Goal: Check status: Check status

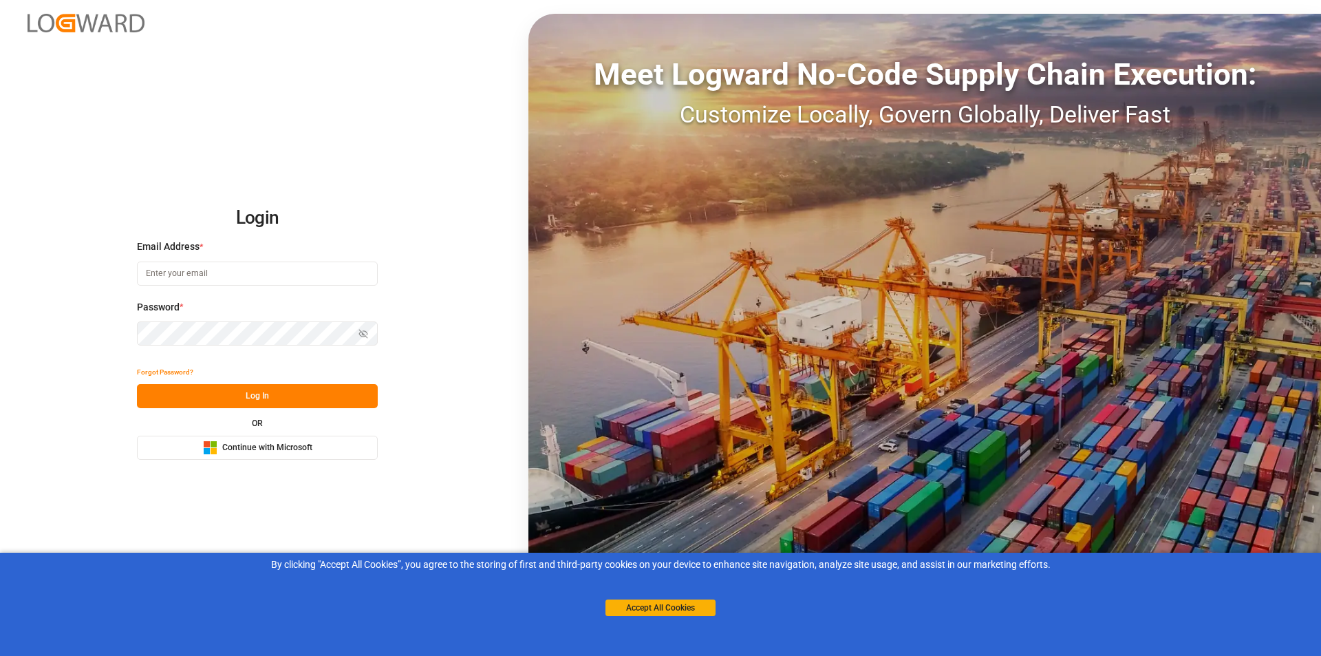
type input "[EMAIL_ADDRESS][PERSON_NAME][DOMAIN_NAME]"
click at [224, 399] on button "Log In" at bounding box center [257, 396] width 241 height 24
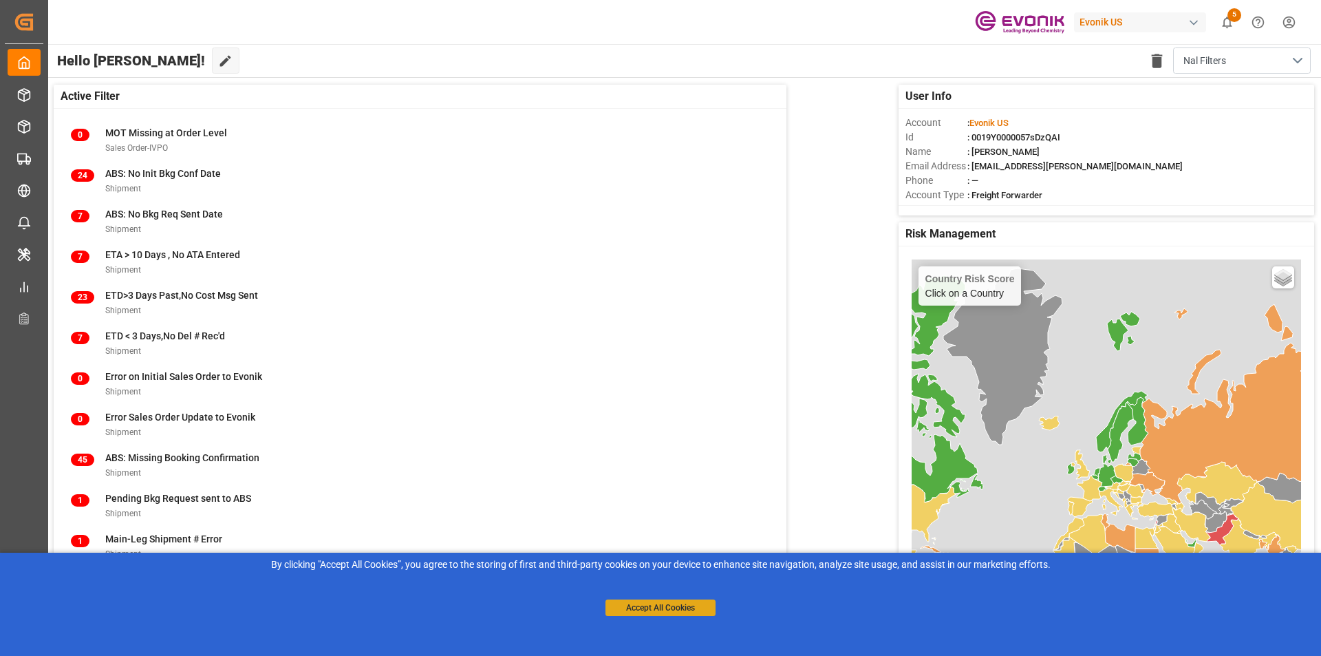
click at [656, 507] on button "Accept All Cookies" at bounding box center [660, 607] width 110 height 17
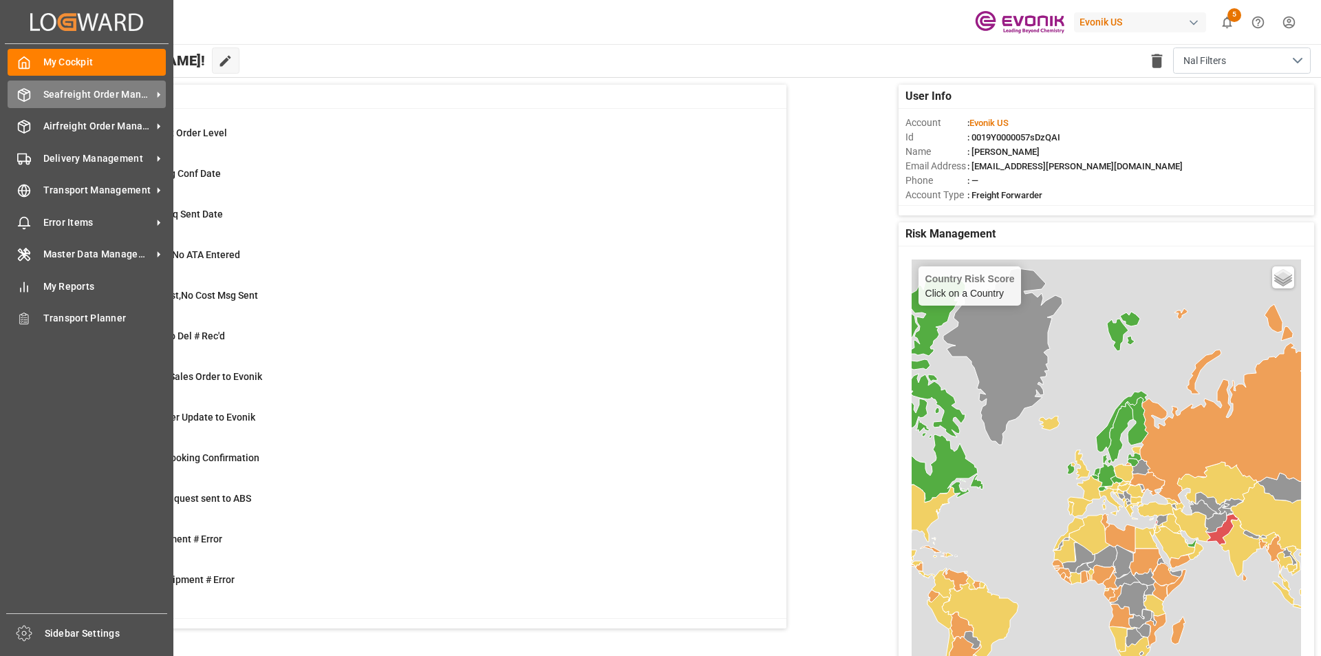
click at [42, 93] on div "Seafreight Order Management Seafreight Order Management" at bounding box center [87, 93] width 158 height 27
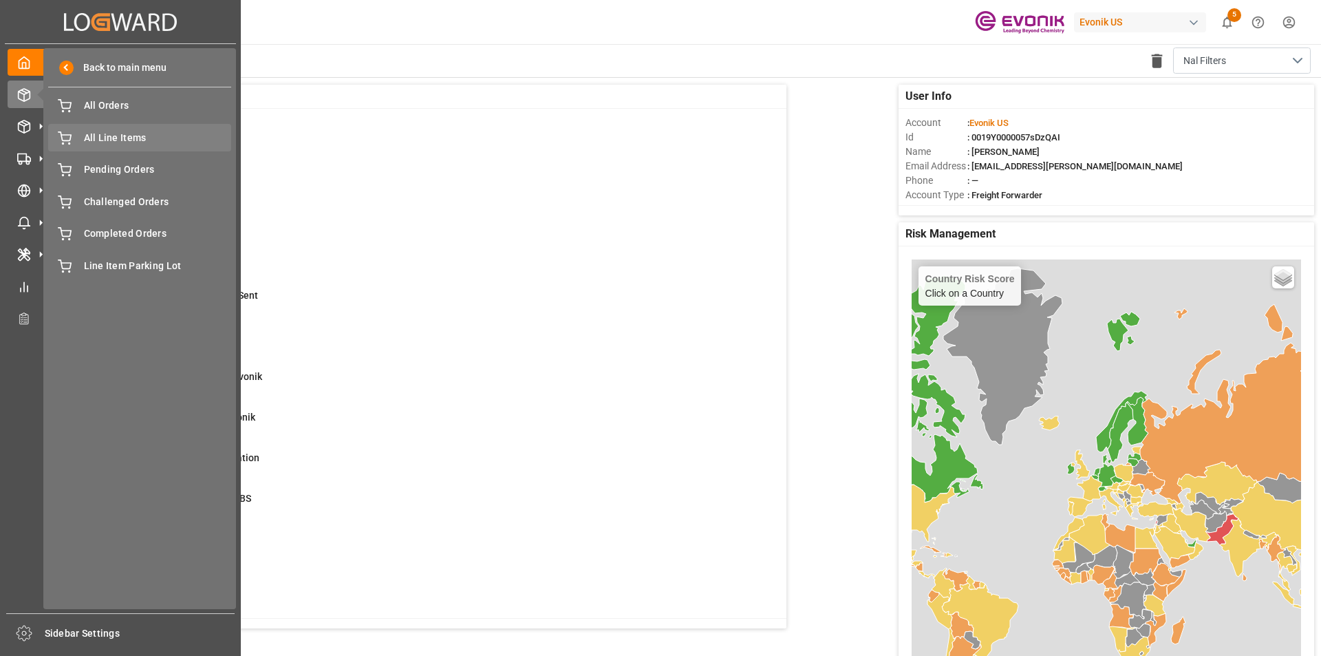
click at [147, 138] on span "All Line Items" at bounding box center [158, 138] width 148 height 14
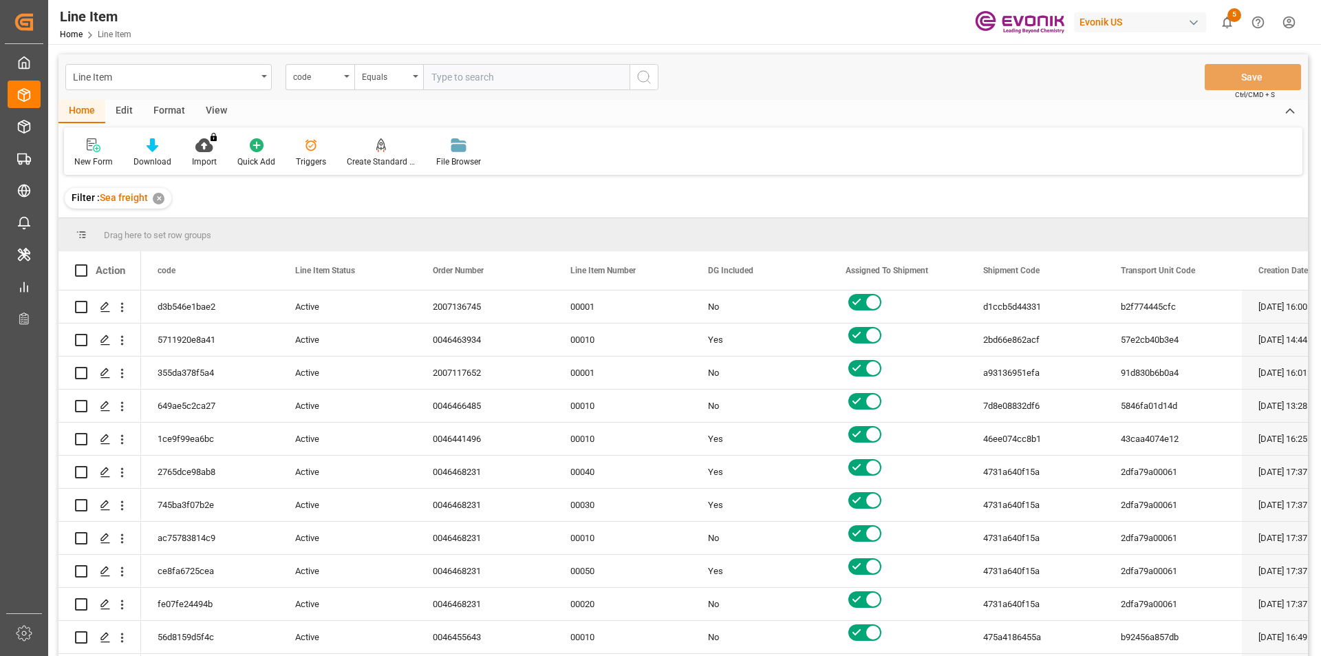
click at [456, 79] on input "text" at bounding box center [526, 77] width 206 height 26
type input "0046451516"
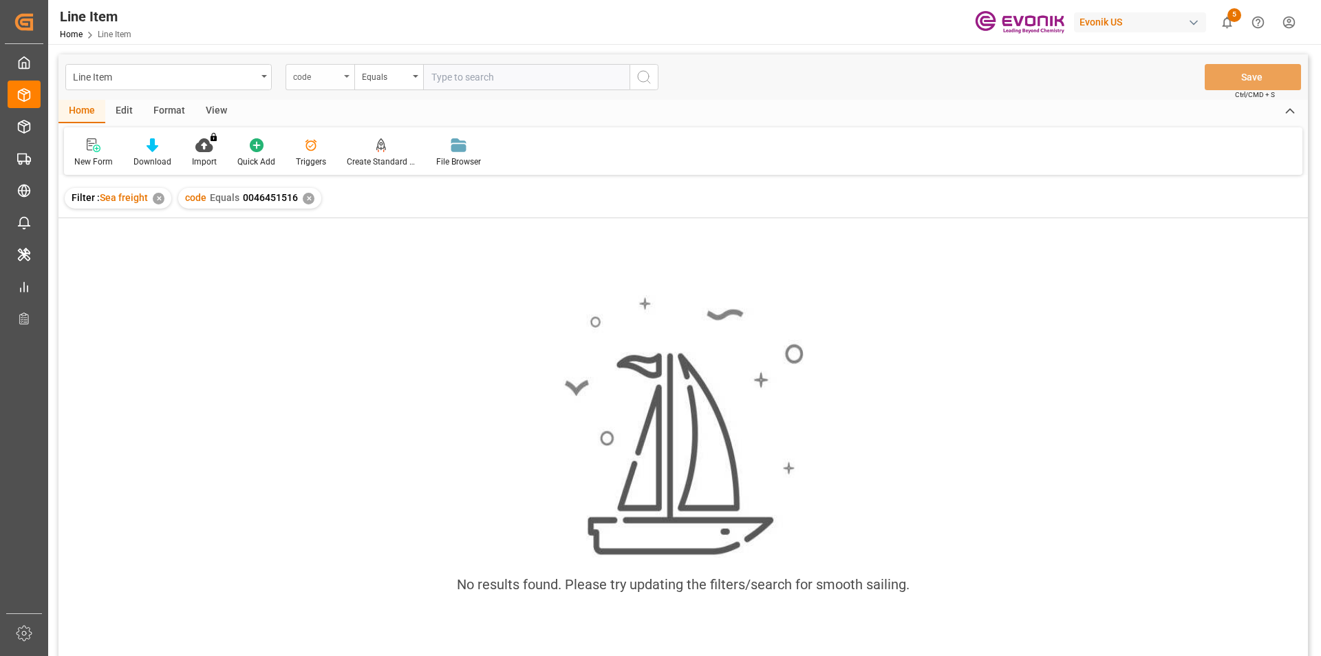
click at [303, 73] on div "code" at bounding box center [316, 75] width 47 height 16
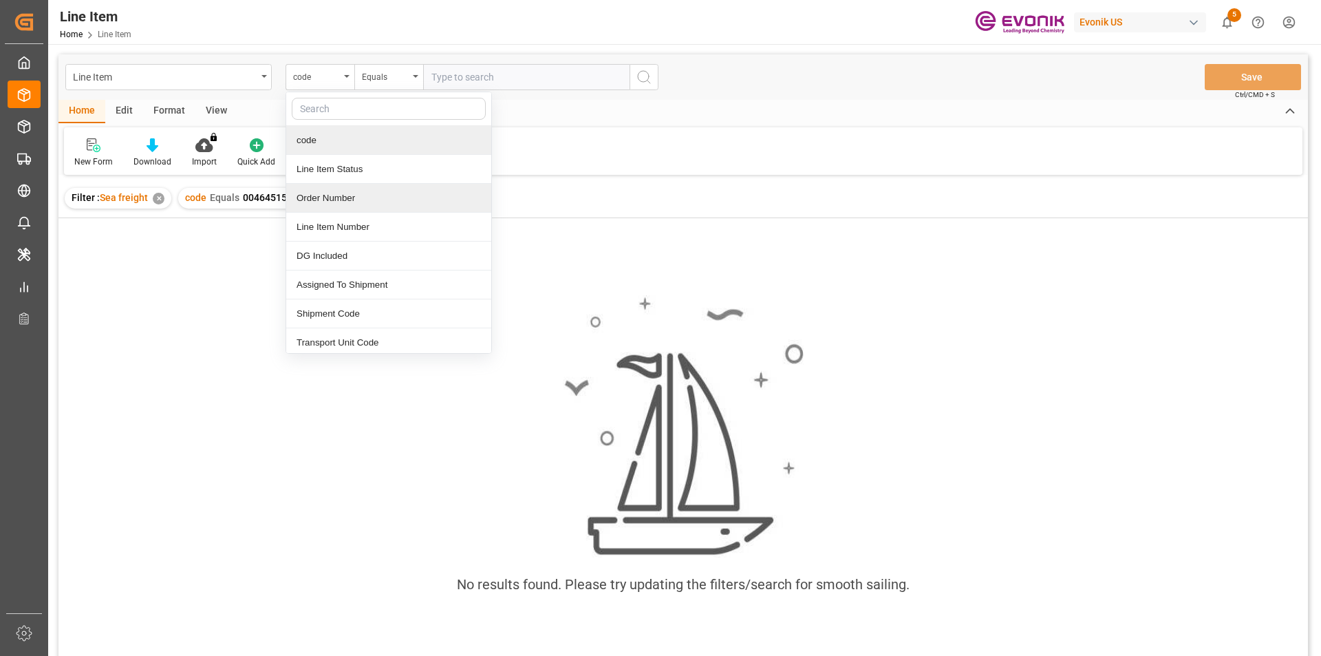
click at [360, 192] on div "Order Number" at bounding box center [388, 198] width 205 height 29
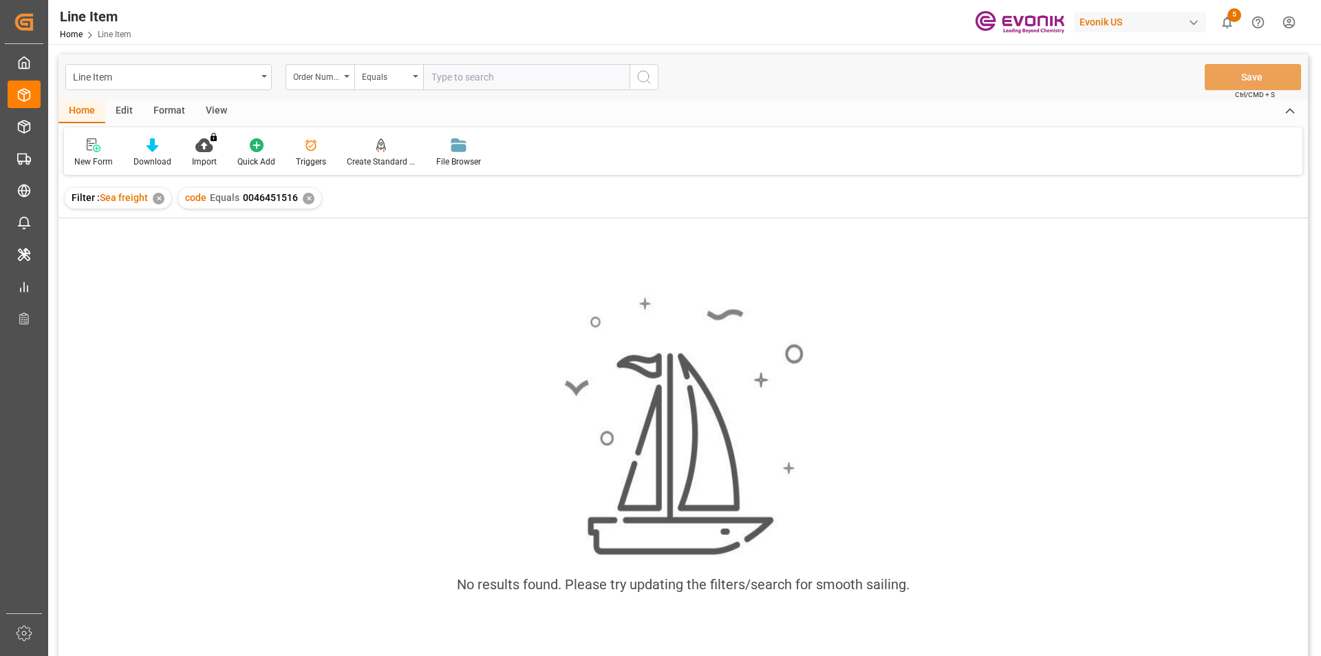
click at [498, 75] on input "text" at bounding box center [526, 77] width 206 height 26
paste input "0046451516"
type input "0046451516"
click at [307, 201] on div "✕" at bounding box center [309, 199] width 12 height 12
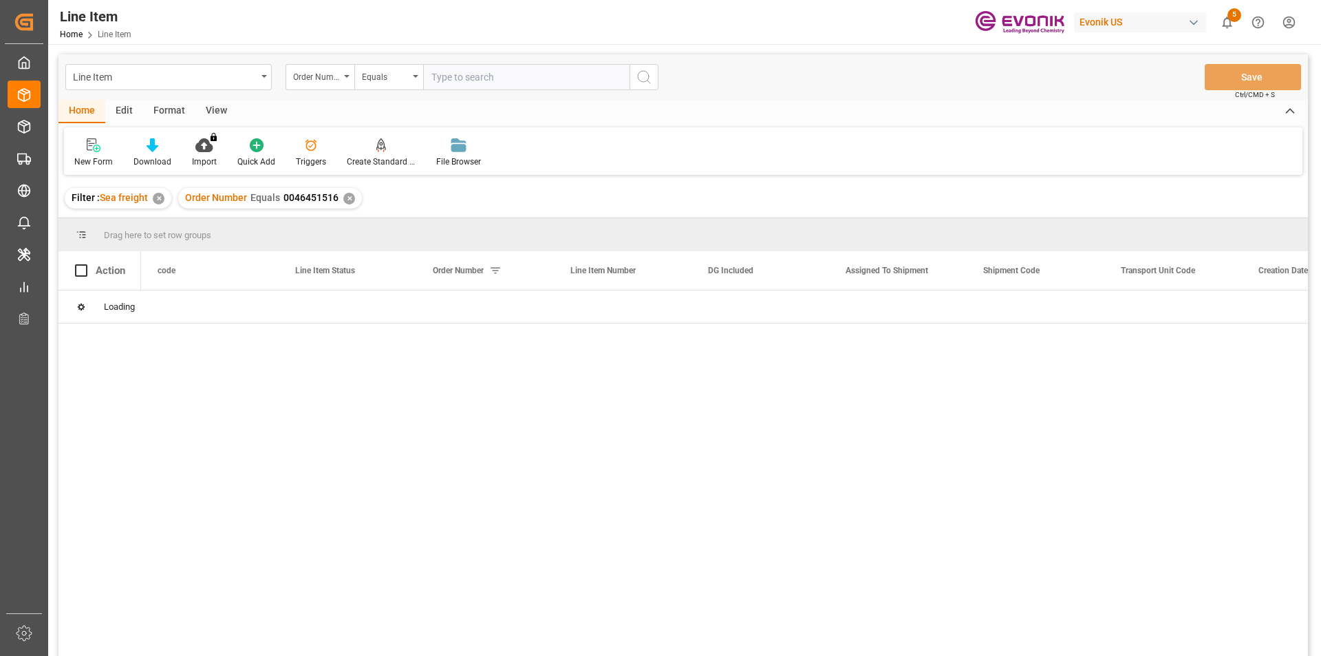
click at [211, 114] on div "View" at bounding box center [216, 111] width 42 height 23
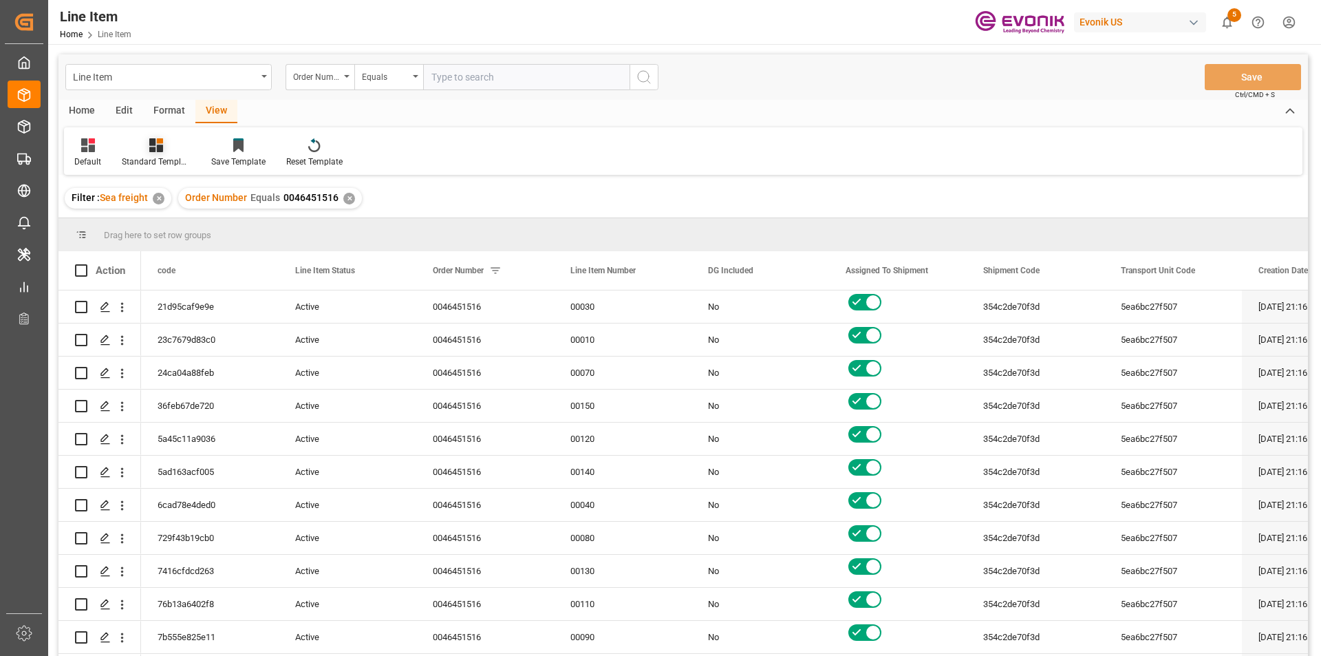
click at [160, 147] on icon at bounding box center [156, 145] width 14 height 14
click at [191, 314] on div "AES View" at bounding box center [193, 307] width 120 height 14
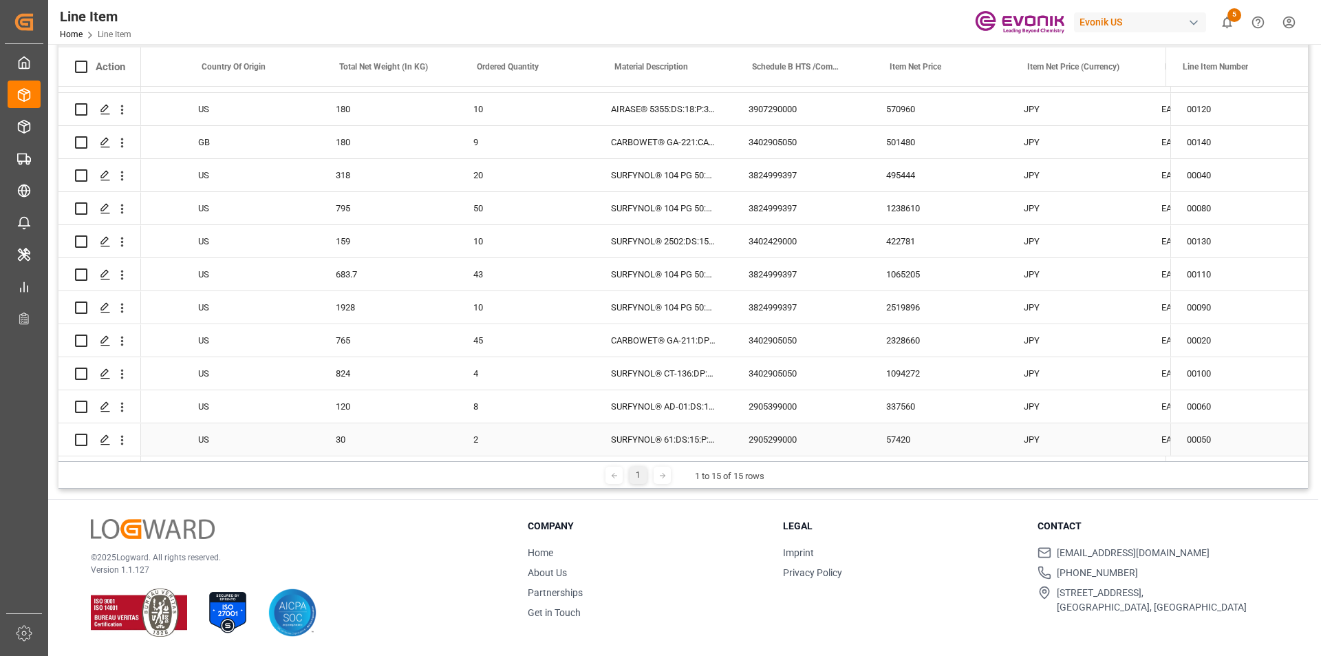
scroll to position [0, 369]
click at [896, 433] on div "57420" at bounding box center [942, 439] width 138 height 32
click at [737, 75] on div "Schedule B HTS /Commodity Code (HS Code)" at bounding box center [804, 66] width 138 height 39
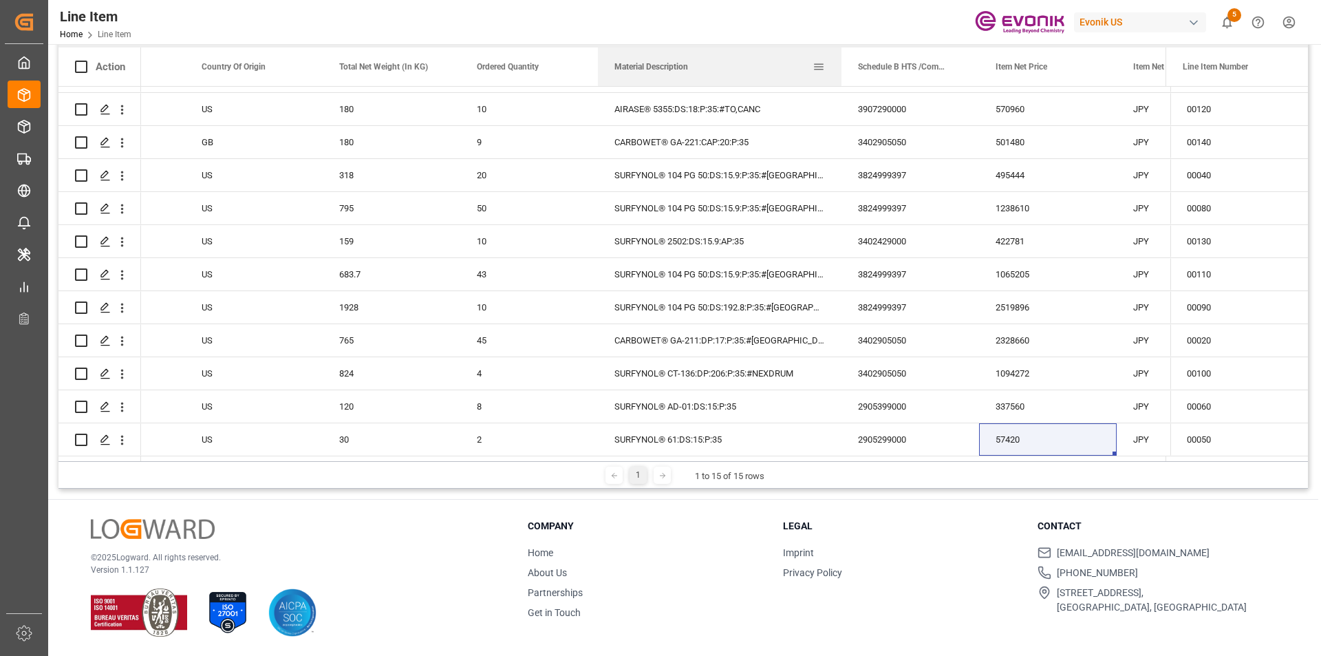
drag, startPoint x: 734, startPoint y: 74, endPoint x: 840, endPoint y: 59, distance: 106.9
click at [840, 59] on div at bounding box center [841, 66] width 6 height 39
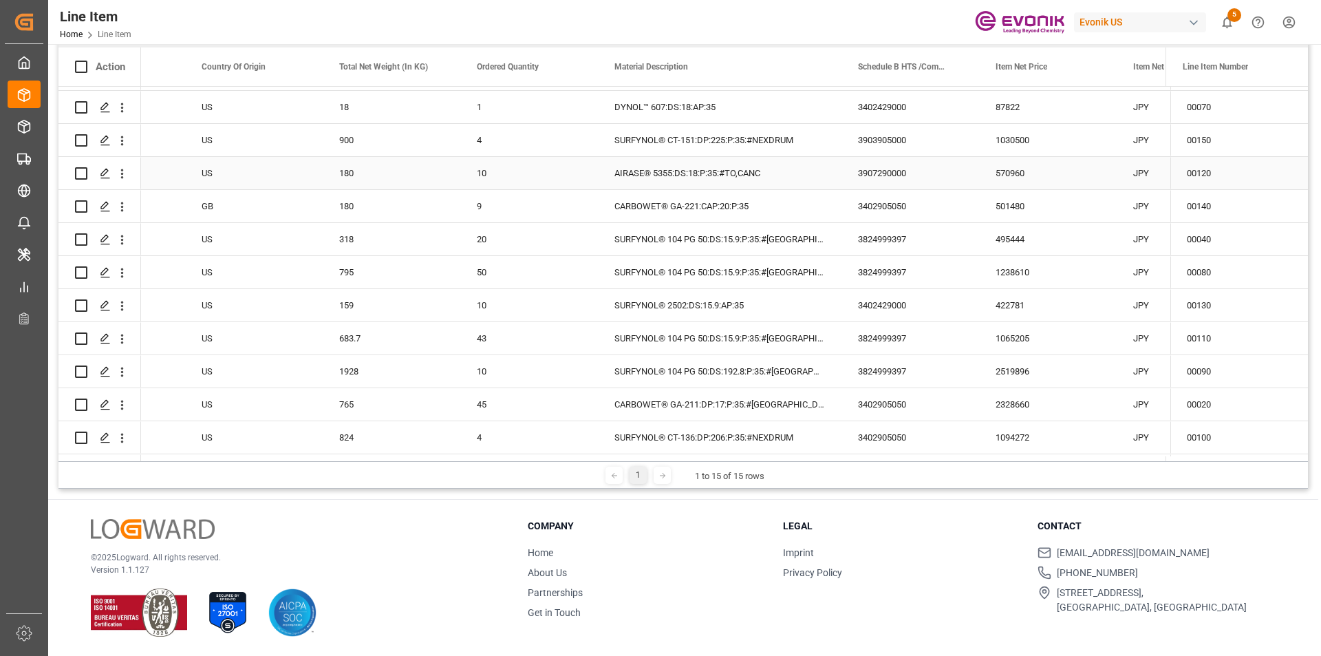
scroll to position [0, 0]
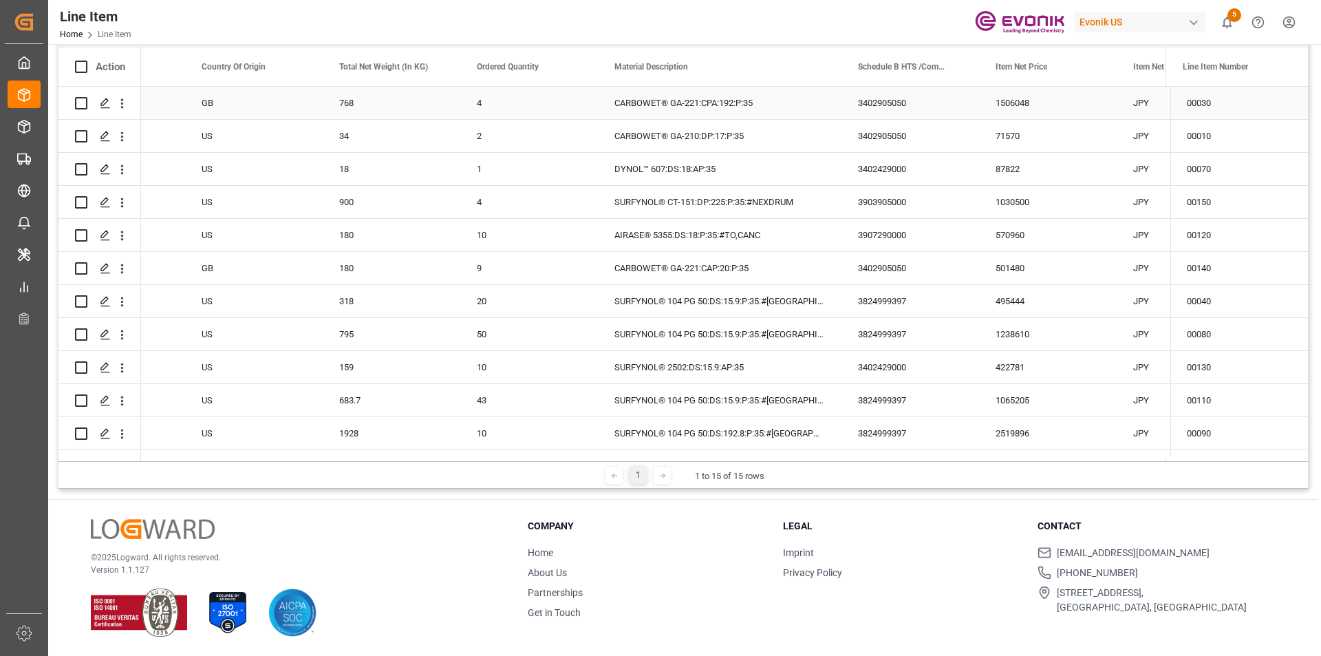
click at [1026, 103] on div "1506048" at bounding box center [1048, 103] width 138 height 32
click at [1019, 140] on div "71570" at bounding box center [1048, 136] width 138 height 32
click at [1041, 168] on div "87822" at bounding box center [1048, 169] width 138 height 32
click at [1006, 206] on div "1030500" at bounding box center [1048, 202] width 138 height 32
click at [673, 235] on div "AIRASE® 5355:DS:18:P:35:#TO,CANC" at bounding box center [719, 235] width 243 height 32
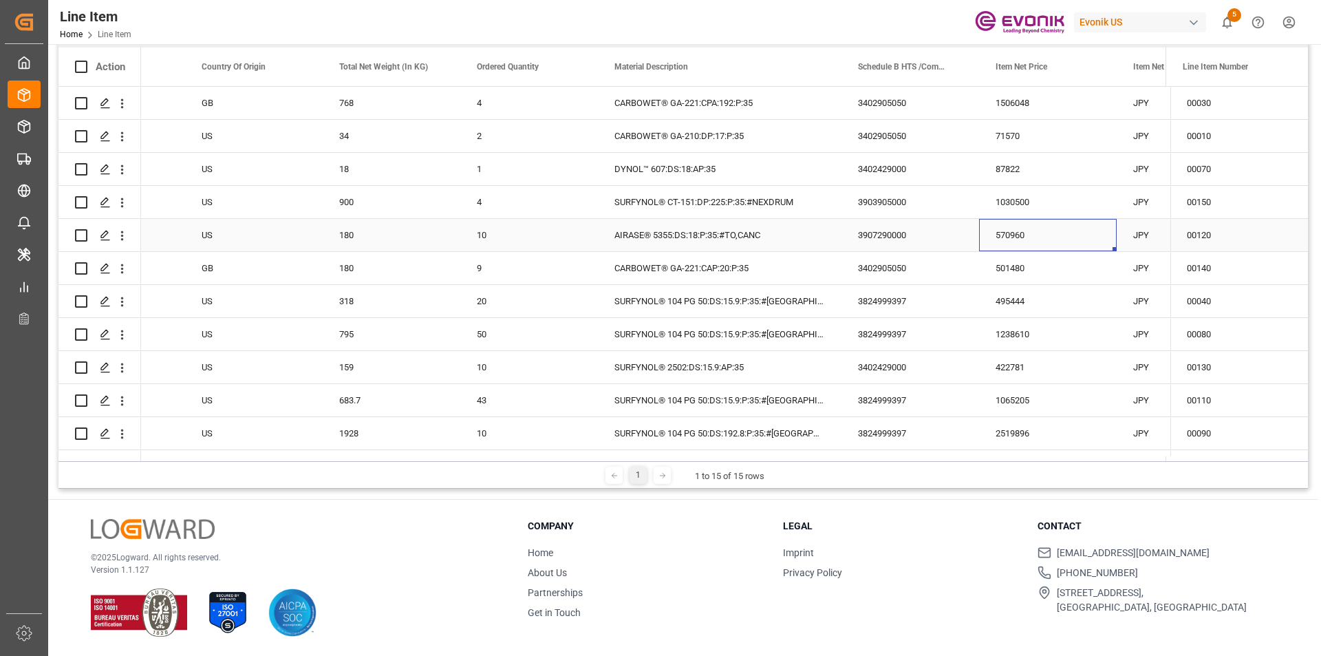
click at [1014, 230] on div "570960" at bounding box center [1048, 235] width 138 height 32
click at [1049, 270] on div "501480" at bounding box center [1048, 268] width 138 height 32
click at [1004, 306] on div "495444" at bounding box center [1048, 301] width 138 height 32
click at [1008, 340] on div "1238610" at bounding box center [1048, 334] width 138 height 32
click at [1043, 370] on div "422781" at bounding box center [1048, 367] width 138 height 32
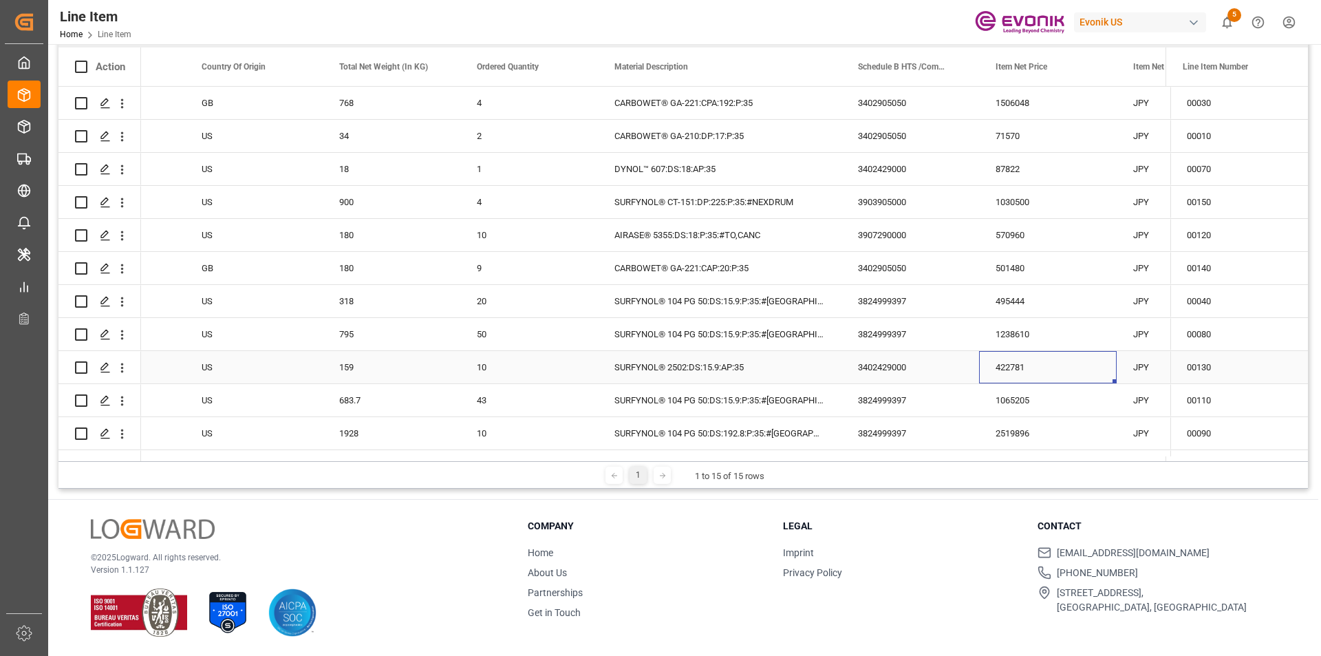
click at [362, 374] on div "159" at bounding box center [392, 367] width 138 height 32
click at [1012, 371] on div "422781" at bounding box center [1048, 367] width 138 height 32
click at [708, 399] on div "SURFYNOL® 104 PG 50:DS:15.9:P:35:#US" at bounding box center [719, 400] width 243 height 32
click at [1010, 400] on div "1065205" at bounding box center [1048, 400] width 138 height 32
click at [359, 406] on div "683.7" at bounding box center [392, 400] width 138 height 32
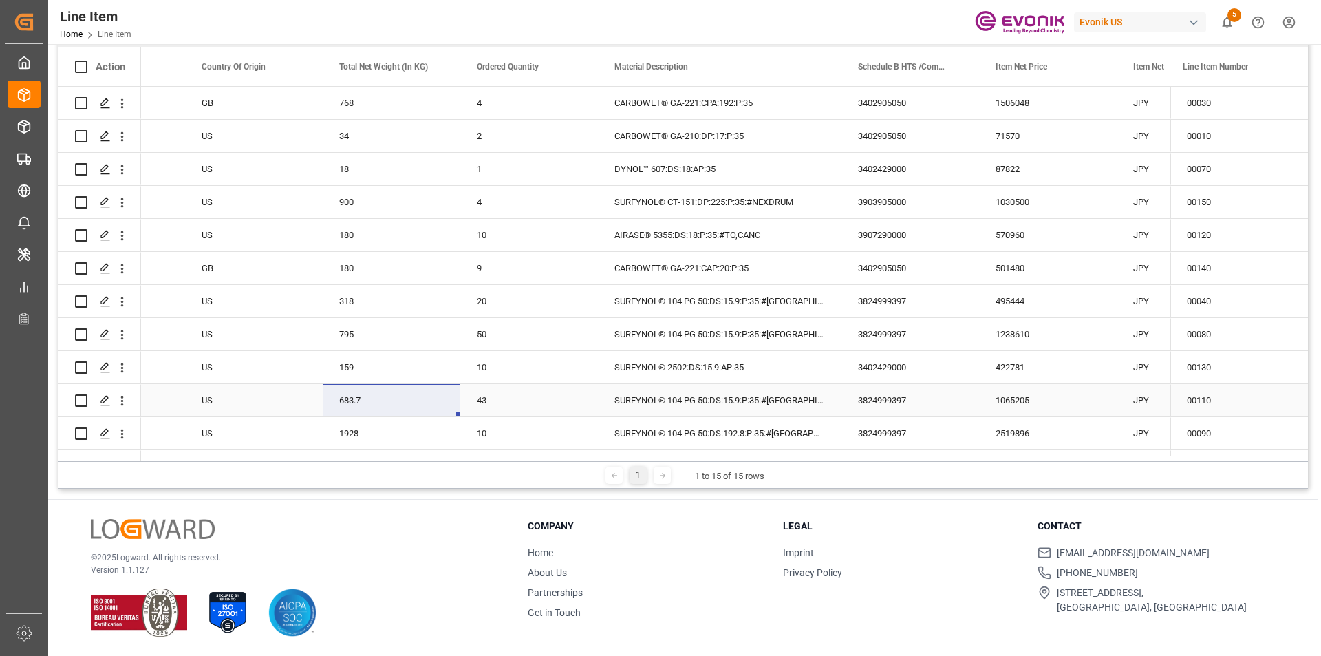
click at [1056, 400] on div "1065205" at bounding box center [1048, 400] width 138 height 32
click at [1056, 438] on div "2519896" at bounding box center [1048, 433] width 138 height 32
click at [354, 435] on div "1928" at bounding box center [392, 433] width 138 height 32
click at [1047, 434] on div "2519896" at bounding box center [1048, 433] width 138 height 32
click at [706, 266] on div "CARBOWET® GA-221:CAP:20:P:35" at bounding box center [719, 268] width 243 height 32
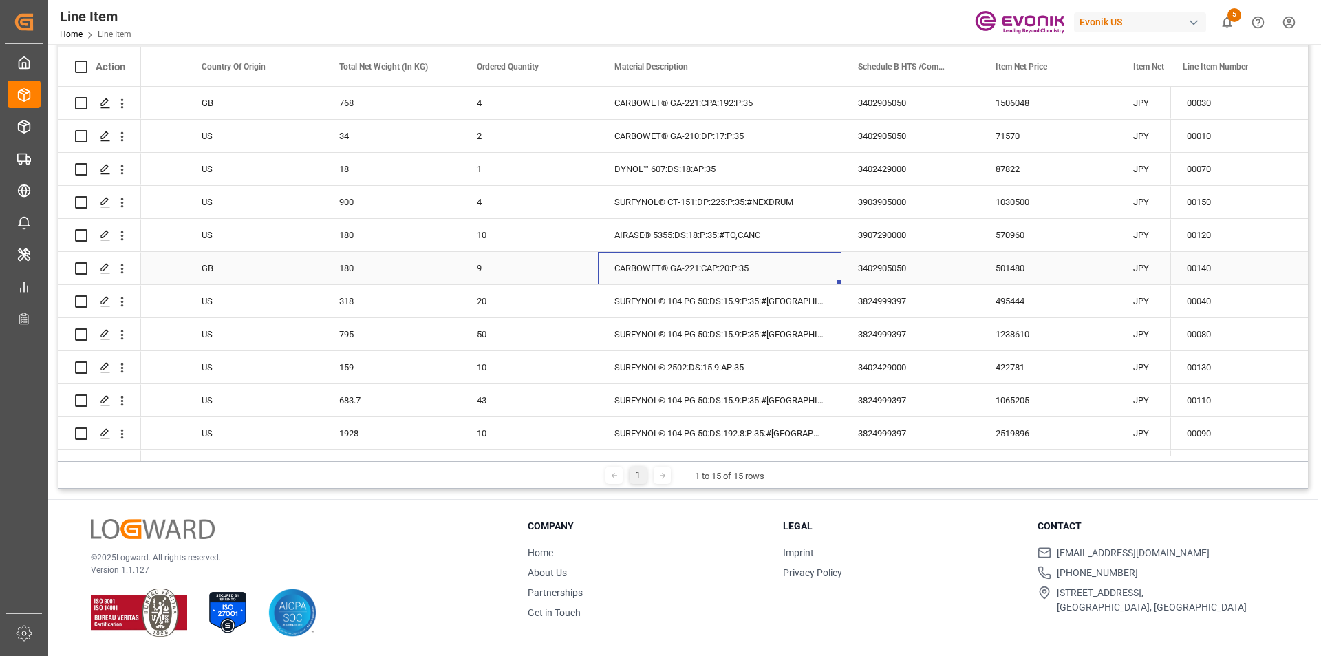
scroll to position [131, 0]
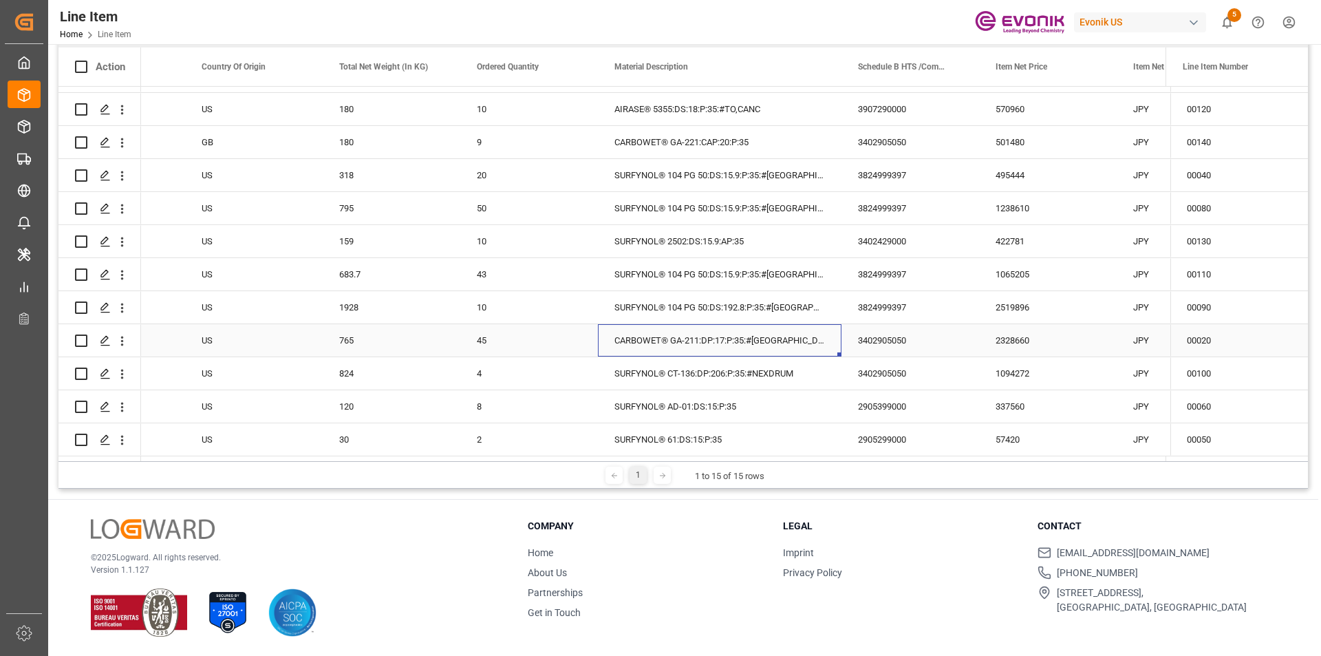
click at [680, 341] on div "CARBOWET® GA-211:DP:17:P:35:#US" at bounding box center [719, 340] width 243 height 32
click at [370, 340] on div "765" at bounding box center [392, 340] width 138 height 32
click at [1050, 339] on div "2328660" at bounding box center [1048, 340] width 138 height 32
click at [728, 373] on div "SURFYNOL® CT-136:DP:206:P:35:#NEXDRUM" at bounding box center [719, 373] width 243 height 32
click at [370, 373] on div "824" at bounding box center [392, 373] width 138 height 32
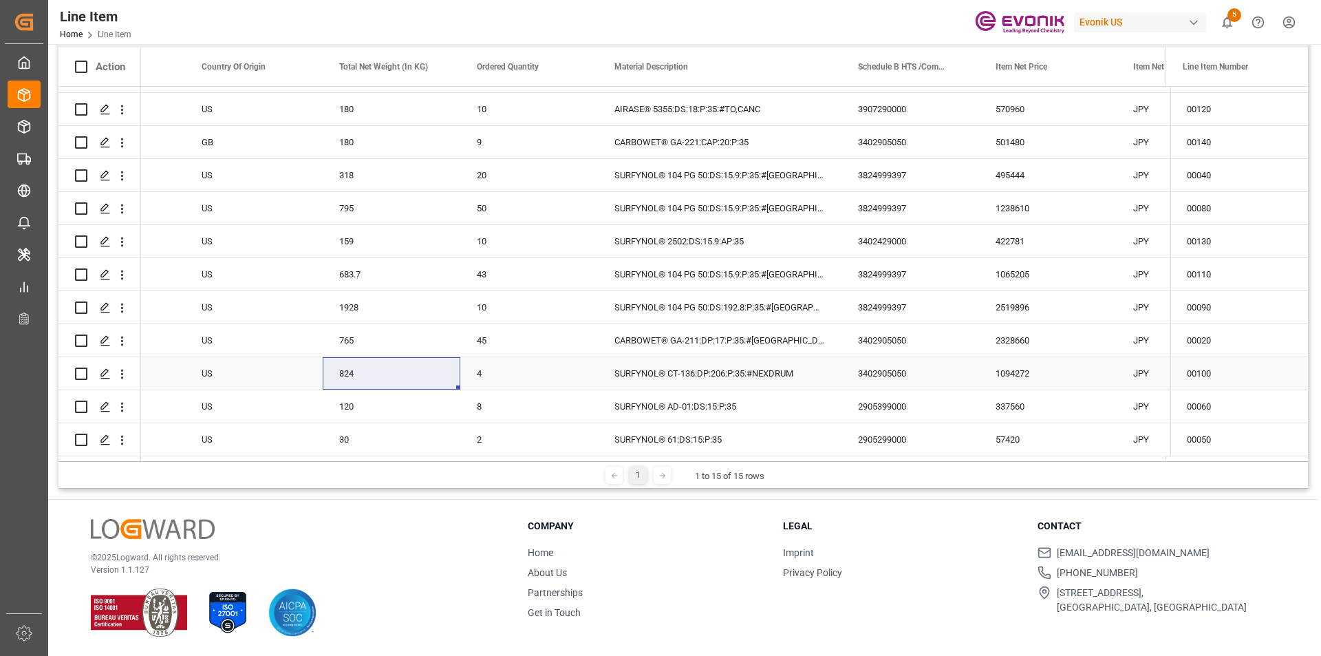
click at [1032, 367] on div "1094272" at bounding box center [1048, 373] width 138 height 32
drag, startPoint x: 684, startPoint y: 412, endPoint x: 700, endPoint y: 411, distance: 15.1
click at [684, 411] on div "SURFYNOL® AD-01:DS:15:P:35" at bounding box center [719, 406] width 243 height 32
click at [387, 404] on div "120" at bounding box center [392, 406] width 138 height 32
click at [1056, 405] on div "337560" at bounding box center [1048, 406] width 138 height 32
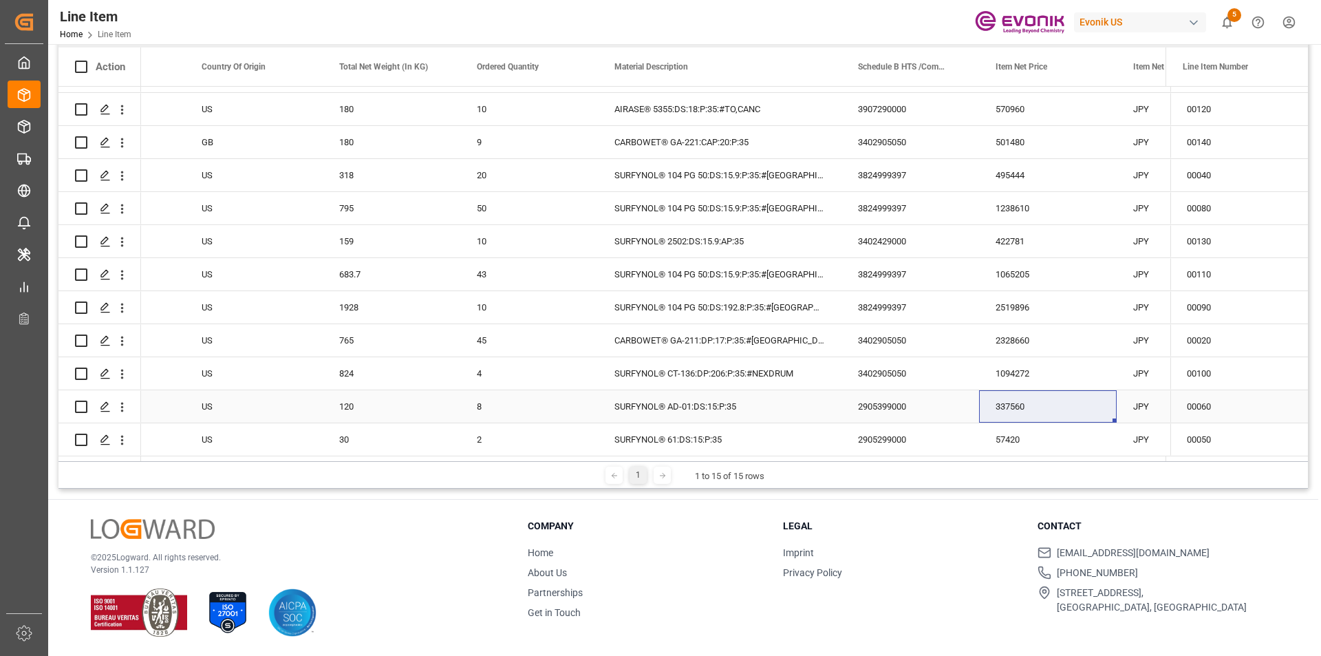
click at [1056, 396] on div "337560" at bounding box center [1048, 406] width 138 height 32
click at [126, 104] on icon "open menu" at bounding box center [122, 109] width 14 height 14
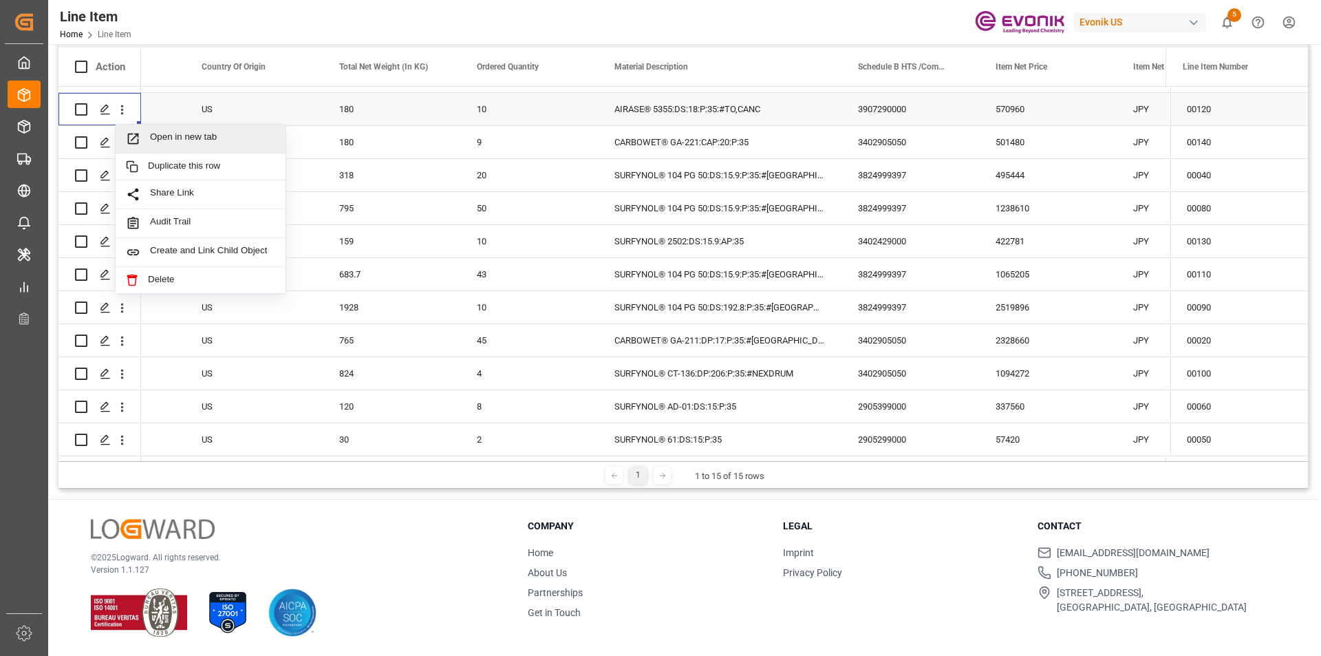
click at [206, 131] on span "Open in new tab" at bounding box center [212, 138] width 125 height 14
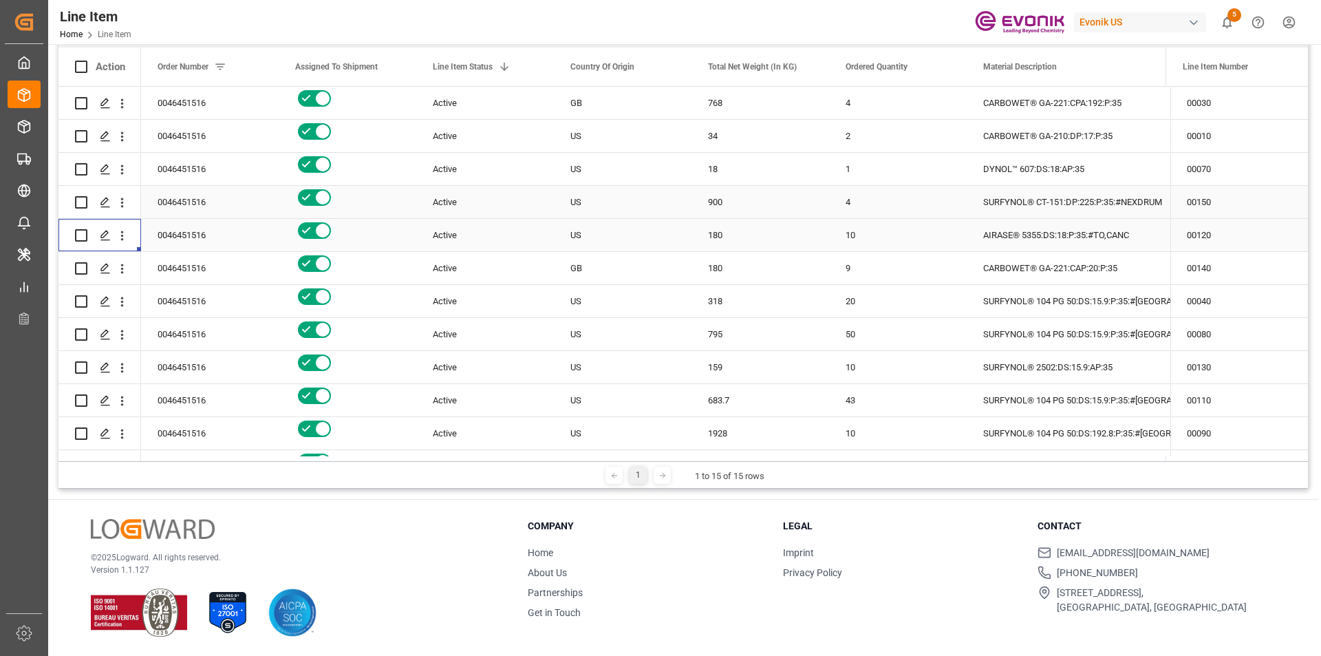
scroll to position [0, 0]
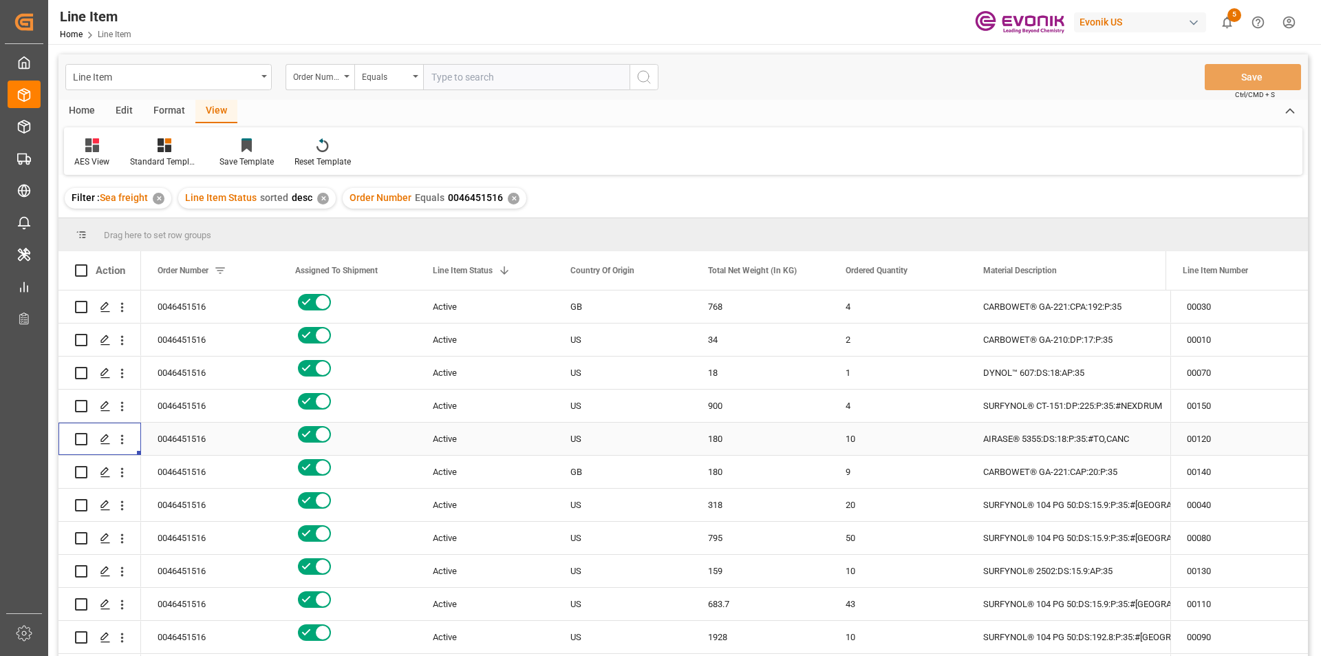
click at [511, 75] on input "text" at bounding box center [526, 77] width 206 height 26
paste input "2007059488"
type input "2007059488"
click at [641, 76] on icon "search button" at bounding box center [644, 77] width 17 height 17
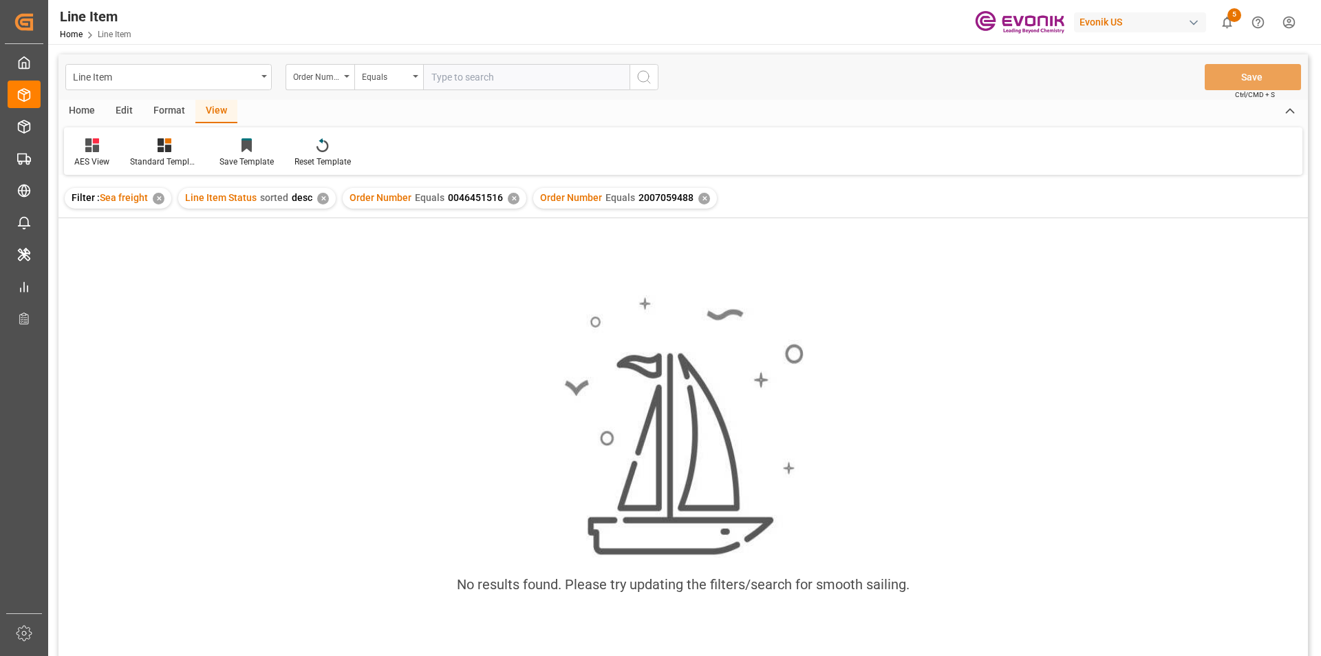
click at [514, 199] on div "✕" at bounding box center [514, 199] width 12 height 12
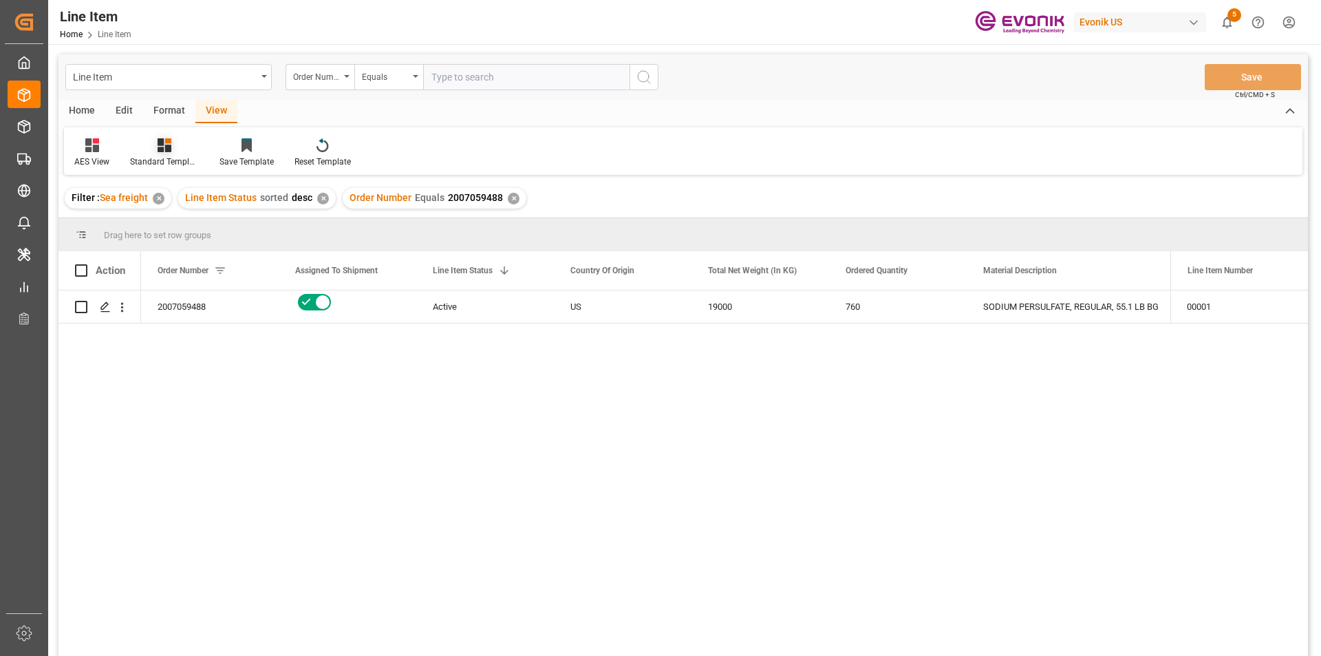
click at [164, 144] on icon at bounding box center [165, 145] width 14 height 14
click at [199, 310] on div "AES View" at bounding box center [201, 307] width 120 height 14
click at [609, 307] on div "US" at bounding box center [623, 306] width 138 height 32
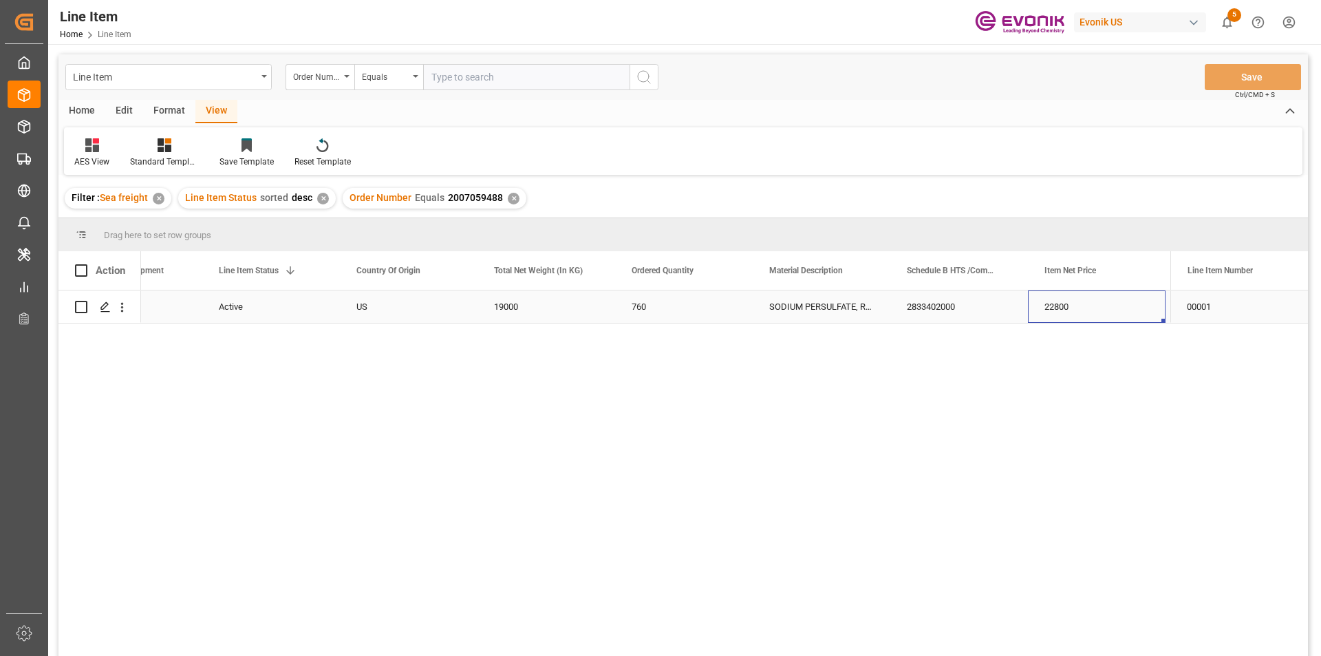
scroll to position [0, 351]
click at [394, 307] on div "19000" at bounding box center [409, 306] width 138 height 32
click at [935, 310] on div "22800" at bounding box center [959, 306] width 138 height 32
click at [1056, 304] on div "USD" at bounding box center [1097, 306] width 138 height 32
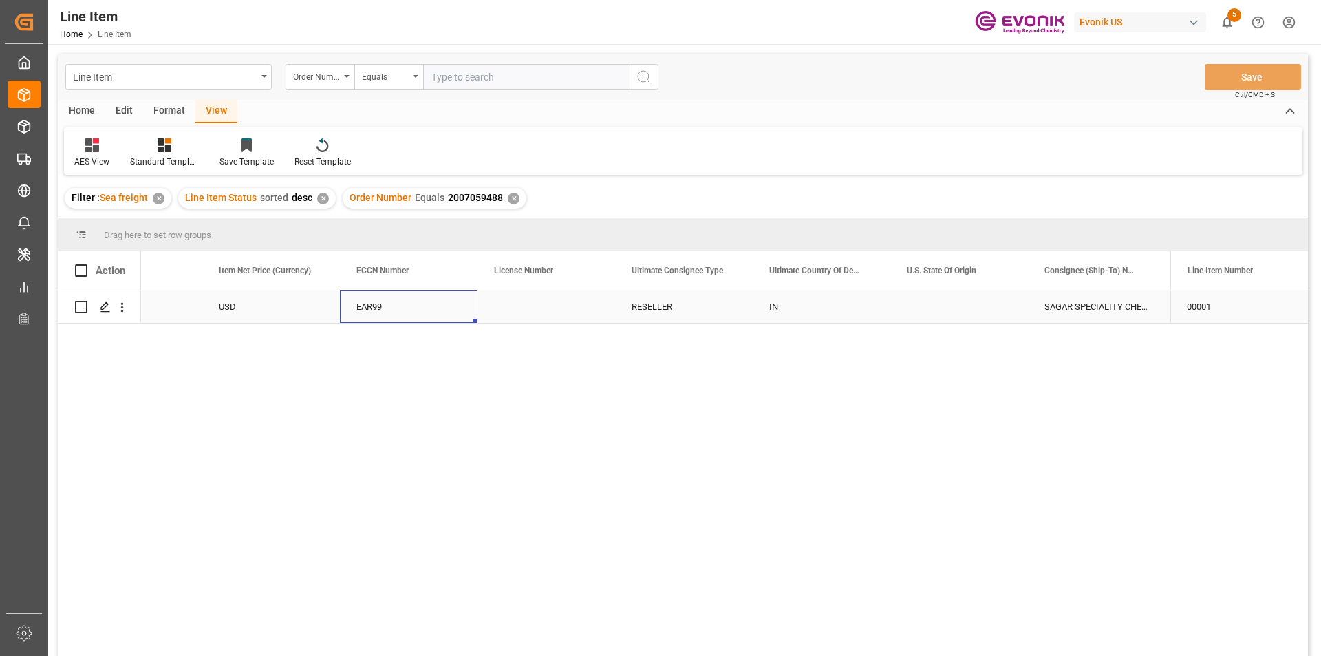
click at [371, 311] on div "EAR99" at bounding box center [408, 307] width 105 height 32
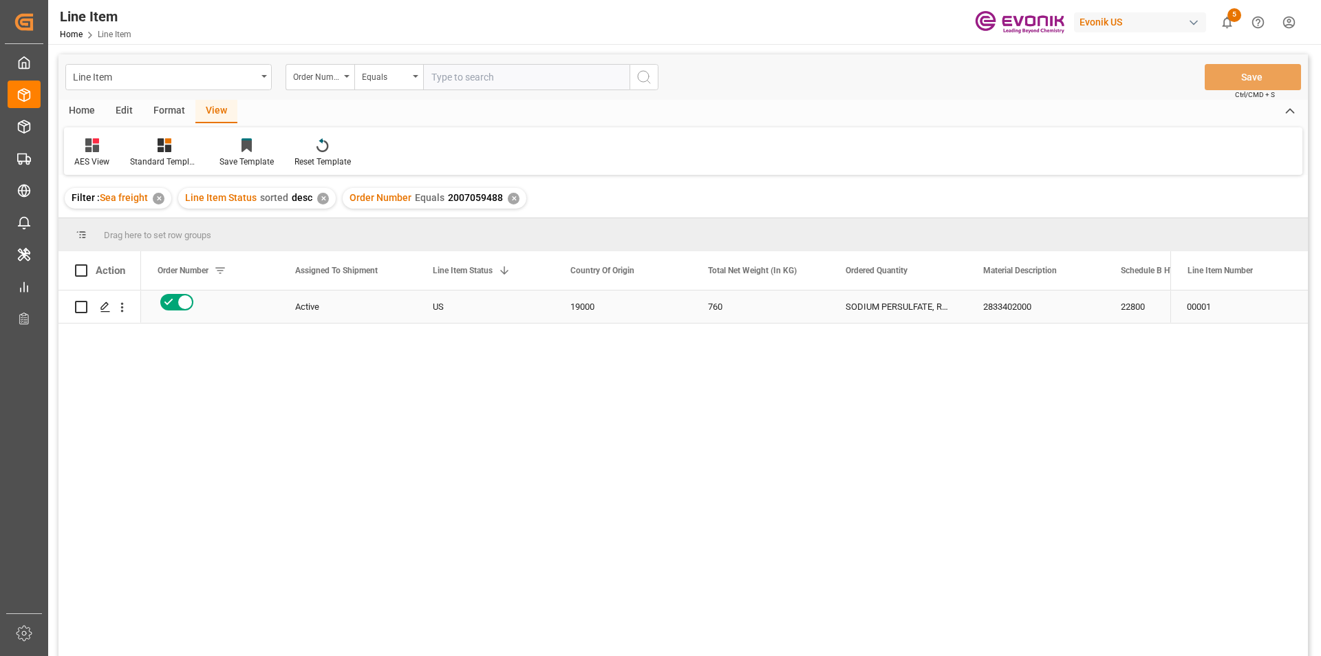
scroll to position [0, 0]
click at [127, 314] on icon "open menu" at bounding box center [122, 307] width 14 height 14
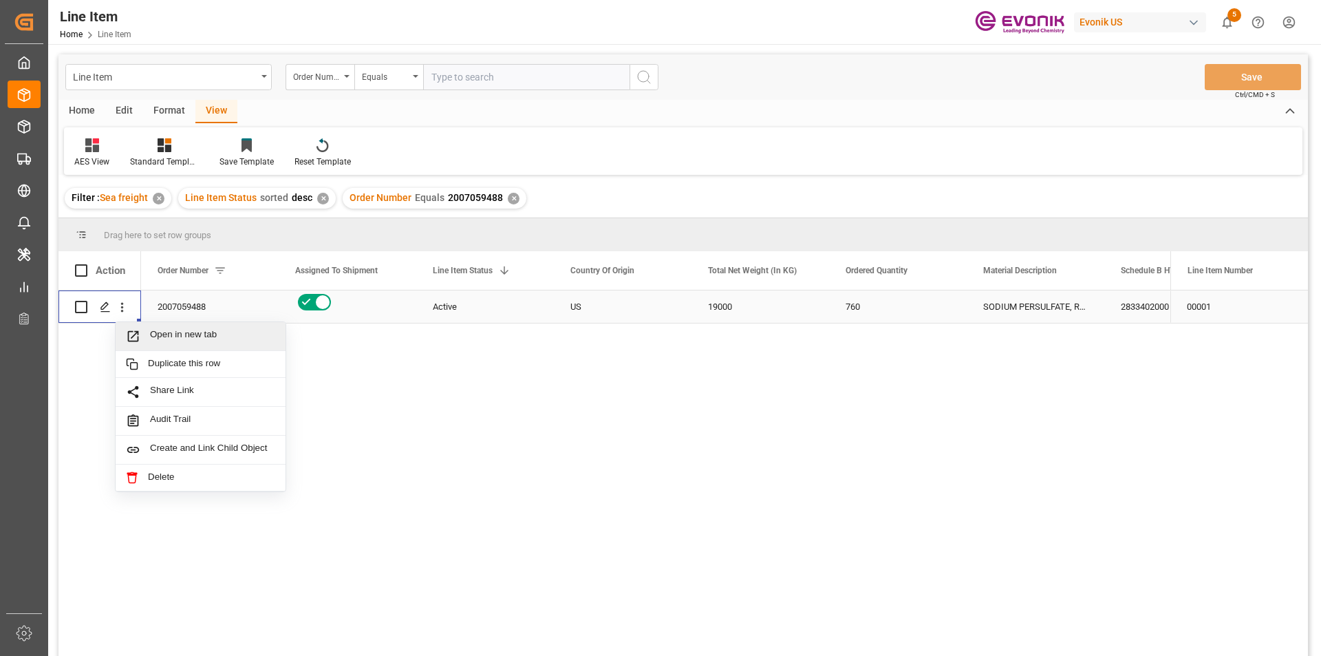
click at [190, 338] on span "Open in new tab" at bounding box center [212, 336] width 125 height 14
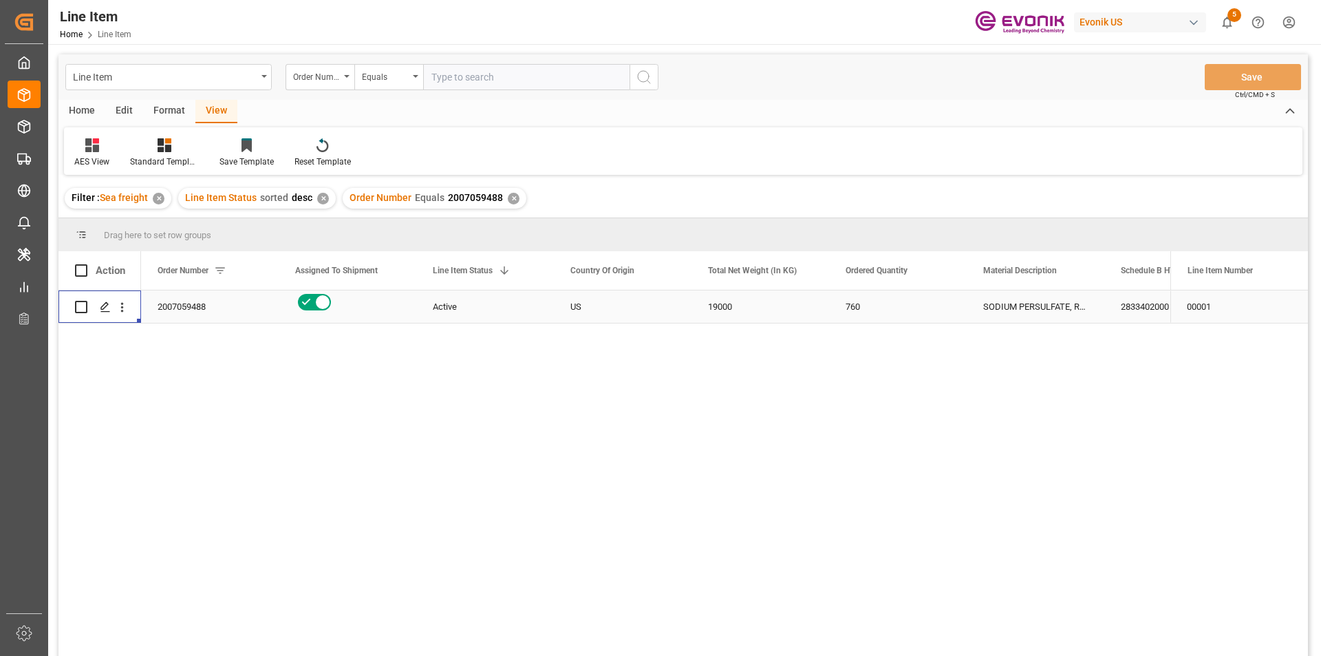
click at [508, 195] on div "✕" at bounding box center [514, 199] width 12 height 12
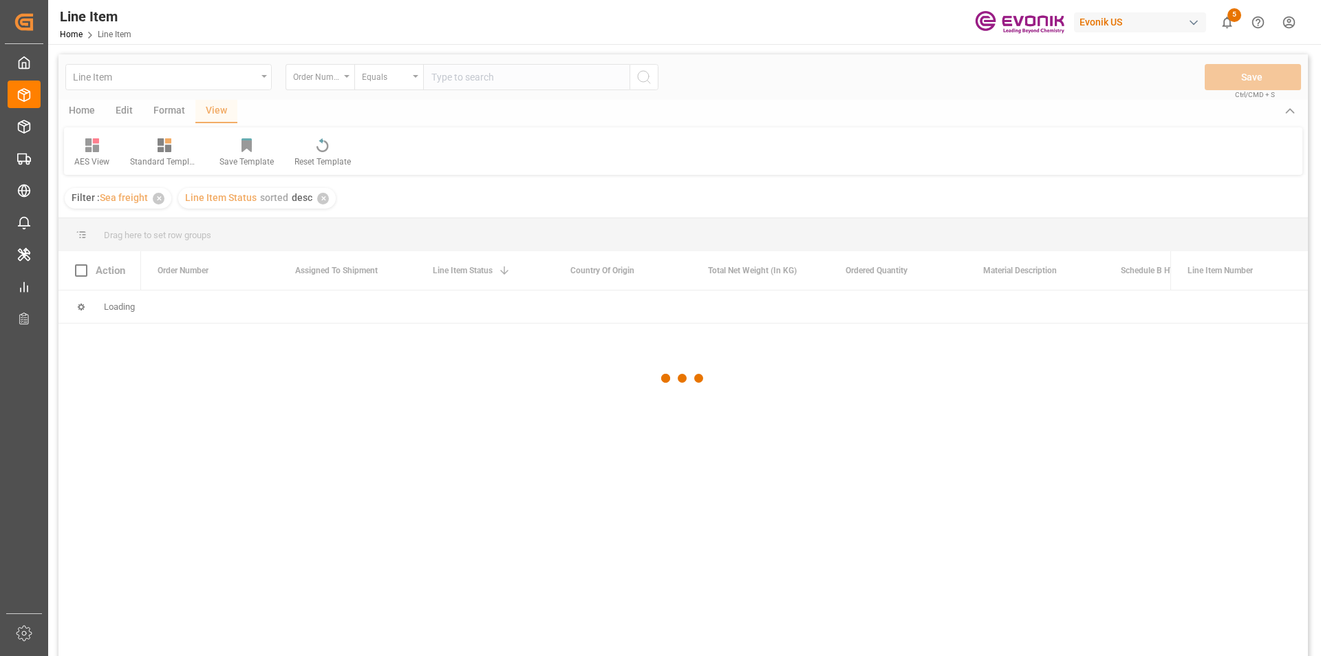
click at [470, 77] on div at bounding box center [682, 377] width 1249 height 647
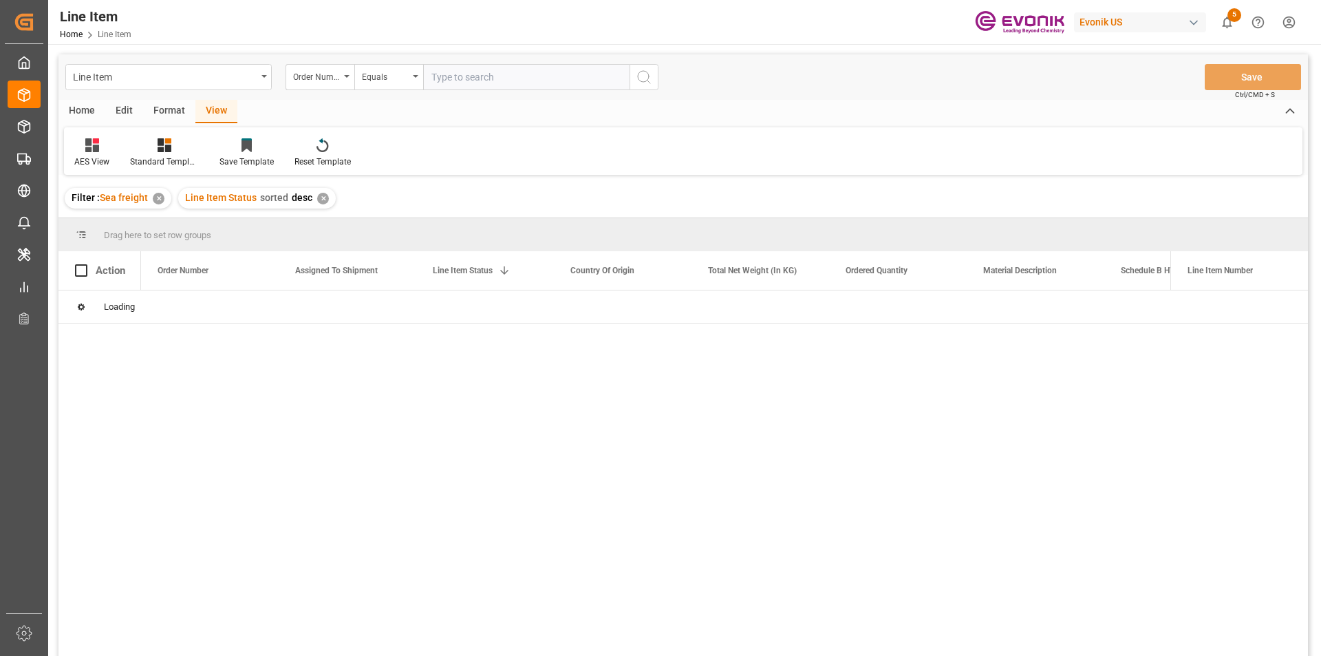
click at [470, 77] on input "text" at bounding box center [526, 77] width 206 height 26
paste input "2007133913"
type input "2007133913"
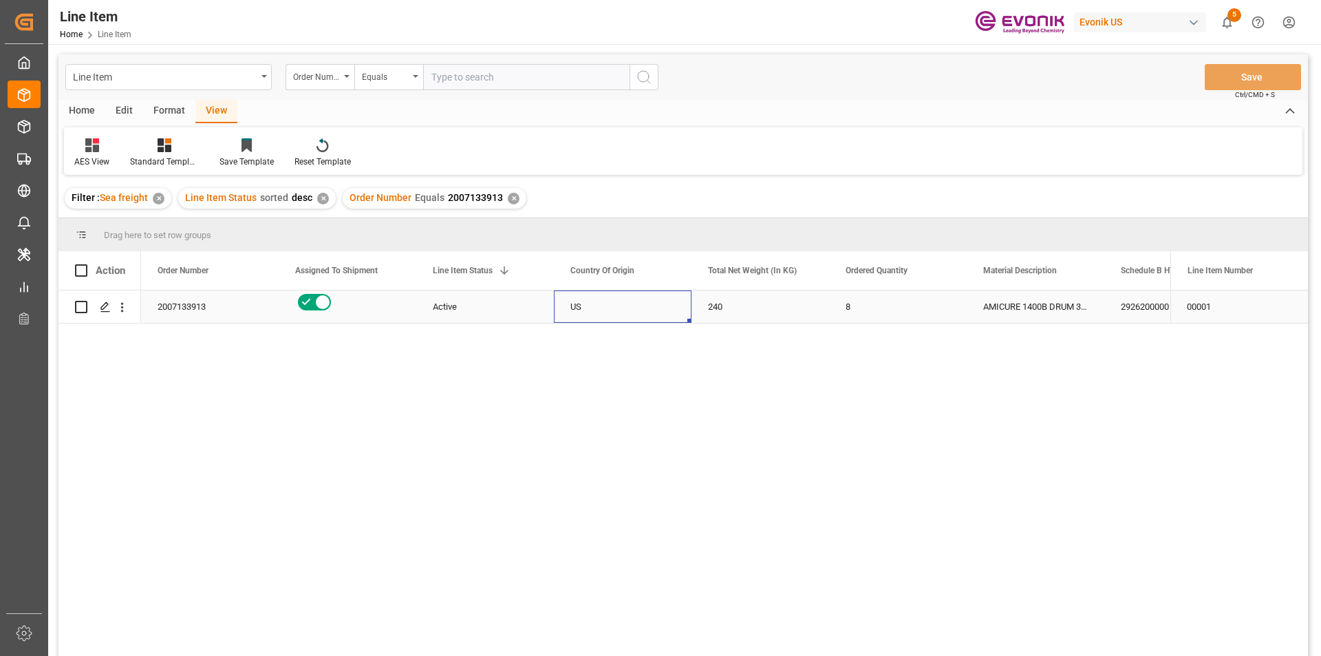
click at [631, 302] on div "US" at bounding box center [623, 306] width 138 height 32
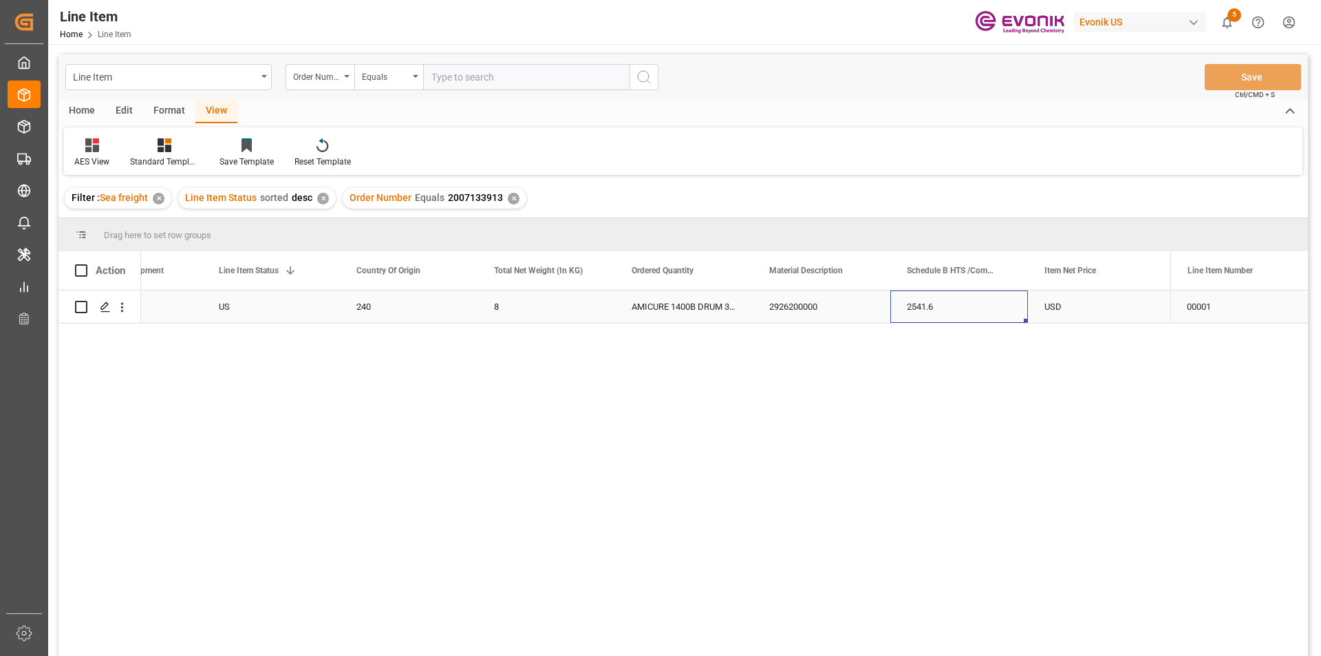
scroll to position [0, 351]
click at [935, 307] on div "2541.6" at bounding box center [959, 306] width 138 height 32
click at [413, 312] on div "240" at bounding box center [409, 306] width 138 height 32
click at [882, 304] on div "2926200000" at bounding box center [821, 306] width 138 height 32
click at [944, 305] on div "2541.6" at bounding box center [959, 306] width 138 height 32
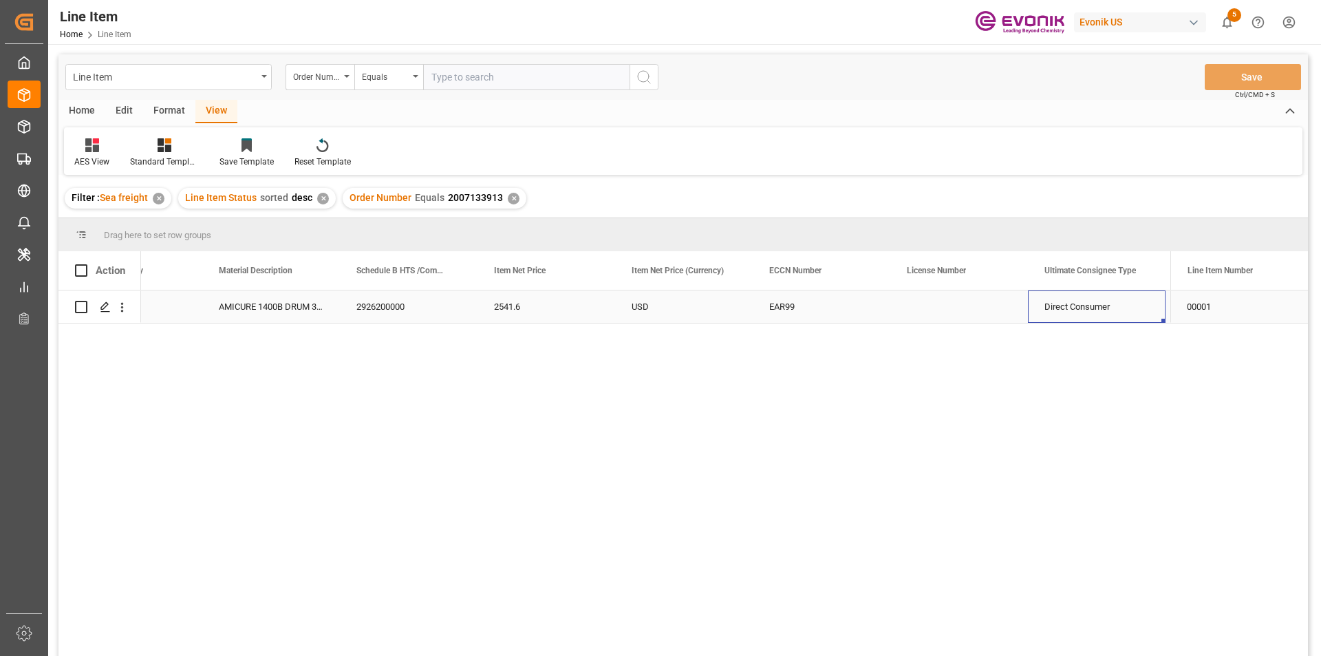
scroll to position [0, 902]
click at [125, 311] on icon "open menu" at bounding box center [122, 307] width 14 height 14
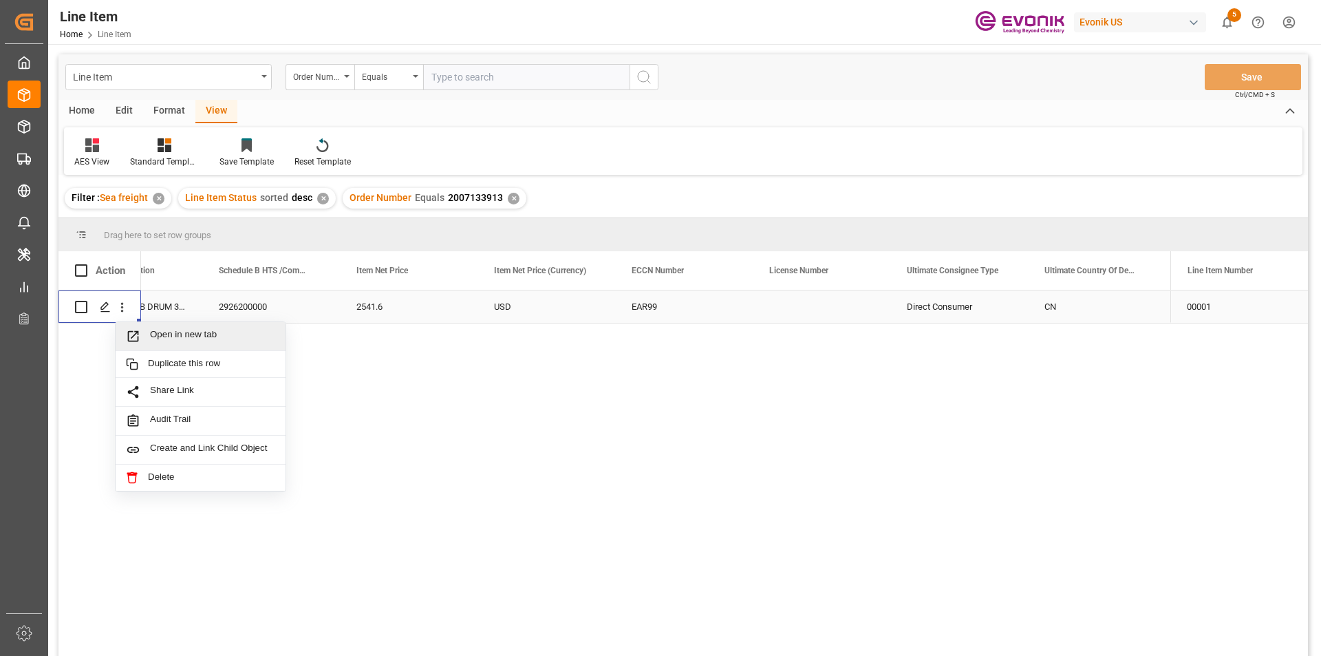
click at [202, 332] on span "Open in new tab" at bounding box center [212, 336] width 125 height 14
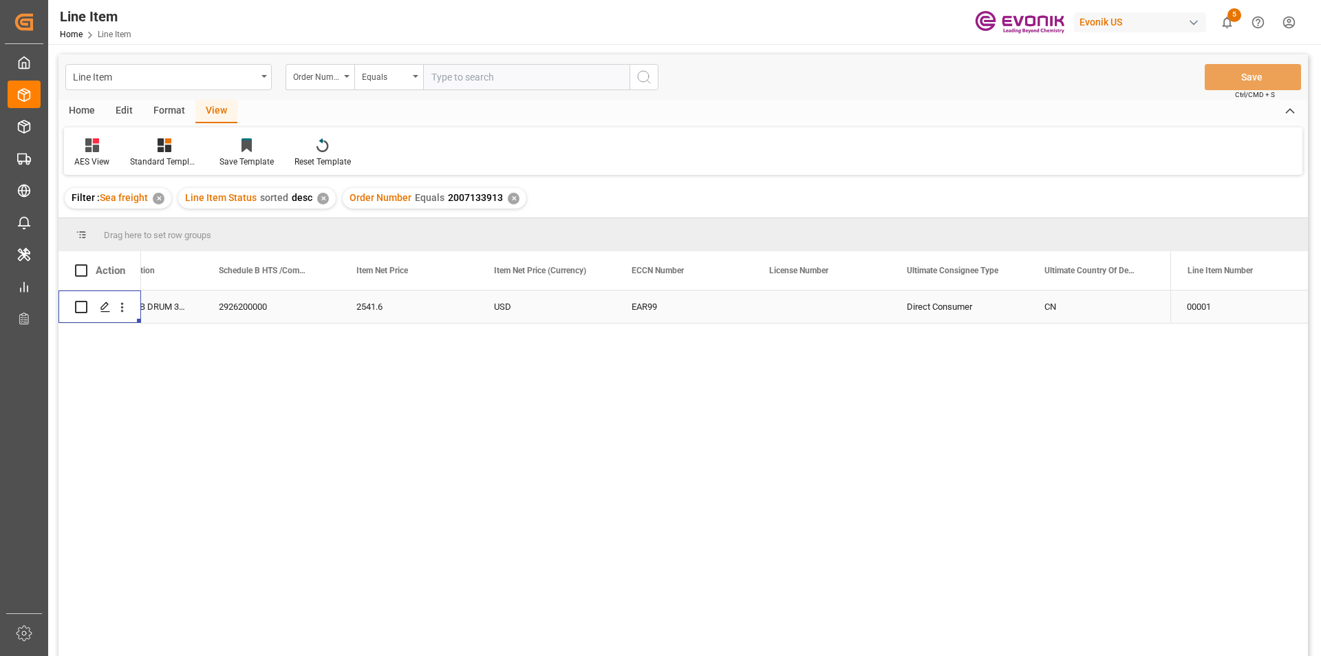
click at [514, 198] on div "✕" at bounding box center [514, 199] width 12 height 12
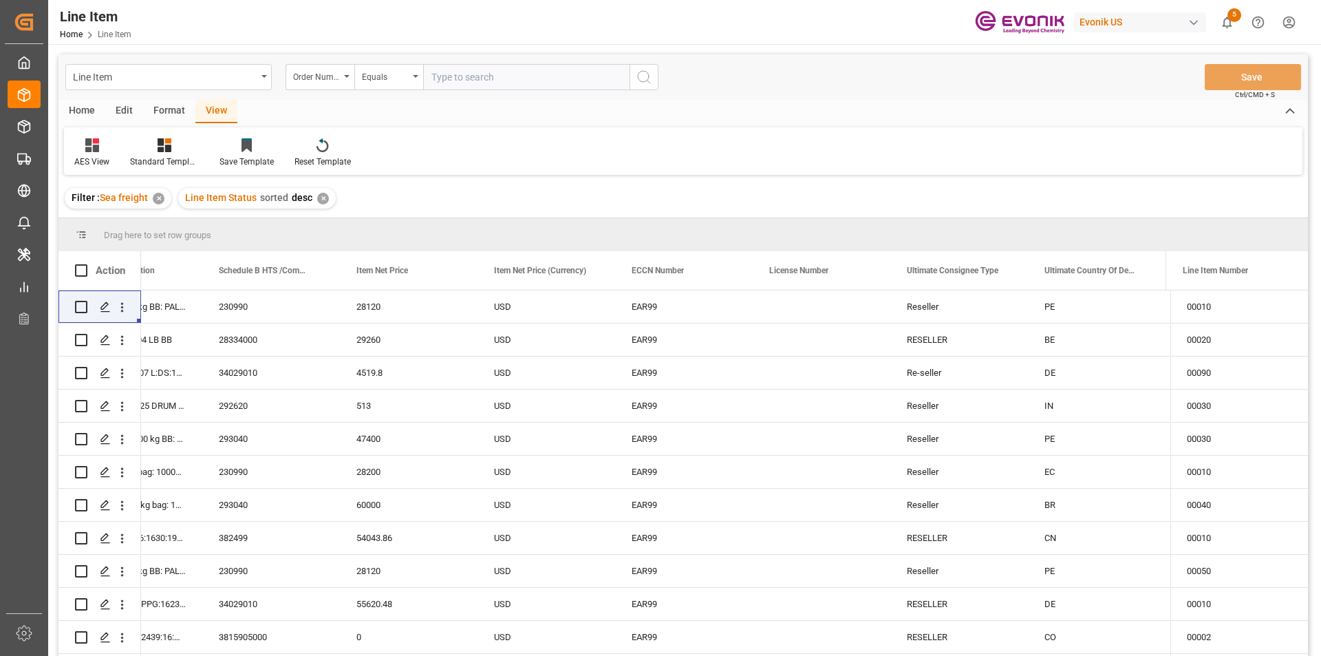
click at [461, 80] on input "text" at bounding box center [526, 77] width 206 height 26
paste input "0046407978"
type input "0046407978"
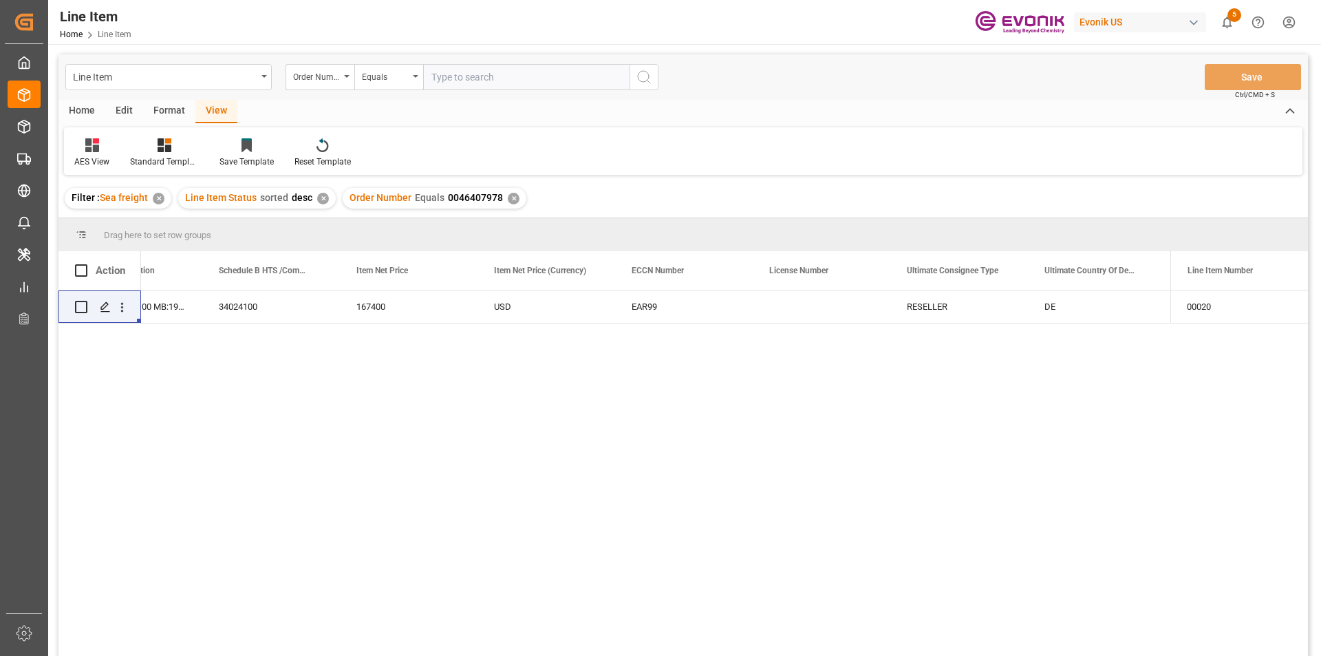
click at [807, 325] on div "240 VARISOFT TA 100 MB:1946:50:PP:P 34024100 167400 USD EAR99 RESELLER DE Evoni…" at bounding box center [655, 477] width 1029 height 374
click at [808, 314] on div "Press SPACE to select this row." at bounding box center [821, 306] width 138 height 32
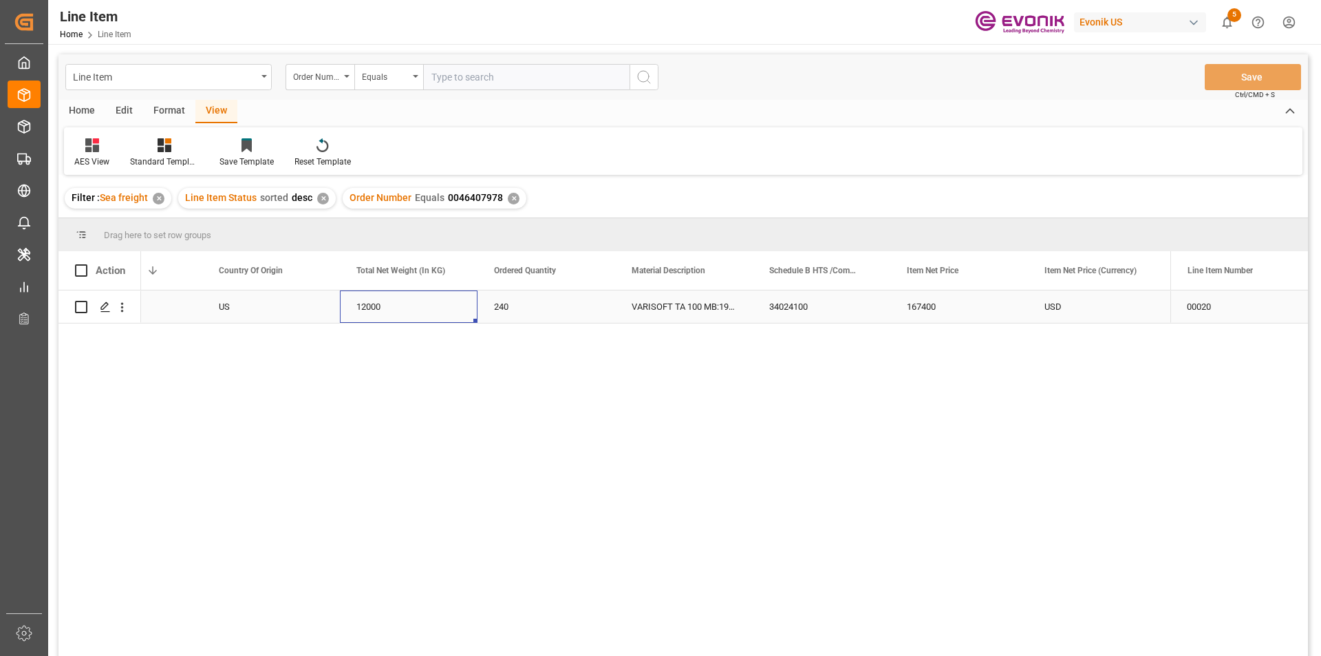
click at [375, 301] on div "12000" at bounding box center [409, 306] width 138 height 32
click at [912, 308] on div "167400" at bounding box center [959, 306] width 138 height 32
click at [119, 312] on icon "open menu" at bounding box center [122, 307] width 14 height 14
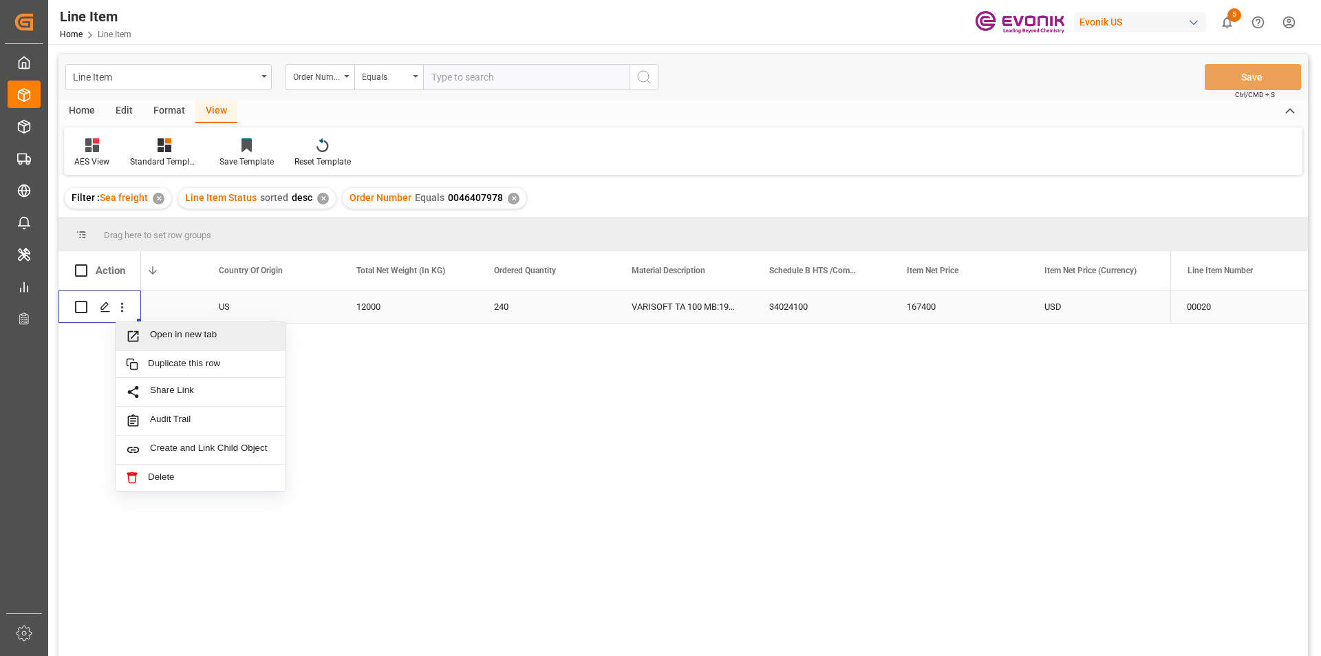
click at [206, 336] on span "Open in new tab" at bounding box center [212, 336] width 125 height 14
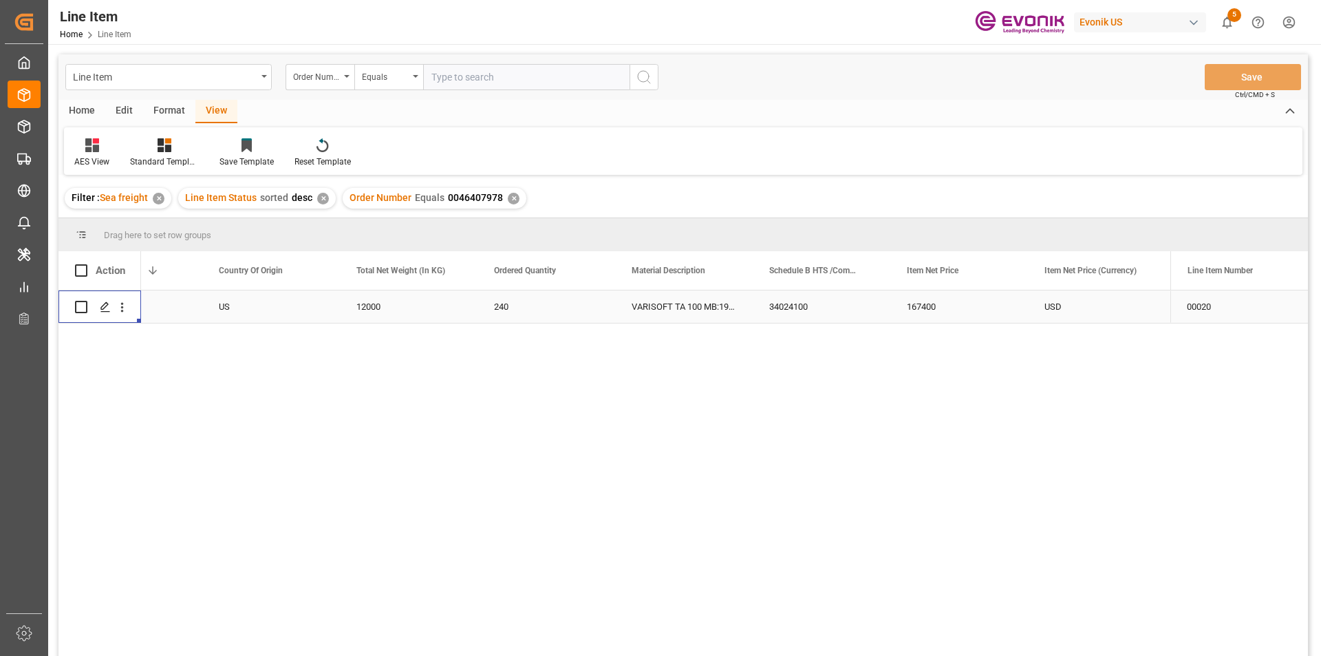
click at [463, 71] on input "text" at bounding box center [526, 77] width 206 height 26
paste input "0046469748"
type input "0046469748"
click at [510, 196] on div "✕" at bounding box center [514, 199] width 12 height 12
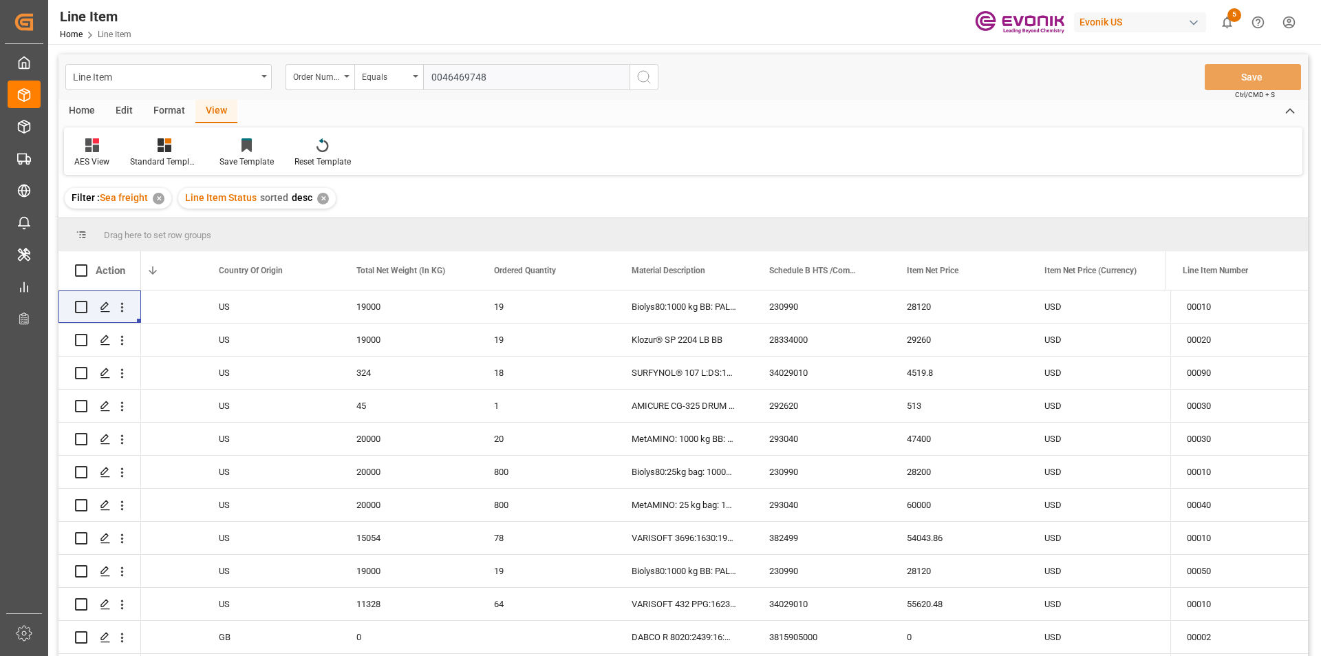
click at [645, 81] on circle "search button" at bounding box center [643, 76] width 11 height 11
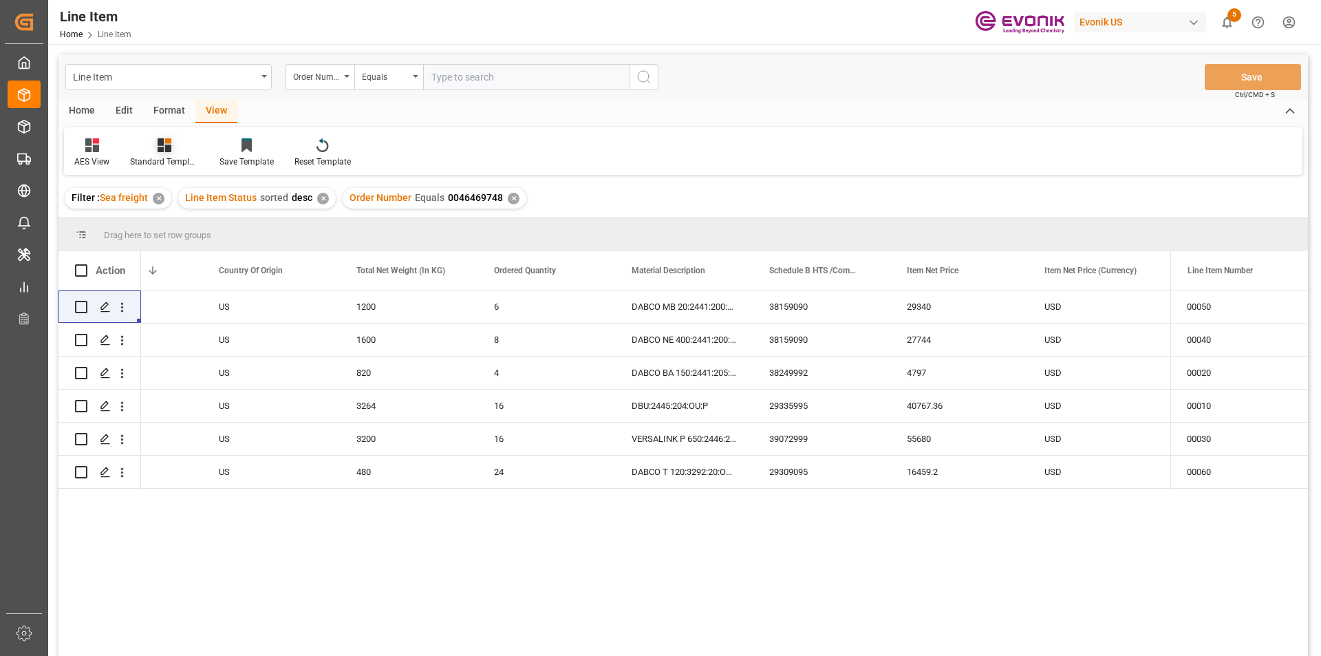
click at [166, 148] on icon at bounding box center [165, 145] width 14 height 14
click at [182, 305] on div "AES View" at bounding box center [201, 307] width 120 height 14
click at [153, 150] on div at bounding box center [164, 145] width 69 height 14
click at [213, 309] on div "AES View" at bounding box center [201, 307] width 120 height 14
click at [367, 507] on div "Active US 1200 6 DABCO MB 20:2441:200:OU:P 38159090 29340 USD EAR99 Active US 1…" at bounding box center [655, 477] width 1029 height 374
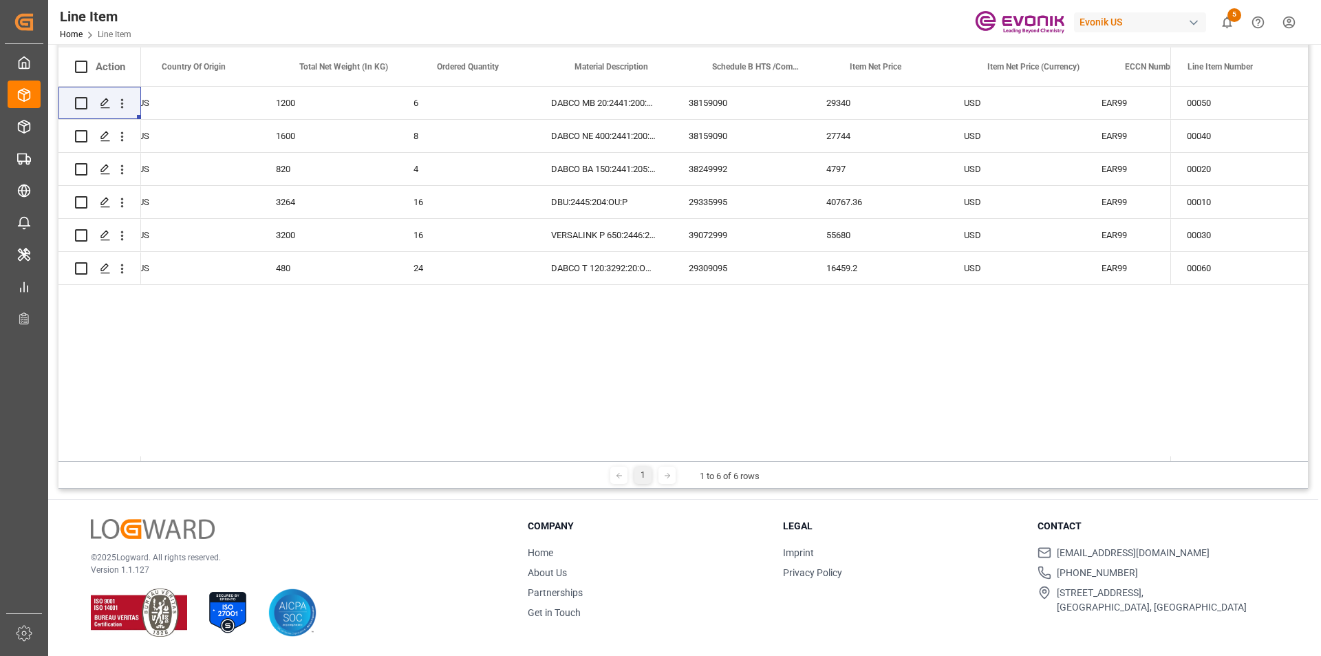
scroll to position [0, 367]
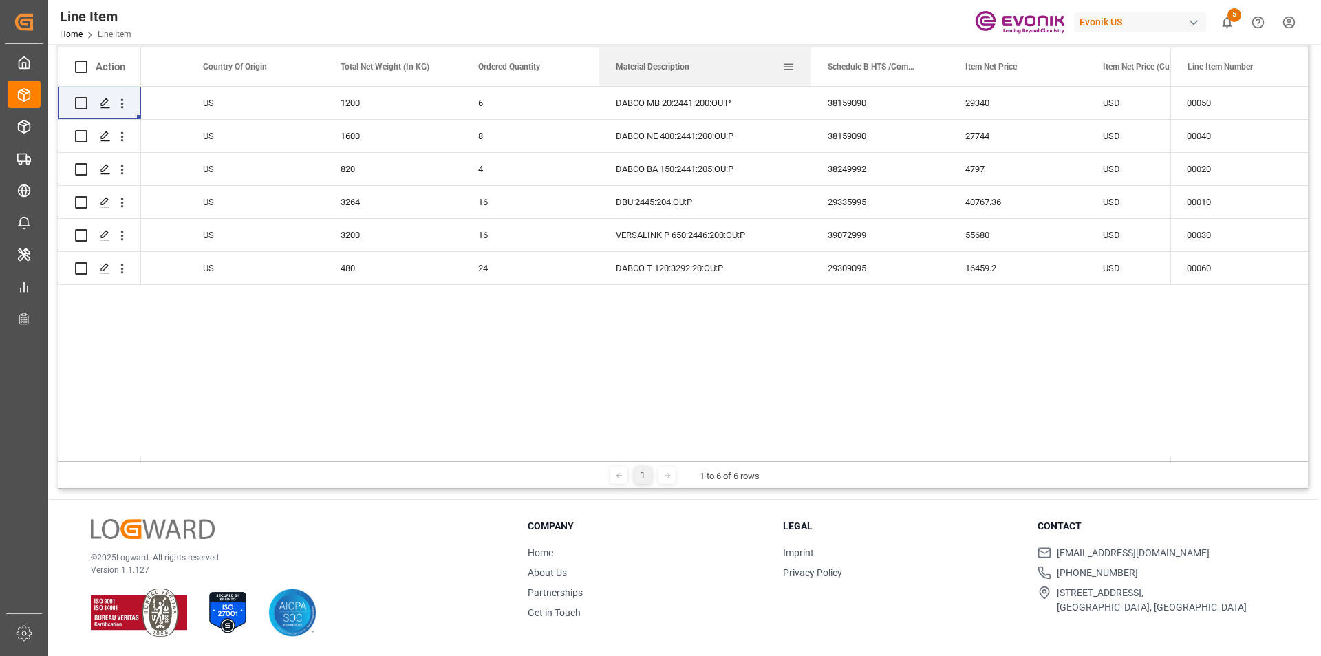
drag, startPoint x: 735, startPoint y: 68, endPoint x: 809, endPoint y: 69, distance: 74.3
click at [809, 69] on div at bounding box center [811, 66] width 6 height 39
click at [675, 266] on div "DABCO T 120:3292:20:OU:P" at bounding box center [705, 268] width 212 height 32
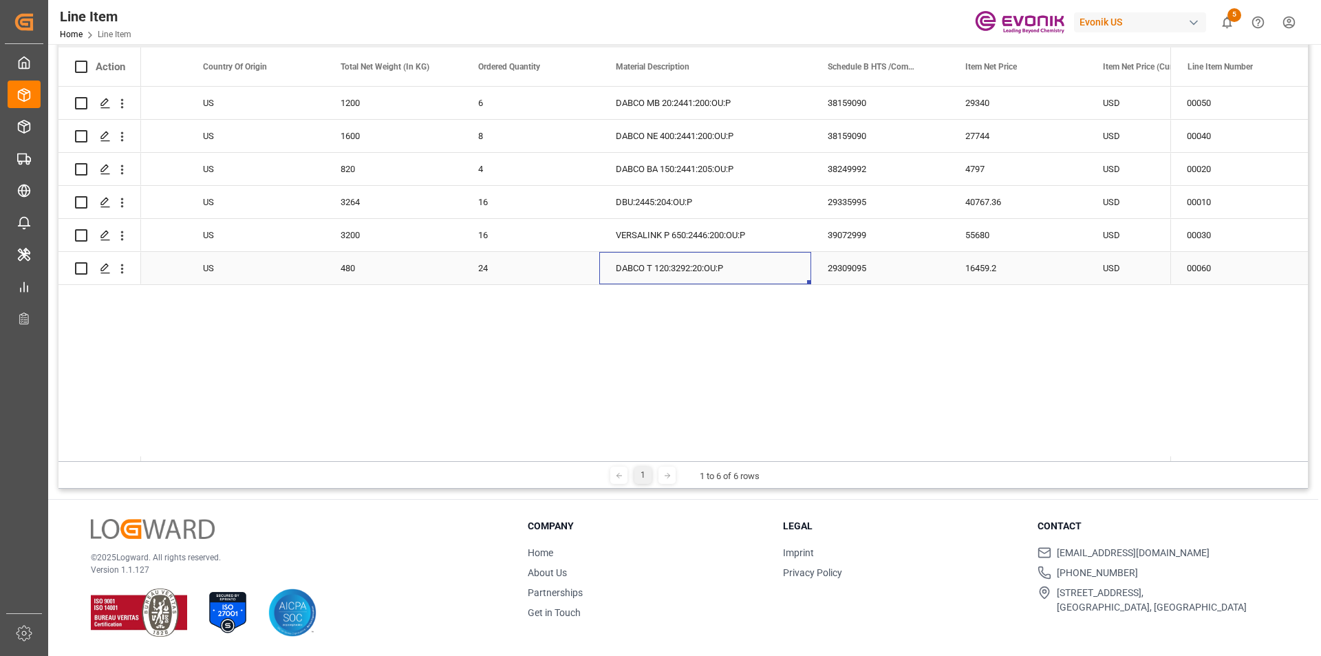
click at [358, 273] on div "480" at bounding box center [393, 268] width 138 height 32
click at [959, 263] on div "16459.2" at bounding box center [1018, 268] width 138 height 32
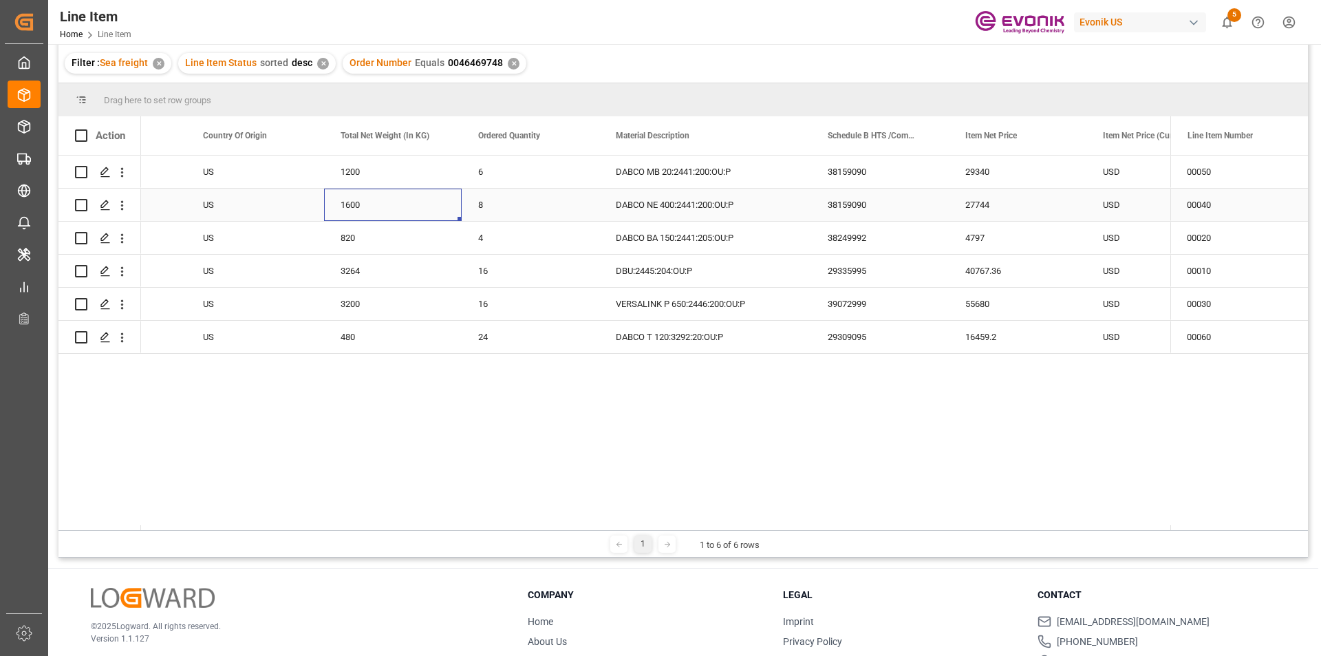
click at [348, 202] on div "1600" at bounding box center [393, 204] width 138 height 32
click at [980, 210] on div "27744" at bounding box center [1018, 204] width 138 height 32
click at [1020, 275] on div "40767.36" at bounding box center [1018, 270] width 138 height 32
click at [347, 267] on div "3264" at bounding box center [393, 270] width 138 height 32
click at [1017, 266] on div "40767.36" at bounding box center [1018, 270] width 138 height 32
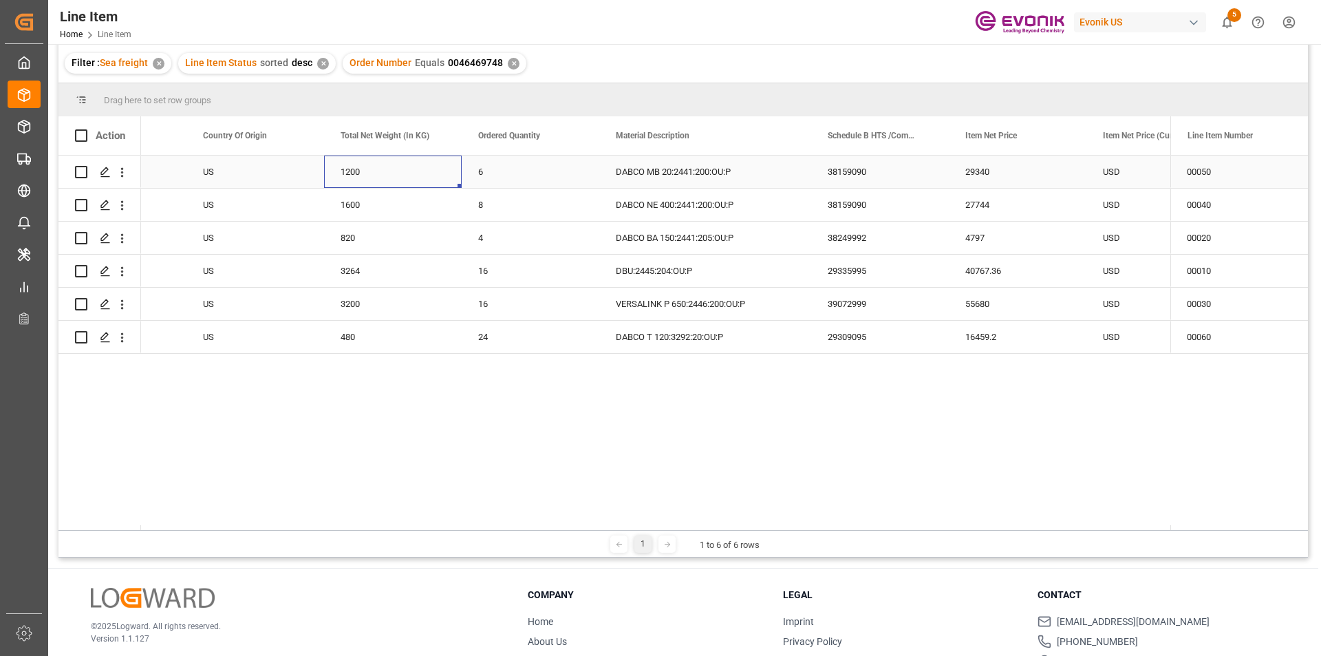
click at [361, 169] on div "1200" at bounding box center [393, 171] width 138 height 32
click at [1022, 175] on div "29340" at bounding box center [1018, 171] width 138 height 32
click at [962, 341] on div "16459.2" at bounding box center [1018, 337] width 138 height 32
click at [885, 339] on div "29309095" at bounding box center [880, 337] width 138 height 32
click at [967, 344] on div "16459.2" at bounding box center [1018, 337] width 138 height 32
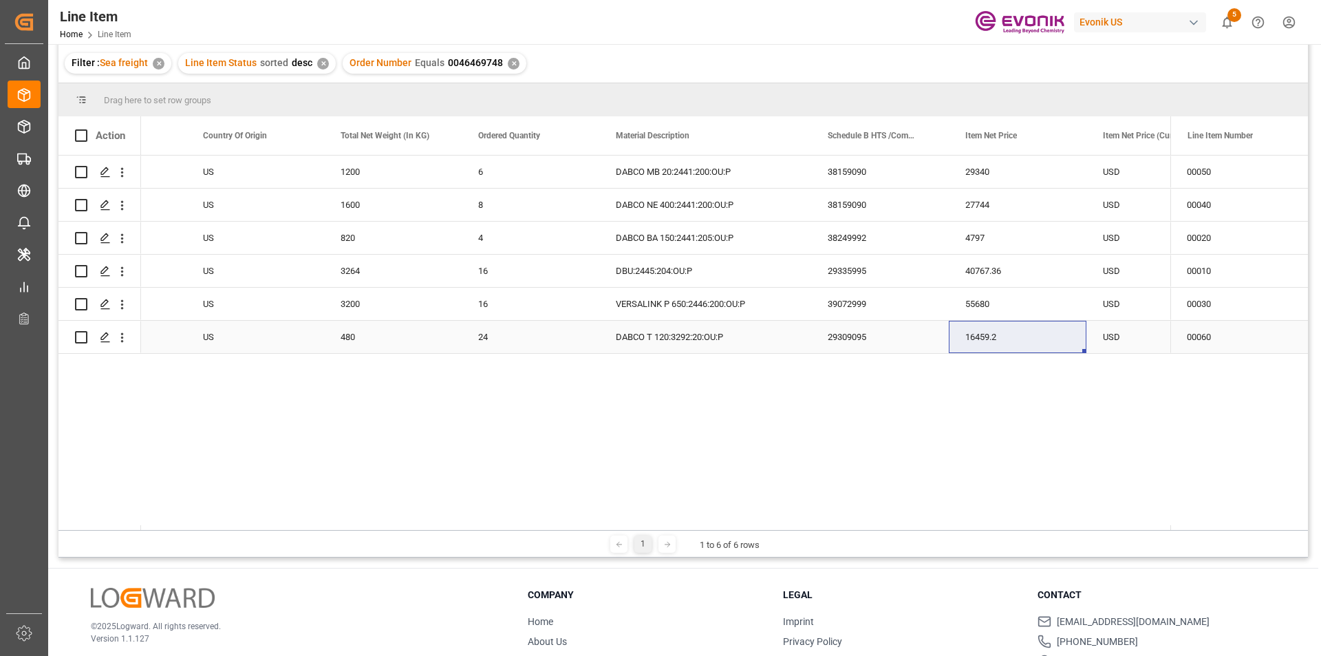
click at [328, 344] on div "480" at bounding box center [393, 337] width 138 height 32
click at [389, 305] on div "3200" at bounding box center [393, 304] width 138 height 32
click at [983, 312] on div "55680" at bounding box center [1018, 304] width 138 height 32
click at [1056, 290] on div "USD" at bounding box center [1155, 304] width 138 height 32
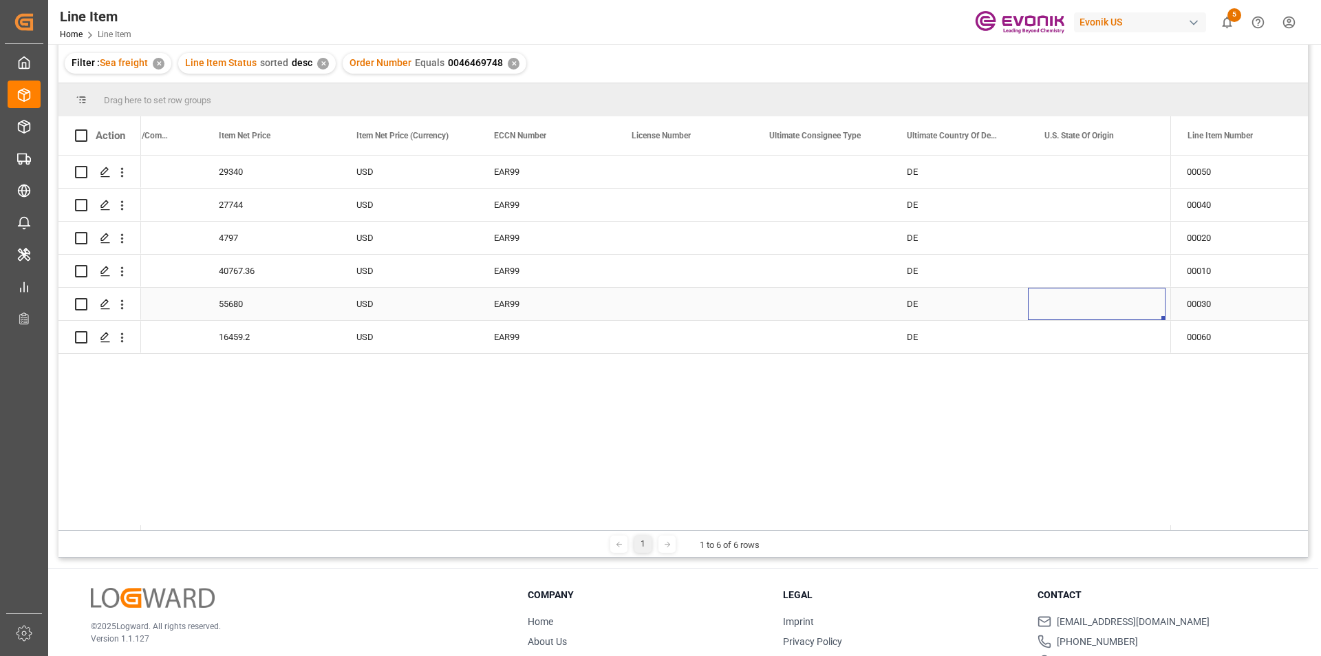
scroll to position [0, 1251]
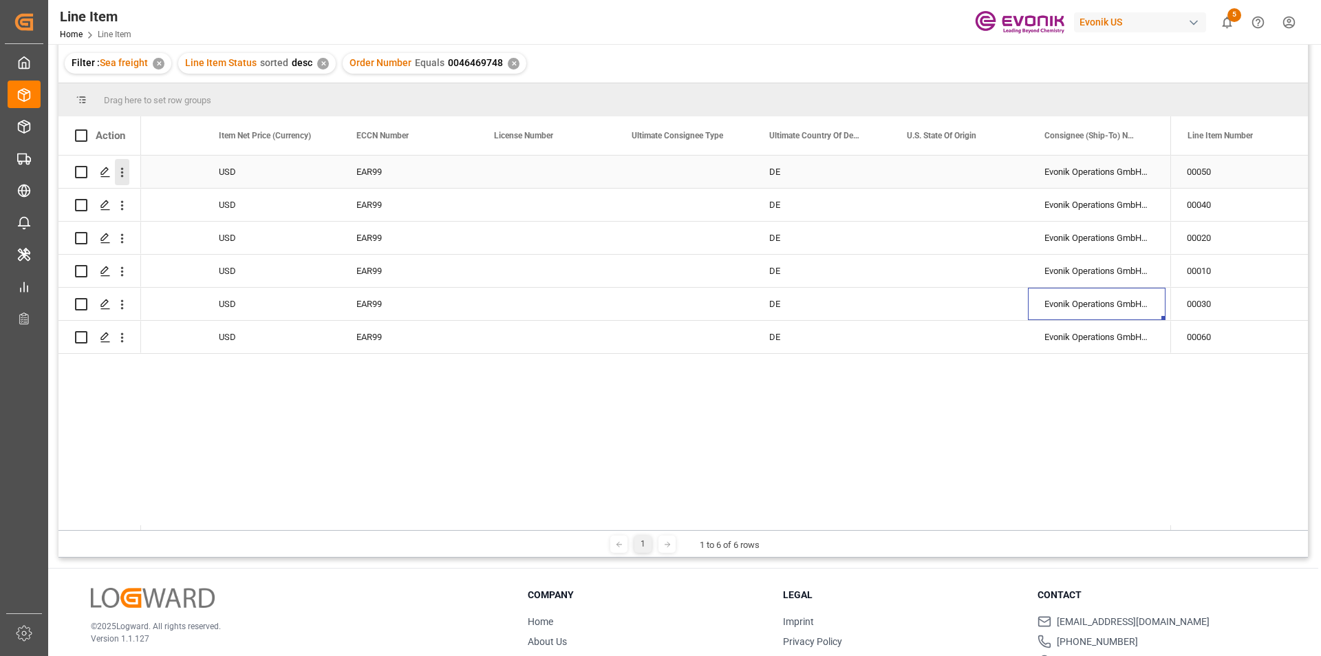
click at [126, 171] on icon "open menu" at bounding box center [122, 172] width 14 height 14
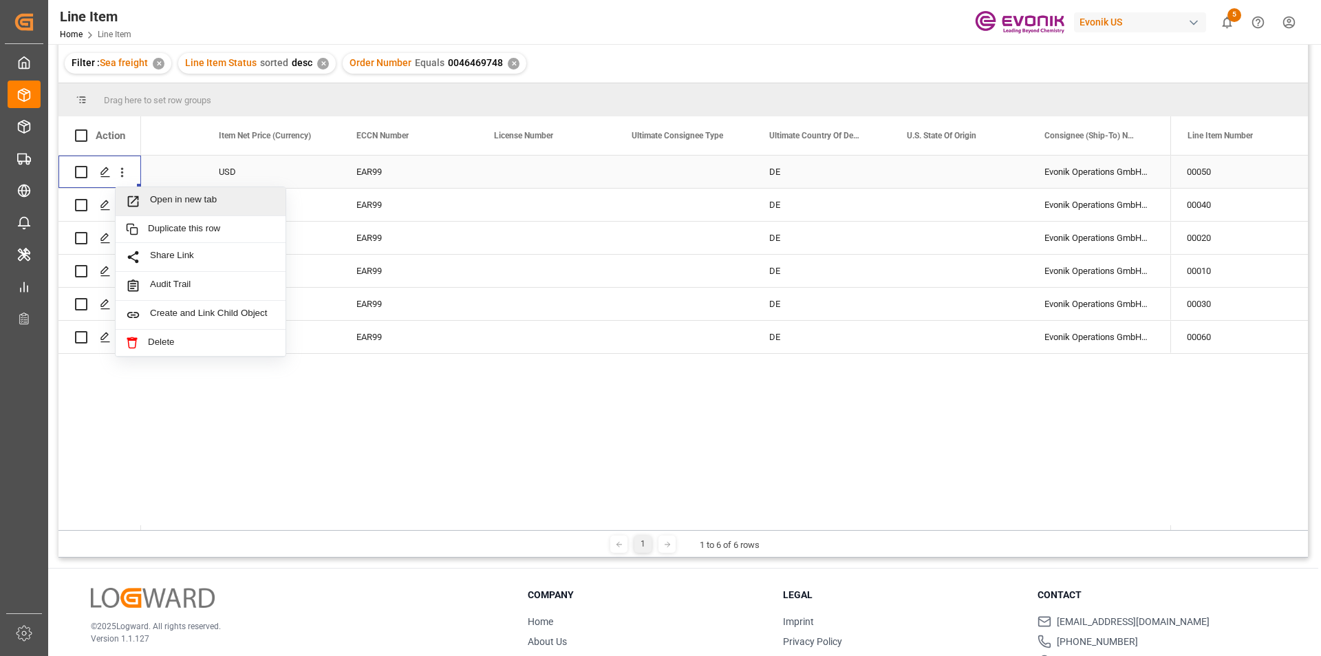
click at [214, 197] on span "Open in new tab" at bounding box center [212, 201] width 125 height 14
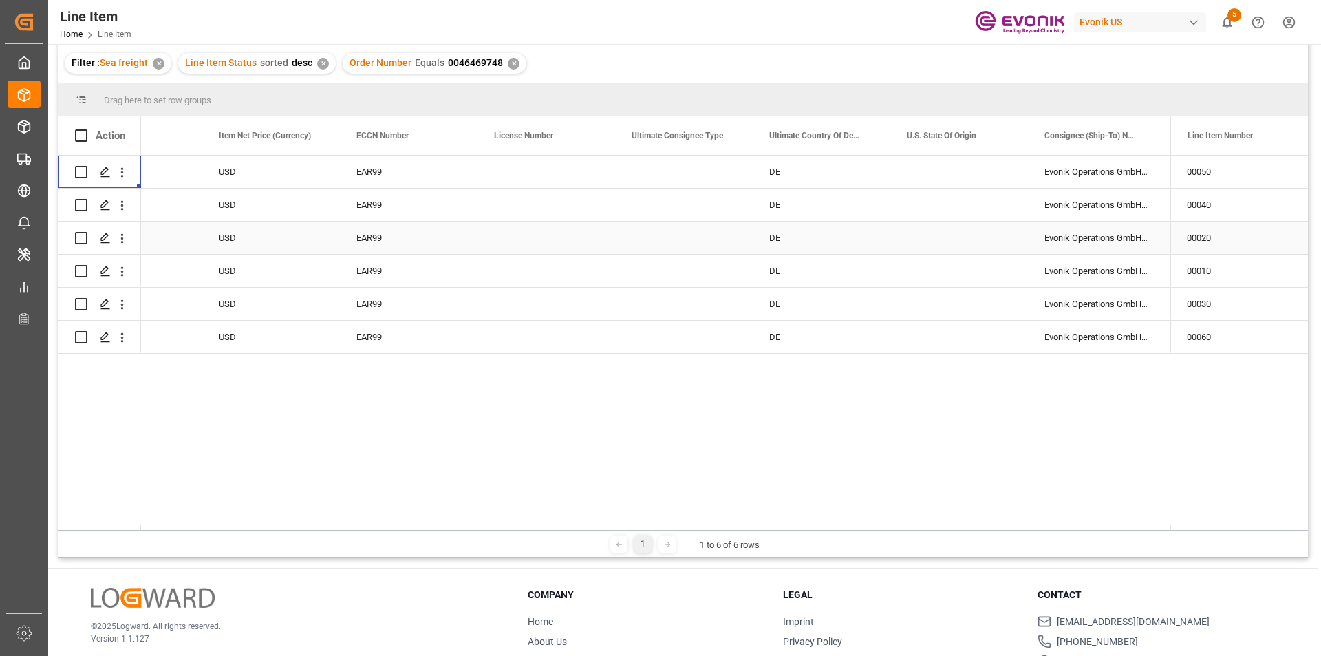
click at [714, 243] on div "Press SPACE to select this row." at bounding box center [684, 237] width 138 height 32
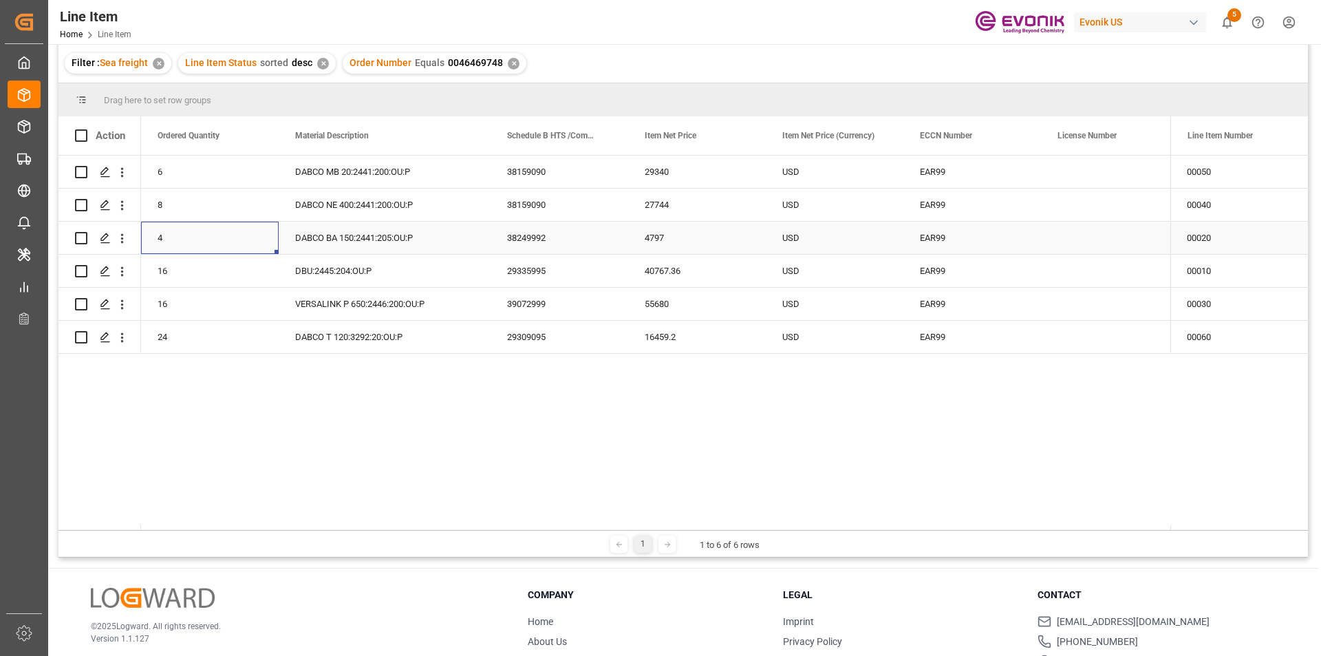
scroll to position [0, 550]
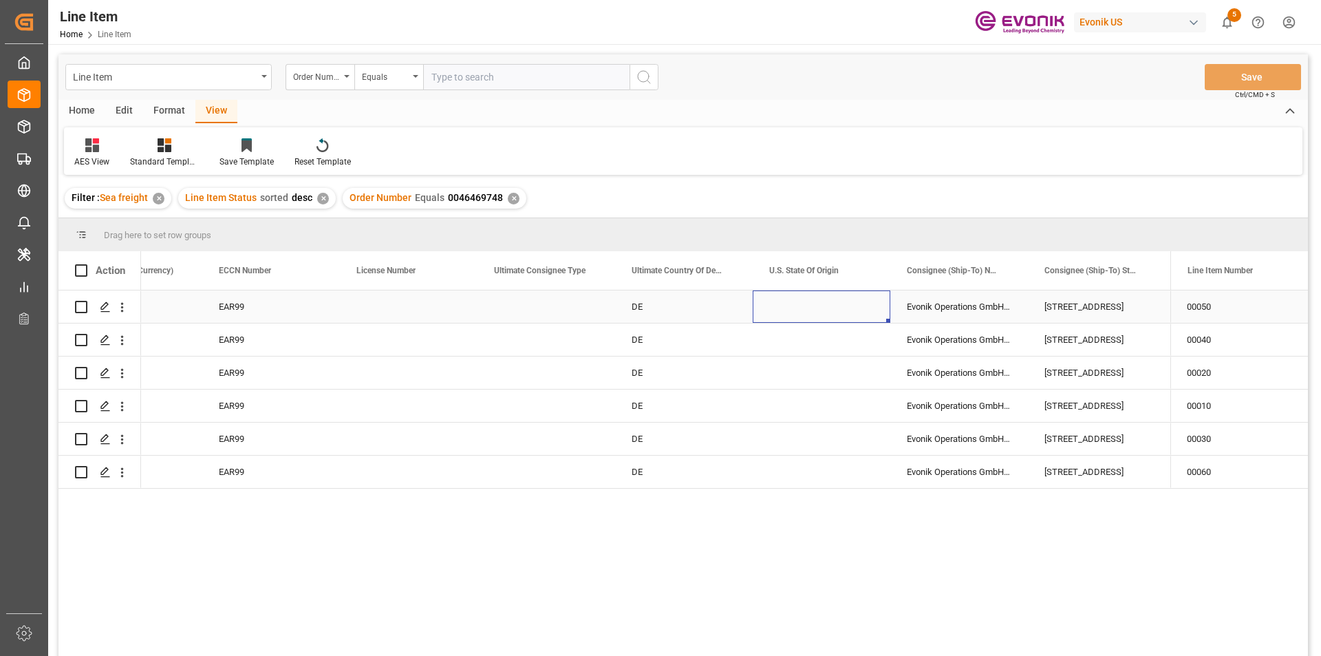
click at [856, 303] on div "Press SPACE to select this row." at bounding box center [821, 306] width 138 height 32
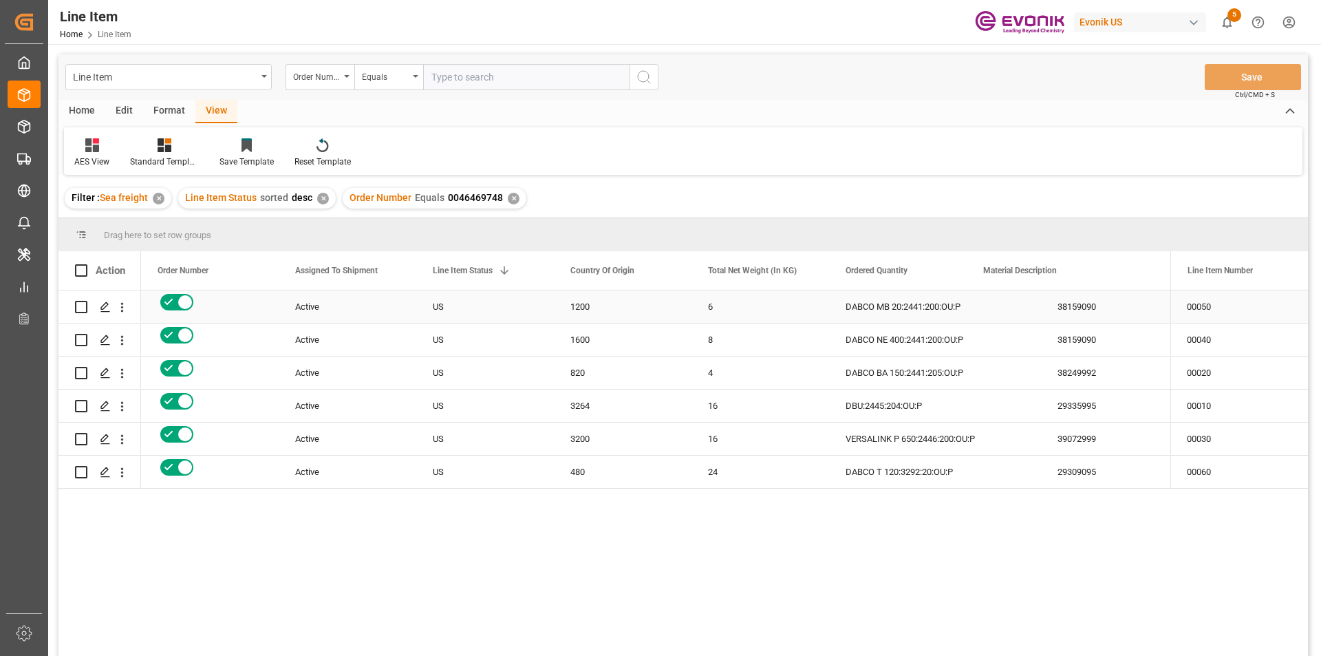
scroll to position [0, 0]
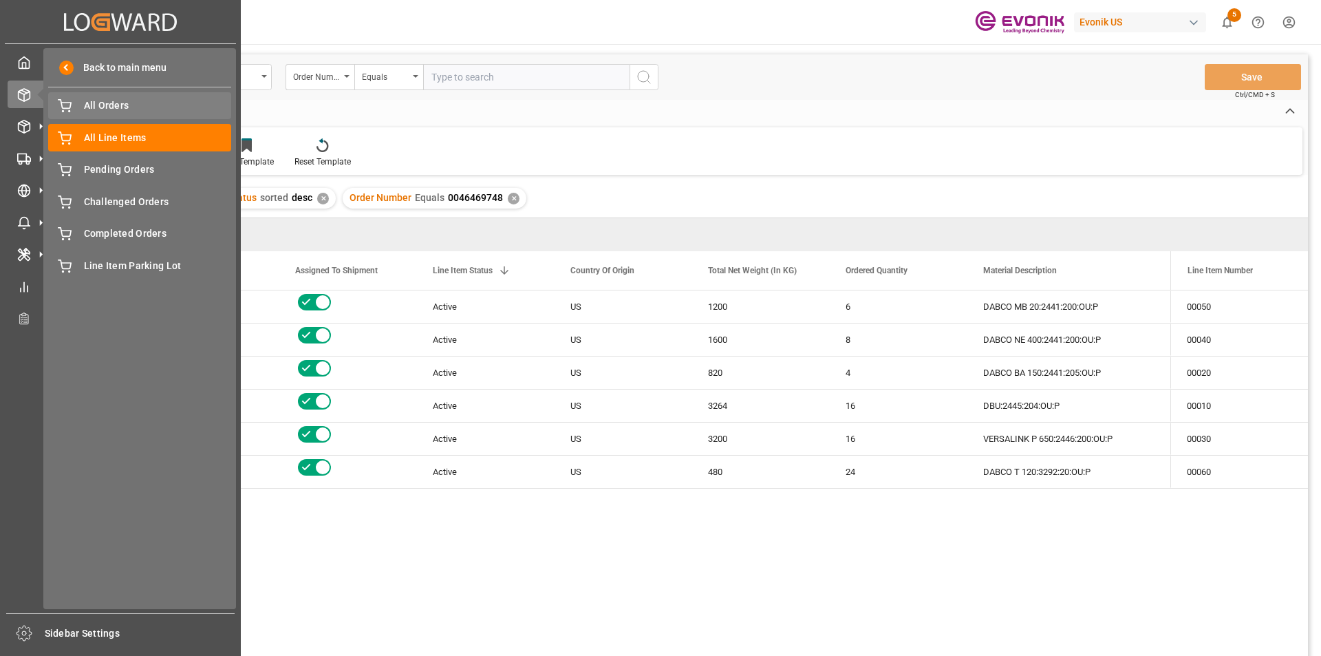
click at [123, 103] on span "All Orders" at bounding box center [158, 105] width 148 height 14
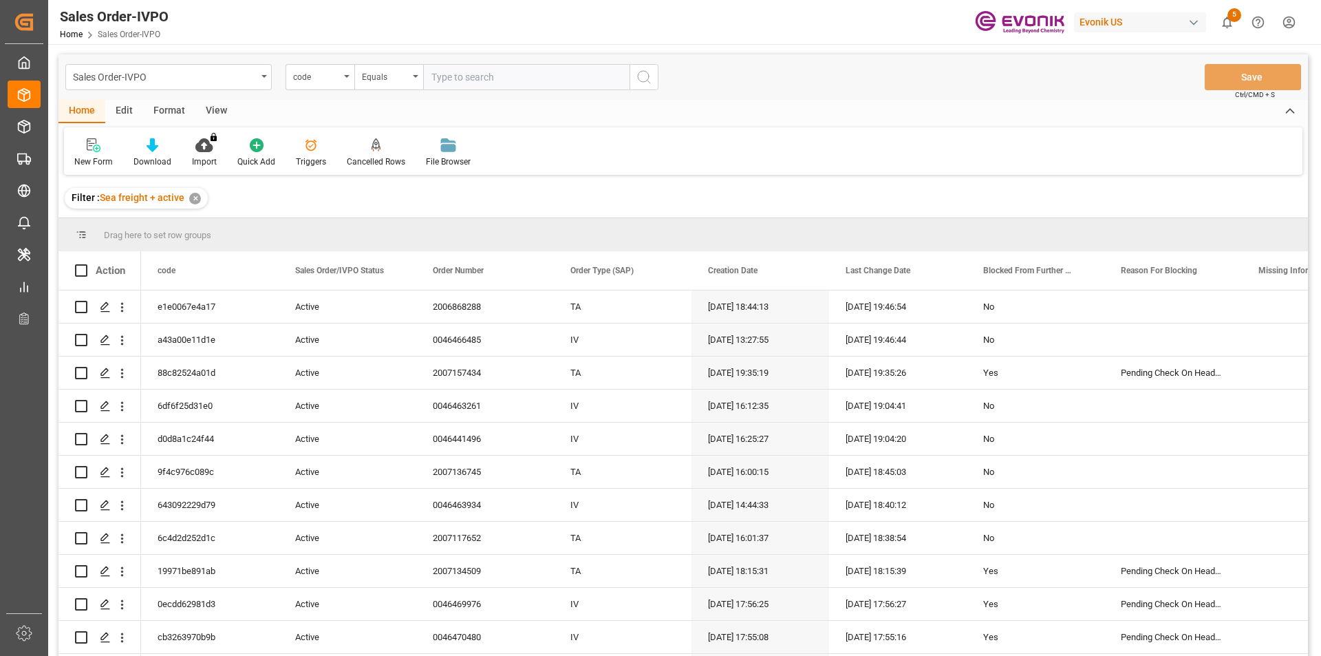
click at [495, 83] on input "text" at bounding box center [526, 77] width 206 height 26
click at [312, 83] on div "code" at bounding box center [316, 75] width 47 height 16
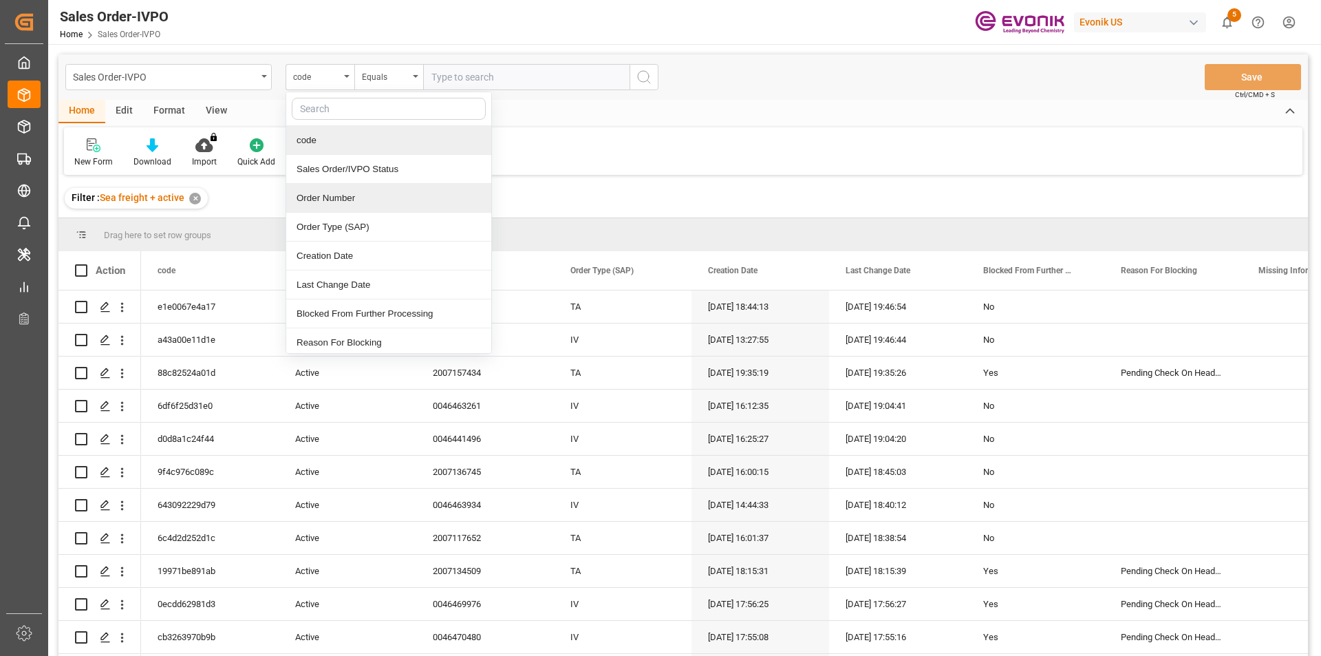
click at [334, 202] on div "Order Number" at bounding box center [388, 198] width 205 height 29
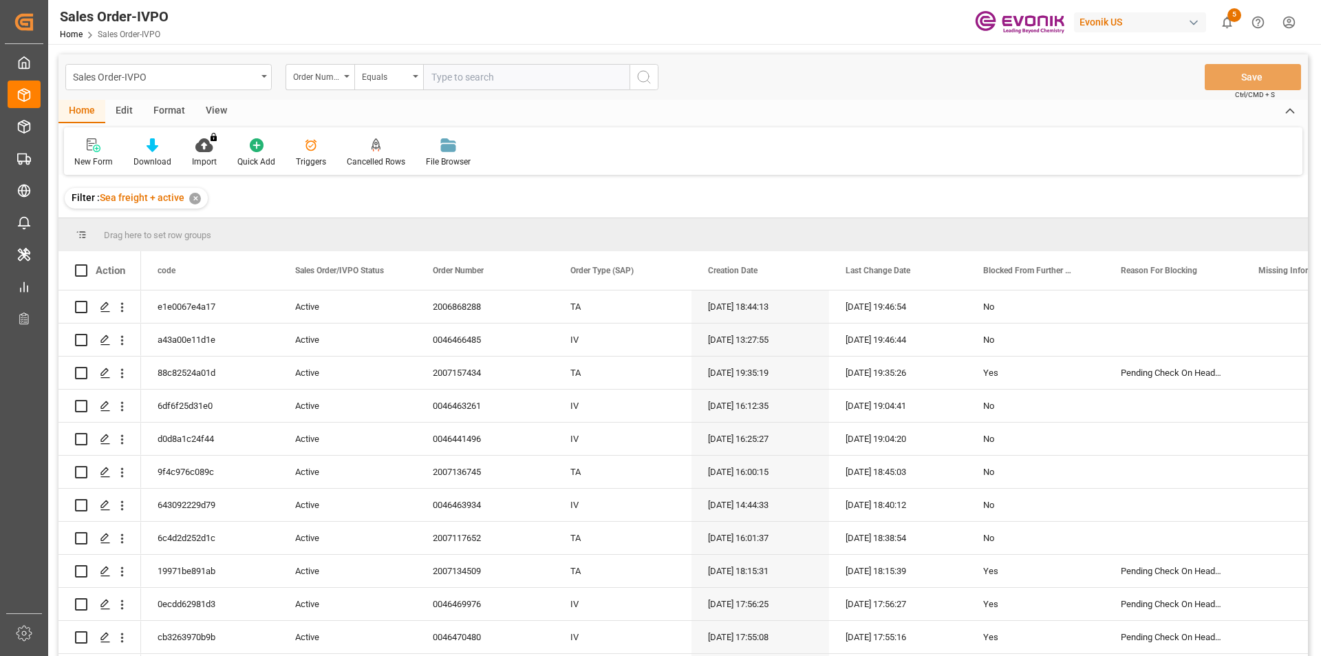
click at [462, 77] on input "text" at bounding box center [526, 77] width 206 height 26
paste input "0046469748"
type input "0046469748"
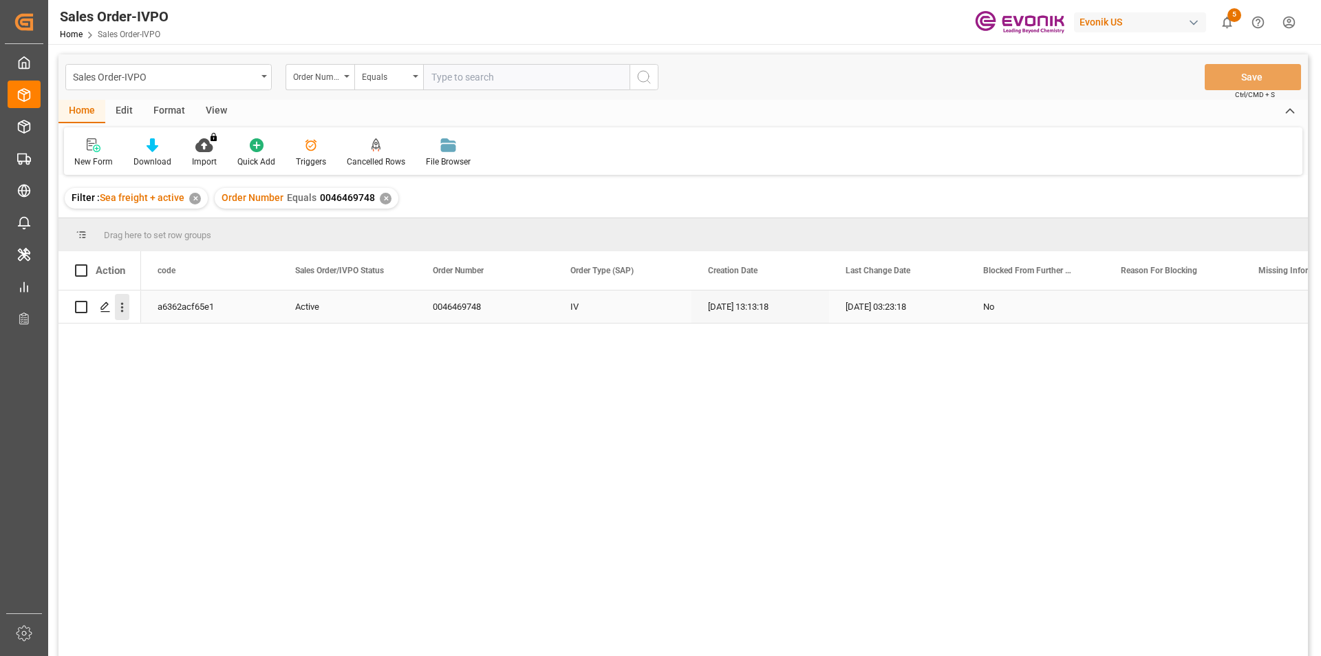
click at [120, 305] on icon "open menu" at bounding box center [122, 307] width 14 height 14
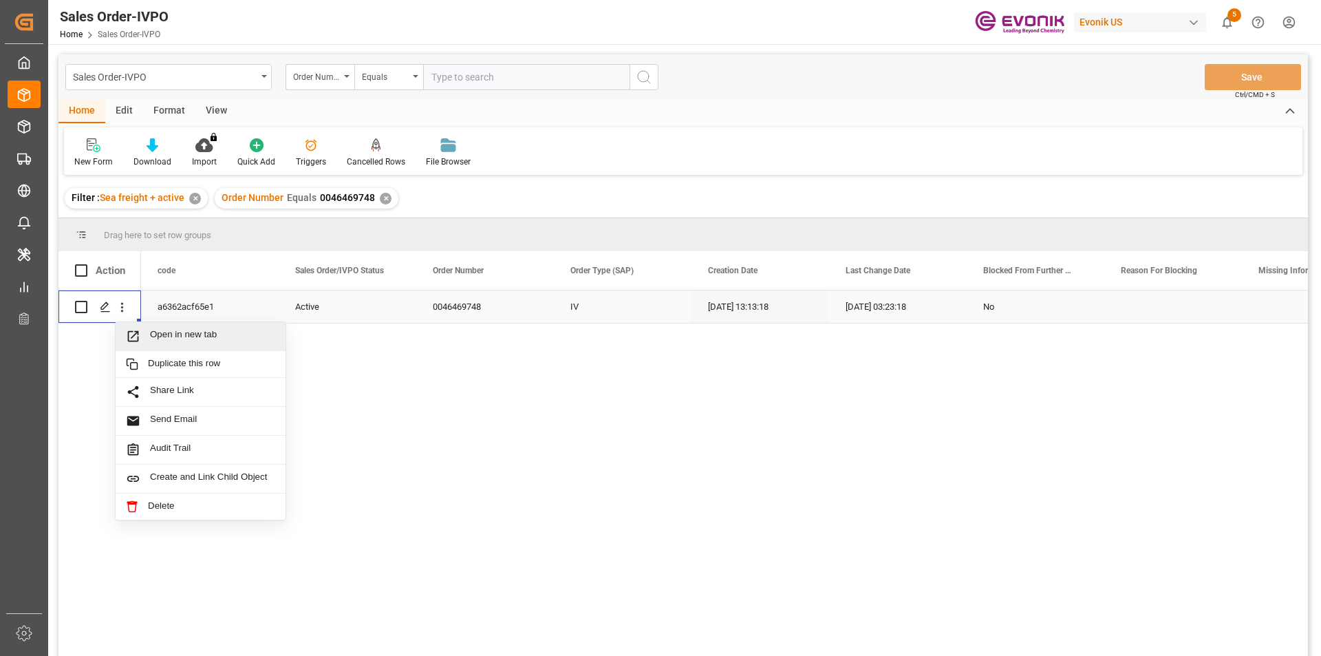
click at [197, 336] on span "Open in new tab" at bounding box center [212, 336] width 125 height 14
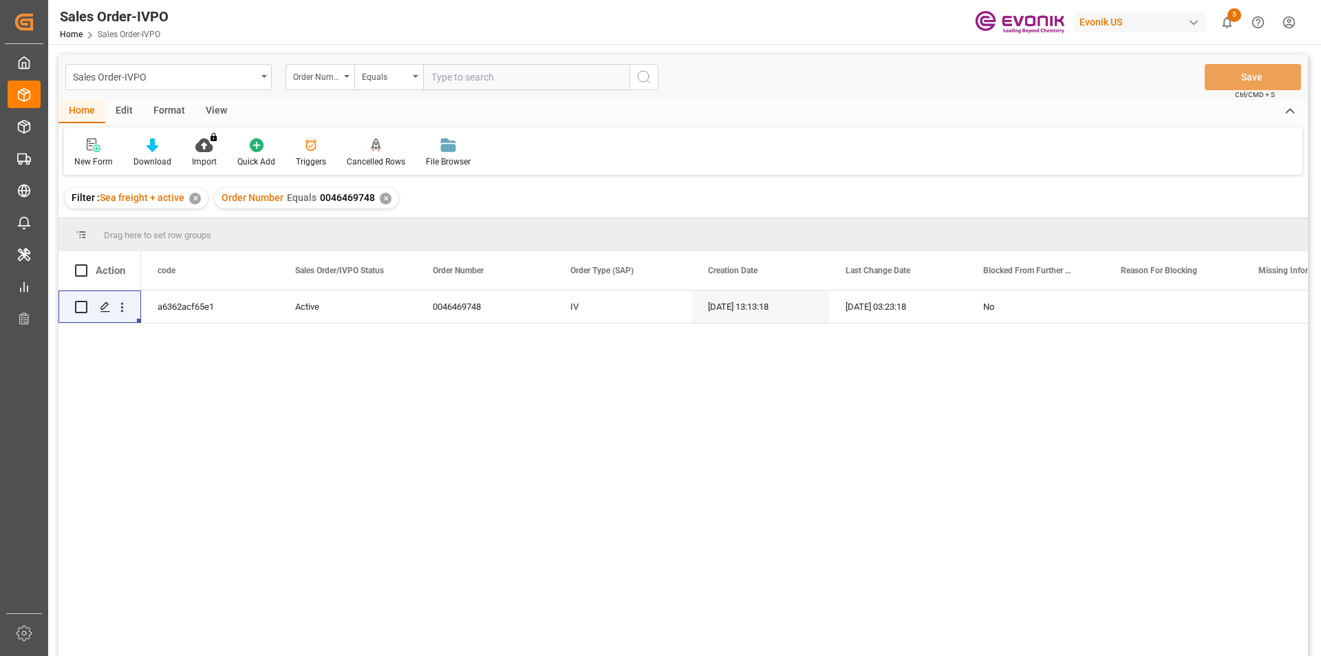
click at [502, 72] on input "text" at bounding box center [526, 77] width 206 height 26
click at [385, 195] on div "✕" at bounding box center [386, 199] width 12 height 12
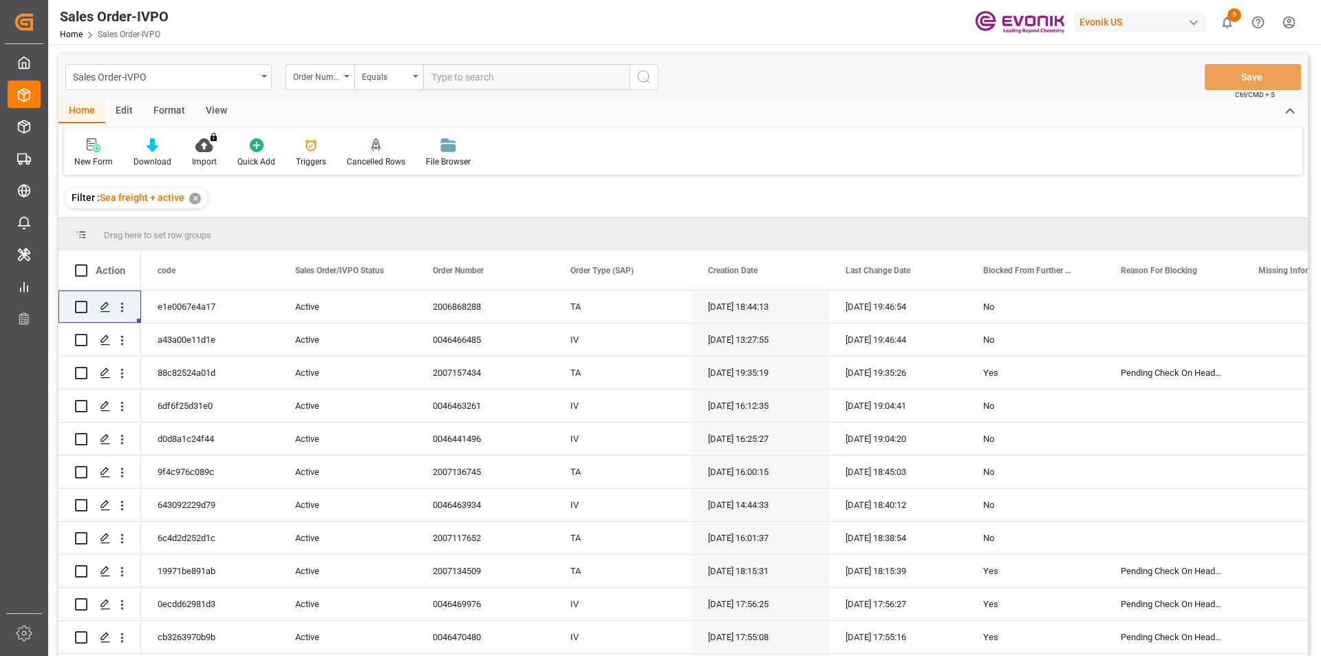
click at [464, 79] on input "text" at bounding box center [526, 77] width 206 height 26
paste input "2007148061"
type input "2007148061"
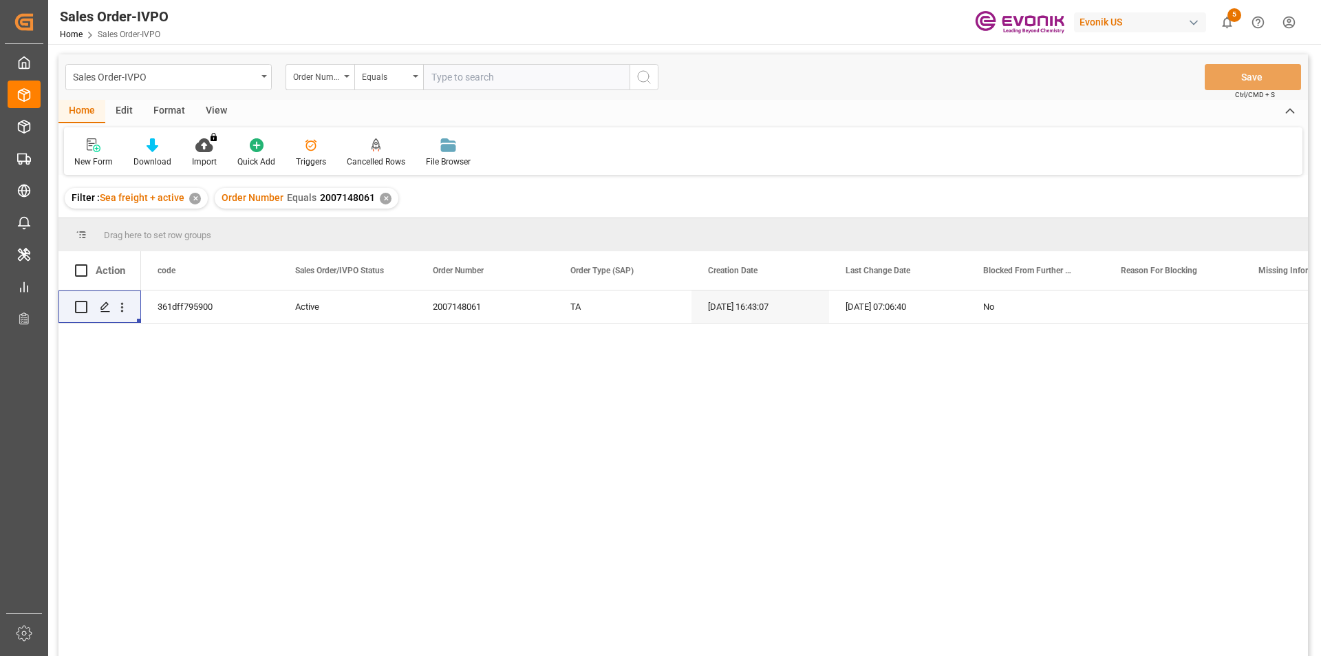
click at [210, 109] on div "View" at bounding box center [216, 111] width 42 height 23
click at [150, 142] on icon at bounding box center [156, 145] width 14 height 14
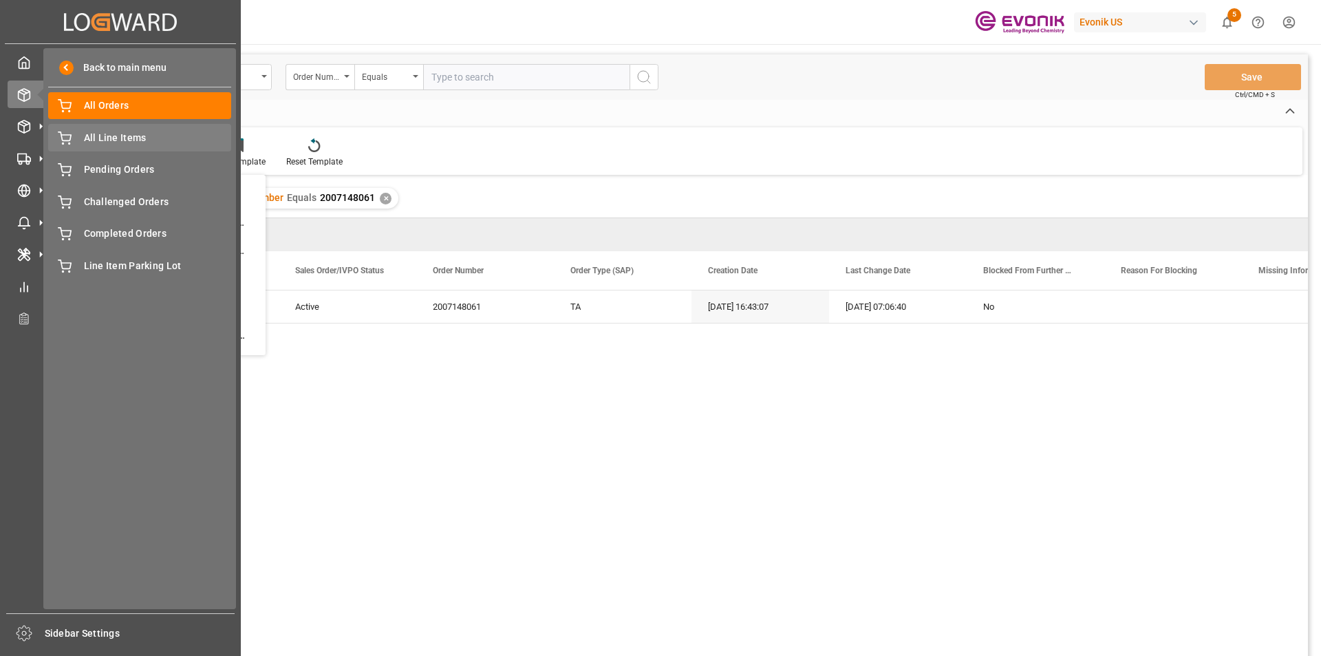
click at [122, 142] on span "All Line Items" at bounding box center [158, 138] width 148 height 14
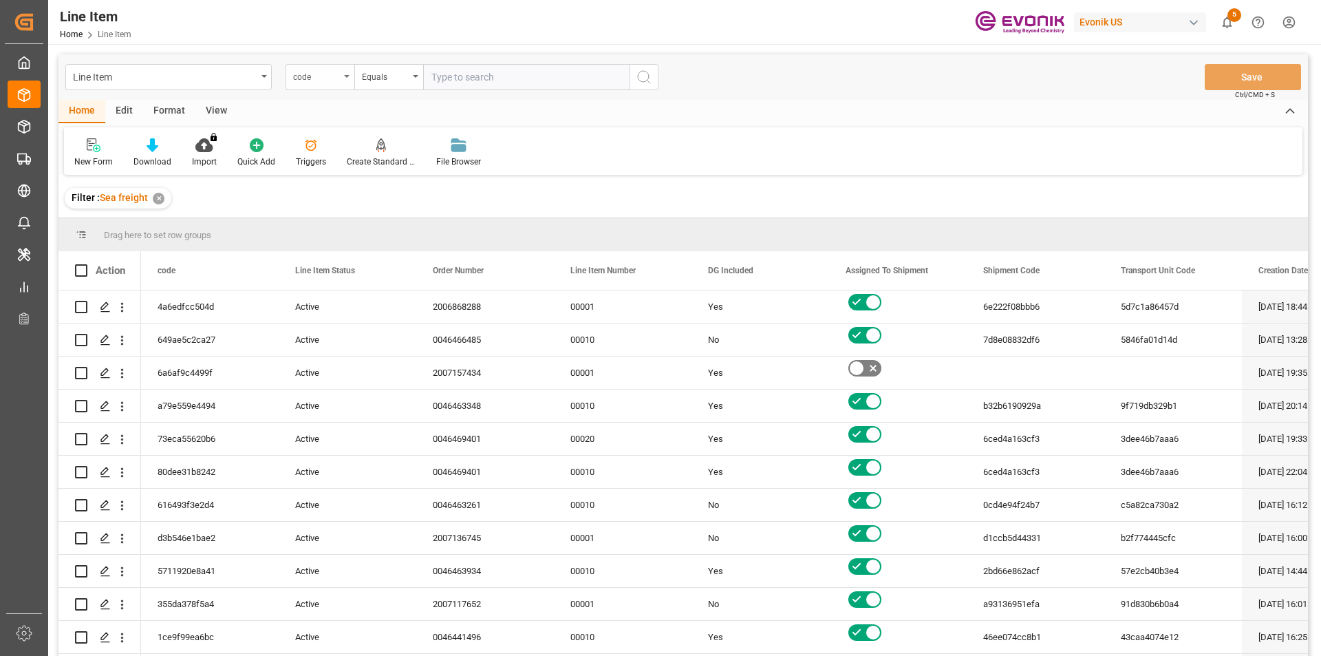
click at [346, 78] on div "code" at bounding box center [319, 77] width 69 height 26
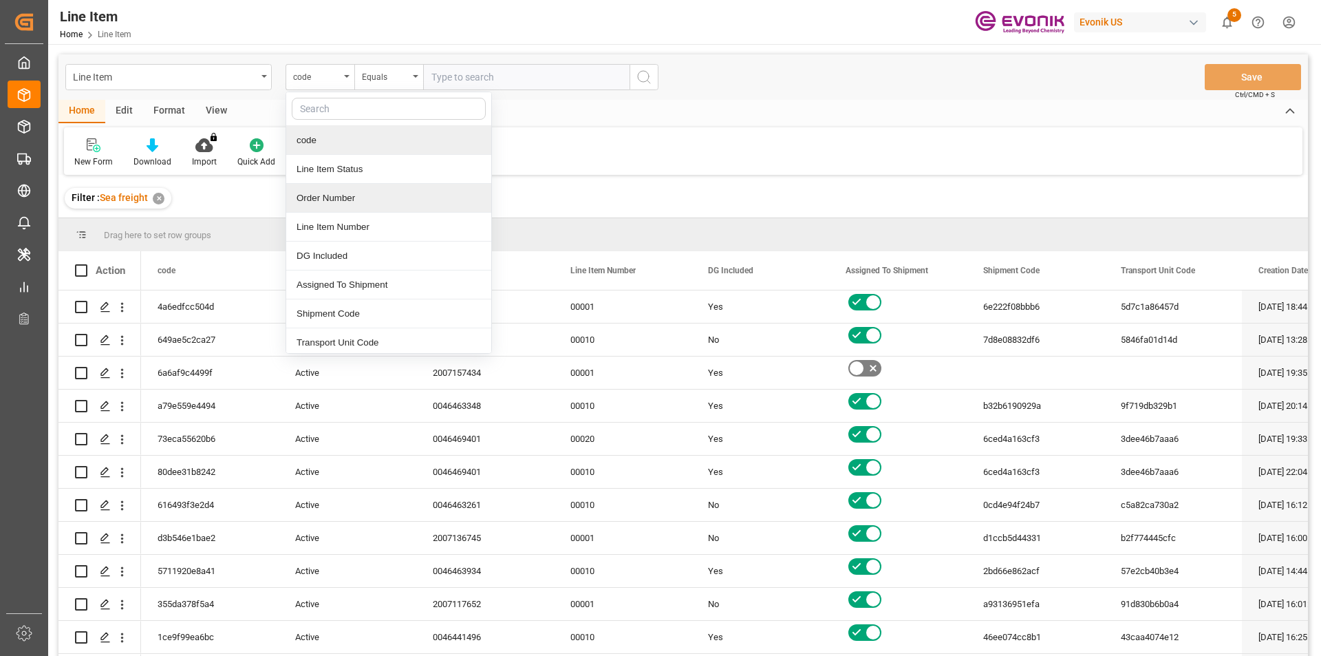
click at [369, 202] on div "Order Number" at bounding box center [388, 198] width 205 height 29
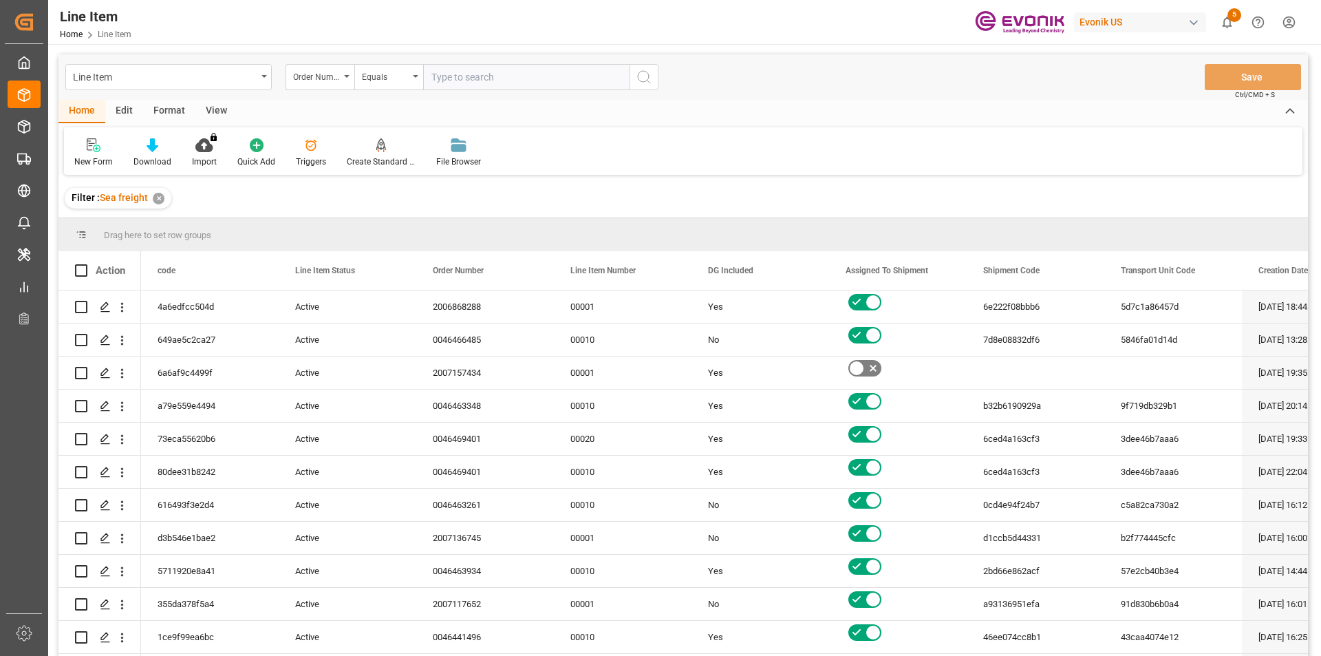
click at [508, 78] on input "text" at bounding box center [526, 77] width 206 height 26
paste input "2007148061"
type input "2007148061"
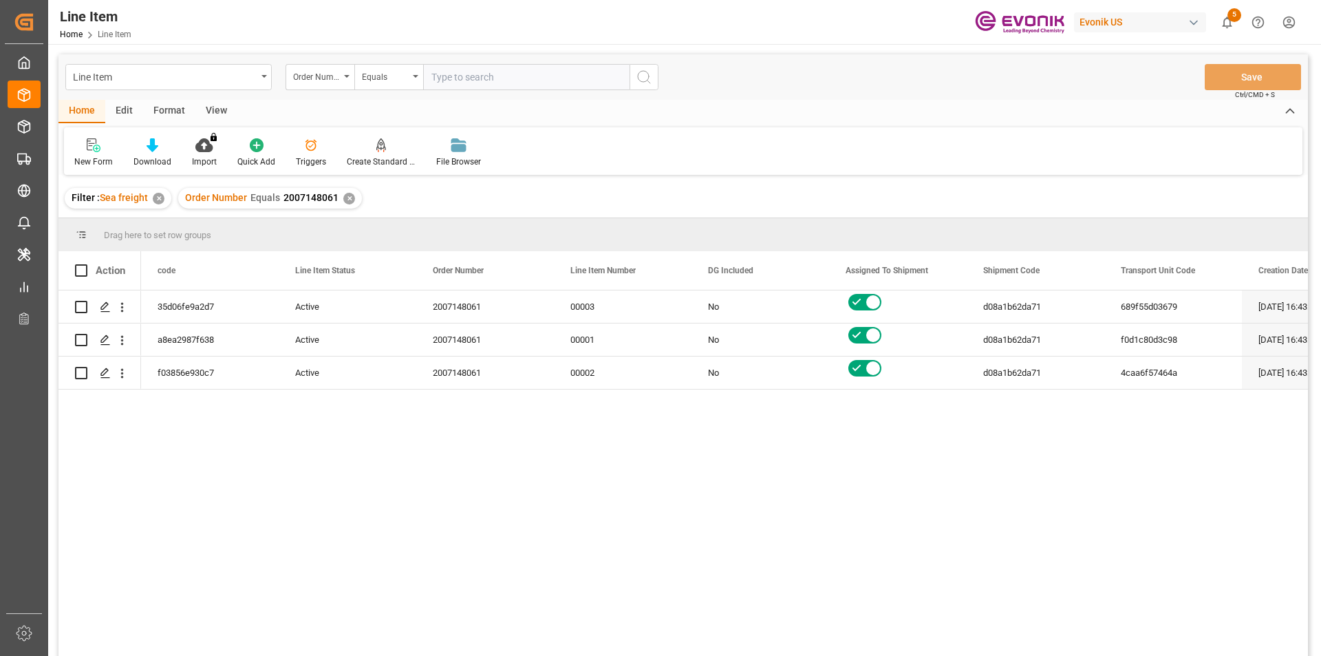
click at [207, 113] on div "View" at bounding box center [216, 111] width 42 height 23
click at [156, 149] on icon at bounding box center [156, 145] width 14 height 14
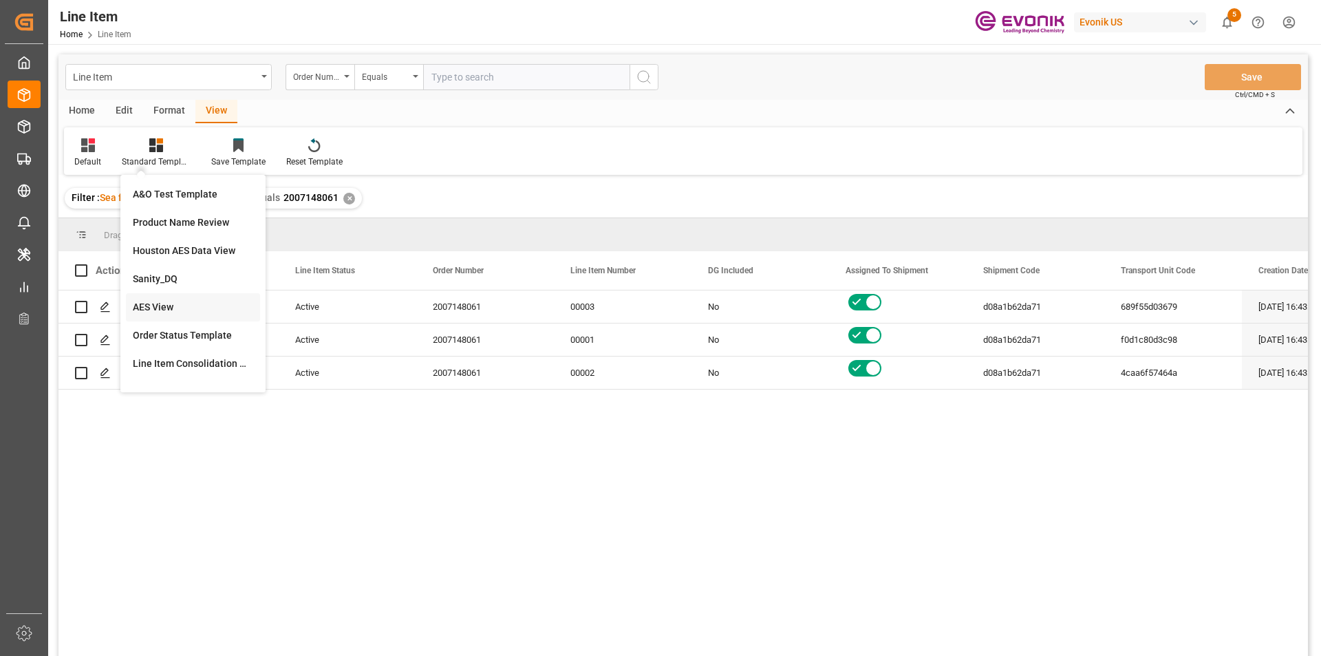
click at [169, 301] on div "AES View" at bounding box center [193, 307] width 120 height 14
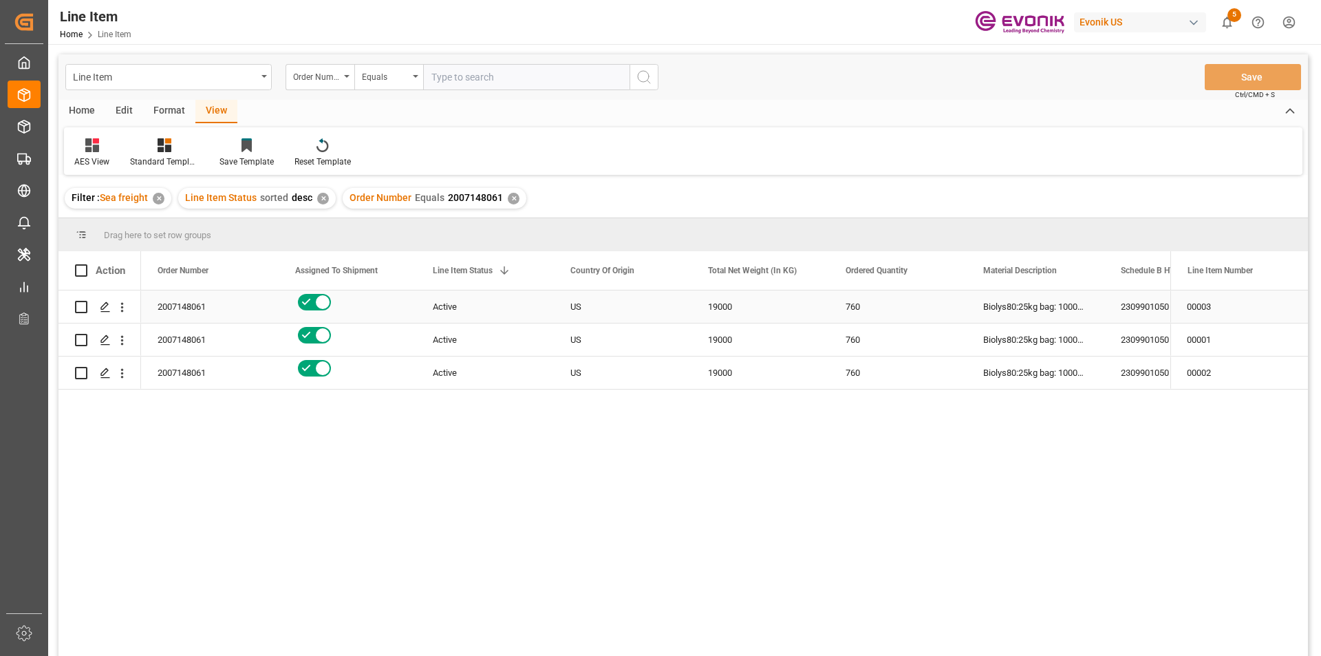
click at [230, 312] on div "2007148061" at bounding box center [210, 306] width 138 height 32
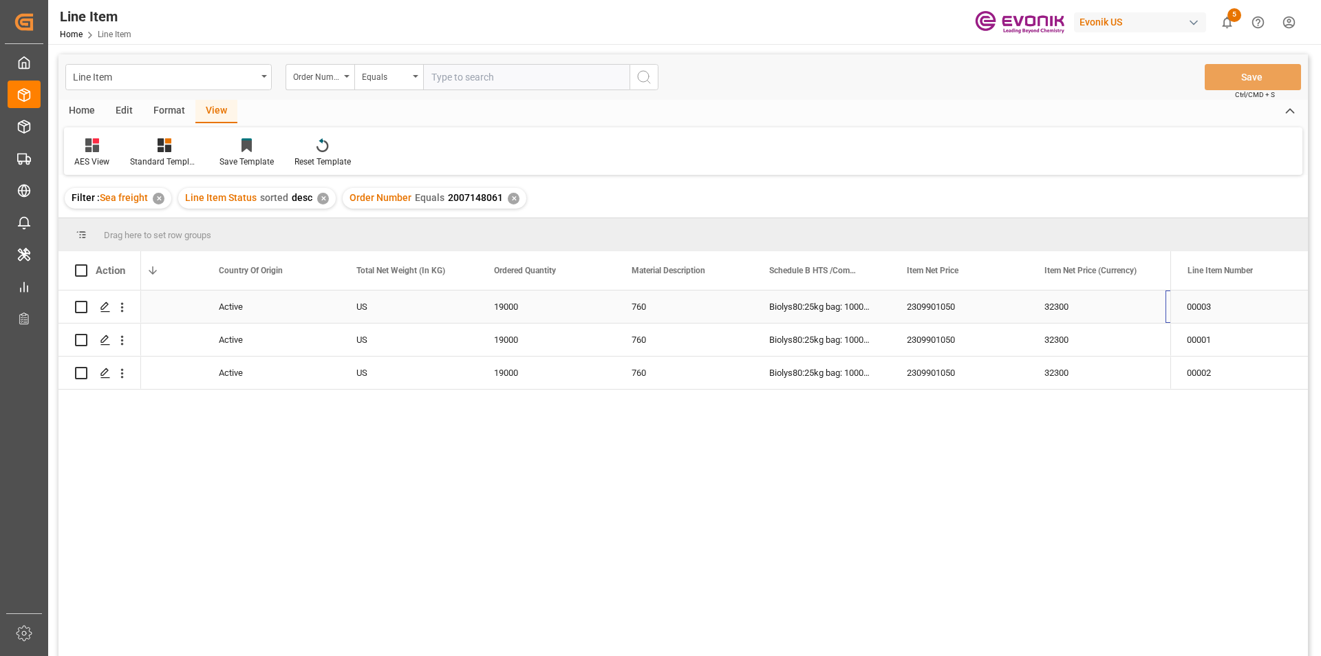
scroll to position [0, 351]
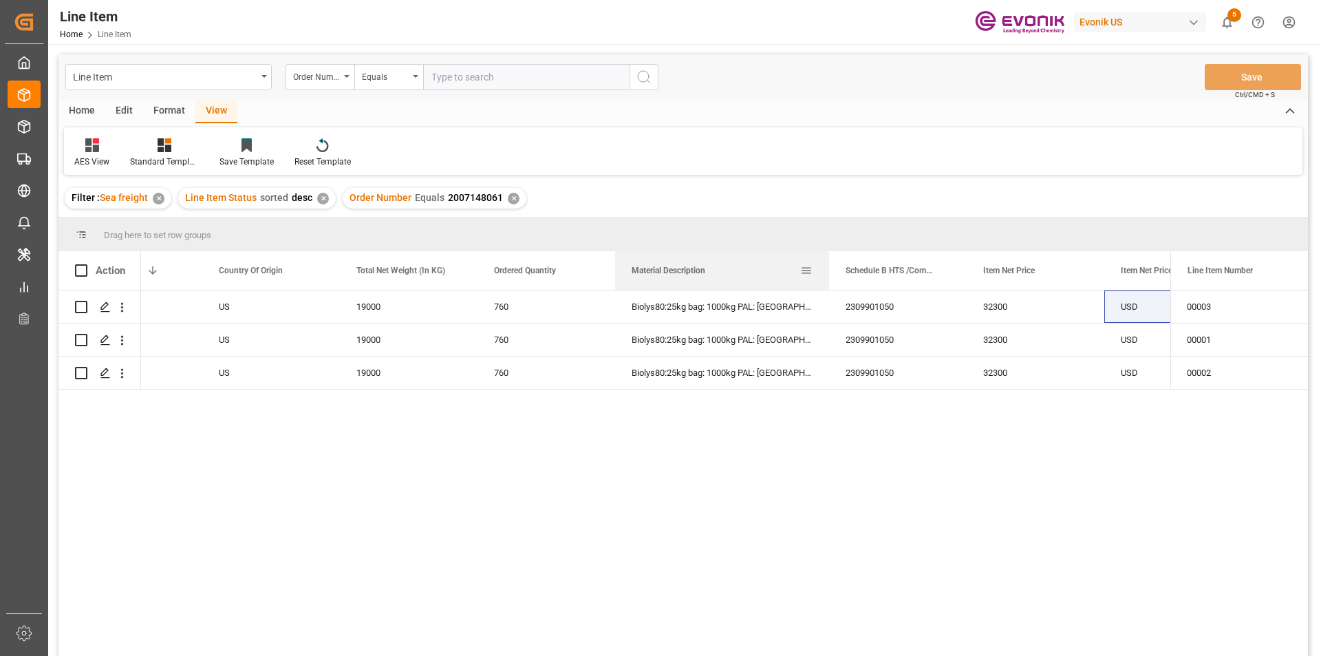
drag, startPoint x: 750, startPoint y: 272, endPoint x: 827, endPoint y: 266, distance: 76.6
click at [827, 266] on div at bounding box center [829, 270] width 6 height 39
click at [125, 310] on icon "open menu" at bounding box center [122, 307] width 14 height 14
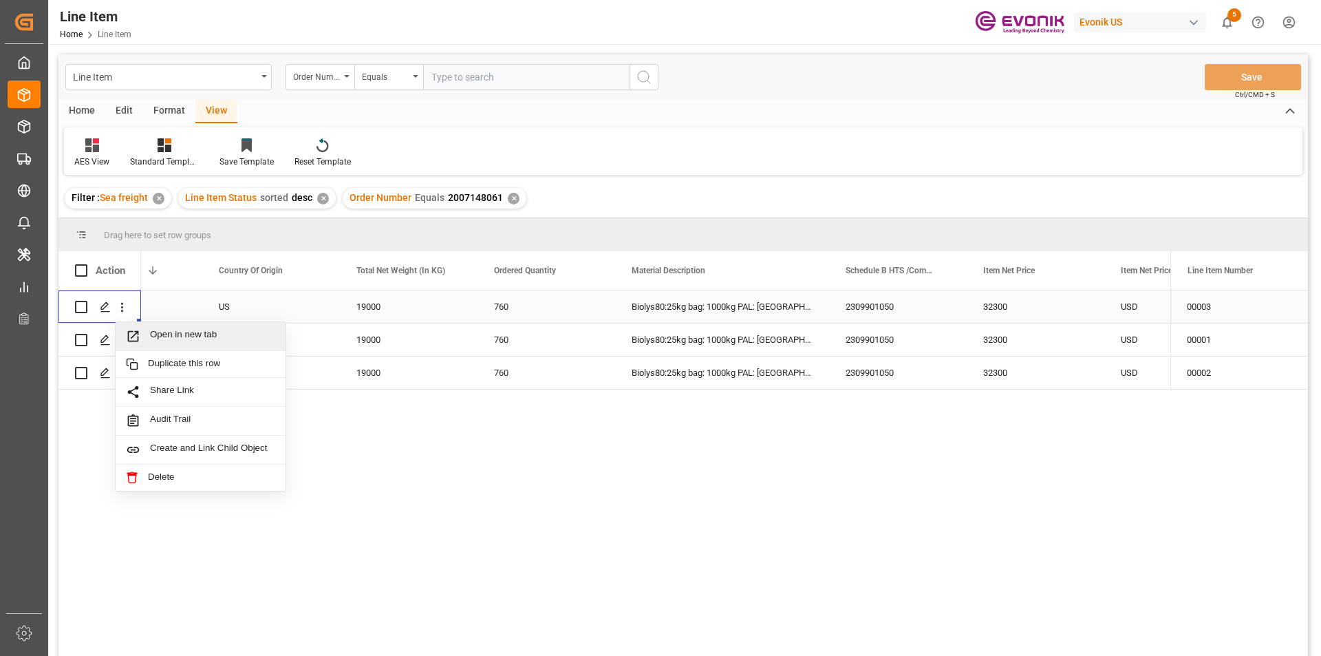
click at [173, 334] on span "Open in new tab" at bounding box center [212, 336] width 125 height 14
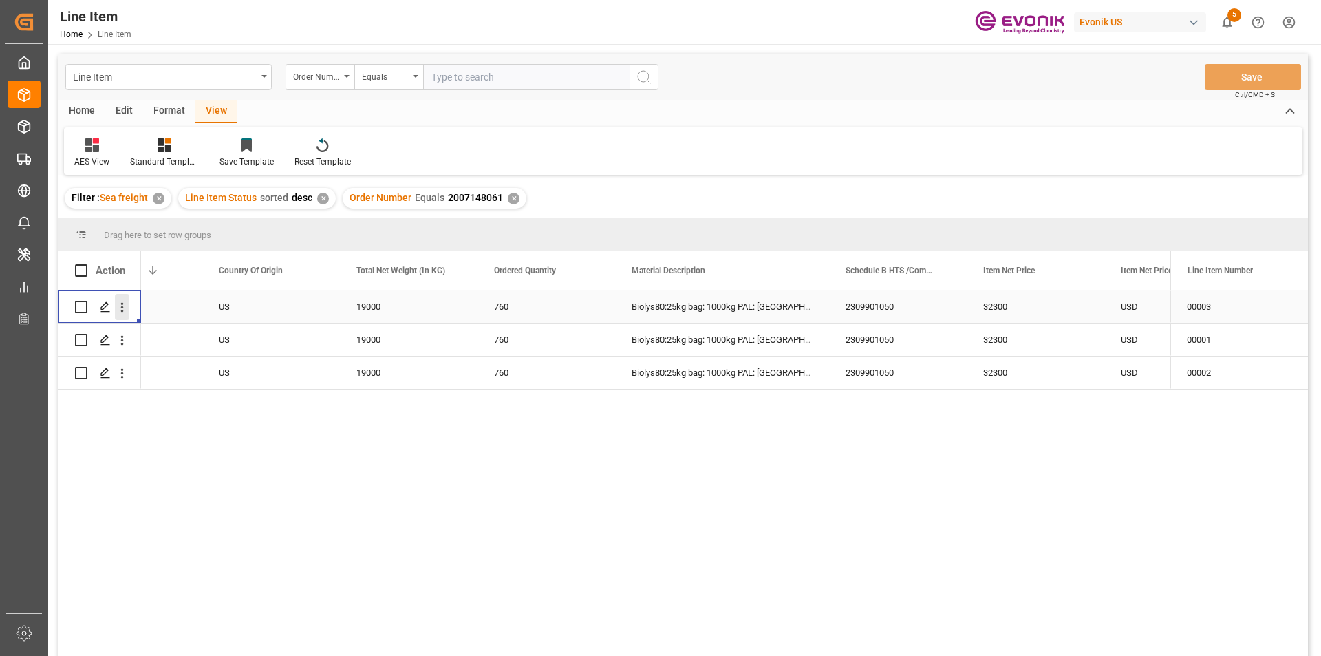
click at [124, 312] on icon "open menu" at bounding box center [122, 307] width 14 height 14
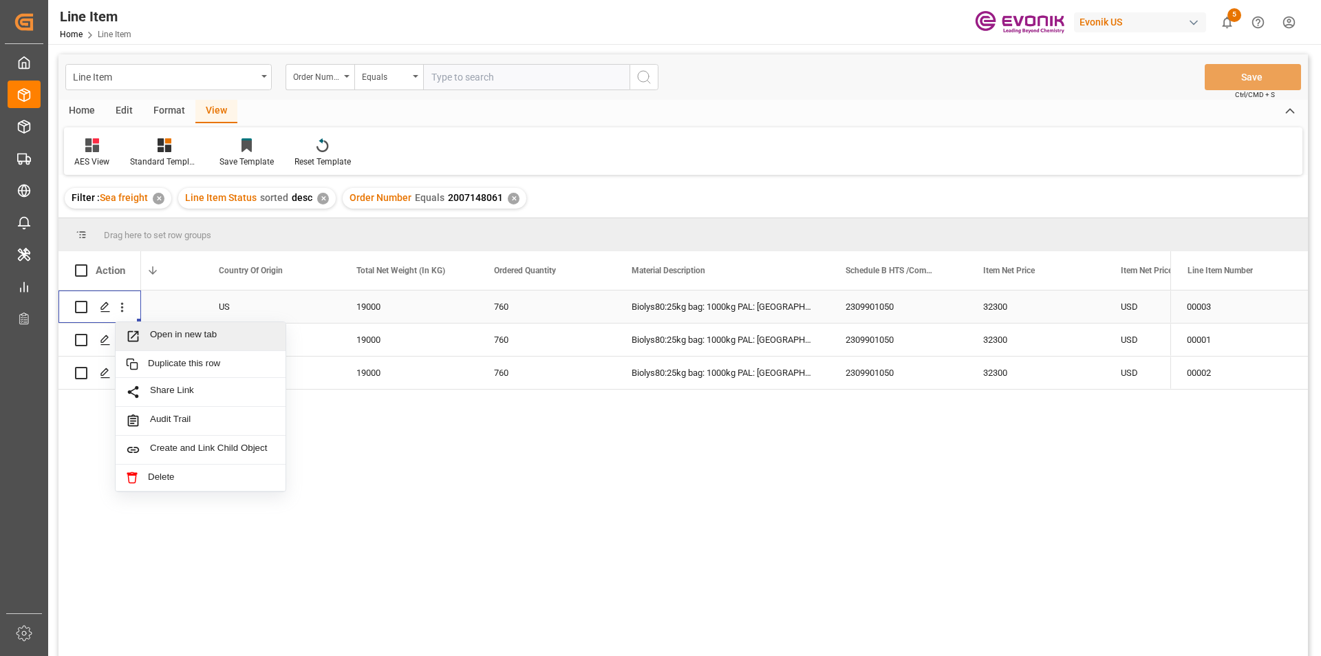
click at [226, 337] on span "Open in new tab" at bounding box center [212, 336] width 125 height 14
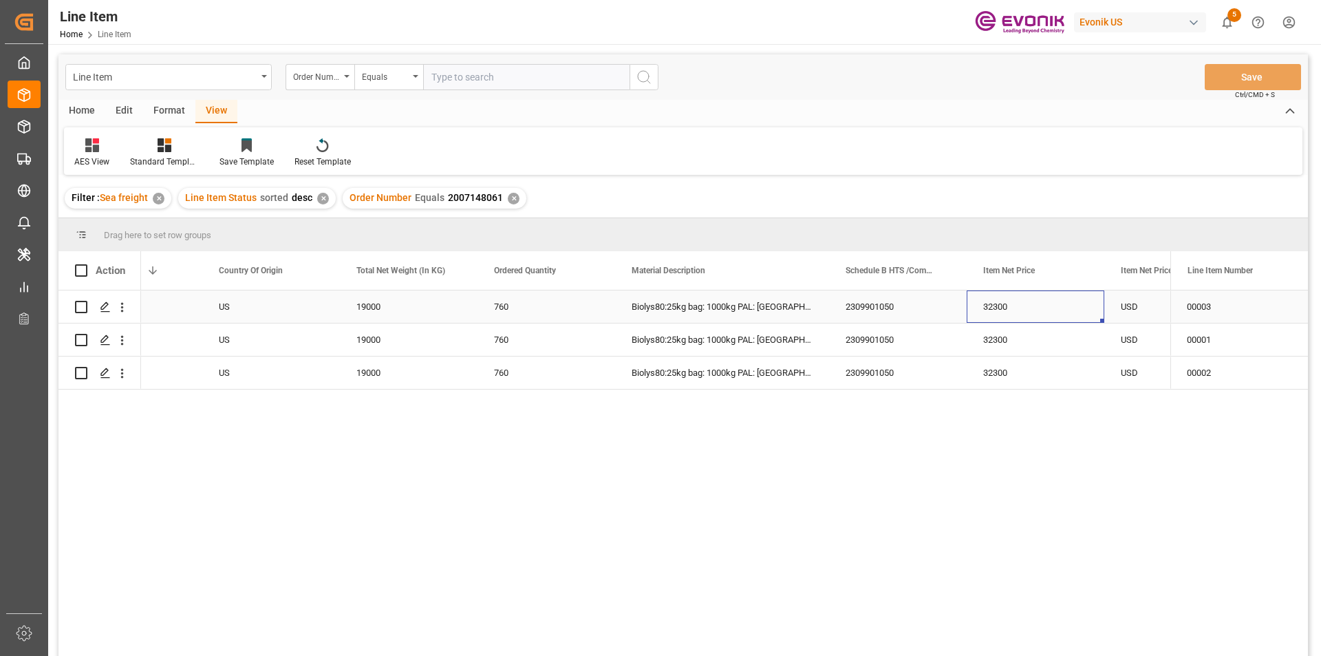
click at [981, 306] on div "32300" at bounding box center [1035, 306] width 138 height 32
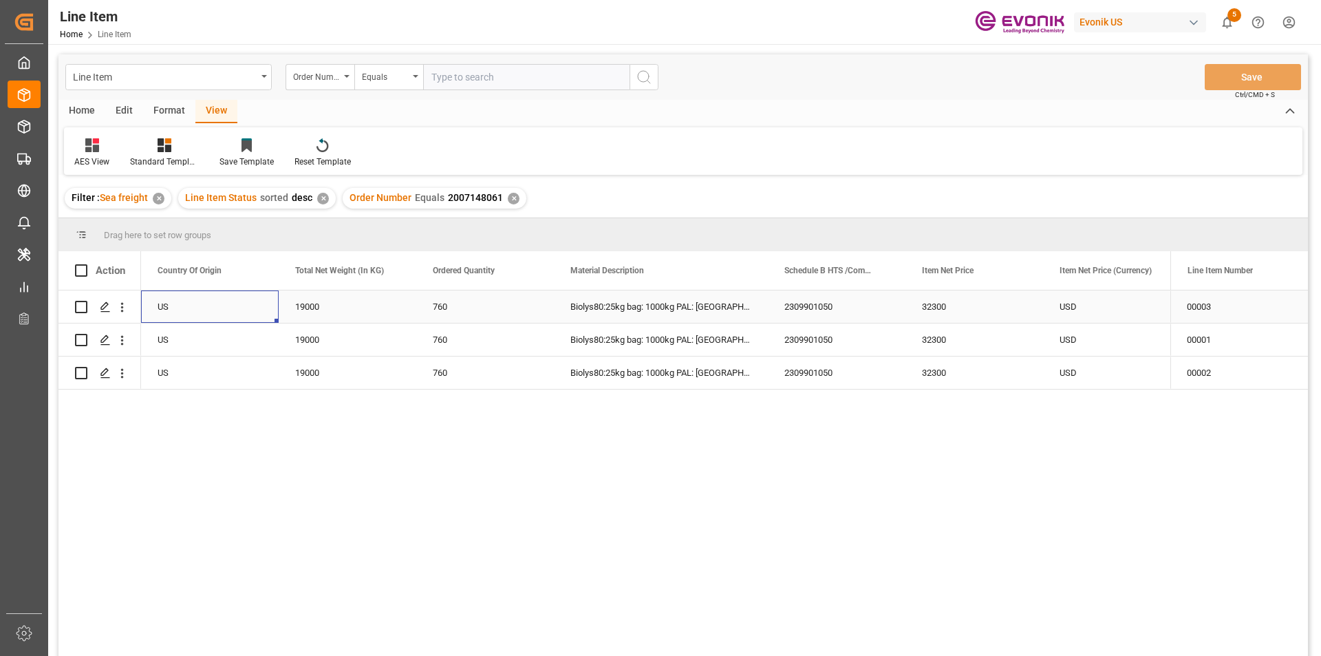
scroll to position [0, 413]
click at [320, 301] on div "19000" at bounding box center [348, 306] width 138 height 32
click at [319, 310] on div "19000" at bounding box center [348, 306] width 138 height 32
click at [947, 309] on div "32300" at bounding box center [974, 306] width 138 height 32
click at [314, 337] on div "19000" at bounding box center [348, 339] width 138 height 32
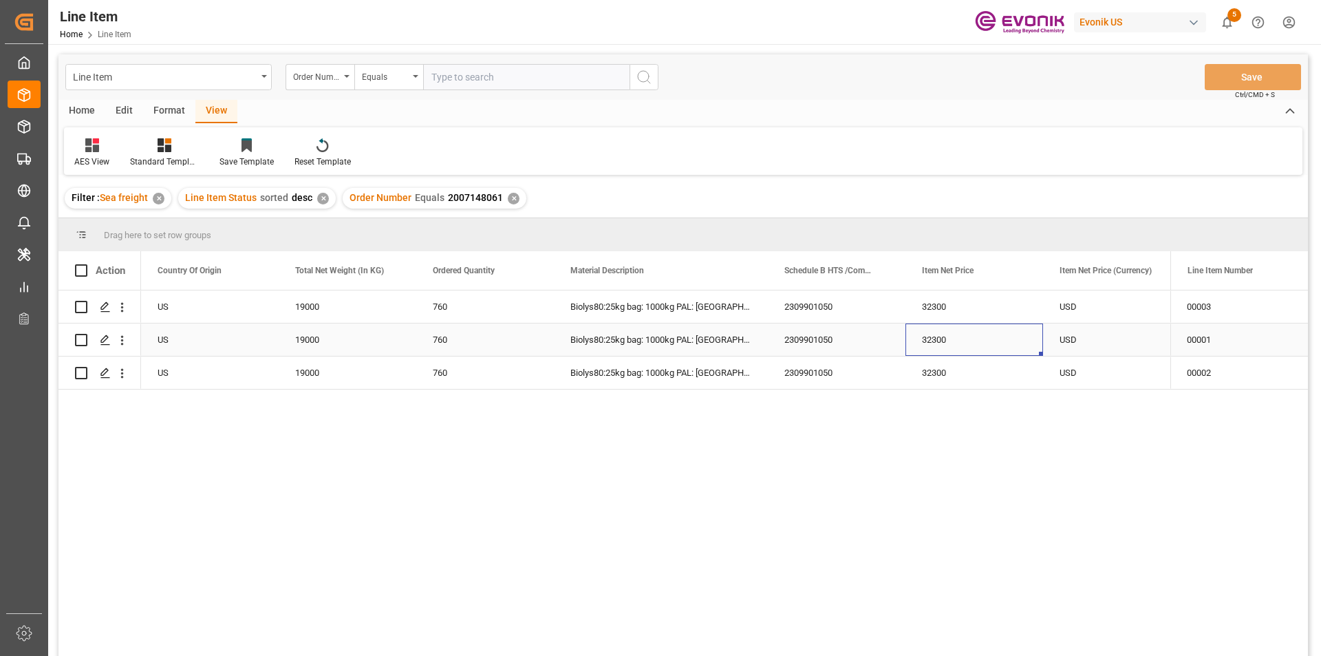
click at [927, 342] on div "32300" at bounding box center [974, 339] width 138 height 32
click at [309, 373] on div "19000" at bounding box center [348, 372] width 138 height 32
click at [909, 378] on div "32300" at bounding box center [974, 372] width 138 height 32
click at [838, 362] on div "2309901050" at bounding box center [837, 372] width 138 height 32
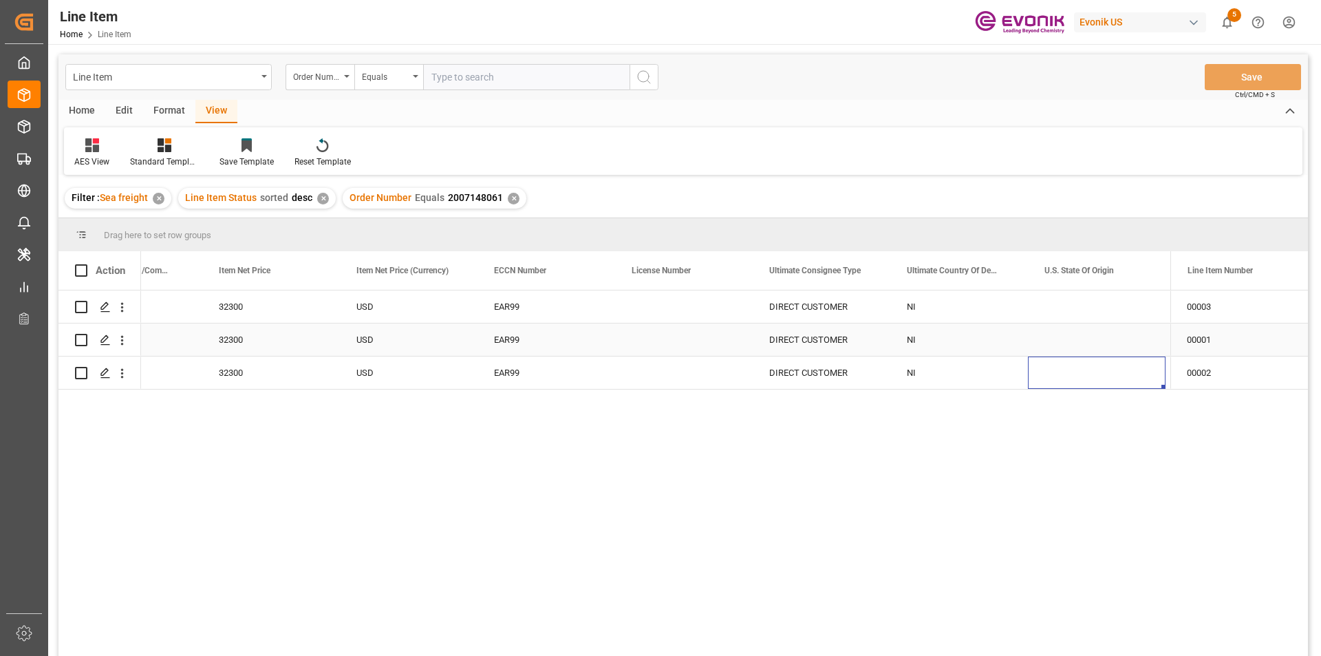
scroll to position [0, 1253]
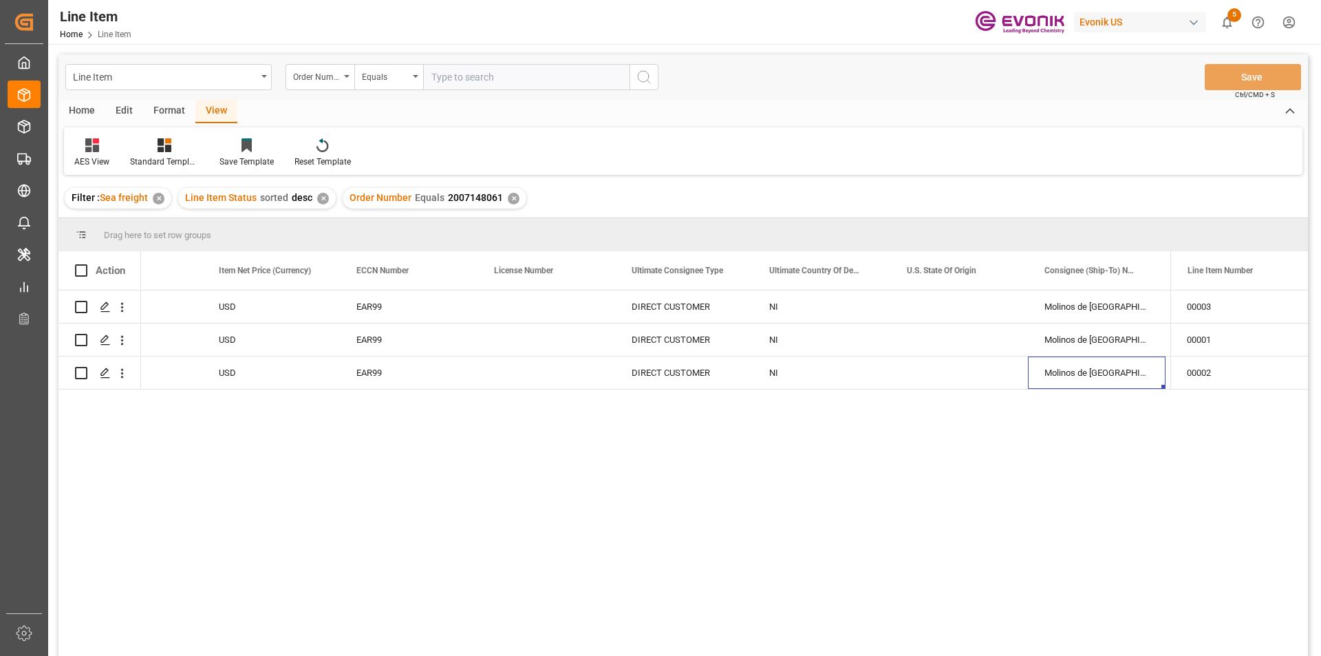
click at [480, 72] on input "text" at bounding box center [526, 77] width 206 height 26
drag, startPoint x: 508, startPoint y: 198, endPoint x: 510, endPoint y: 187, distance: 11.2
click at [509, 198] on div "✕" at bounding box center [514, 199] width 12 height 12
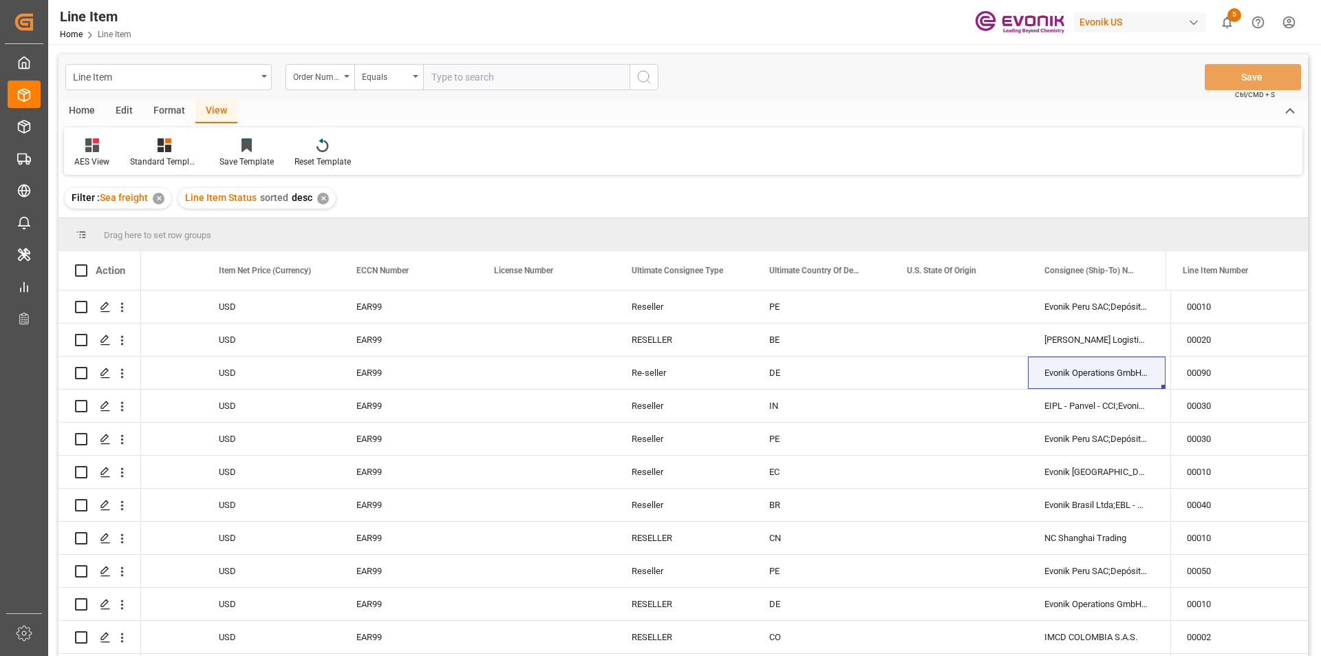
click at [464, 80] on input "text" at bounding box center [526, 77] width 206 height 26
paste input "0046459355"
type input "0046459355"
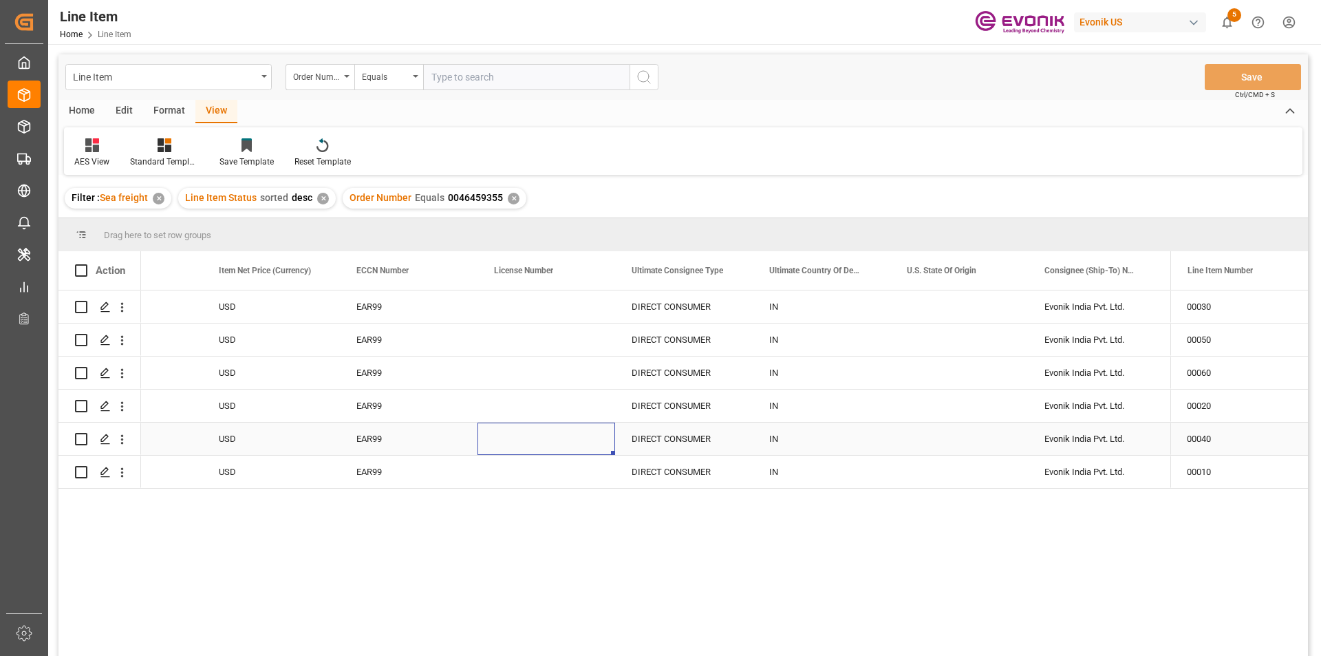
click at [528, 455] on div "Press SPACE to select this row." at bounding box center [546, 438] width 138 height 32
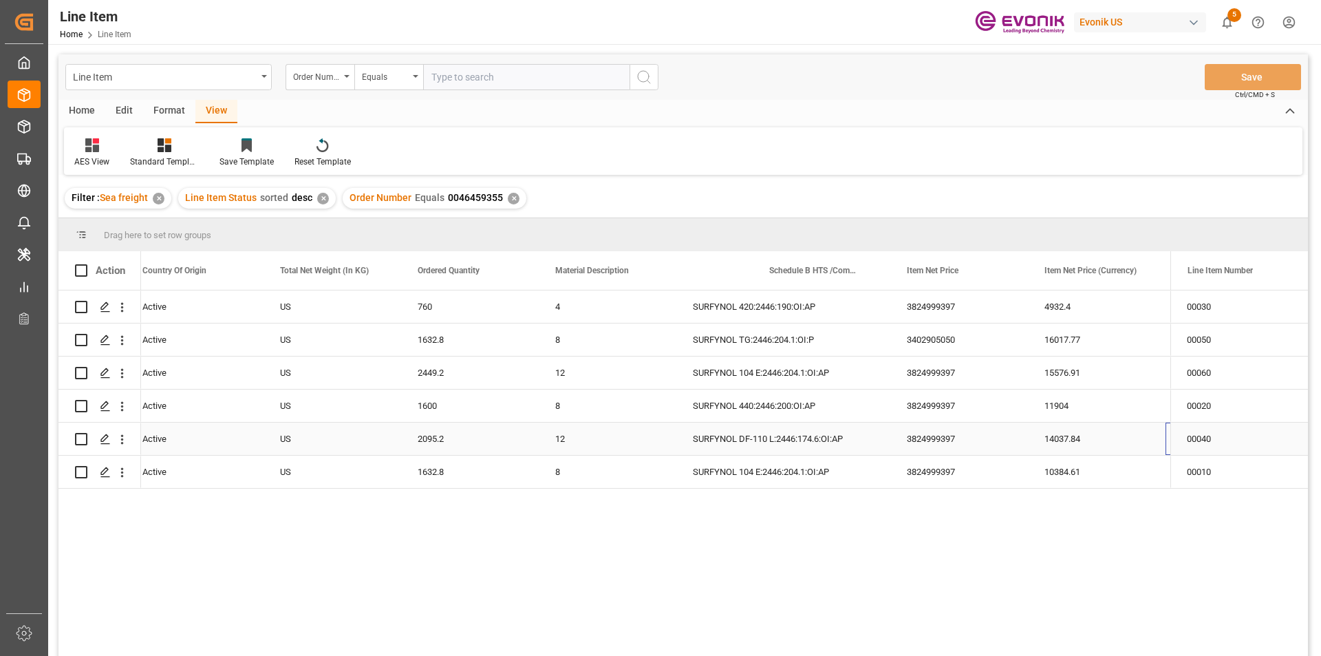
scroll to position [0, 428]
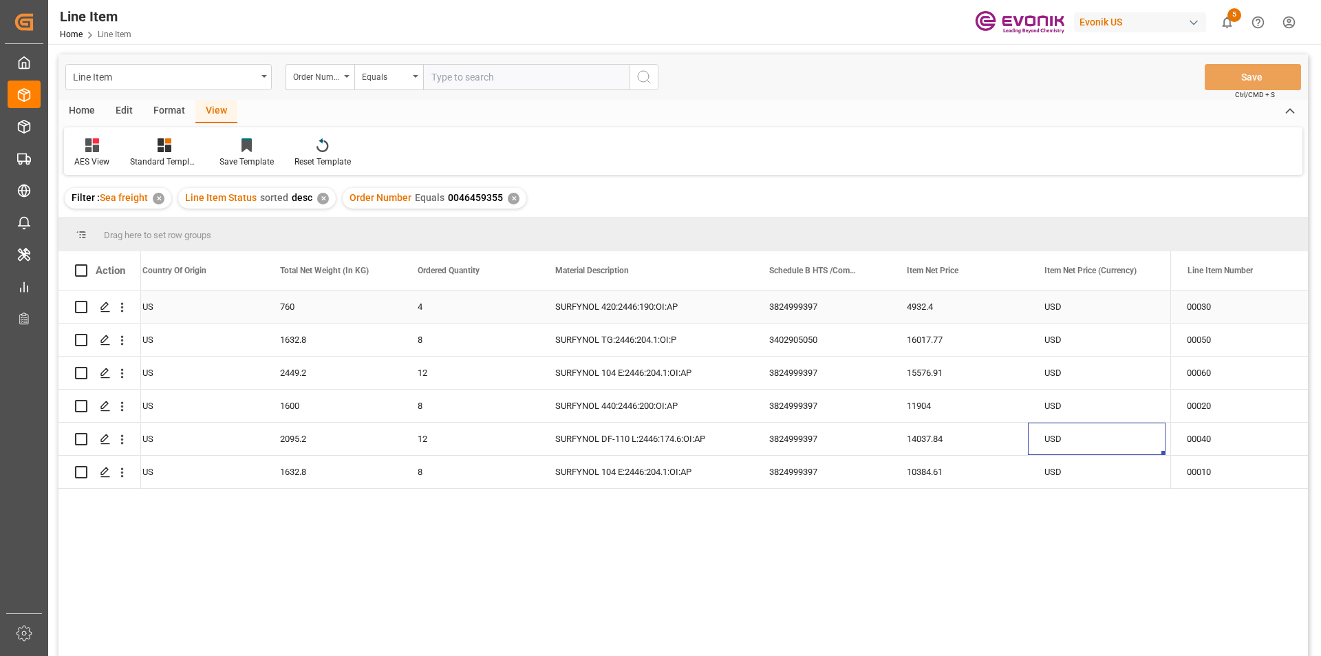
click at [1056, 301] on div "USD" at bounding box center [1097, 306] width 138 height 32
click at [281, 317] on div "760" at bounding box center [332, 306] width 138 height 32
click at [952, 313] on div "4932.4" at bounding box center [959, 306] width 138 height 32
click at [519, 341] on div "8" at bounding box center [470, 339] width 138 height 32
click at [322, 347] on div "1632.8" at bounding box center [332, 339] width 138 height 32
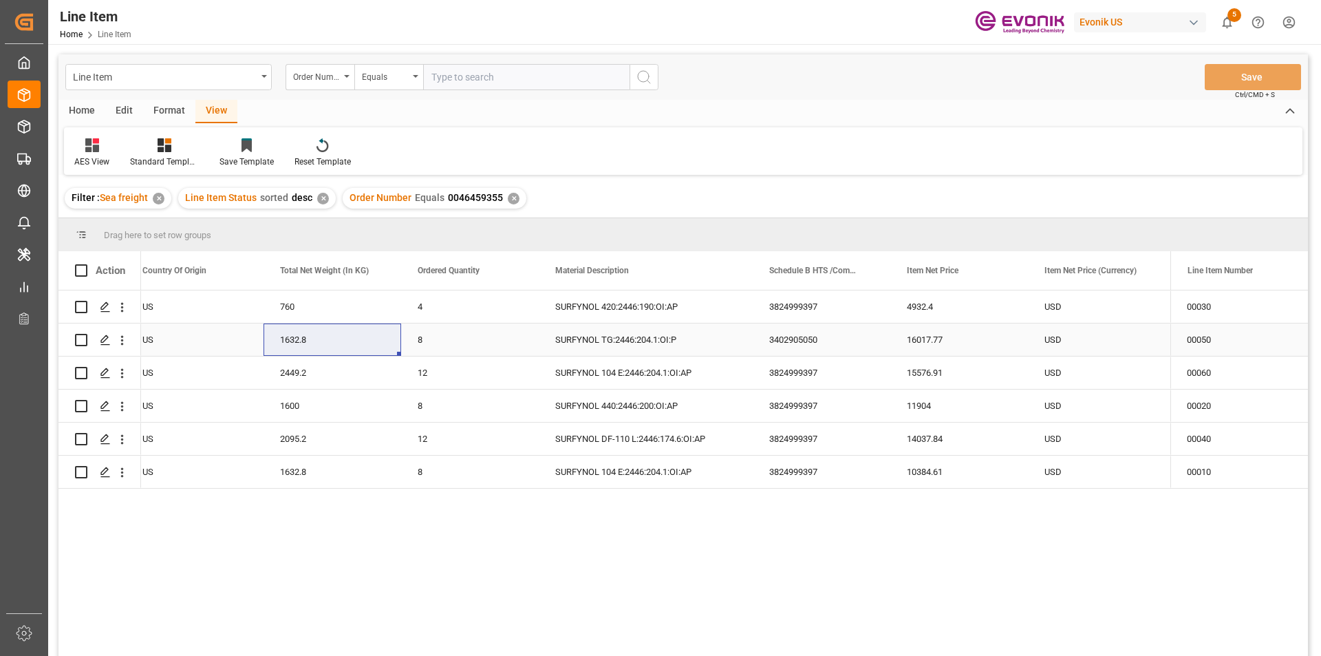
click at [962, 331] on div "16017.77" at bounding box center [959, 339] width 138 height 32
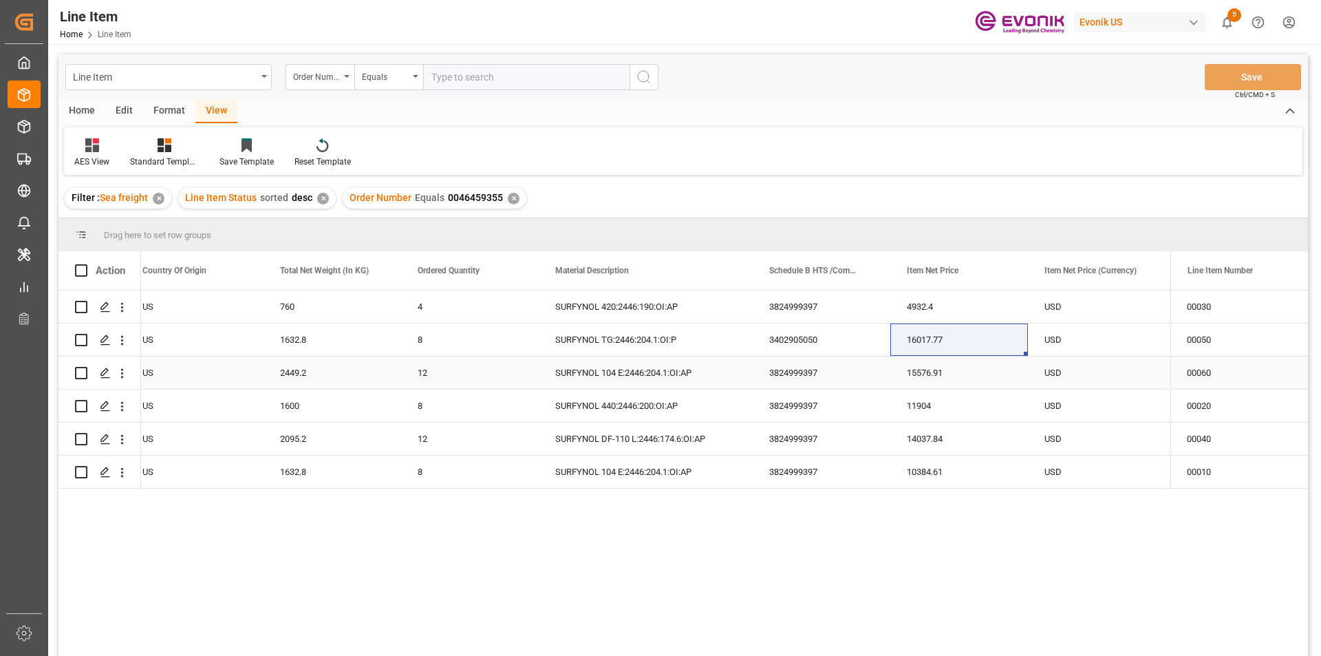
click at [926, 375] on div "15576.91" at bounding box center [959, 372] width 138 height 32
click at [334, 373] on div "2449.2" at bounding box center [332, 372] width 138 height 32
click at [957, 379] on div "15576.91" at bounding box center [959, 372] width 138 height 32
click at [322, 398] on div "1600" at bounding box center [332, 405] width 138 height 32
click at [344, 407] on div "1600" at bounding box center [332, 405] width 138 height 32
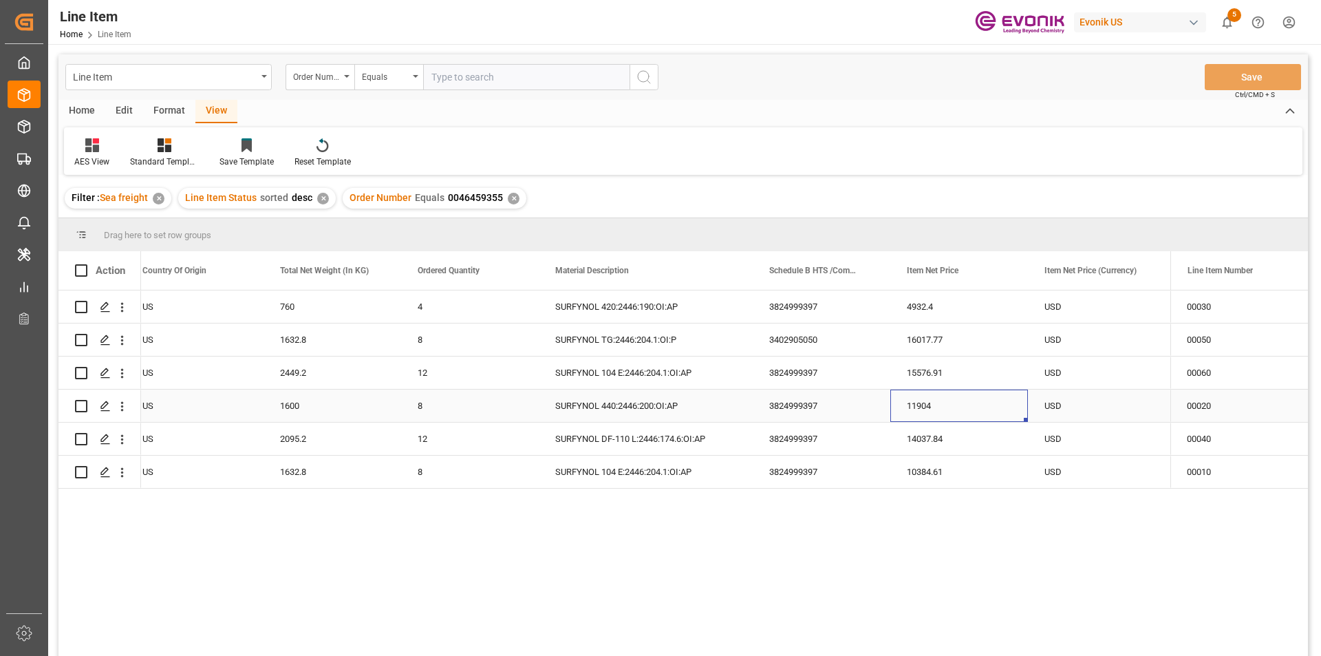
click at [949, 398] on div "11904" at bounding box center [959, 405] width 138 height 32
click at [295, 442] on div "2095.2" at bounding box center [332, 438] width 138 height 32
click at [959, 439] on div "14037.84" at bounding box center [959, 438] width 138 height 32
click at [292, 480] on div "1632.8" at bounding box center [332, 471] width 138 height 32
click at [316, 464] on div "1632.8" at bounding box center [332, 471] width 138 height 32
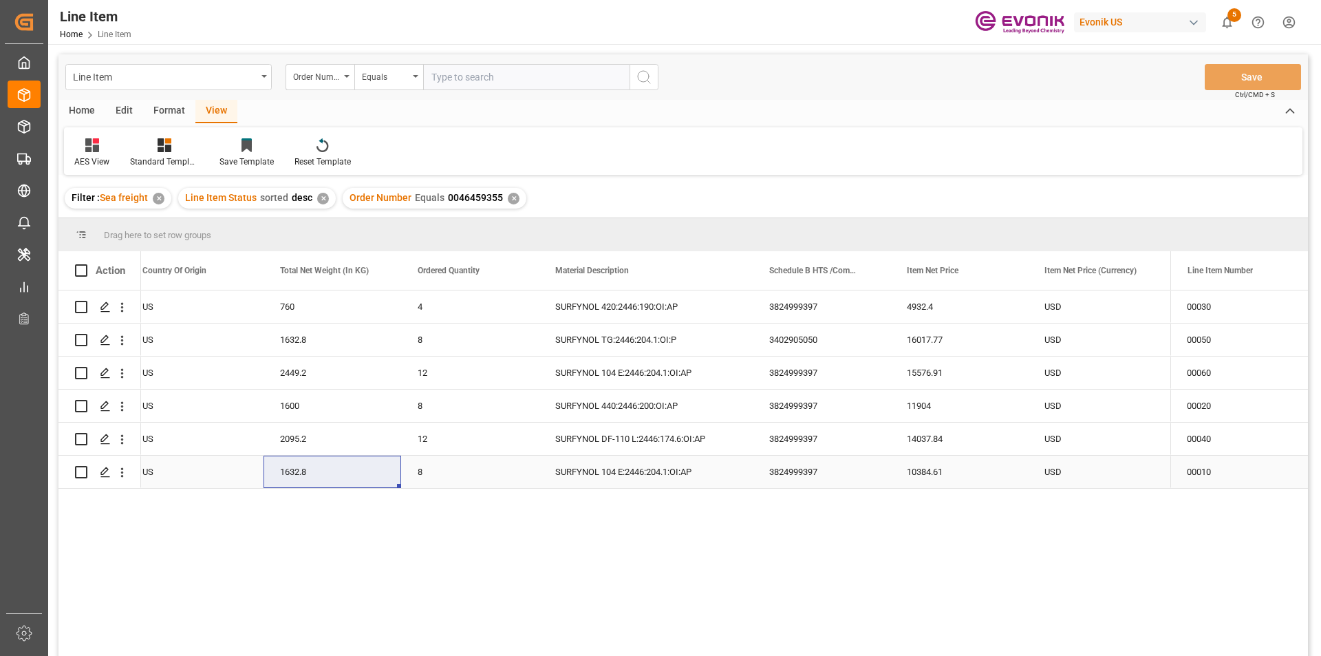
click at [940, 468] on div "10384.61" at bounding box center [959, 471] width 138 height 32
click at [125, 313] on icon "open menu" at bounding box center [122, 307] width 14 height 14
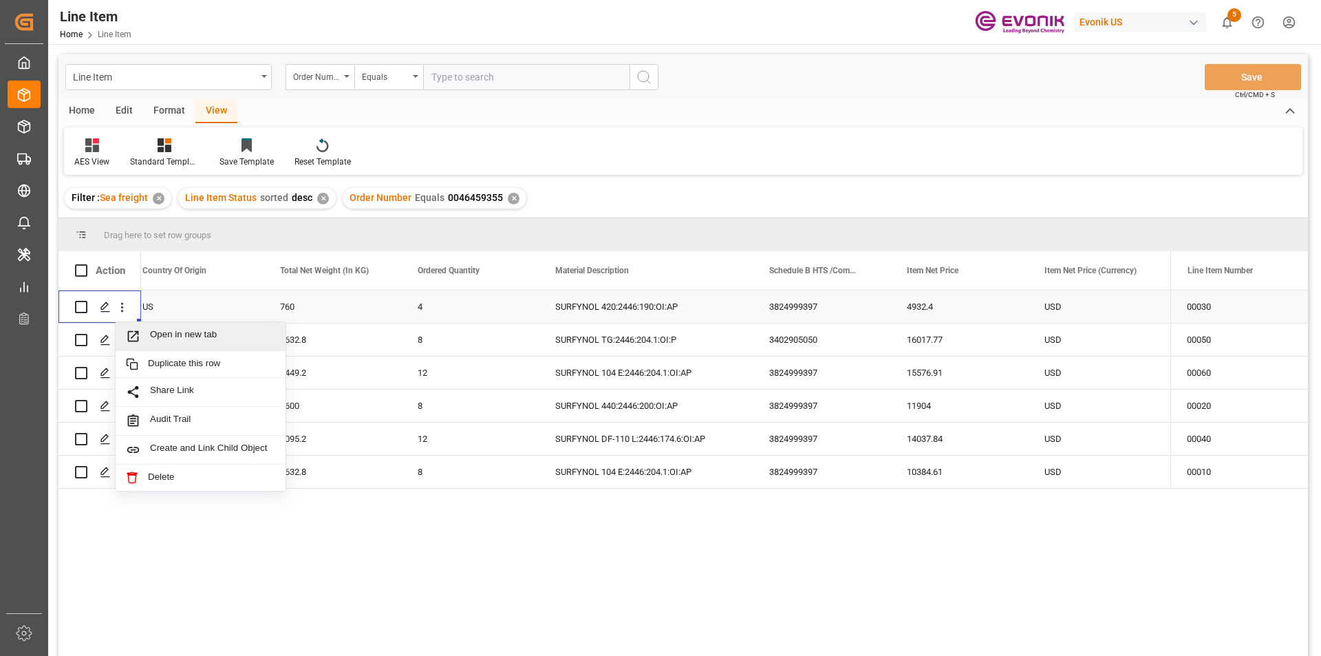
click at [237, 336] on span "Open in new tab" at bounding box center [212, 336] width 125 height 14
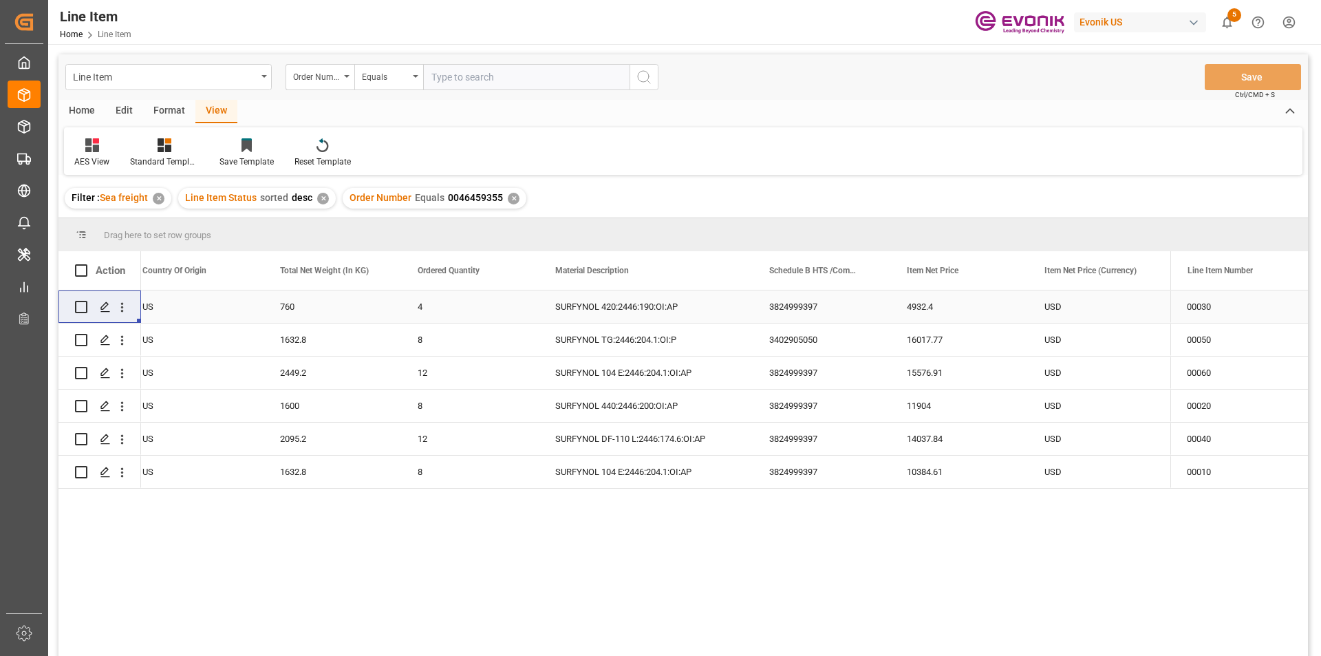
click at [502, 195] on div "Order Number Equals 0046459355 ✕" at bounding box center [435, 198] width 184 height 21
click at [508, 199] on div "✕" at bounding box center [514, 199] width 12 height 12
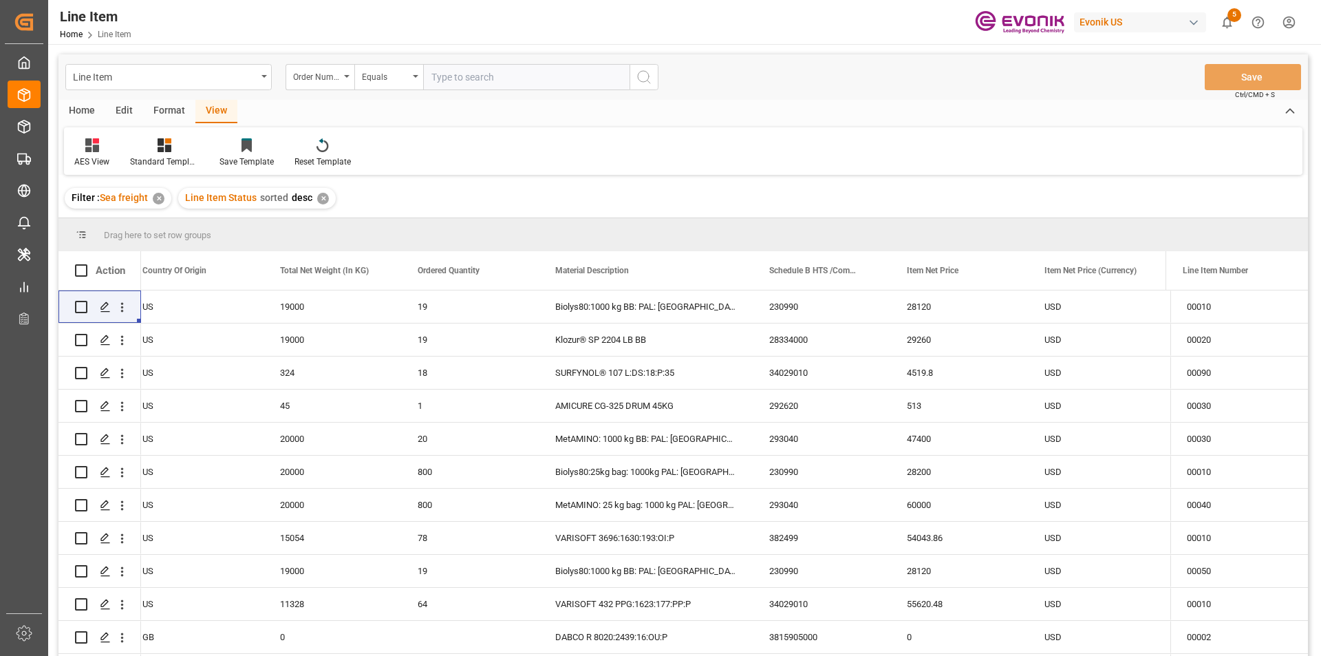
click at [475, 74] on input "text" at bounding box center [526, 77] width 206 height 26
paste input "0046466573"
type input "0046466573"
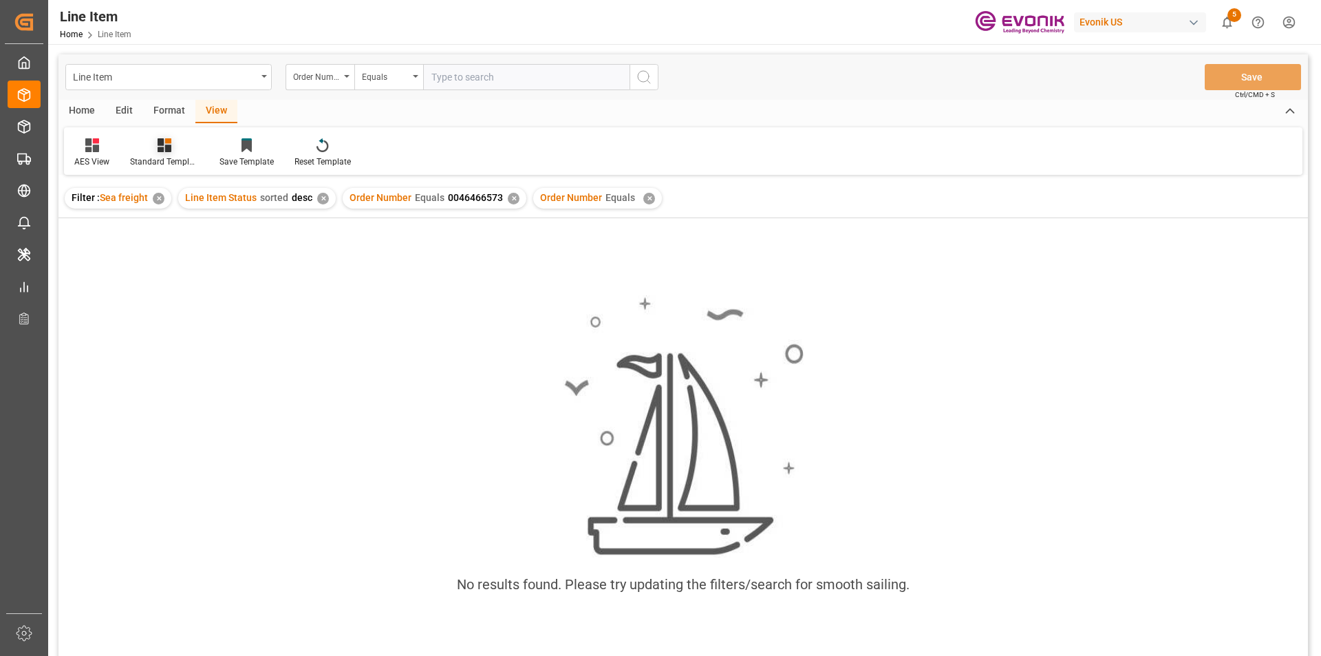
click at [162, 145] on icon at bounding box center [165, 145] width 14 height 14
click at [191, 301] on div "AES View" at bounding box center [201, 307] width 120 height 14
click at [644, 202] on div "✕" at bounding box center [649, 199] width 12 height 12
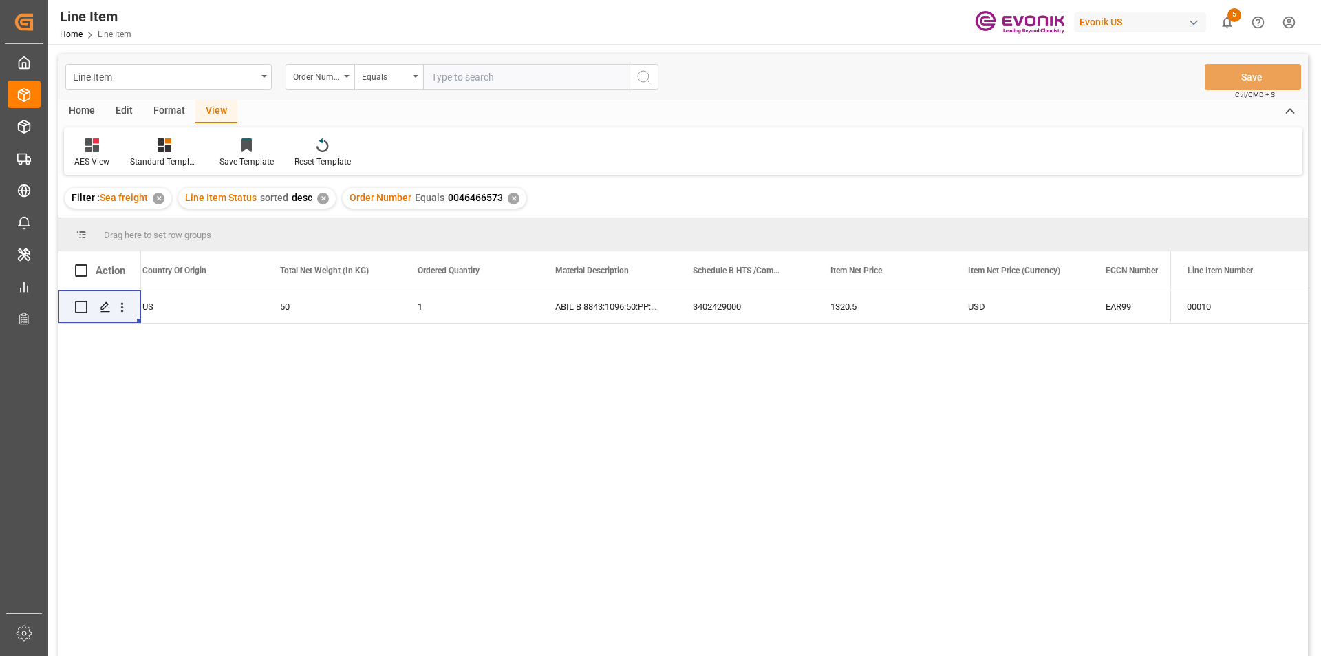
click at [508, 202] on div "✕" at bounding box center [514, 199] width 12 height 12
click at [585, 85] on input "text" at bounding box center [526, 77] width 206 height 26
paste input "0046466573"
type input "0046466573"
click at [160, 149] on icon at bounding box center [165, 145] width 14 height 14
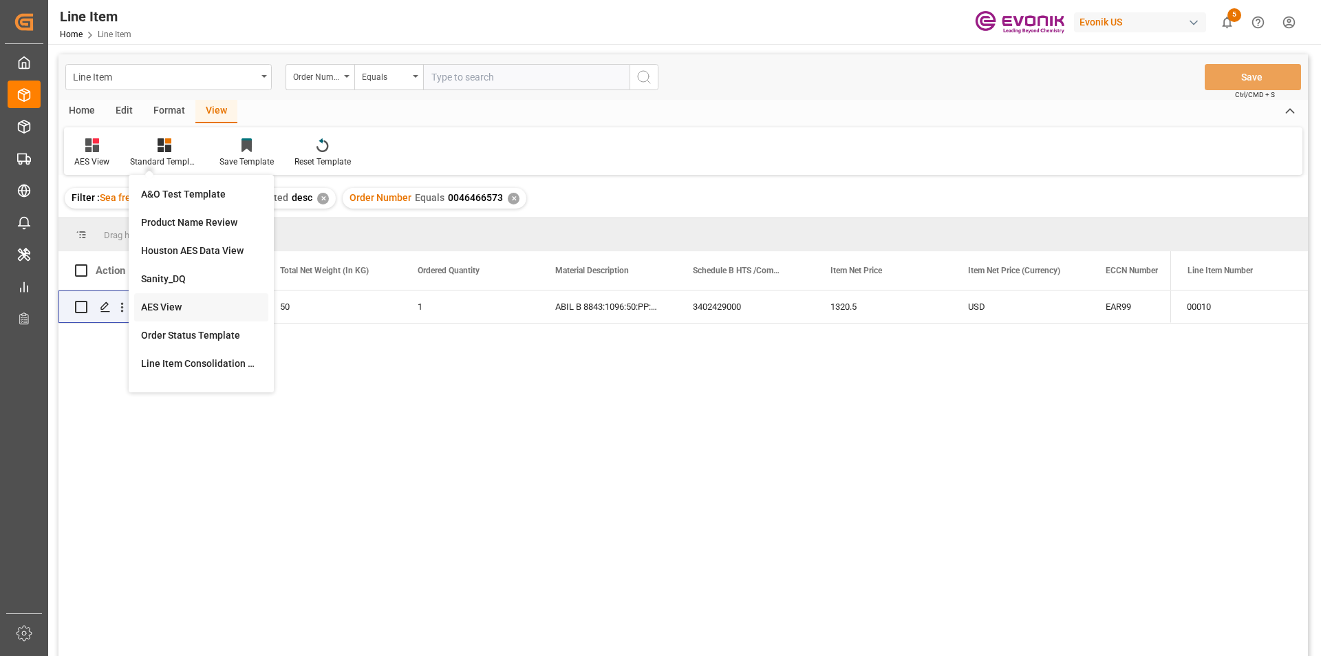
click at [171, 305] on div "AES View" at bounding box center [201, 307] width 120 height 14
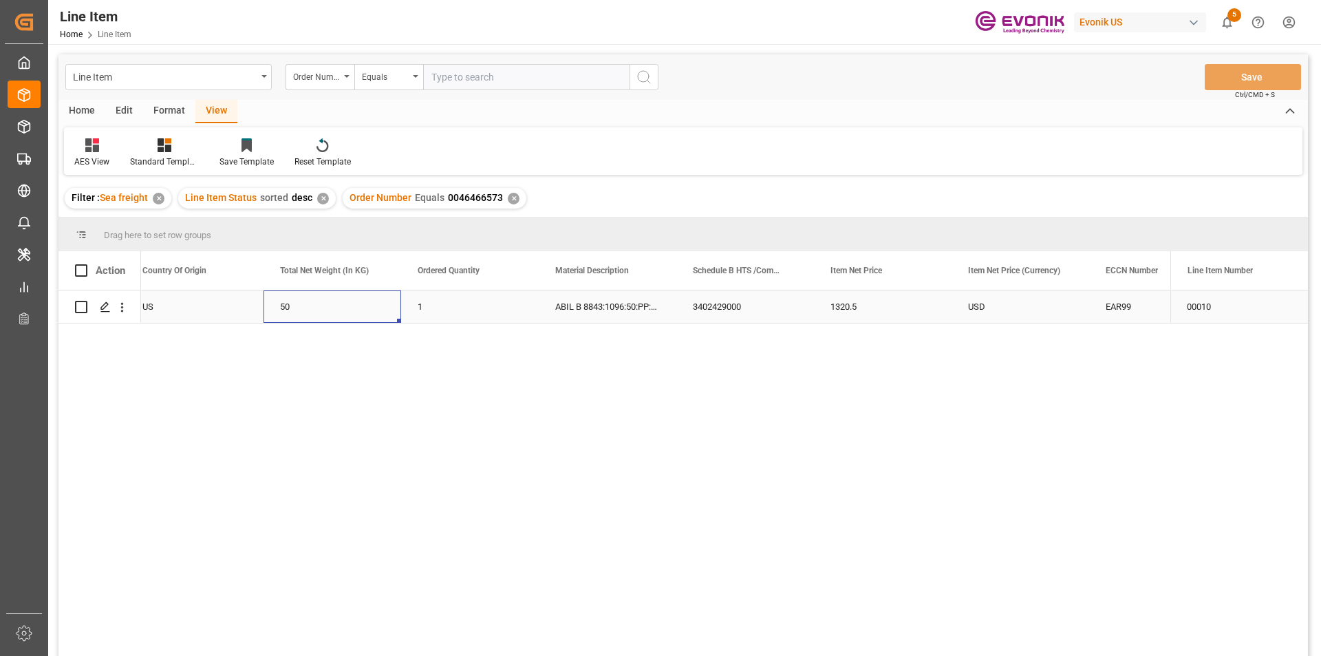
click at [372, 310] on div "50" at bounding box center [332, 306] width 138 height 32
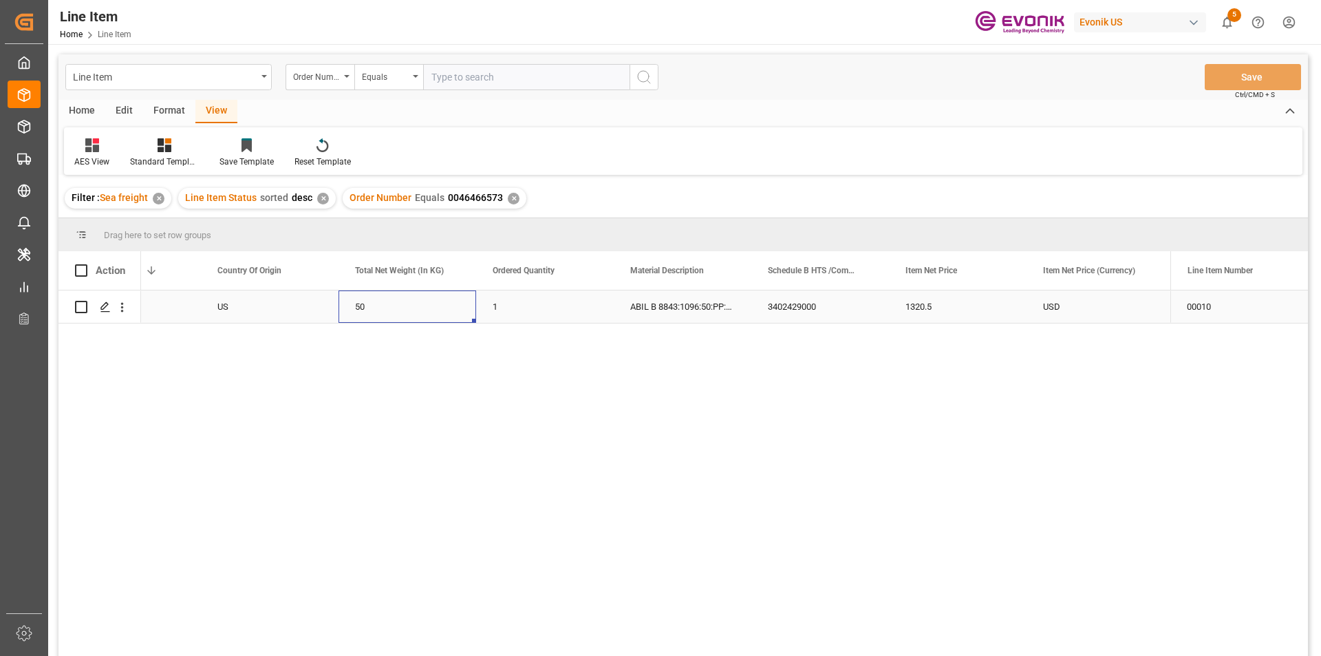
click at [386, 307] on div "50" at bounding box center [407, 306] width 138 height 32
click at [932, 310] on div "1320.5" at bounding box center [958, 306] width 138 height 32
click at [510, 197] on div "✕" at bounding box center [514, 199] width 12 height 12
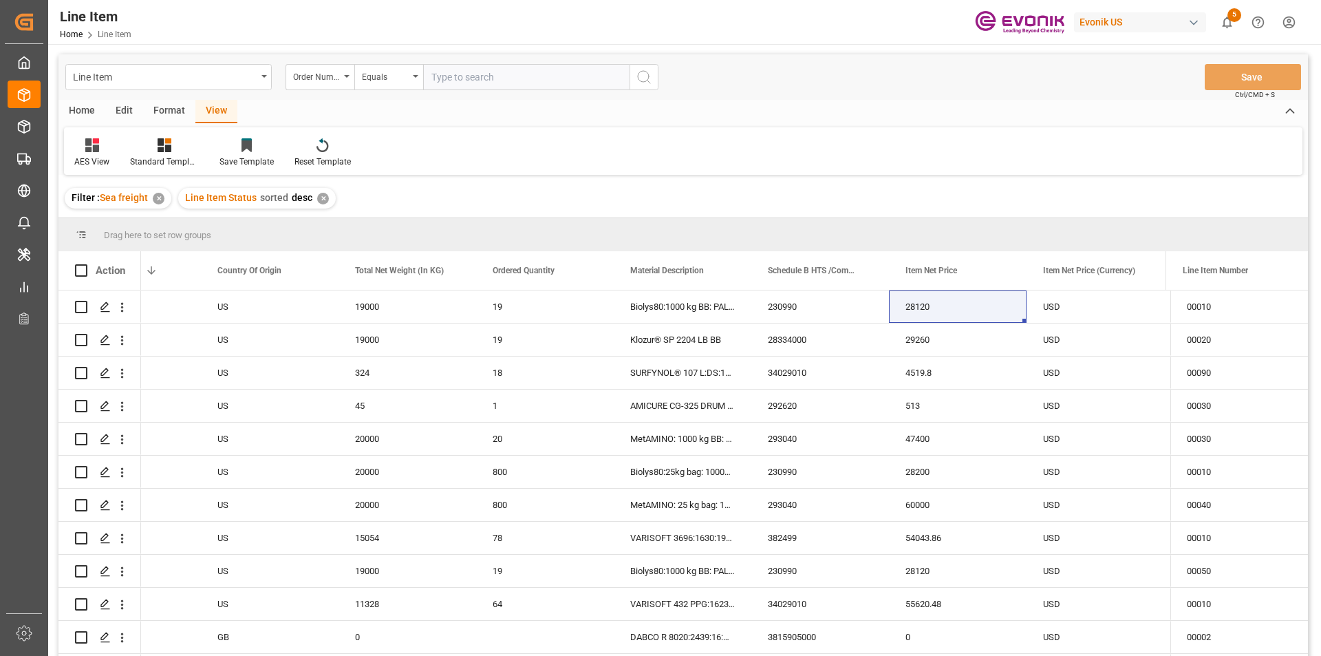
click at [462, 78] on input "text" at bounding box center [526, 77] width 206 height 26
paste input "0046451516"
type input "0046451516"
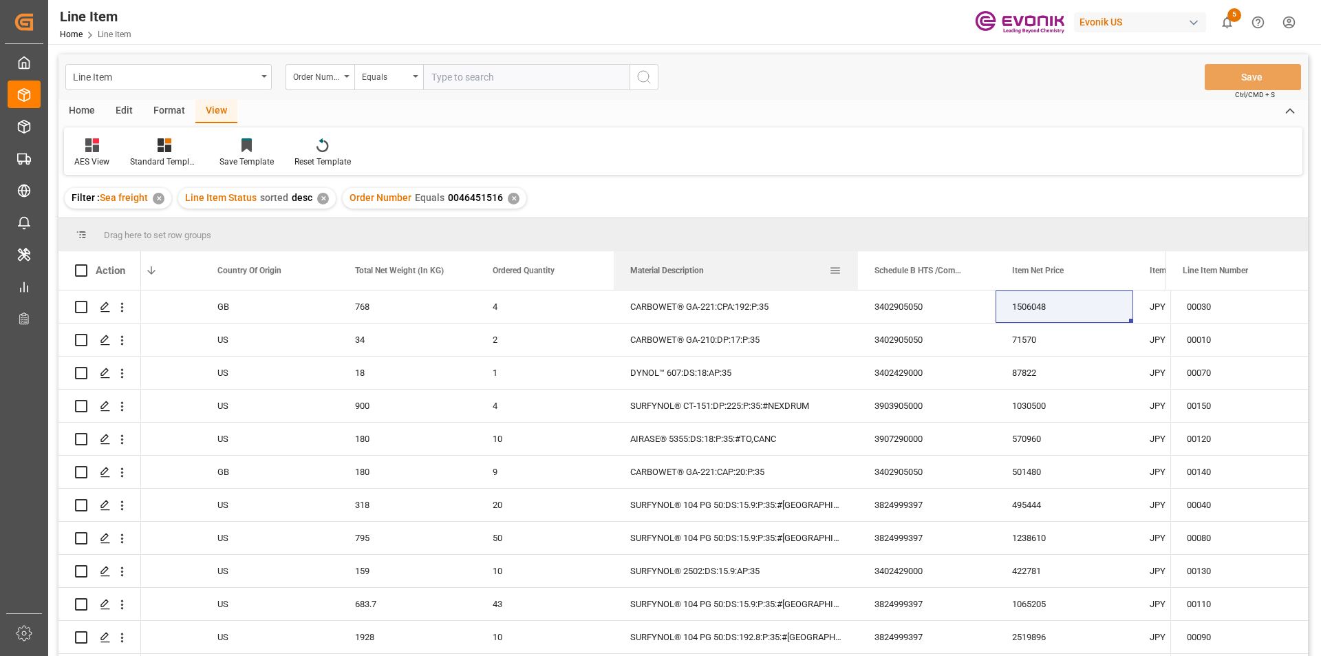
drag, startPoint x: 749, startPoint y: 273, endPoint x: 737, endPoint y: 311, distance: 39.8
click at [856, 278] on div at bounding box center [858, 270] width 6 height 39
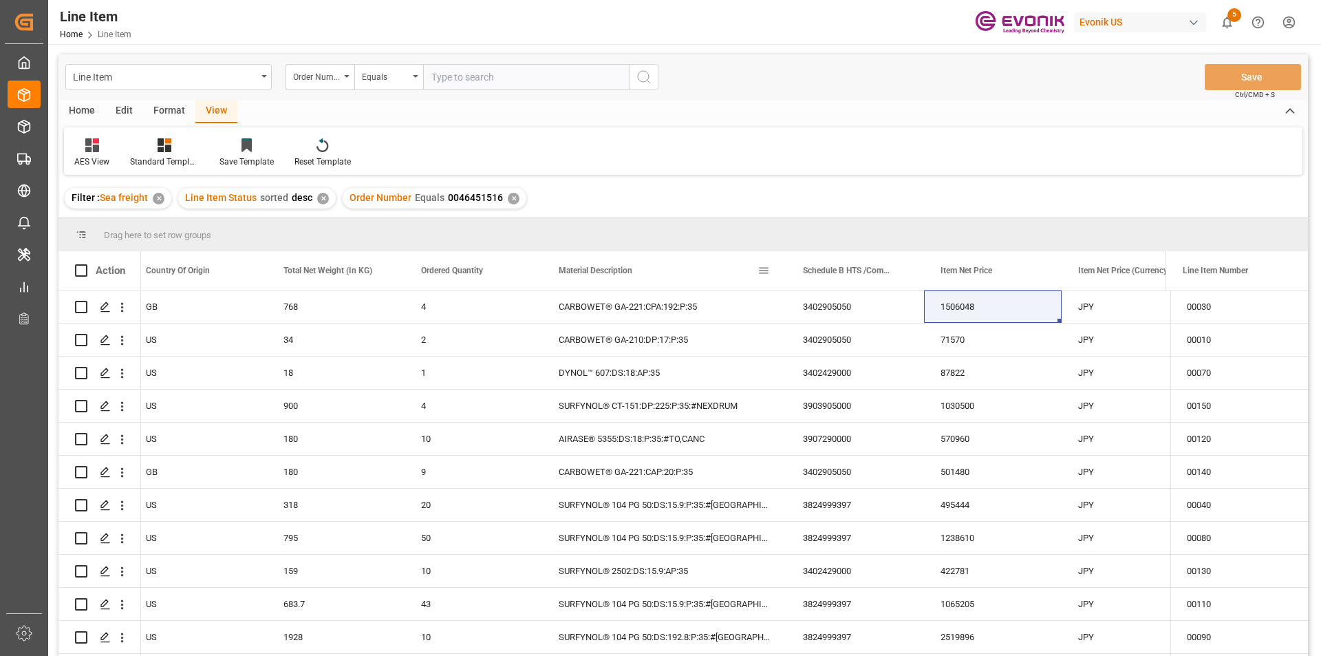
scroll to position [138, 0]
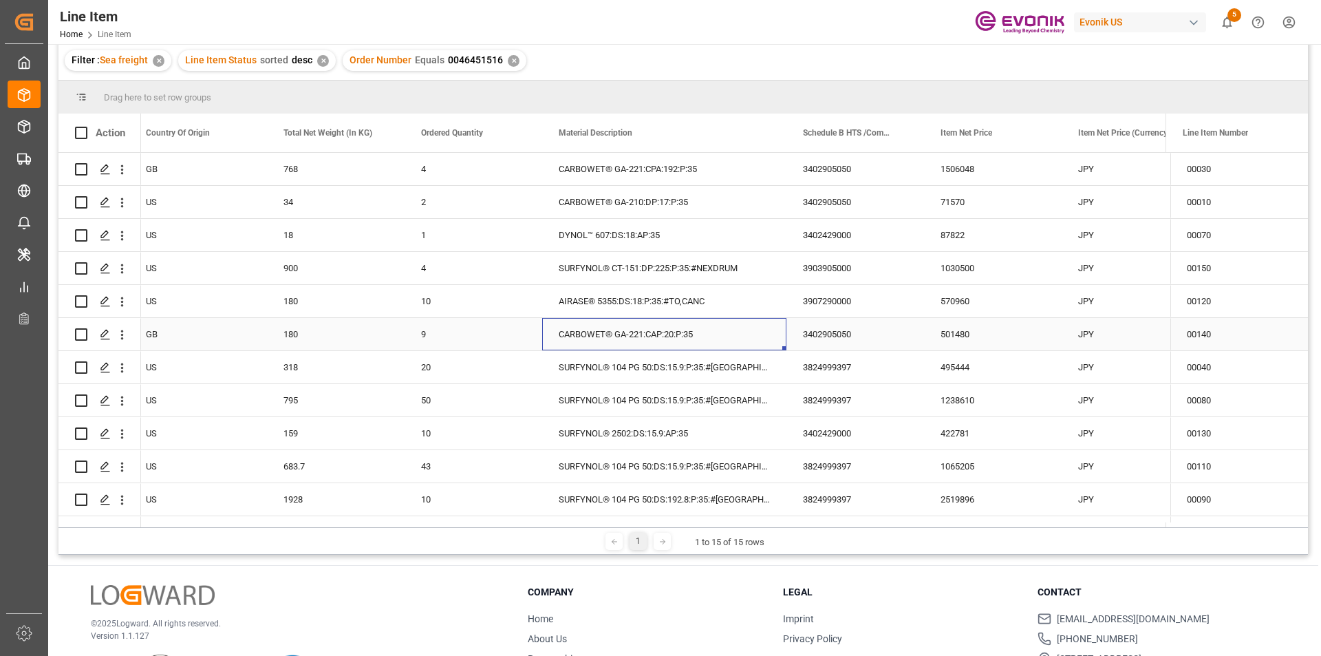
click at [628, 340] on div "CARBOWET® GA-221:CAP:20:P:35" at bounding box center [664, 334] width 244 height 32
click at [417, 336] on div "9" at bounding box center [473, 334] width 138 height 32
click at [296, 335] on div "180" at bounding box center [336, 334] width 138 height 32
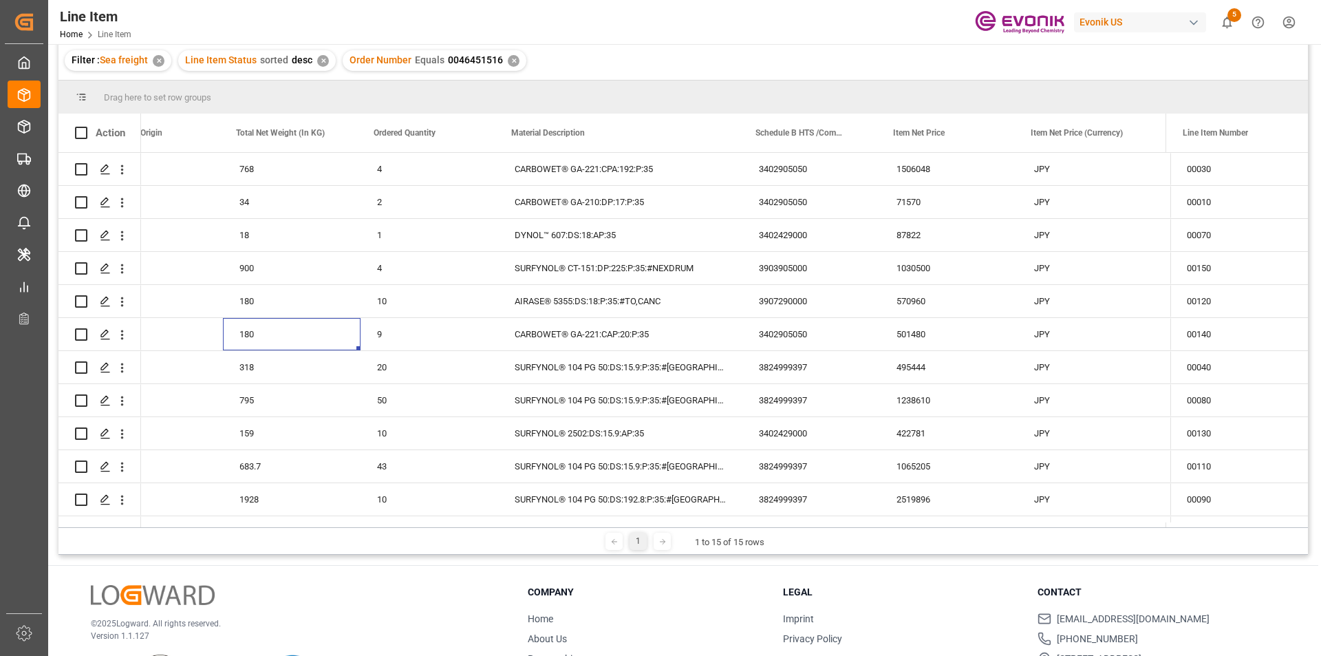
scroll to position [0, 472]
click at [891, 339] on div "501480" at bounding box center [945, 334] width 138 height 32
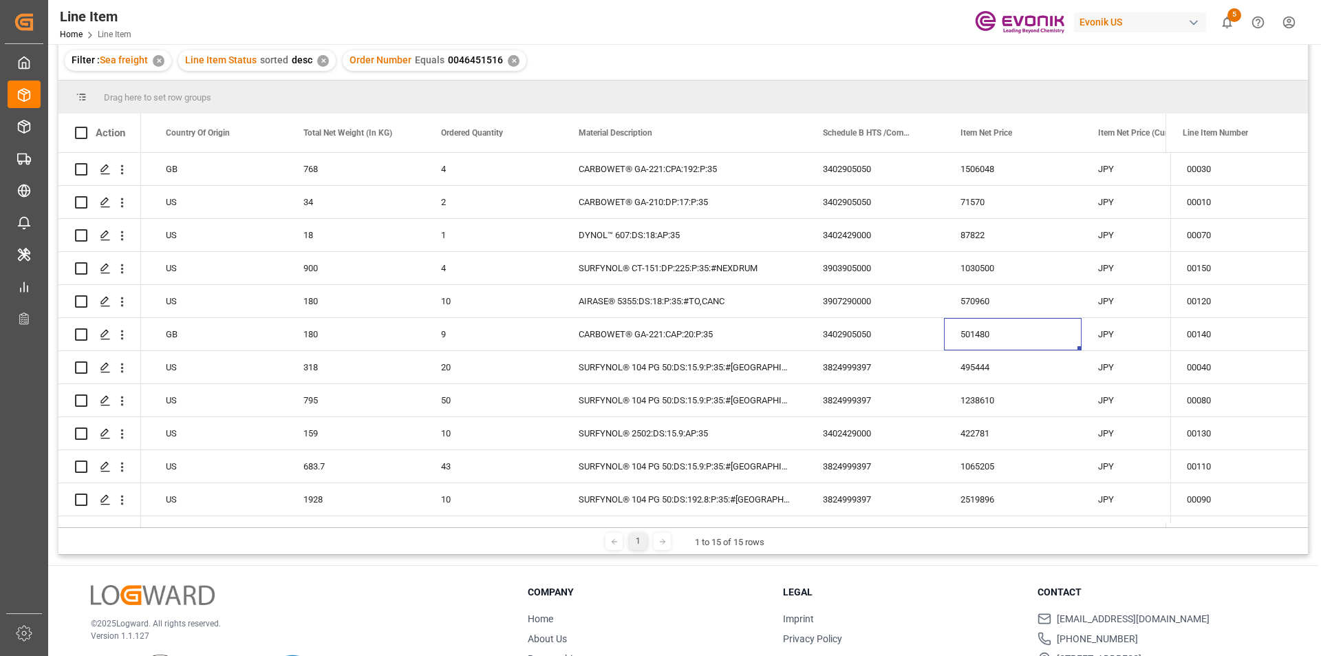
scroll to position [0, 406]
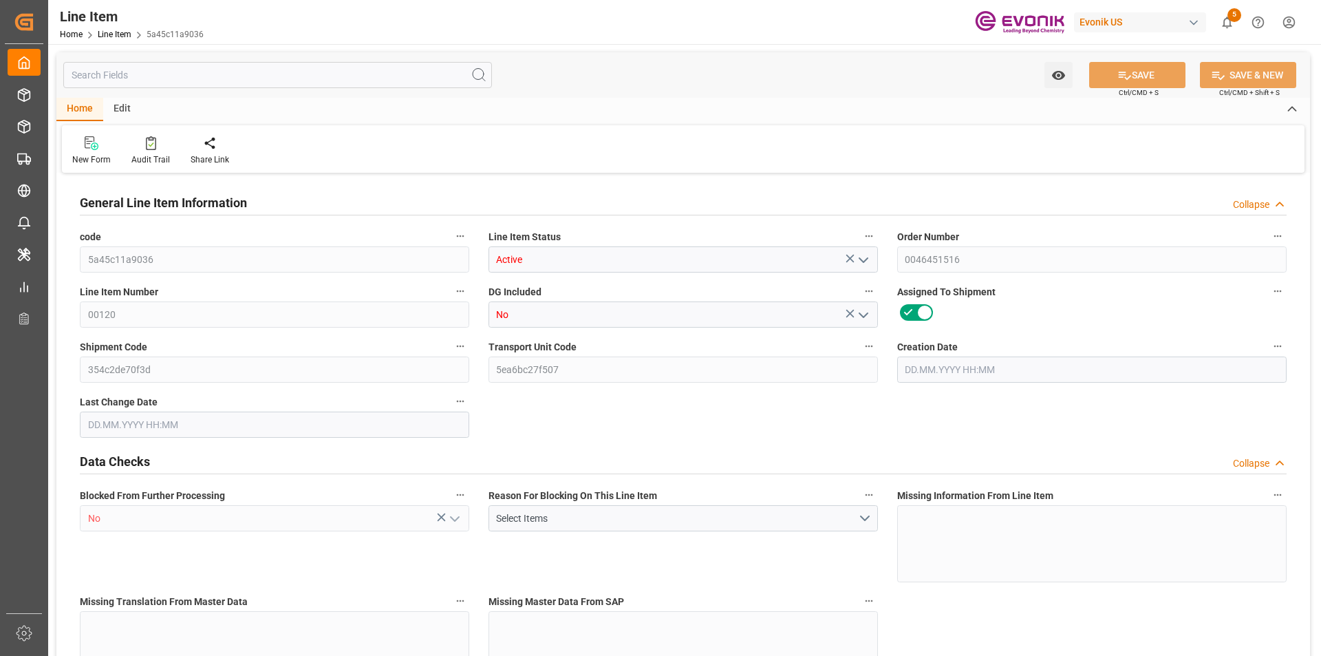
type input "1"
type input "200.2"
type input "180"
type input "0.4223"
type input "10"
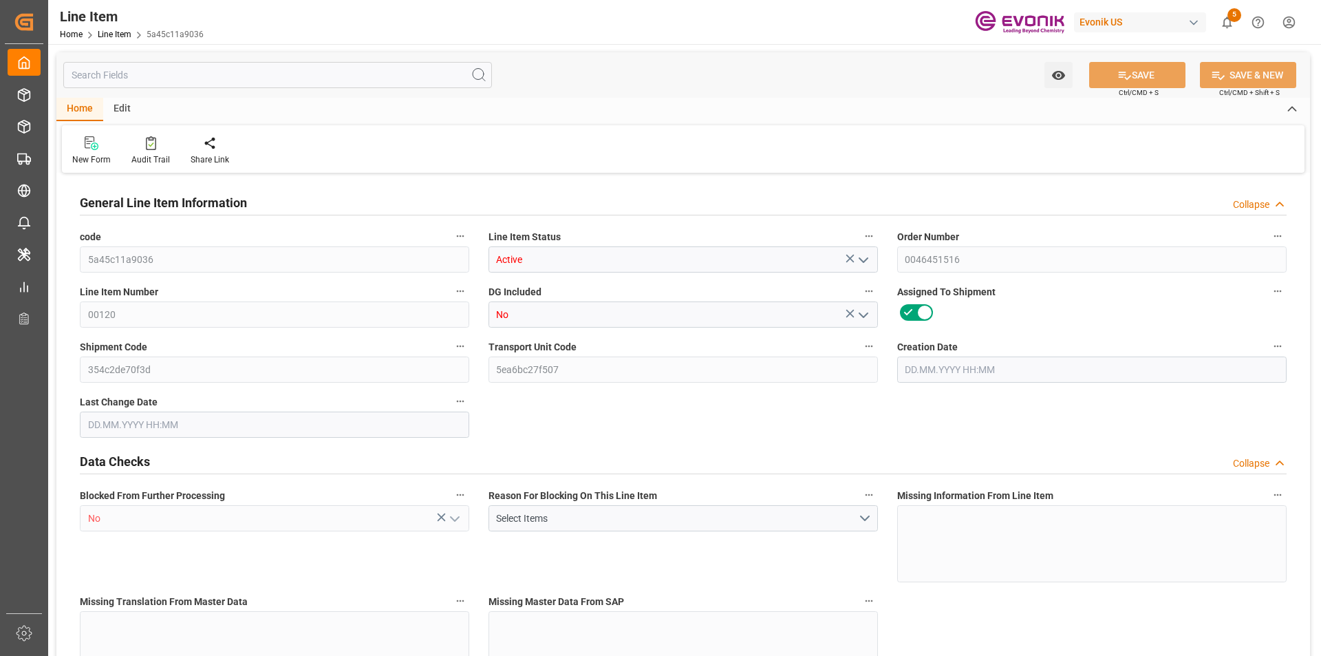
type input "570960"
type input "10"
type input "200.2"
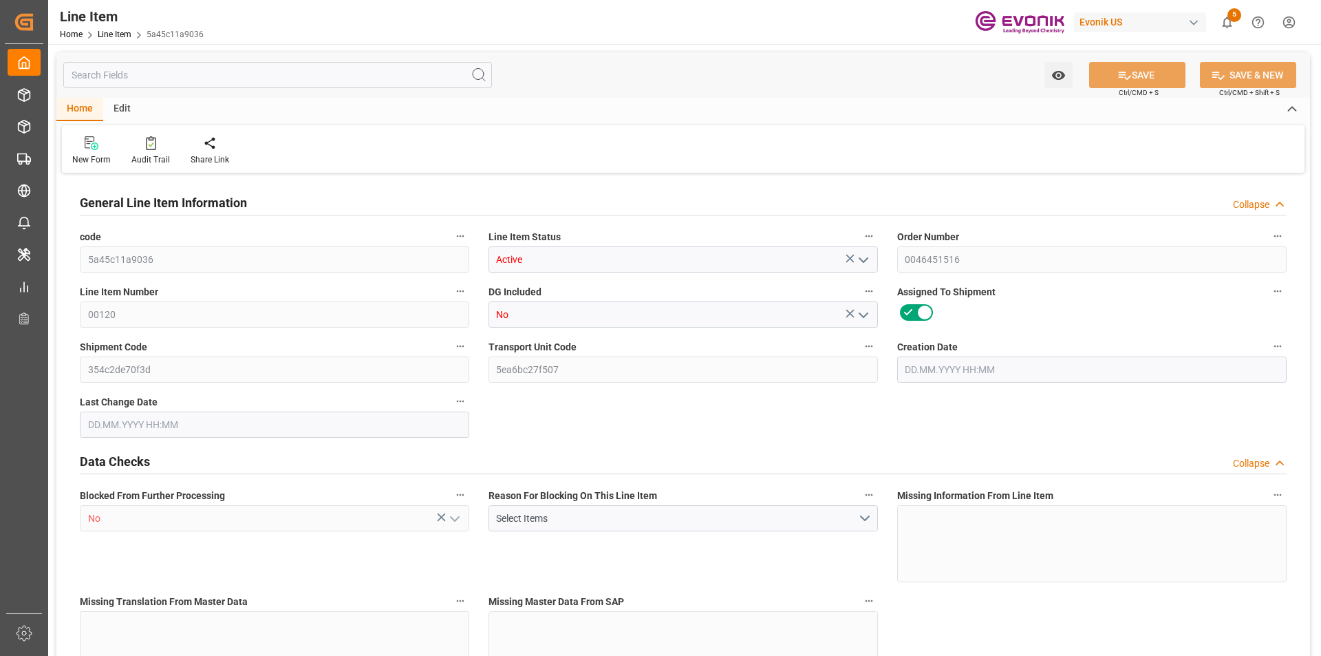
type input "225.2"
type input "180"
type input "0.4223"
type input "422.26"
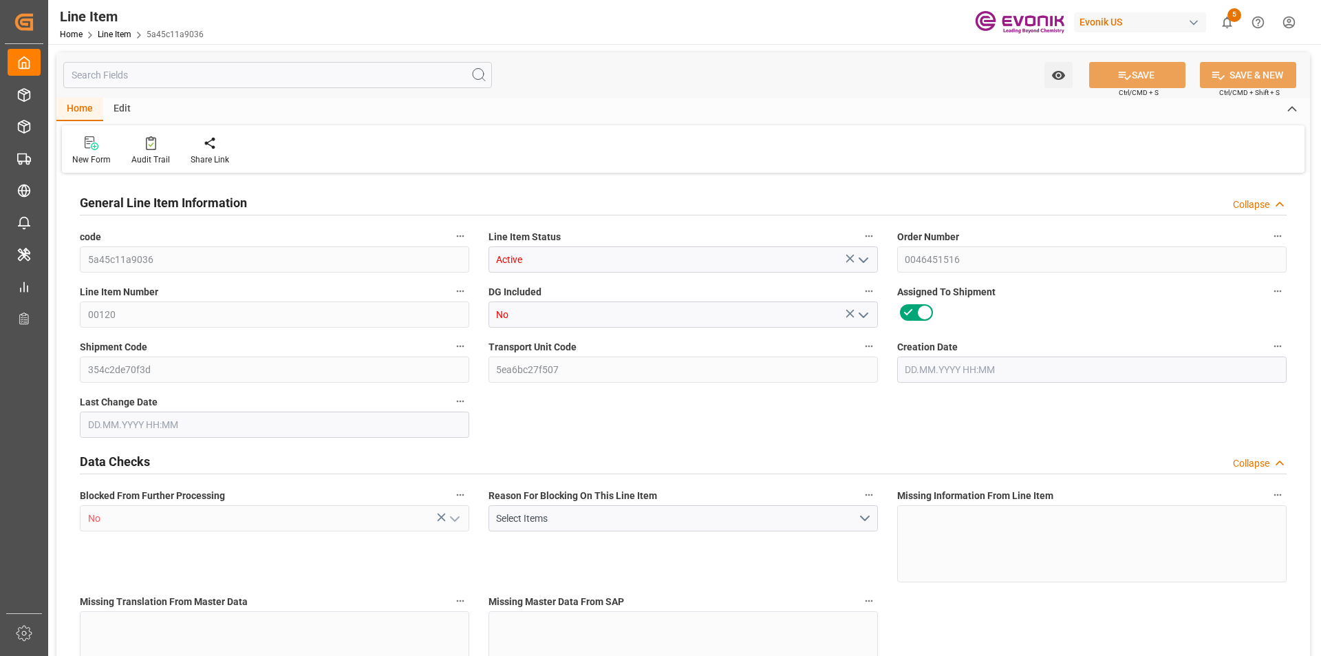
type input "10"
type input "200.2"
type input "180"
type input "0.4223"
type input "28.08.2025 21:16"
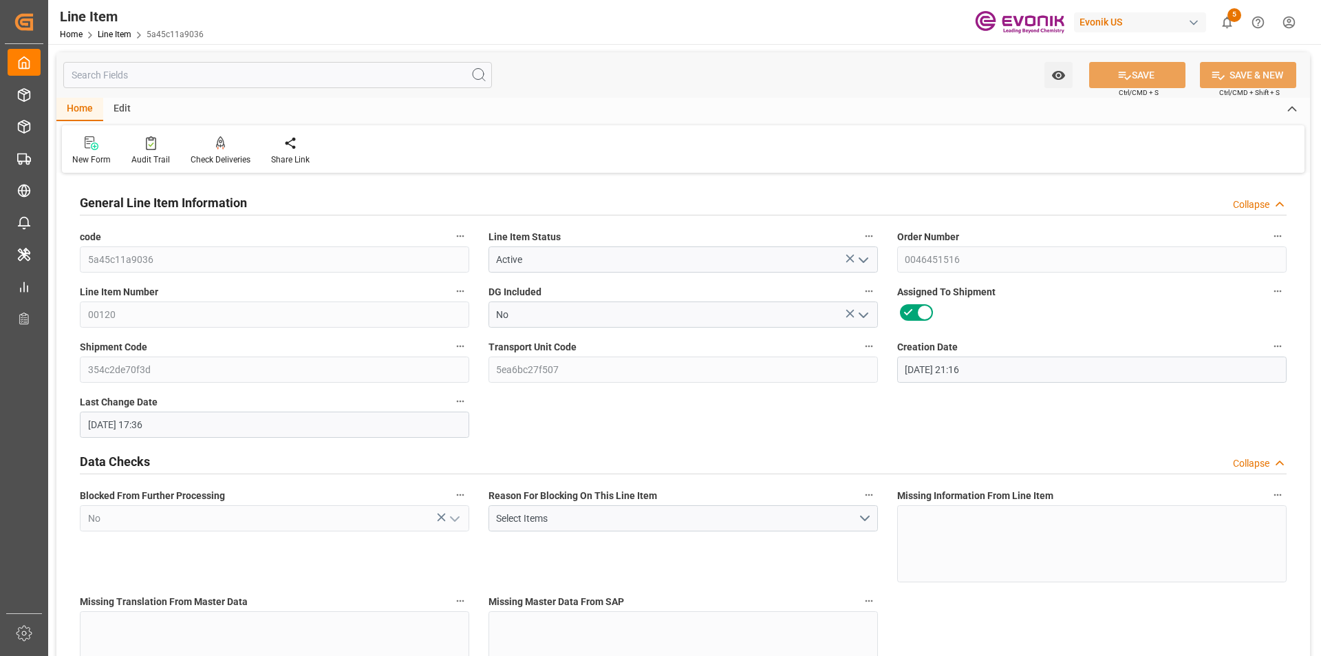
type input "29.08.2025 17:36"
type input "28.10.2025"
type input "08.09.2025"
type input "29.08.2025"
click at [217, 76] on input "text" at bounding box center [277, 75] width 429 height 26
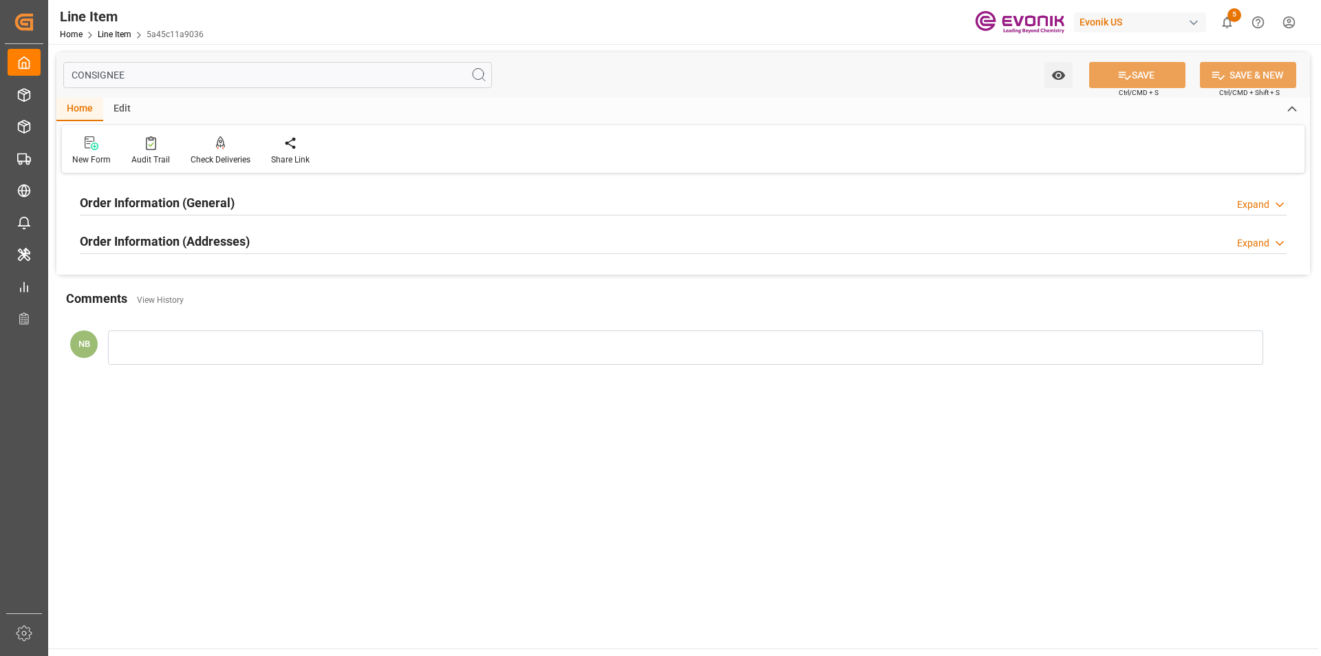
type input "CONSIGNEE"
drag, startPoint x: 214, startPoint y: 234, endPoint x: 224, endPoint y: 237, distance: 10.9
click at [215, 234] on h2 "Order Information (Addresses)" at bounding box center [165, 241] width 170 height 19
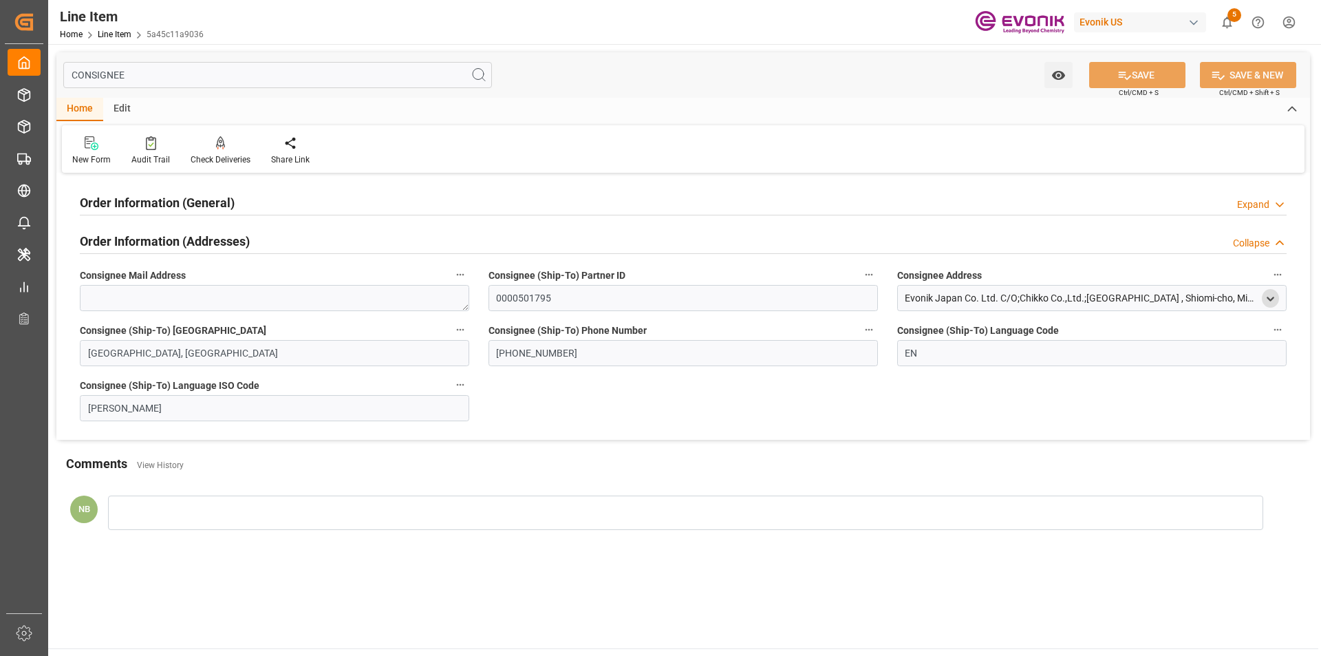
click at [1271, 296] on icon "open menu" at bounding box center [1270, 299] width 12 height 12
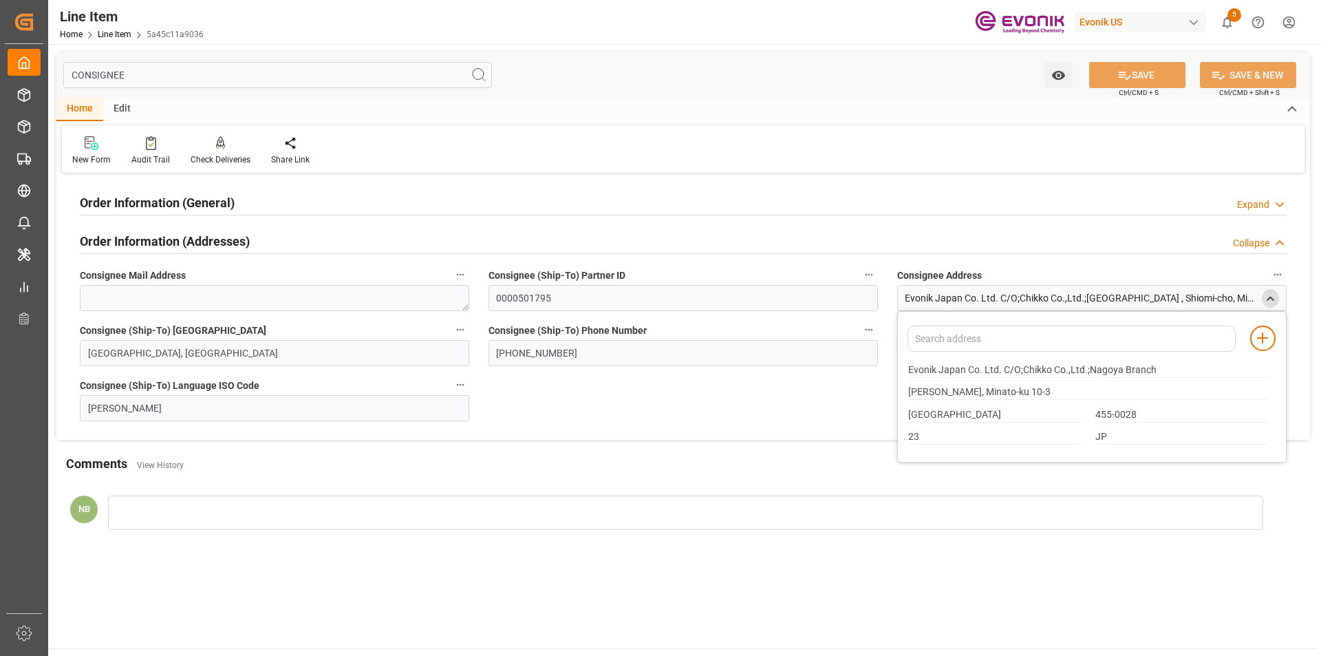
click at [302, 197] on div "Order Information (General) Expand" at bounding box center [683, 201] width 1206 height 26
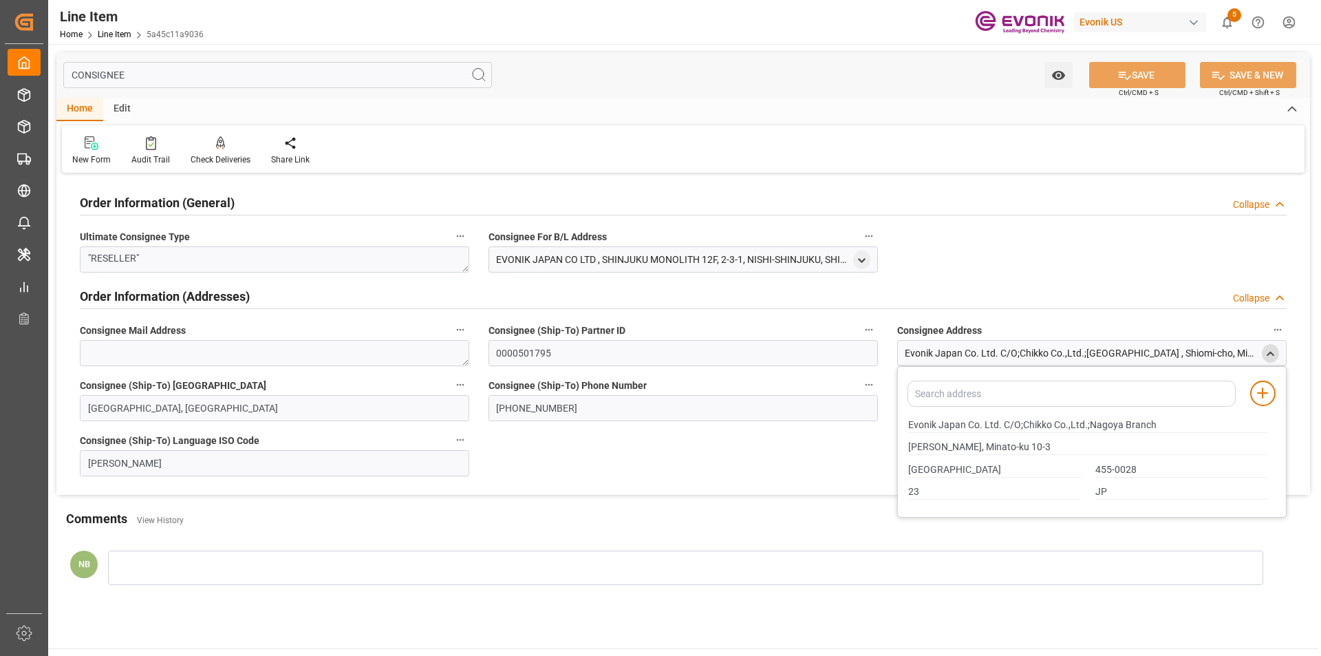
drag, startPoint x: 165, startPoint y: 74, endPoint x: 113, endPoint y: 4, distance: 86.9
click at [153, 63] on input "CONSIGNEE" at bounding box center [277, 75] width 429 height 26
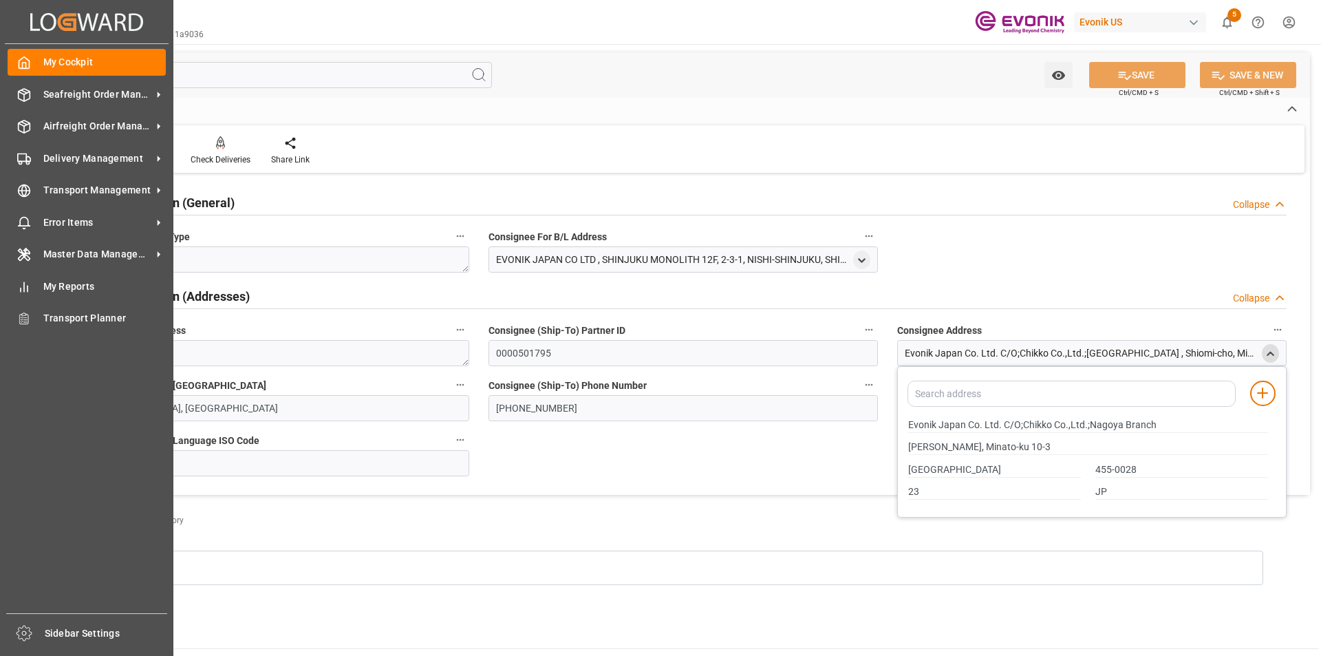
drag, startPoint x: 130, startPoint y: 75, endPoint x: 0, endPoint y: 72, distance: 130.0
click at [0, 72] on div "Created by potrace 1.15, written by Peter Selinger 2001-2017 Created by potrace…" at bounding box center [660, 328] width 1321 height 656
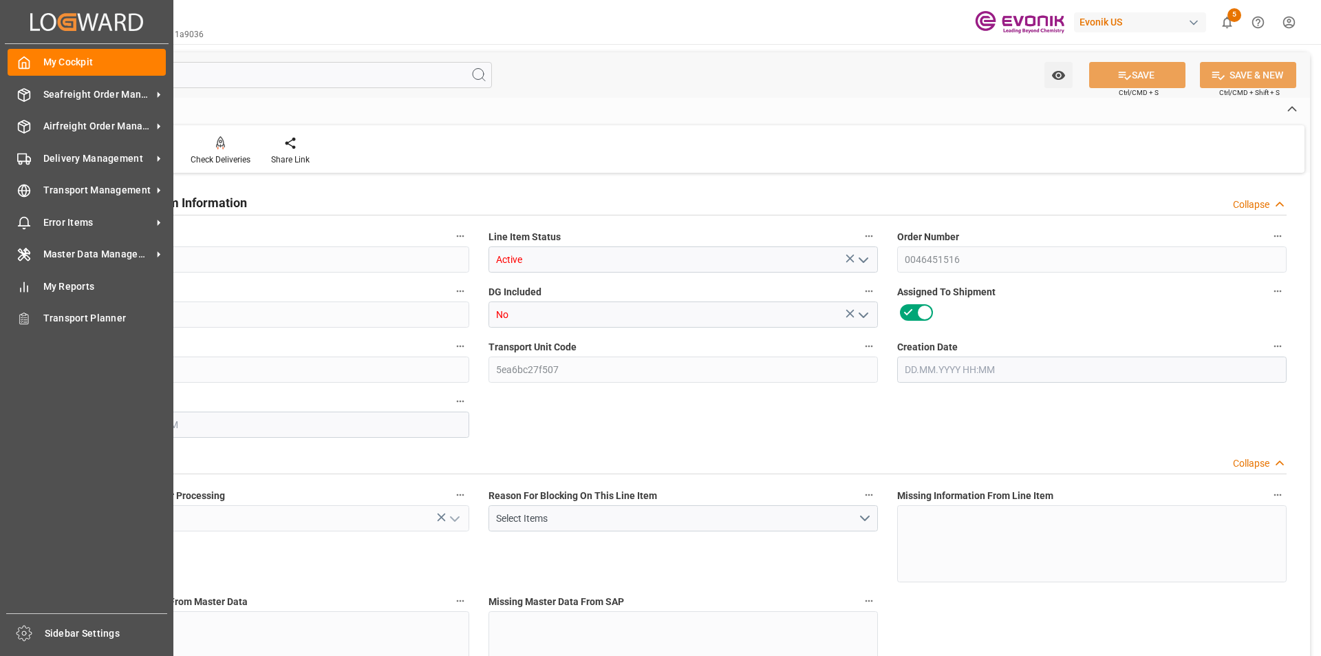
type input "1"
type input "200.2"
type input "180"
type input "0.4223"
type input "10"
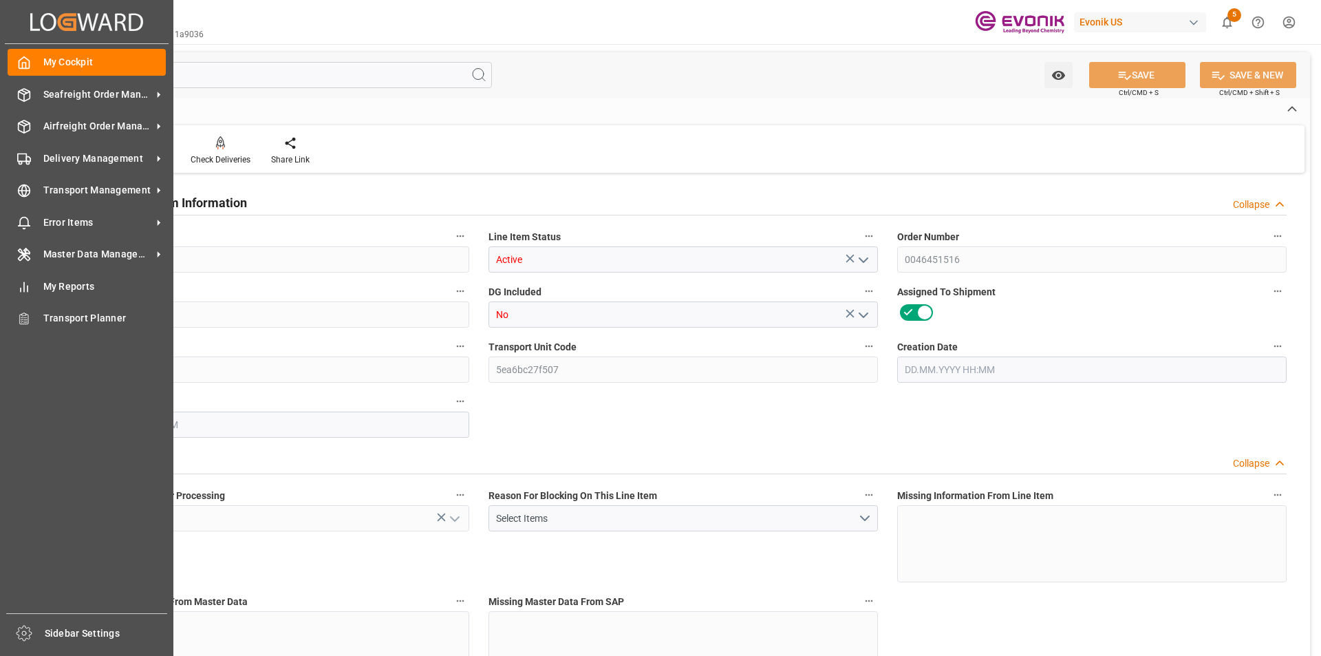
type input "570960"
type input "10"
type input "200.2"
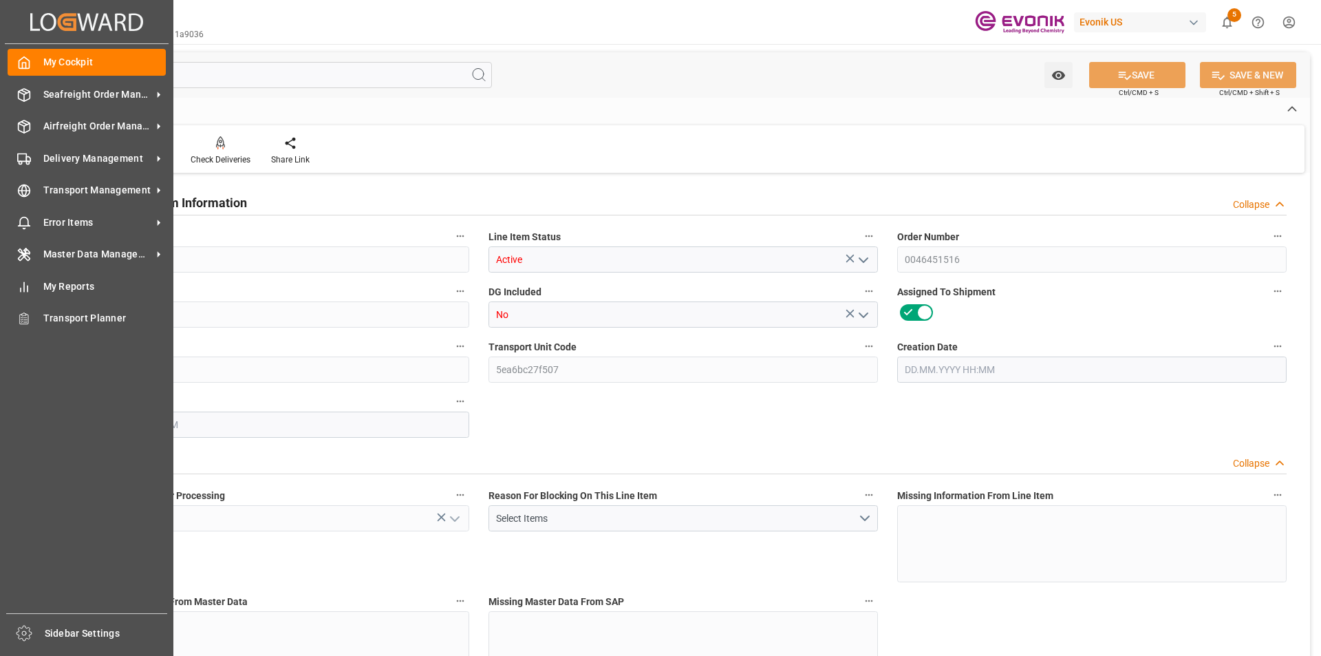
type input "225.2"
type input "180"
type input "0.4223"
type input "422.26"
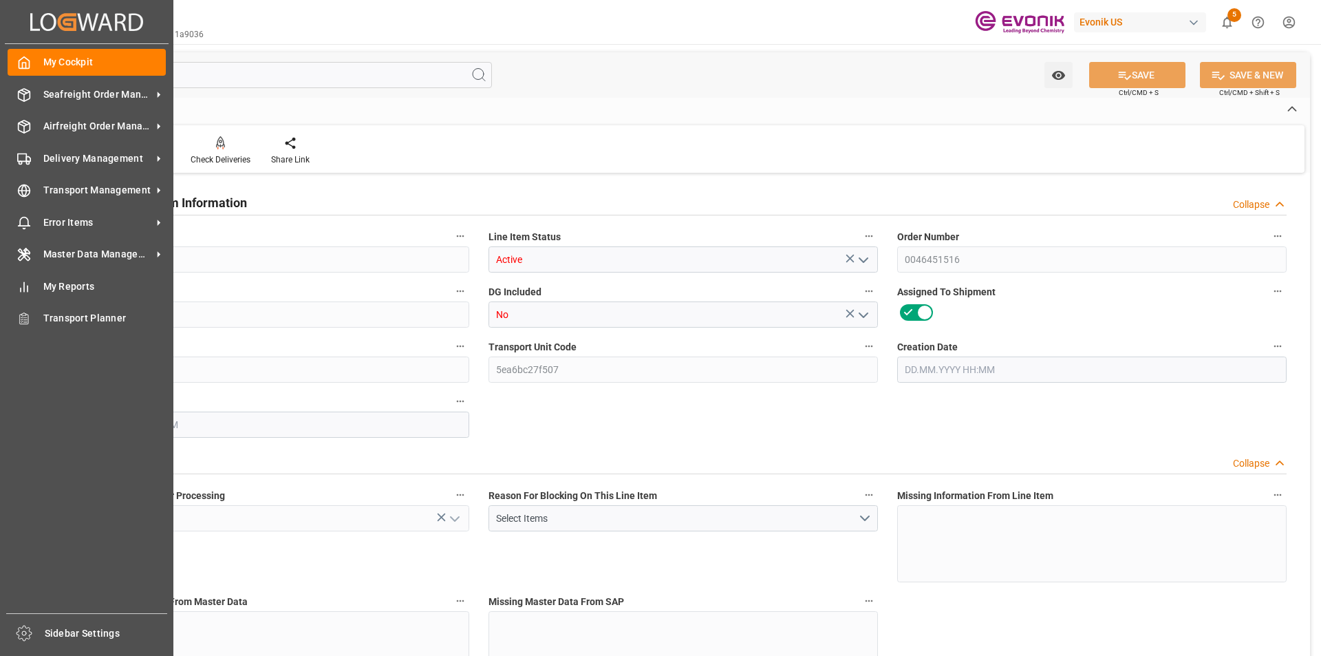
type input "10"
type input "200.2"
type input "180"
type input "0.4223"
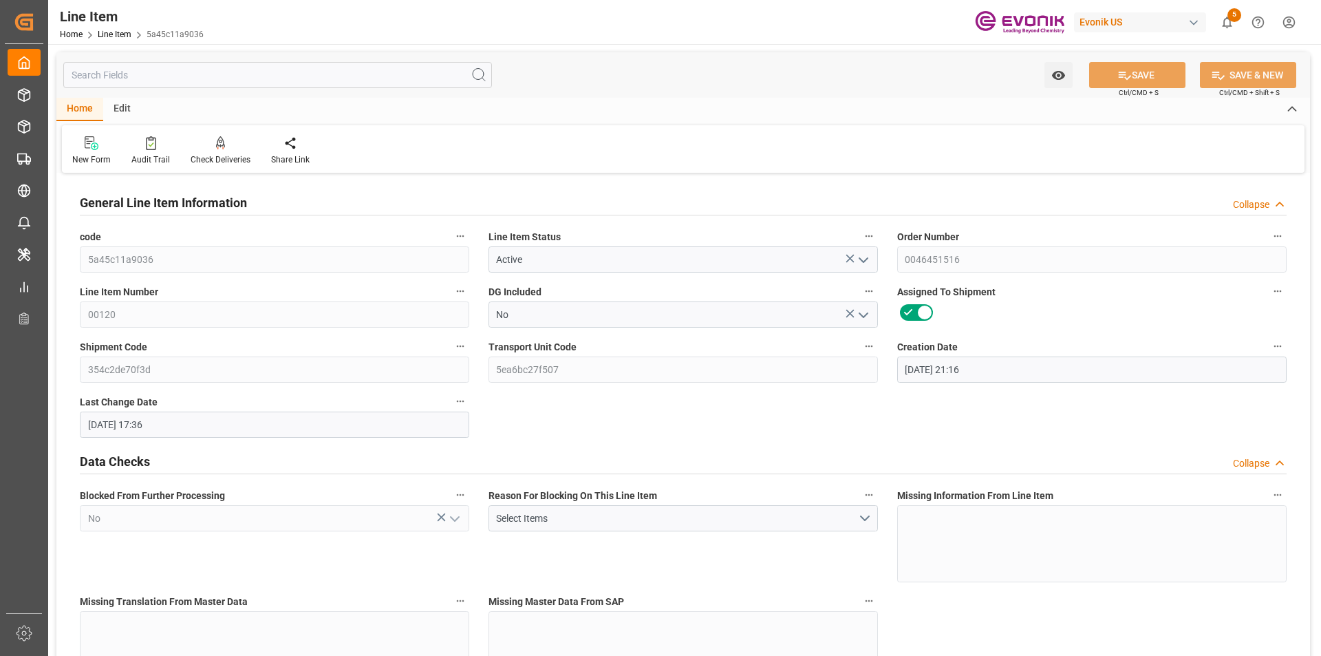
type input "28.08.2025 21:16"
type input "29.08.2025 17:36"
type input "28.10.2025"
type input "08.09.2025"
type input "29.08.2025"
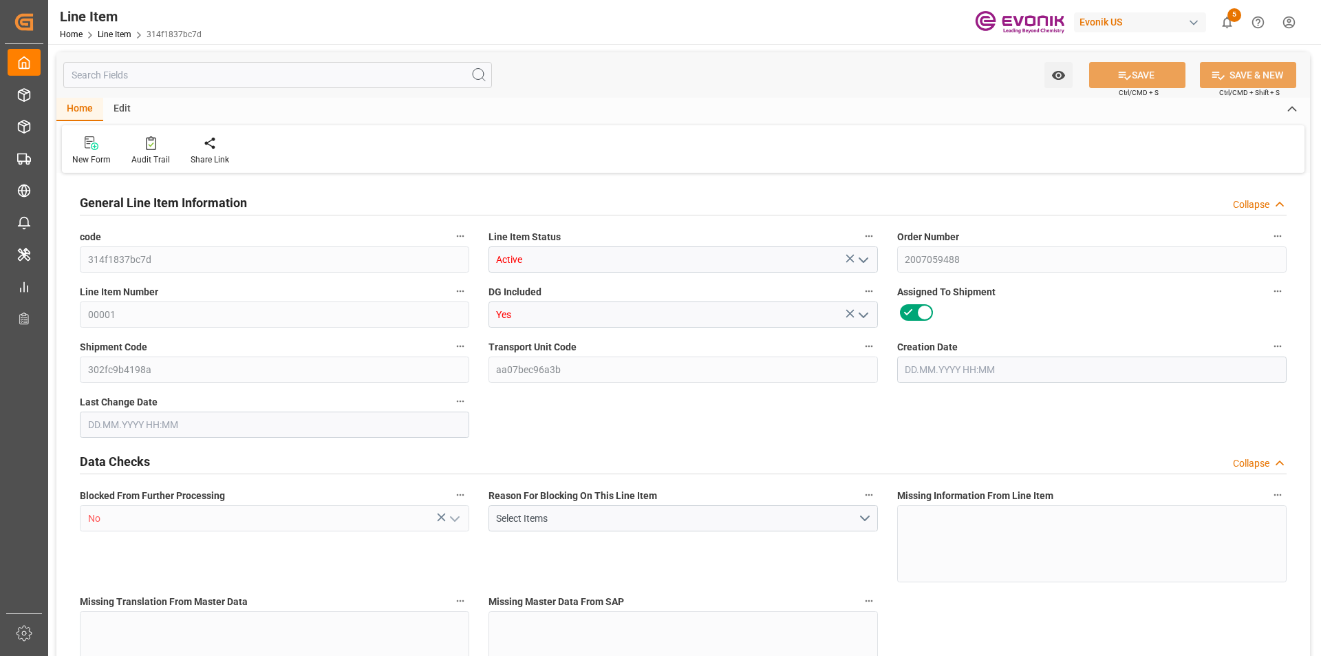
type input "19"
type input "19345.04"
type input "19000"
type input "17.8516"
type input "760"
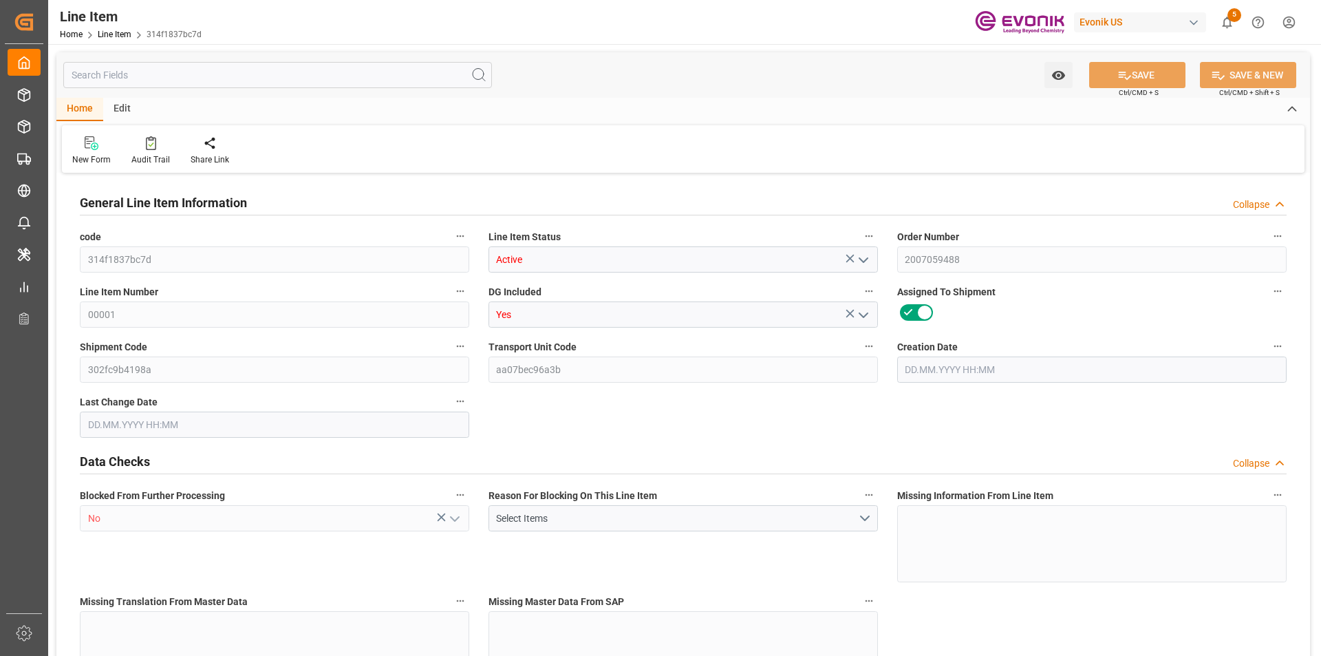
type input "22800"
type input "760"
type input "19345.04"
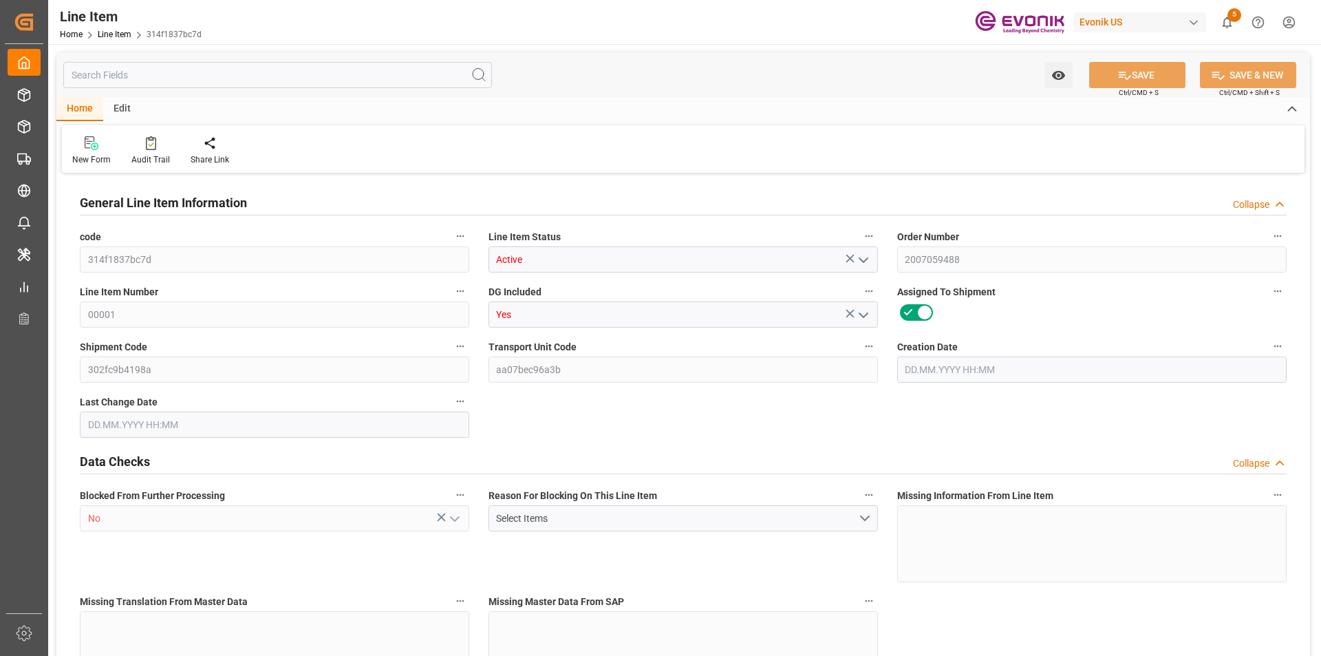
type input "19801.04"
type input "19000"
type input "17.8516"
type input "630.8"
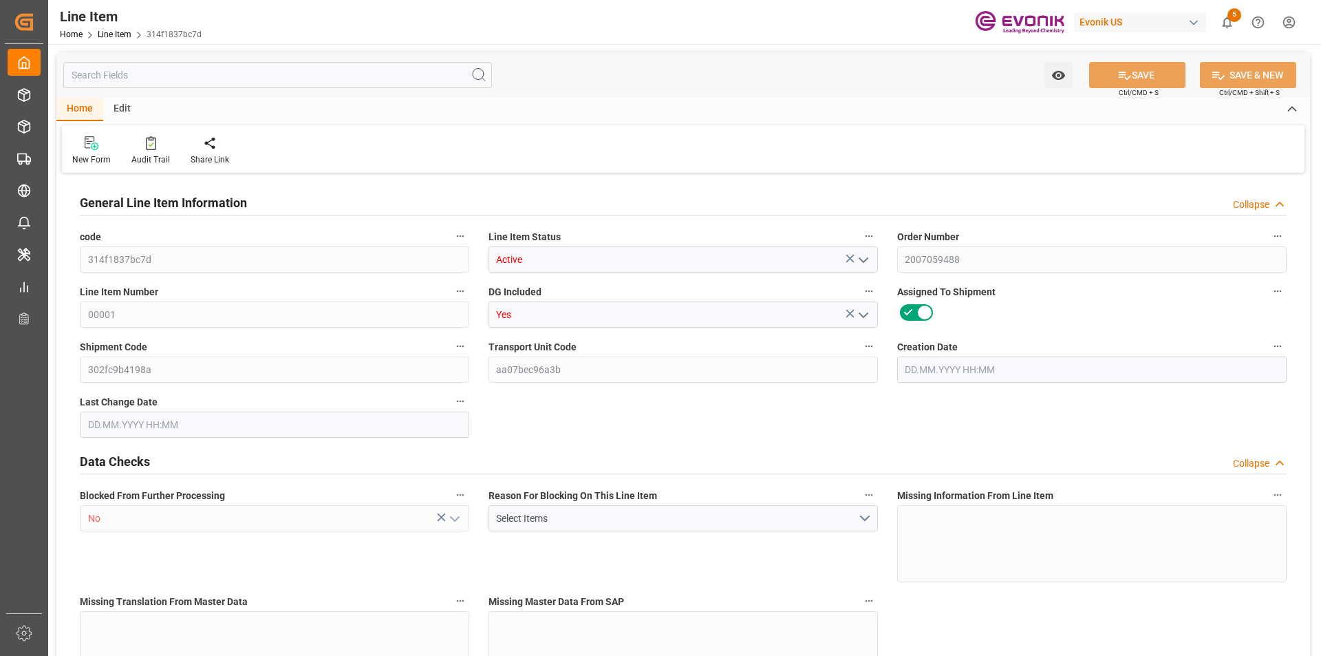
type input "760"
type input "19345.04"
type input "19000"
type input "17.8517"
type input "25.06.2025 17:08"
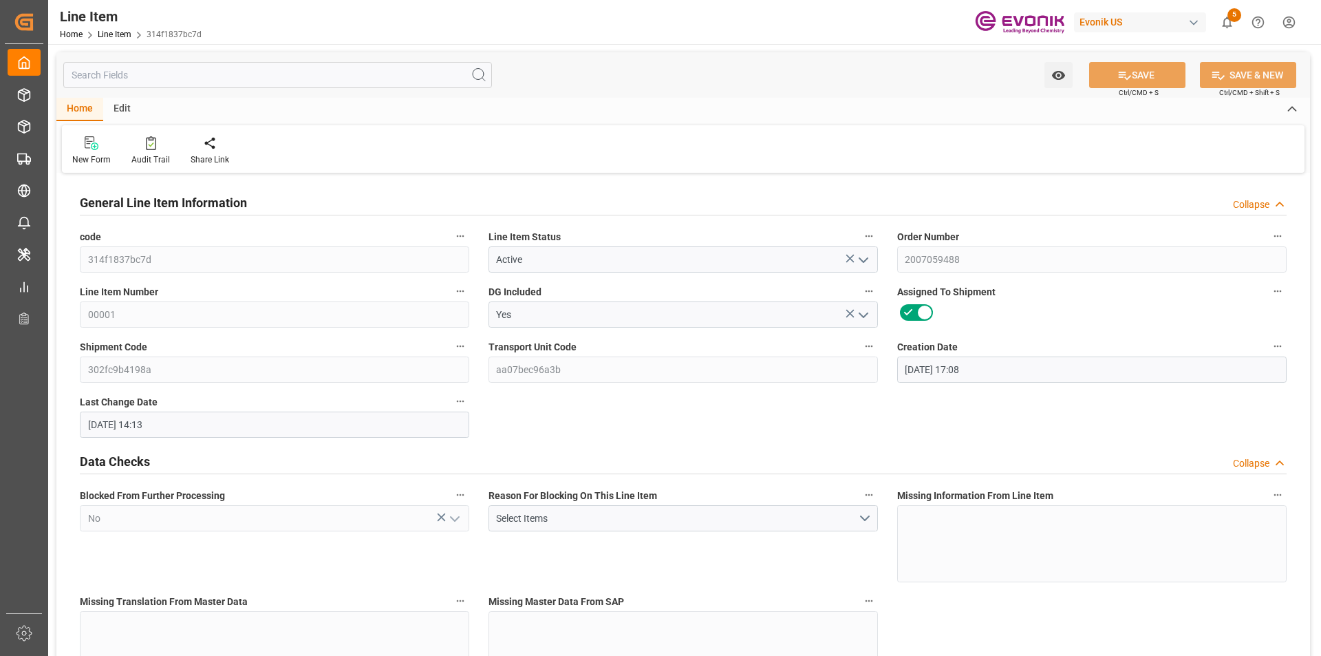
type input "25.08.2025 14:13"
type input "06.11.2025"
type input "16.09.2025"
click at [164, 80] on input "text" at bounding box center [277, 75] width 429 height 26
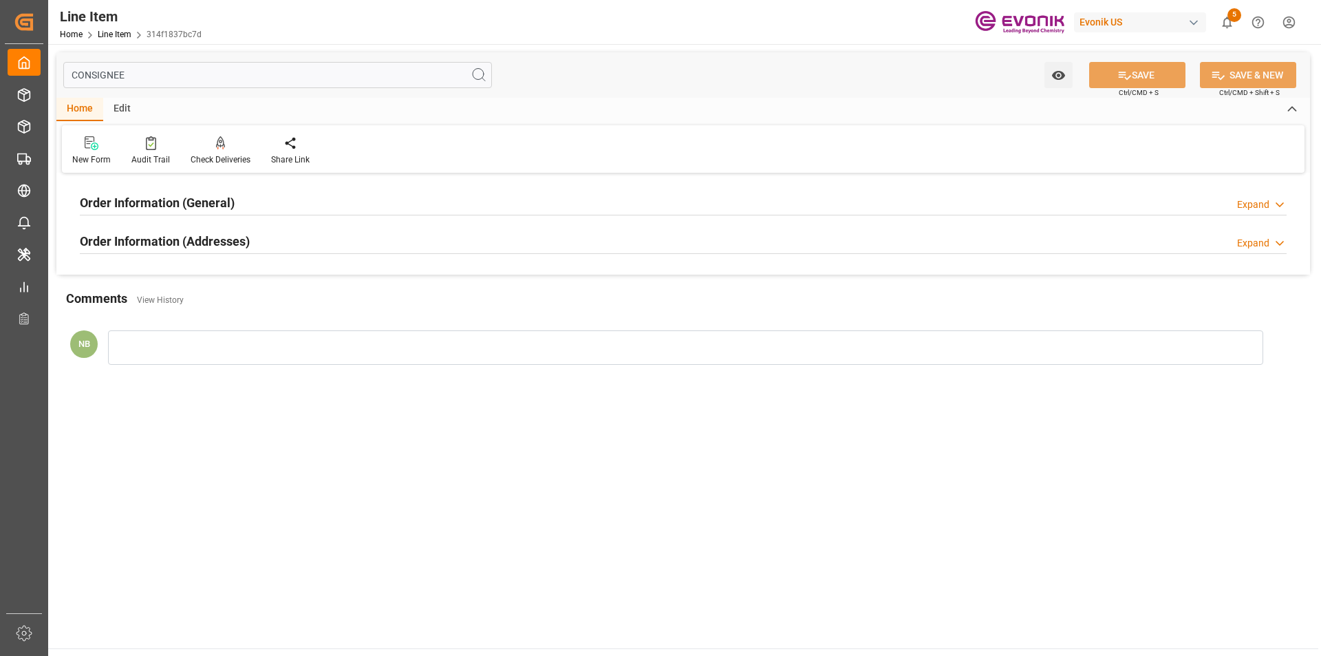
type input "CONSIGNEE"
click at [215, 230] on div "Order Information (Addresses)" at bounding box center [165, 240] width 170 height 26
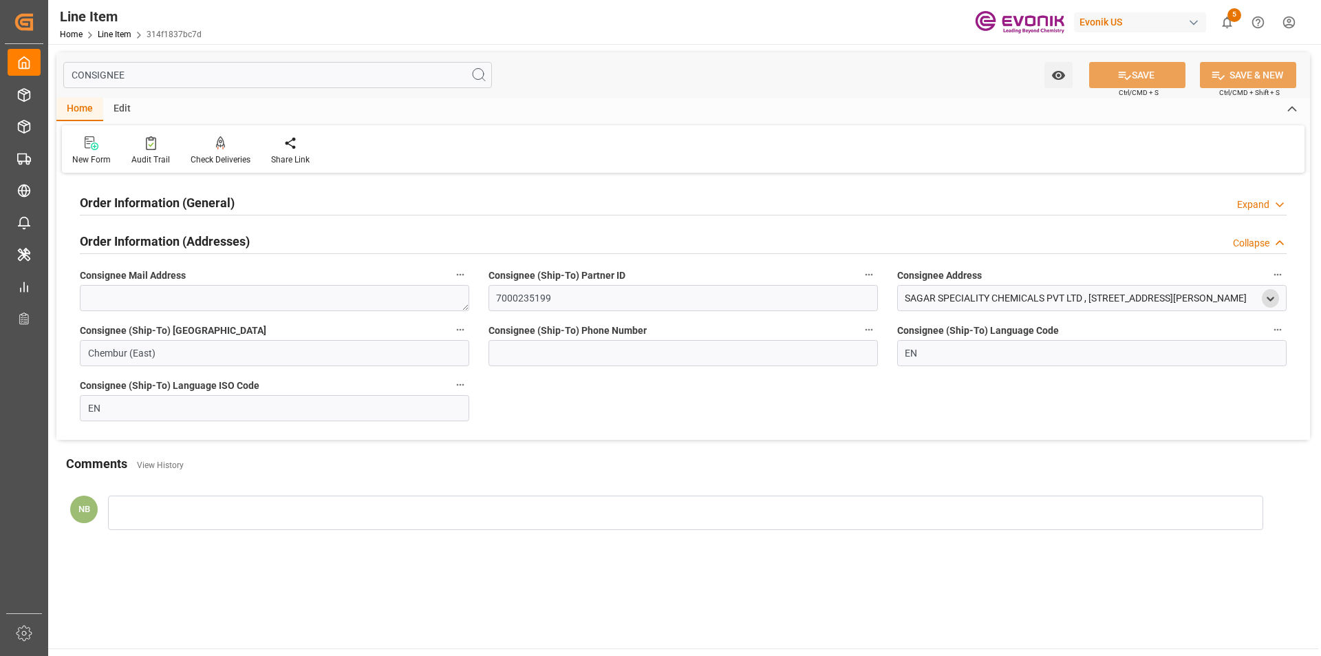
click at [1273, 296] on icon "open menu" at bounding box center [1270, 299] width 12 height 12
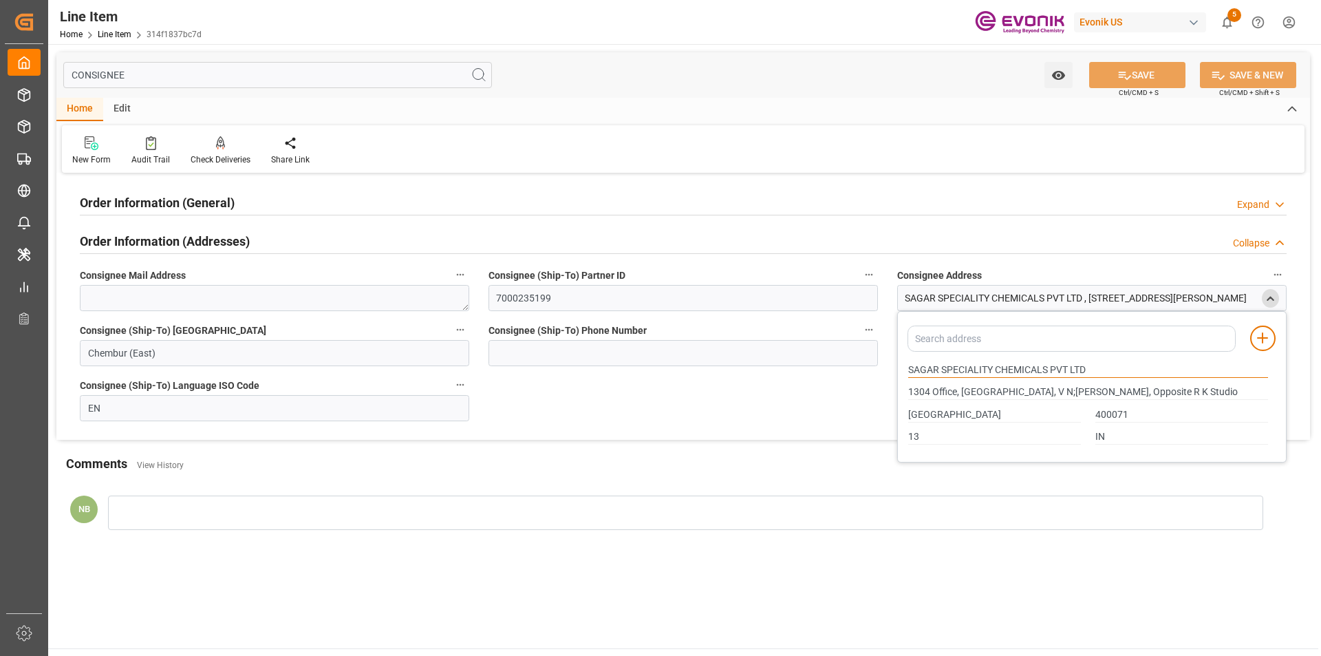
drag, startPoint x: 993, startPoint y: 369, endPoint x: 801, endPoint y: 365, distance: 191.2
click at [801, 365] on div "Order Information (General) Expand Ultimate Consignee Type RESELLER Consignee F…" at bounding box center [682, 308] width 1253 height 263
click at [227, 199] on h2 "Order Information (General)" at bounding box center [157, 202] width 155 height 19
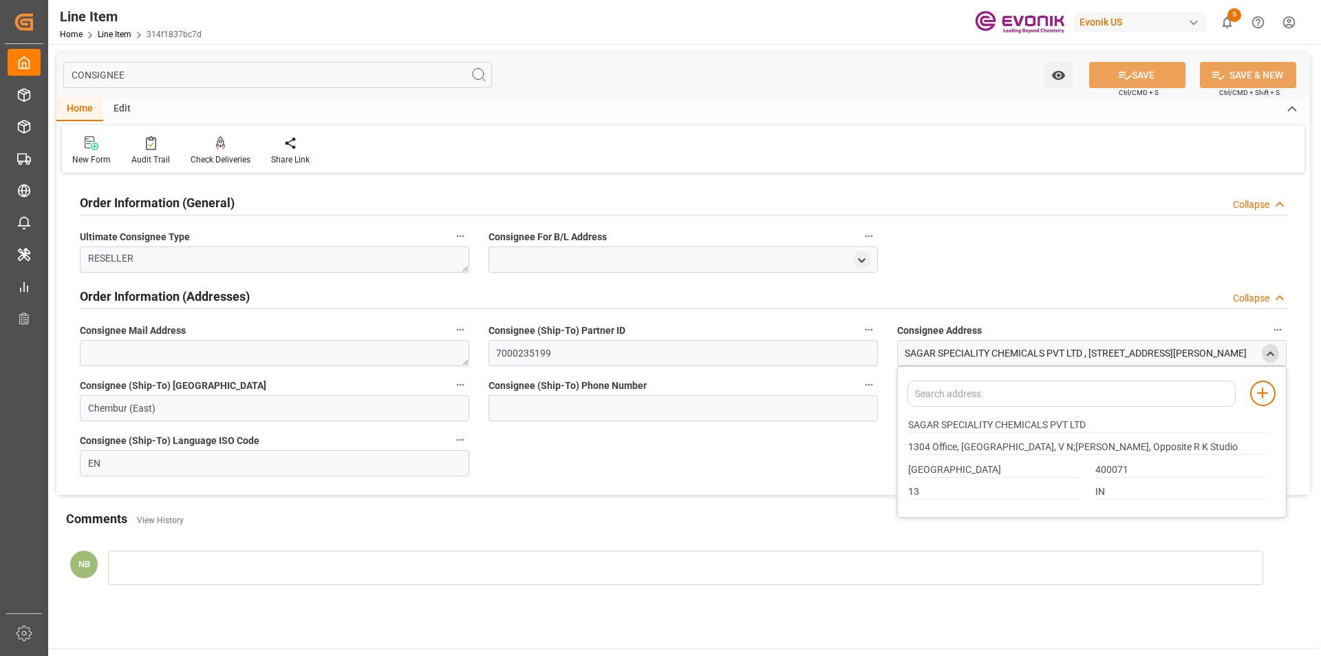
click at [227, 199] on h2 "Order Information (General)" at bounding box center [157, 202] width 155 height 19
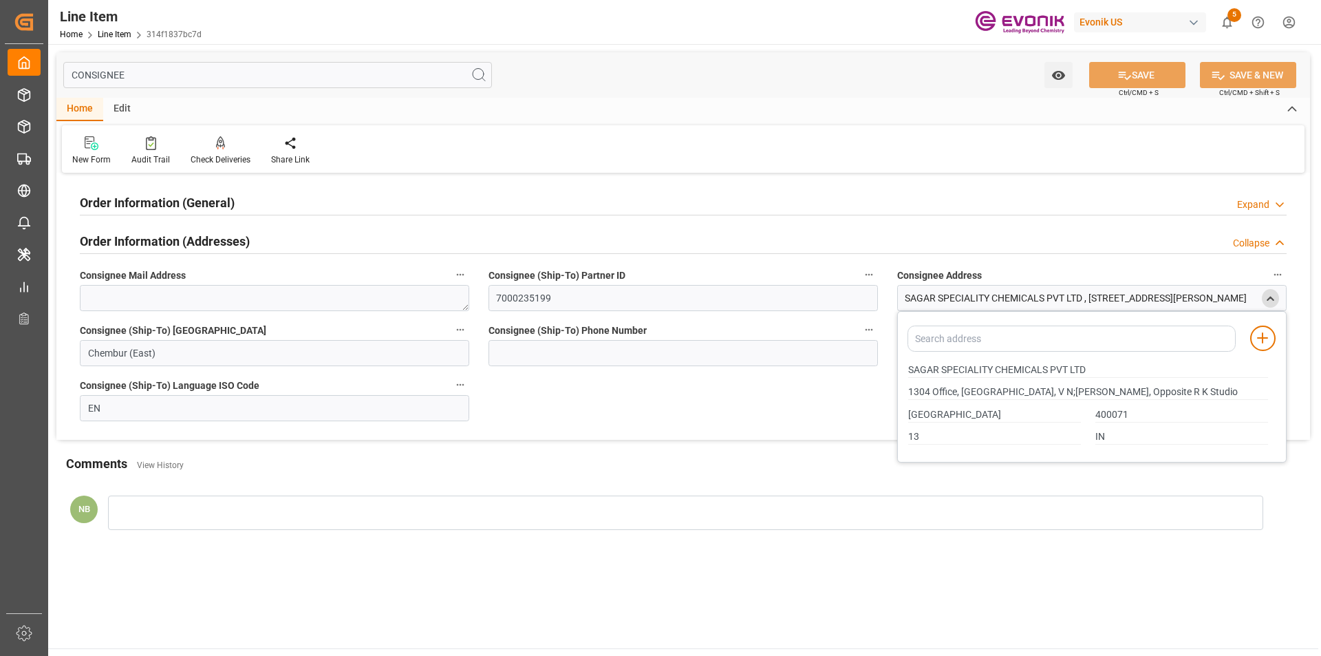
drag, startPoint x: 144, startPoint y: 75, endPoint x: 0, endPoint y: 58, distance: 144.7
click at [0, 58] on div "Created by potrace 1.15, written by Peter Selinger 2001-2017 Created by potrace…" at bounding box center [660, 328] width 1321 height 656
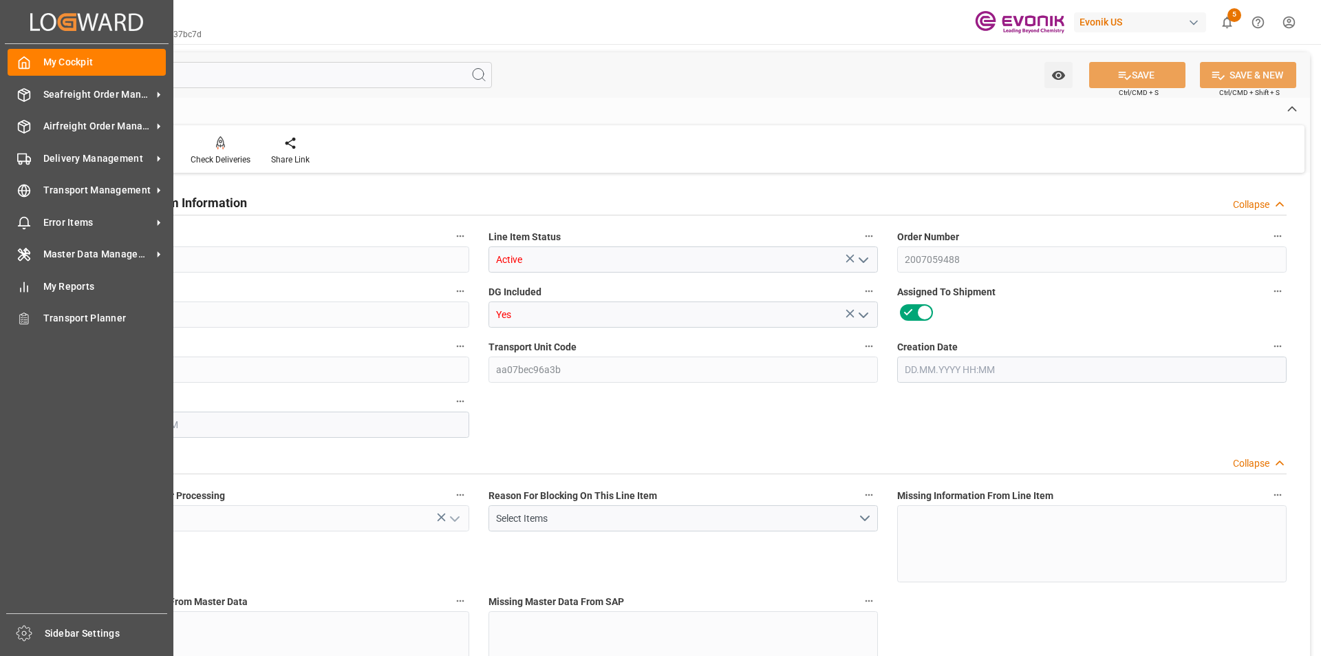
type input "314f1837bc7d"
type input "Active"
type input "2007059488"
type input "00001"
type input "Yes"
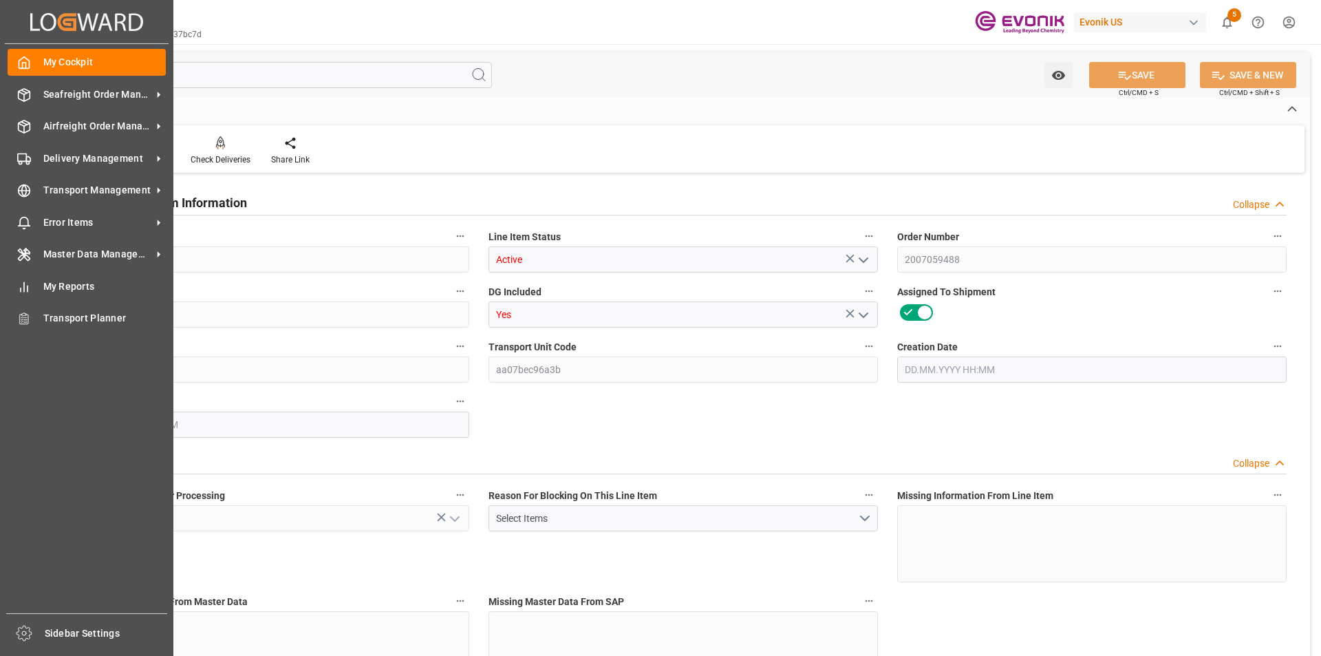
type input "302fc9b4198a"
type input "aa07bec96a3b"
type input "No"
type input "BG"
type input "Yes"
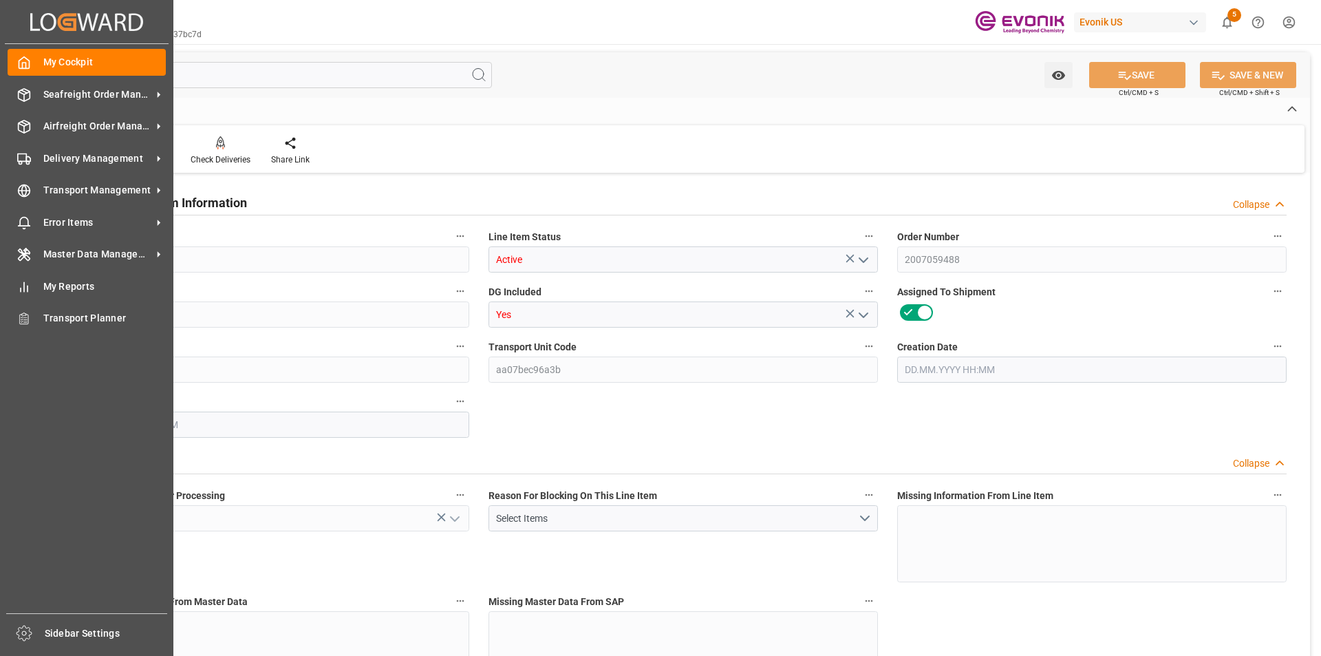
type input "99148879"
type textarea "SODIUM PERSULFATE, REGULAR, 55.1 LB BG"
type input "USD"
type input "PACK"
type input "2833402000"
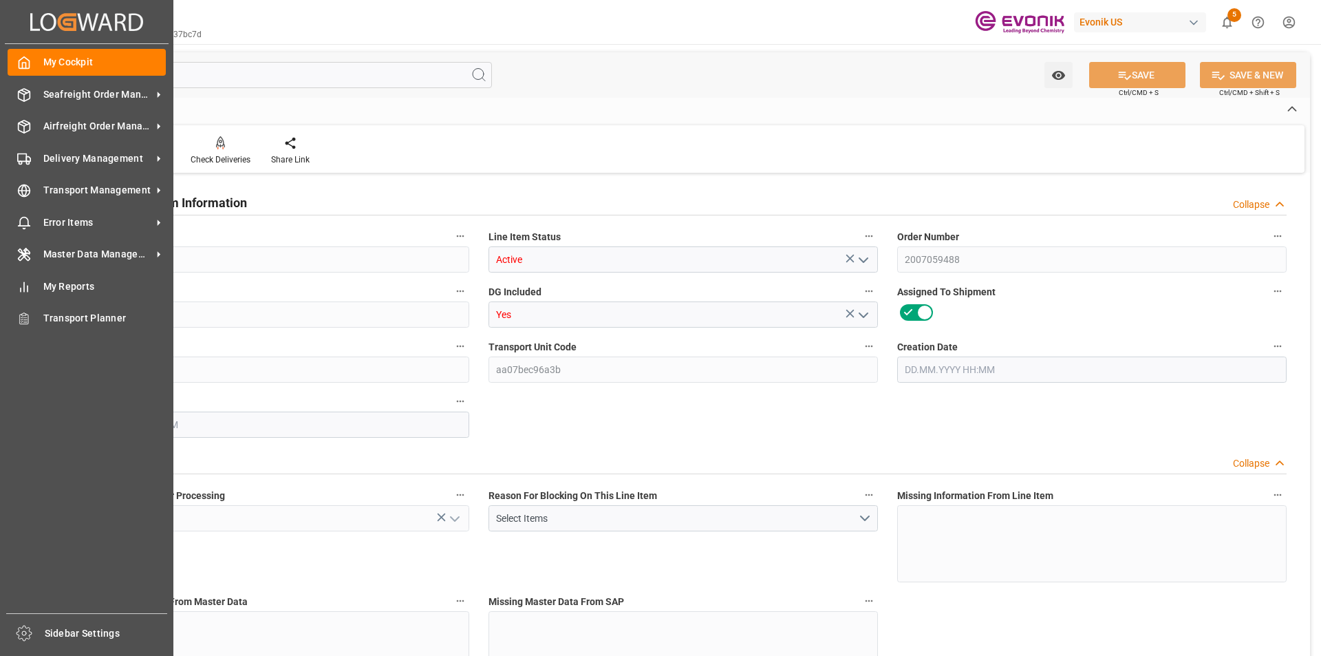
type input "EAR99"
type input "US"
type input "BG"
type input "KGM"
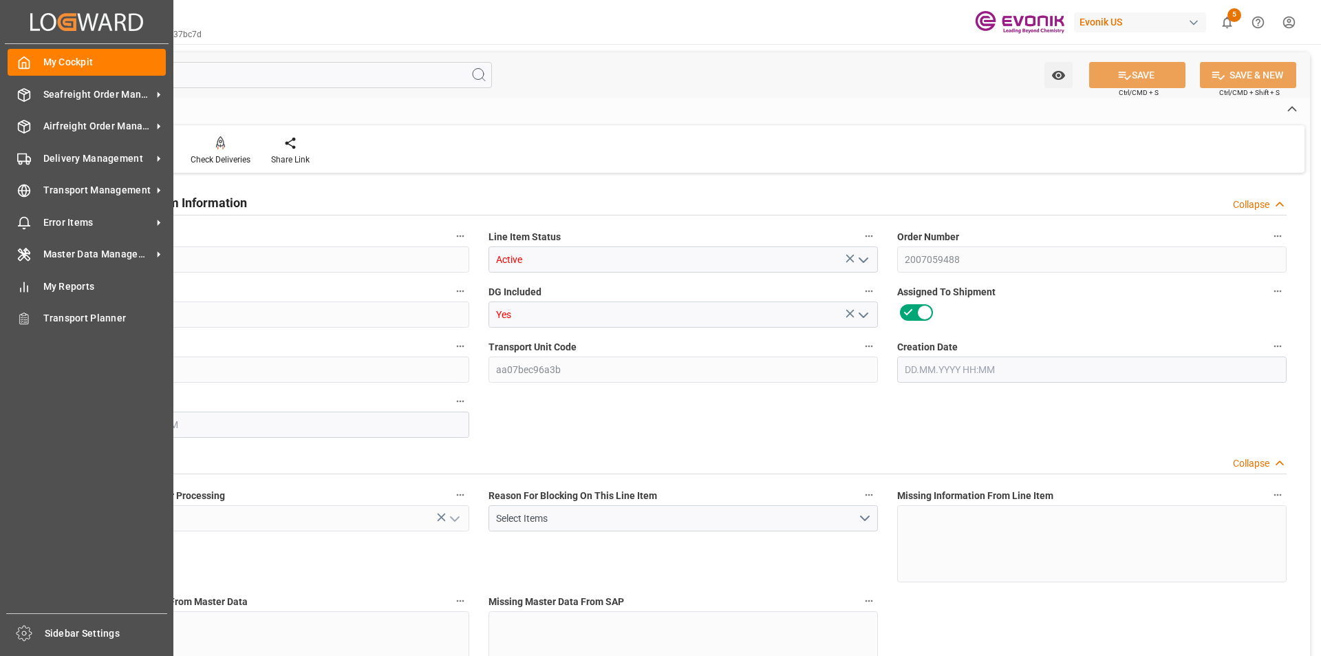
type textarea "KGM"
type input "KGM"
type textarea "KGM"
type input "M3"
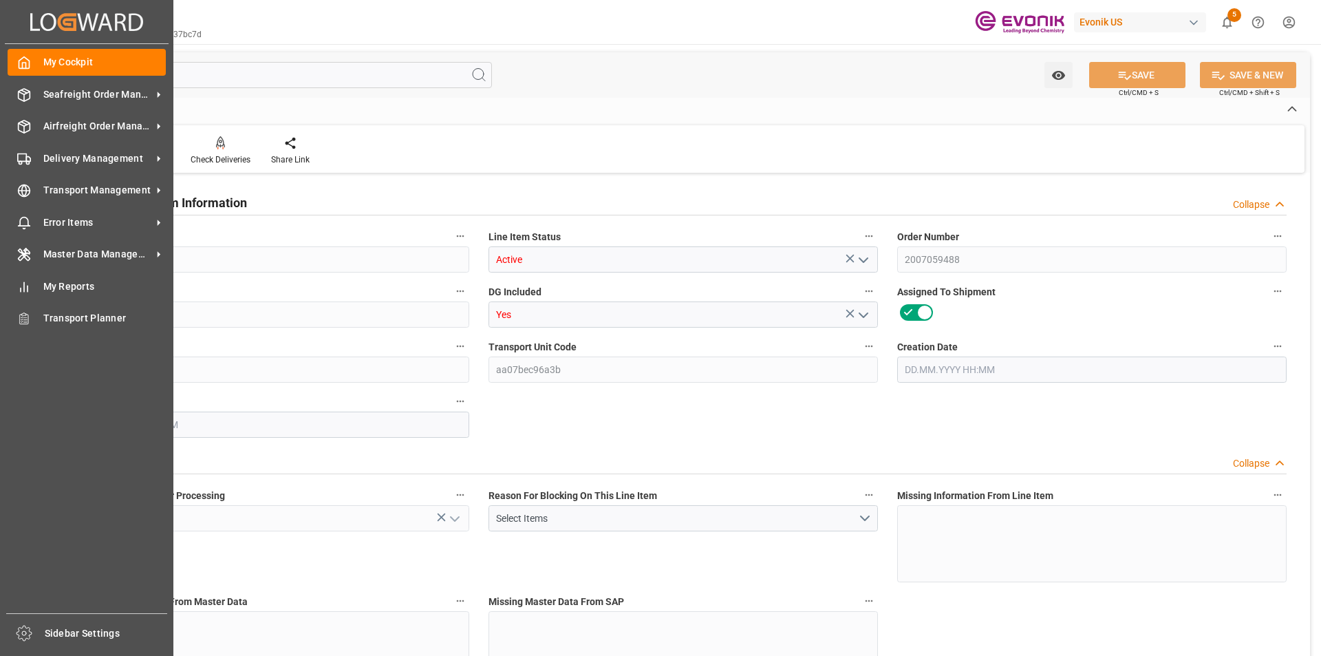
type textarea "FTQ"
type input "M3"
type input "BG"
type input "KGM"
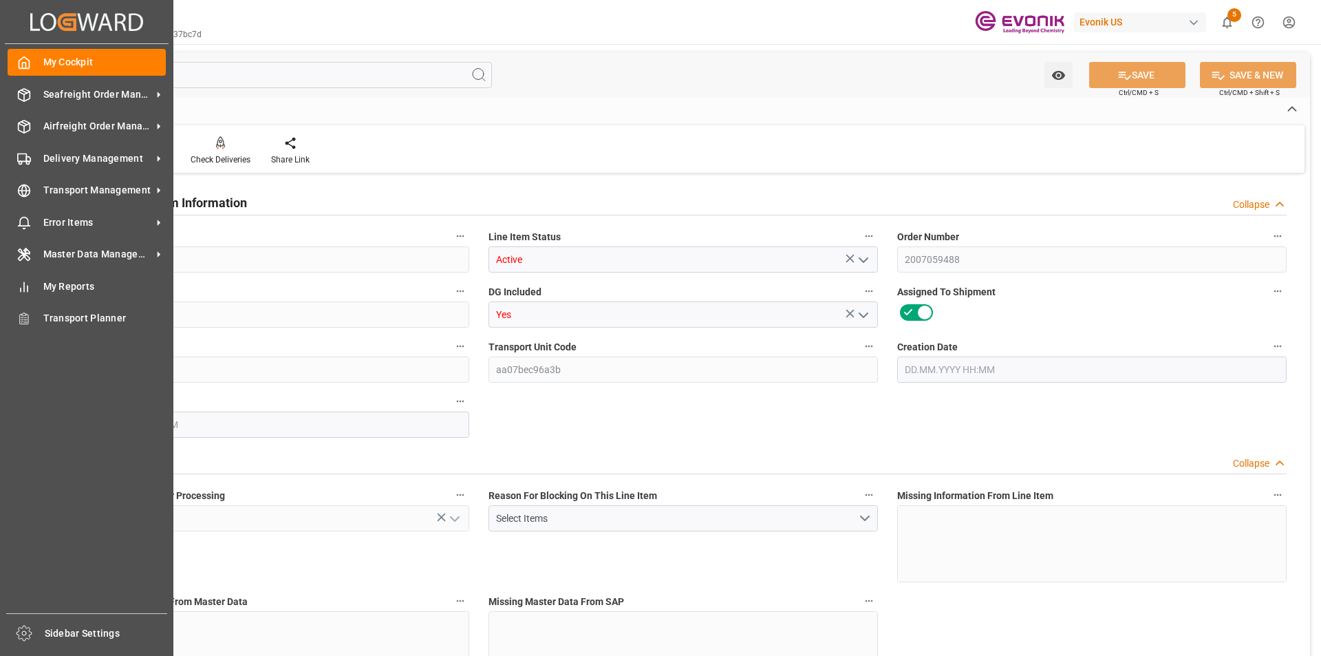
type input "M3"
type input "19"
type input "19345.04"
type input "19000"
type input "17.8516"
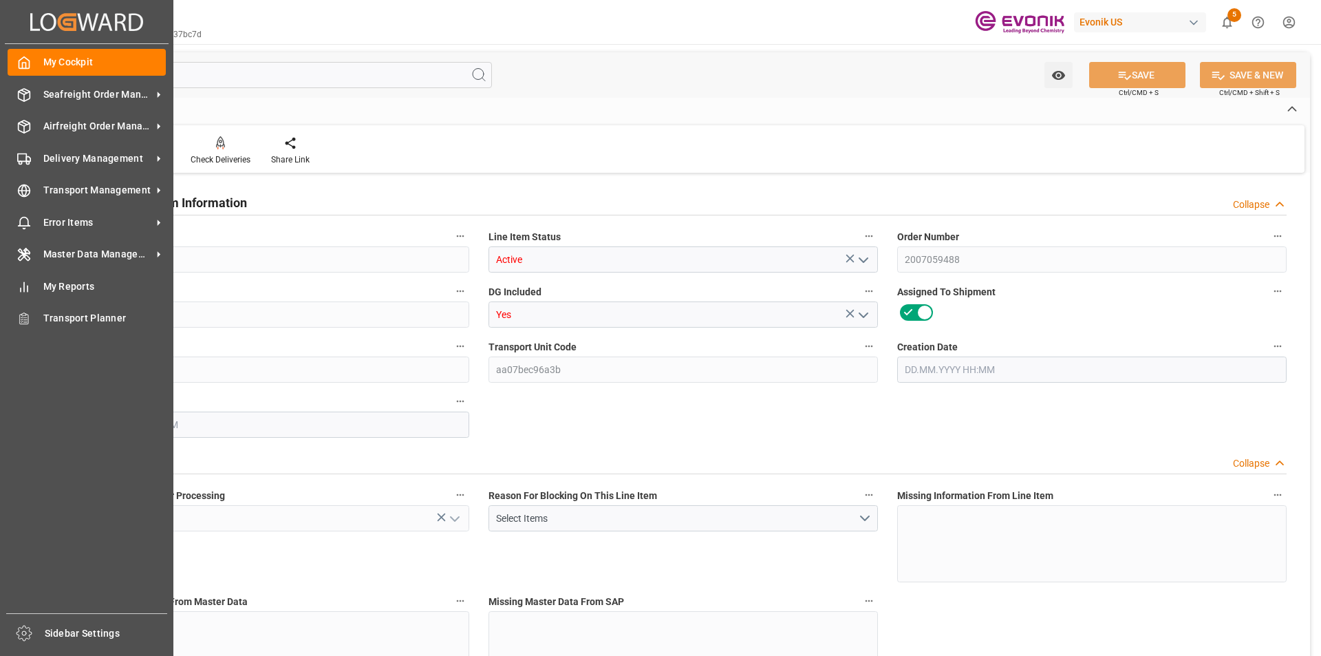
type input "760"
type input "22800"
type input "760"
type input "19345.04"
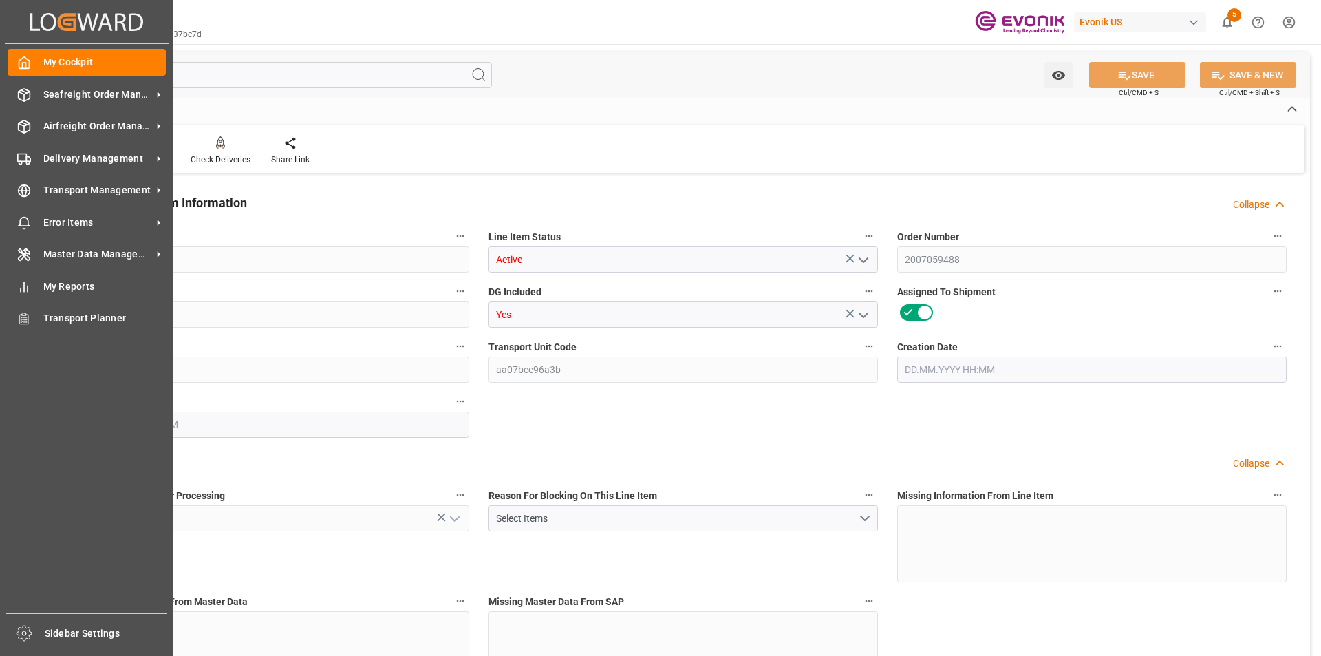
type input "19345.04"
type input "19801.04"
type input "19000"
type input "17.8516"
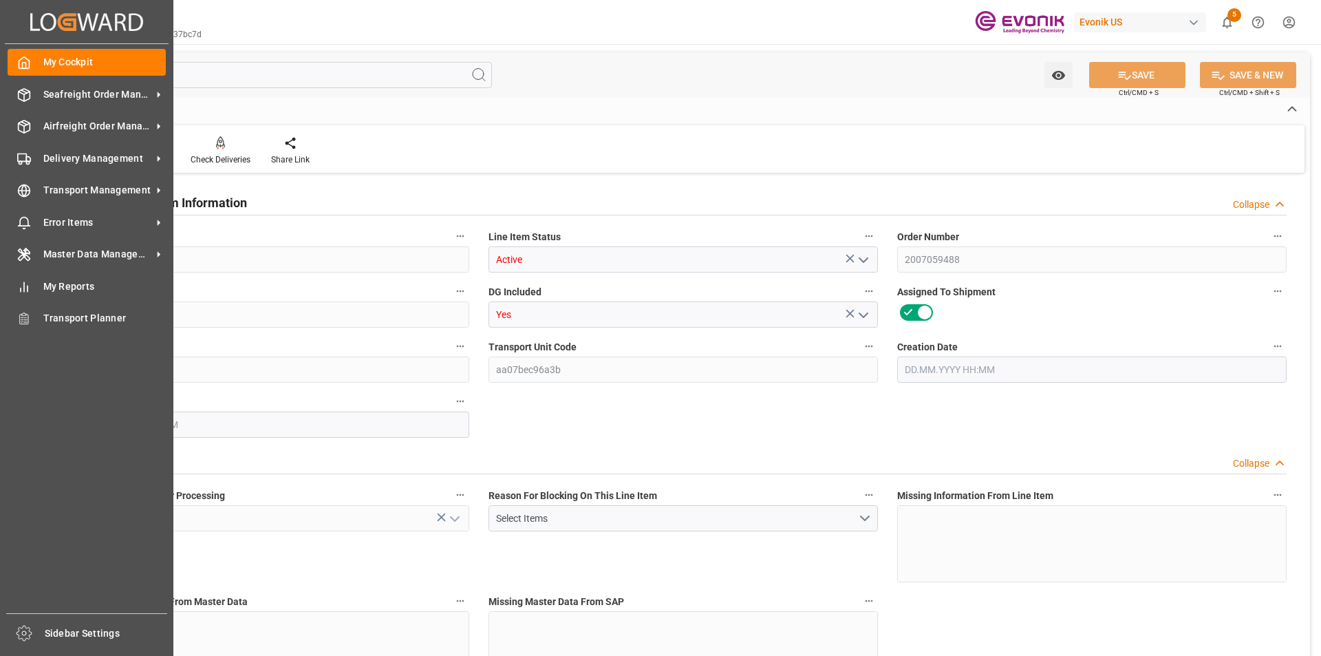
type input "630.8"
type input "760"
type input "19345.04"
type input "19000"
type input "17.8517"
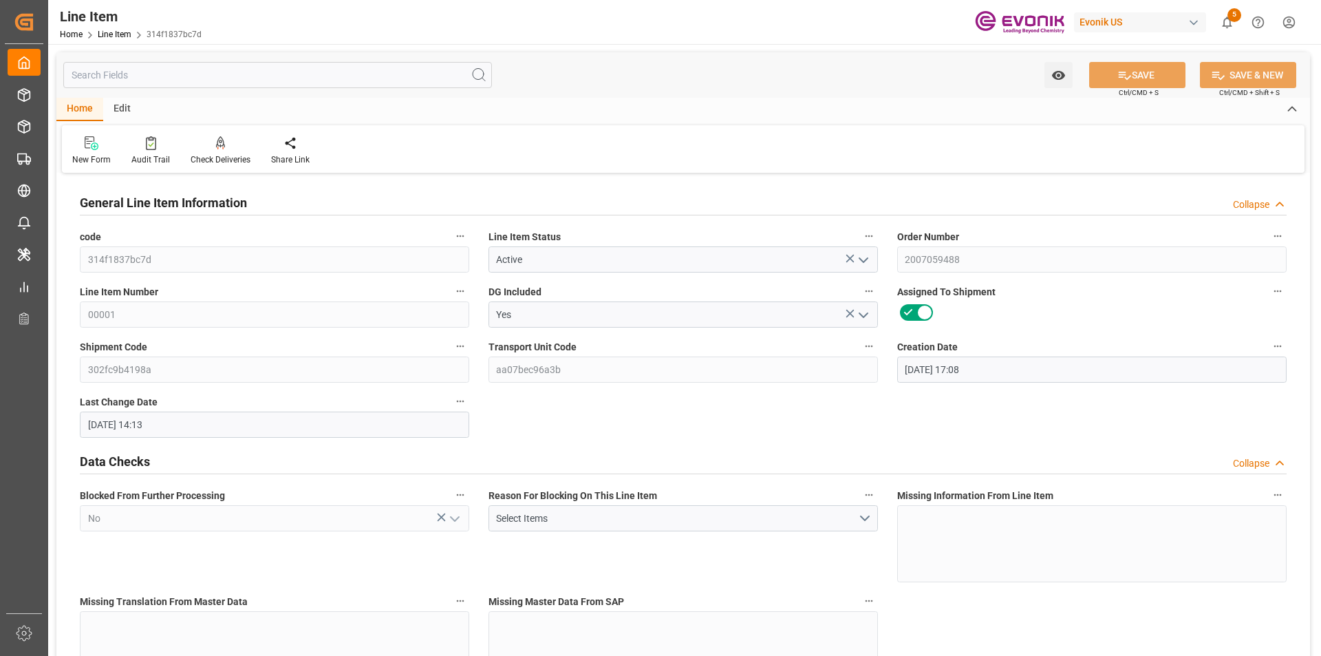
type input "25.06.2025 17:08"
type input "25.08.2025 14:13"
type input "06.11.2025"
type input "16.09.2025"
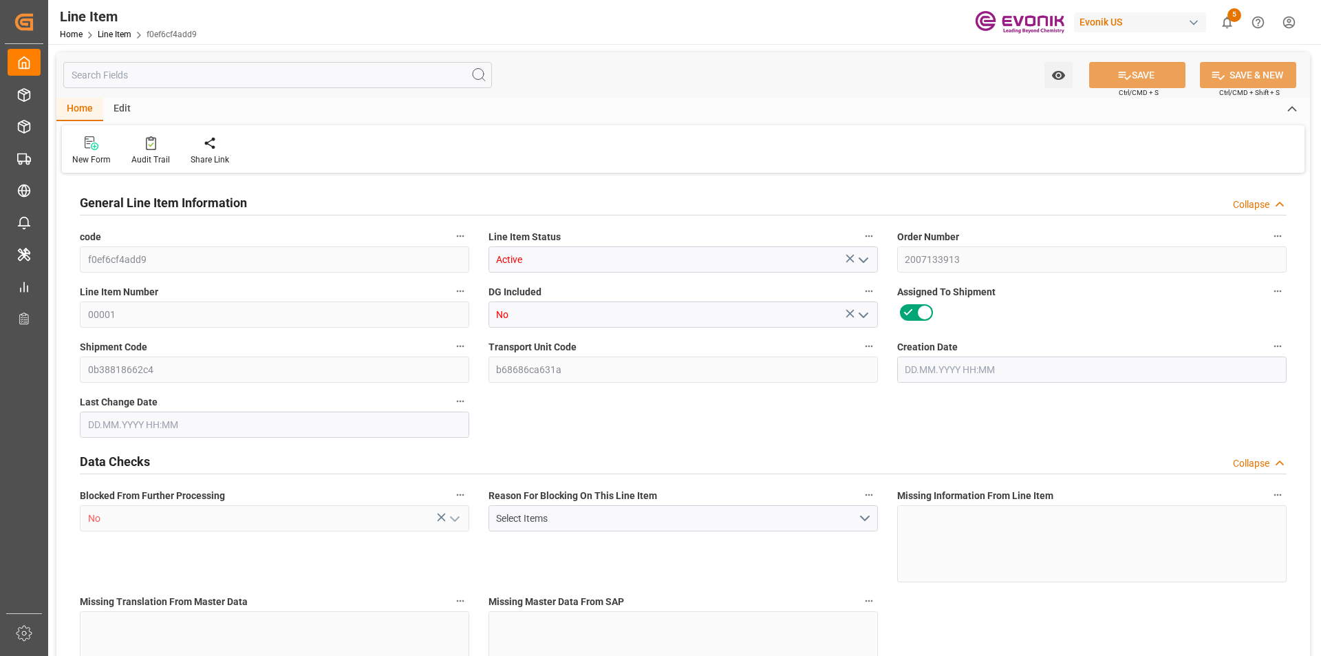
type input "2"
type input "284.272"
type input "240"
type input "2.043"
type input "8"
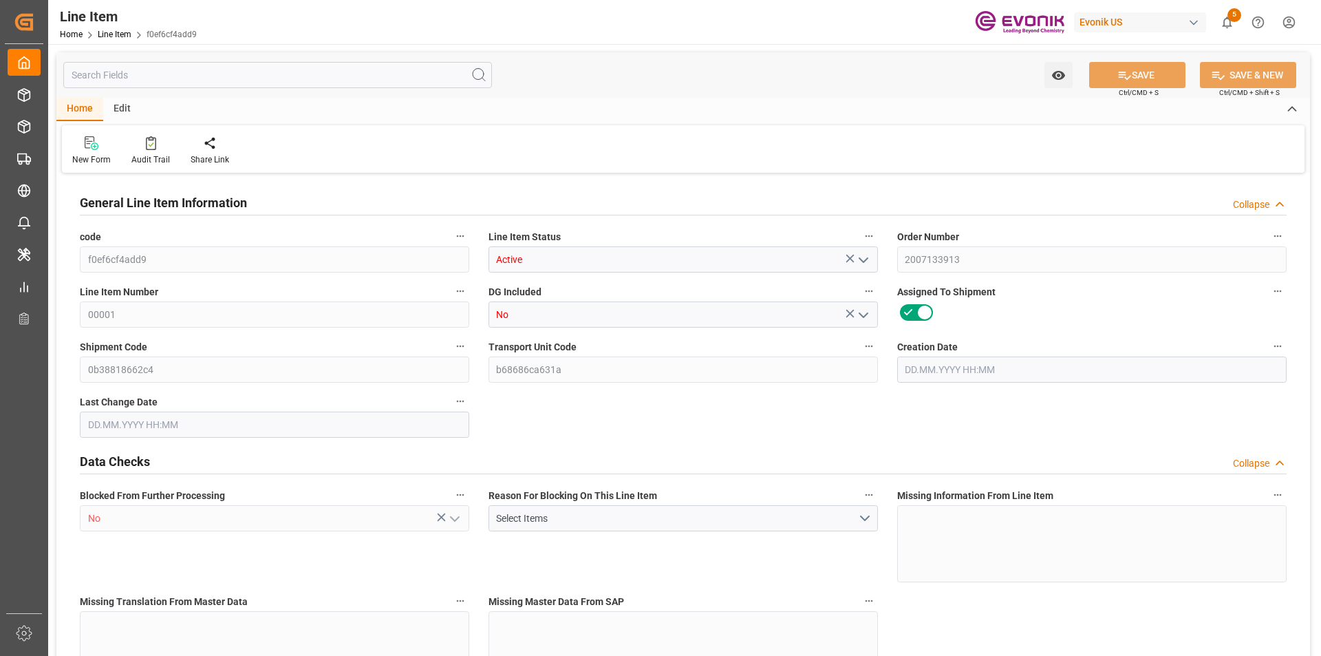
type input "2541.6"
type input "8"
type input "284.272"
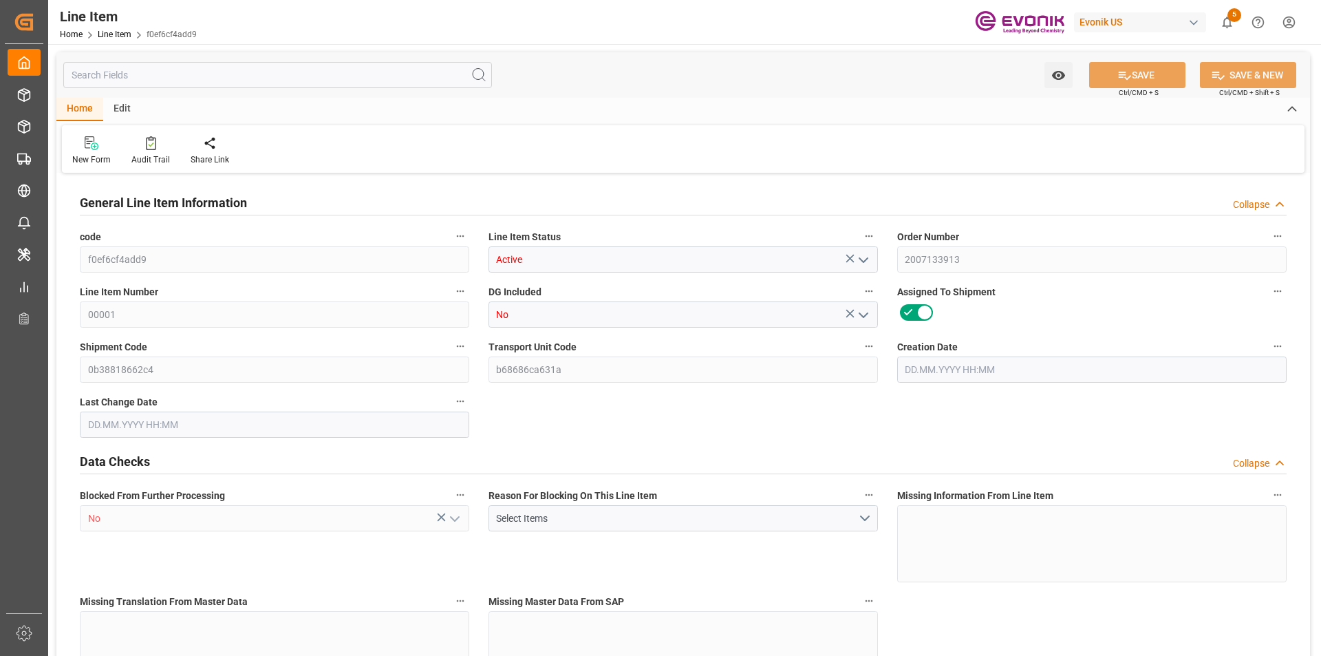
type input "324.272"
type input "240"
type input "2.043"
type input "2042.968"
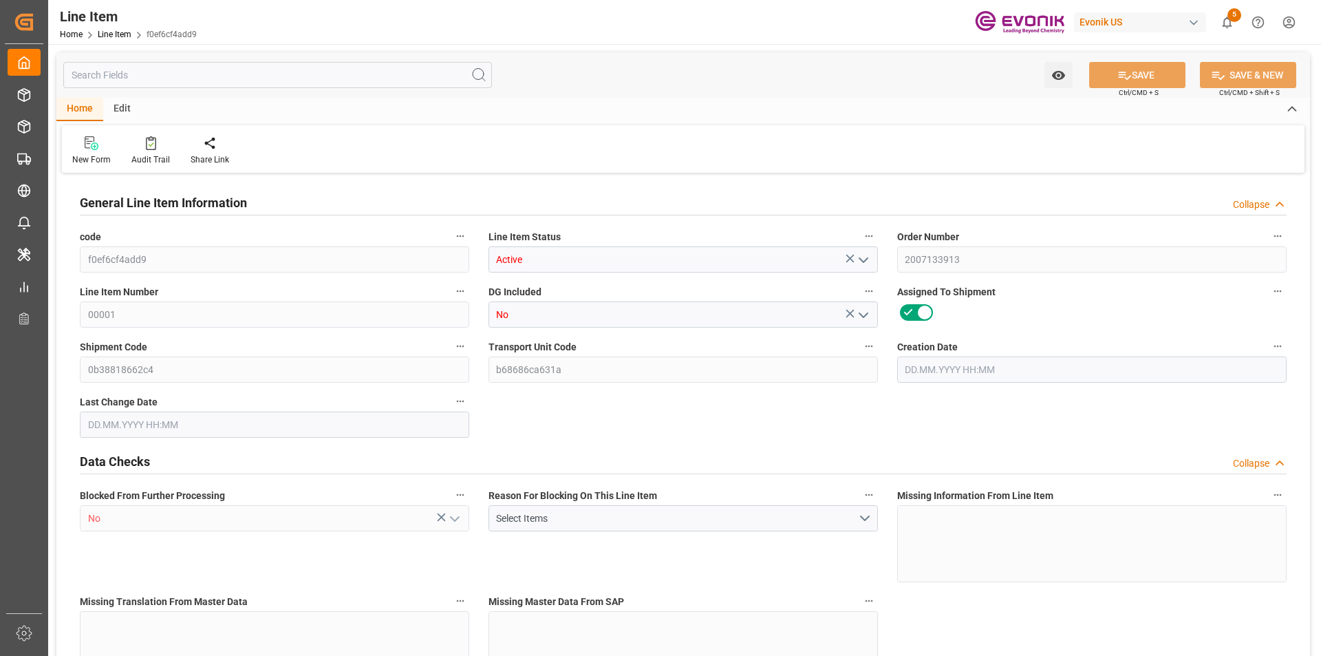
type input "0"
type input "08.08.2025 18:49"
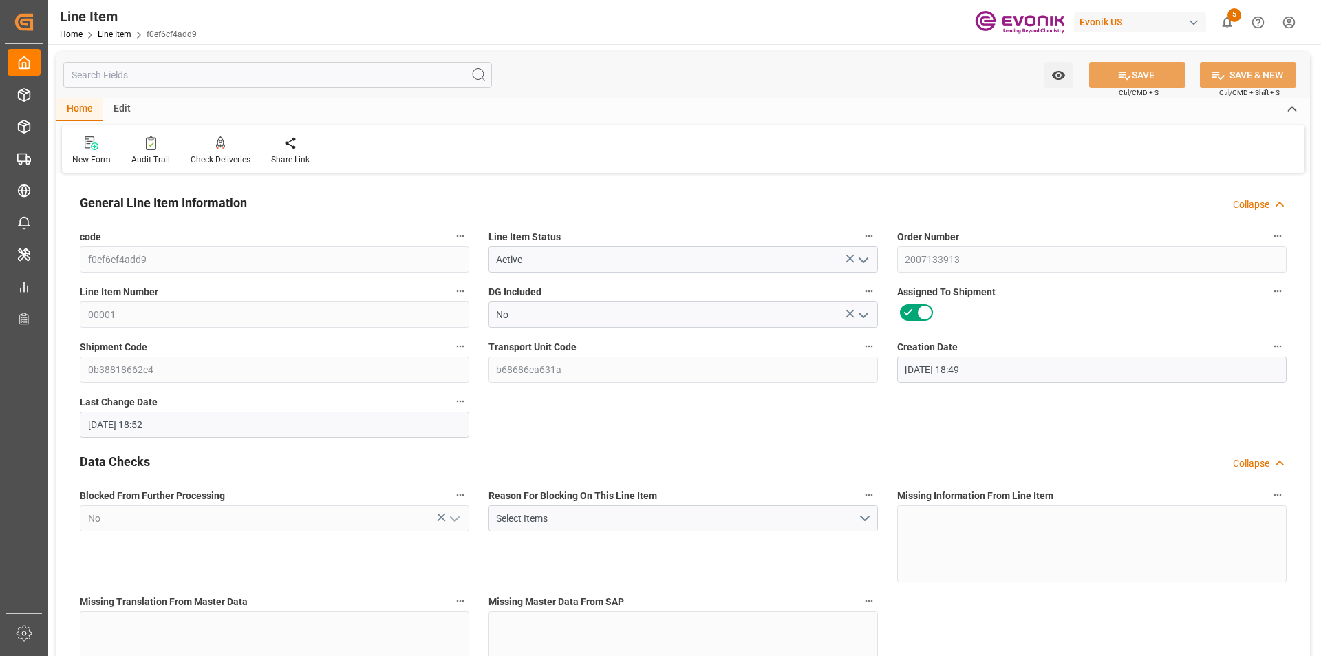
type input "11.08.2025 18:52"
type input "06.11.2025"
type input "05.09.2025"
type input "28.08.2025"
click at [207, 71] on input "text" at bounding box center [277, 75] width 429 height 26
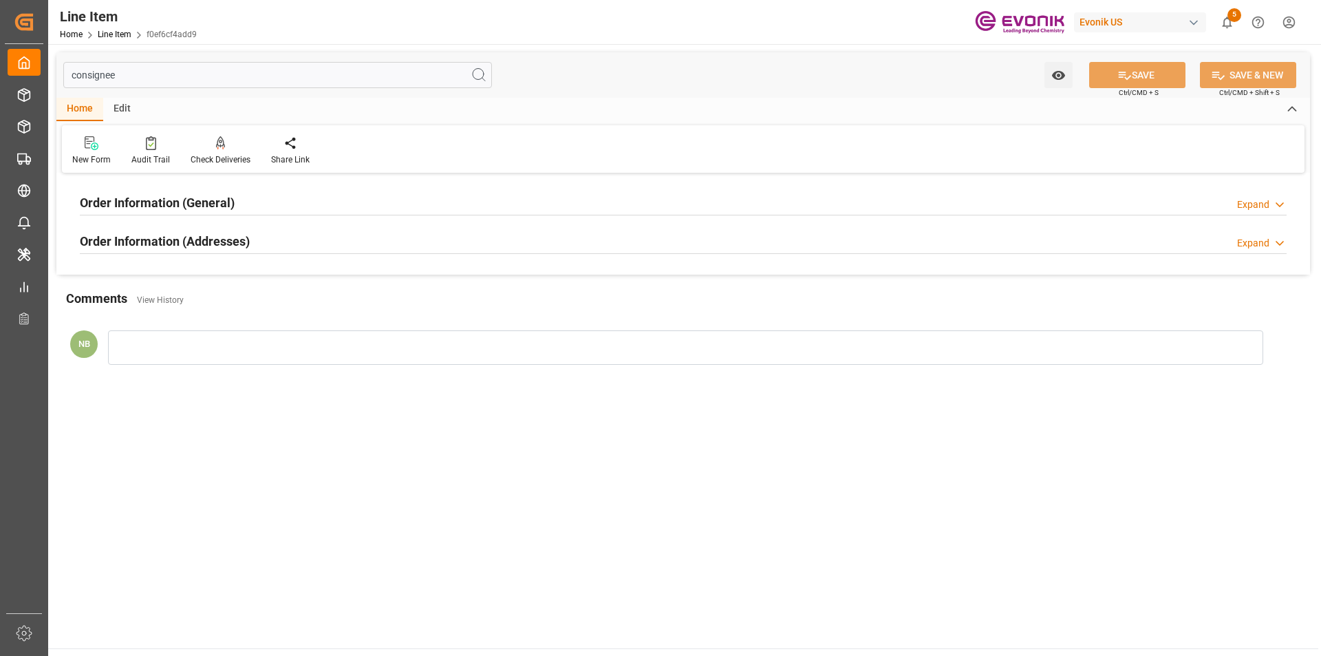
type input "consignee"
click at [213, 239] on h2 "Order Information (Addresses)" at bounding box center [165, 241] width 170 height 19
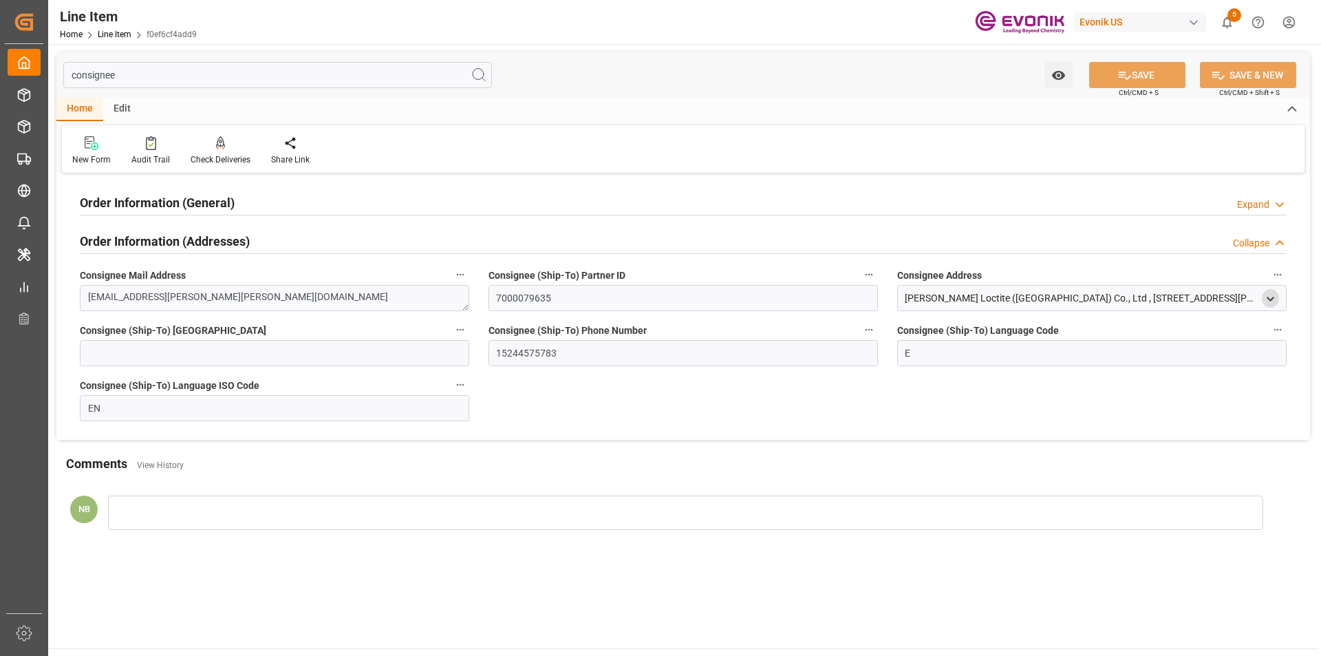
click at [1274, 298] on icon "open menu" at bounding box center [1270, 299] width 12 height 12
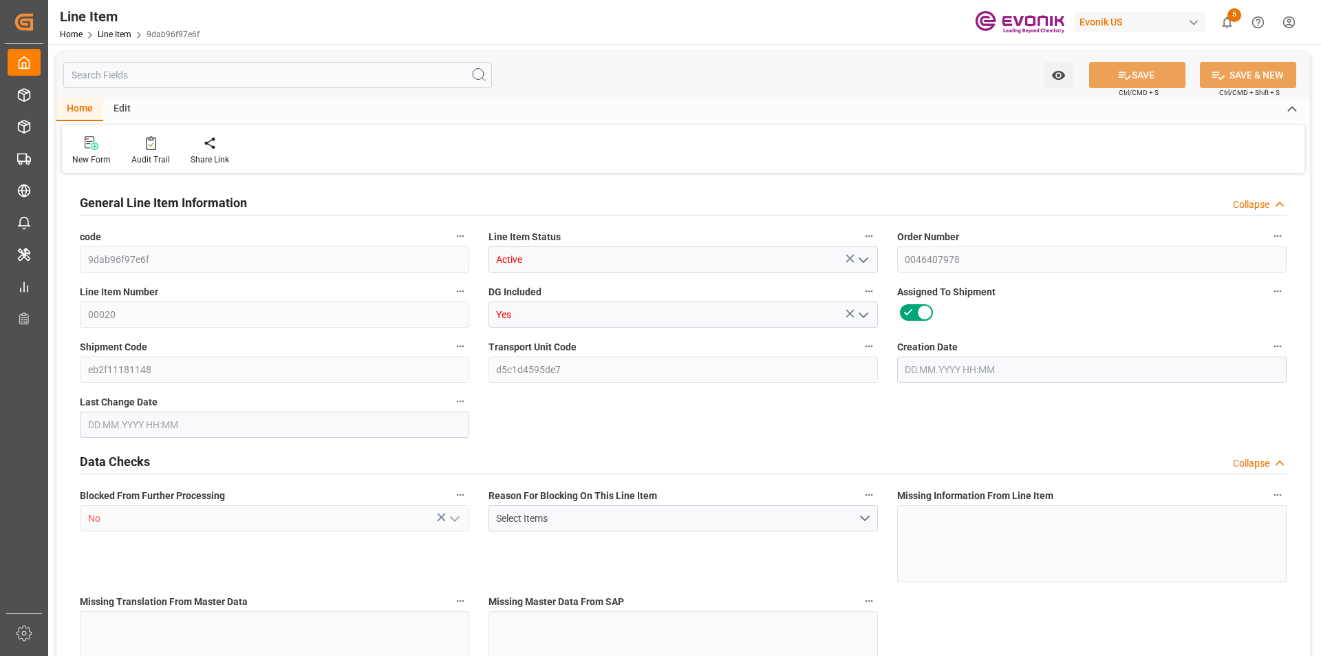
type input "40"
type input "13080"
type input "12000"
type input "42.456"
type input "240"
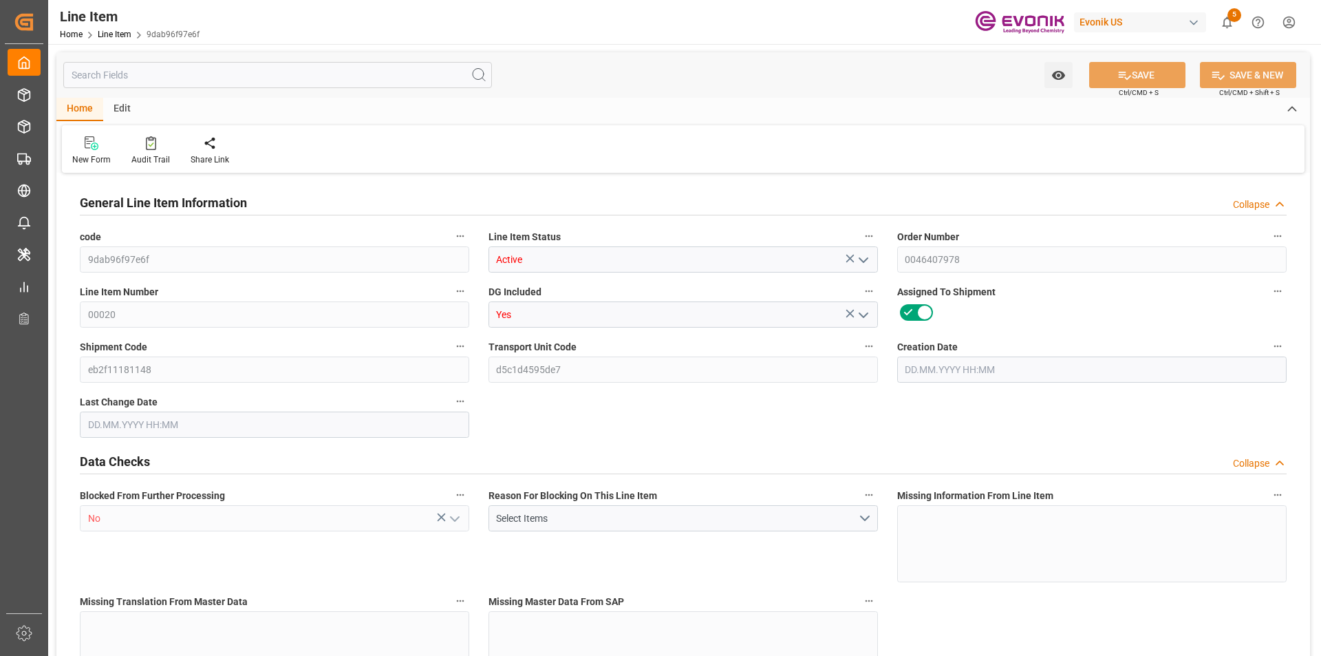
type input "167400"
type input "240"
type input "12000"
type input "13080"
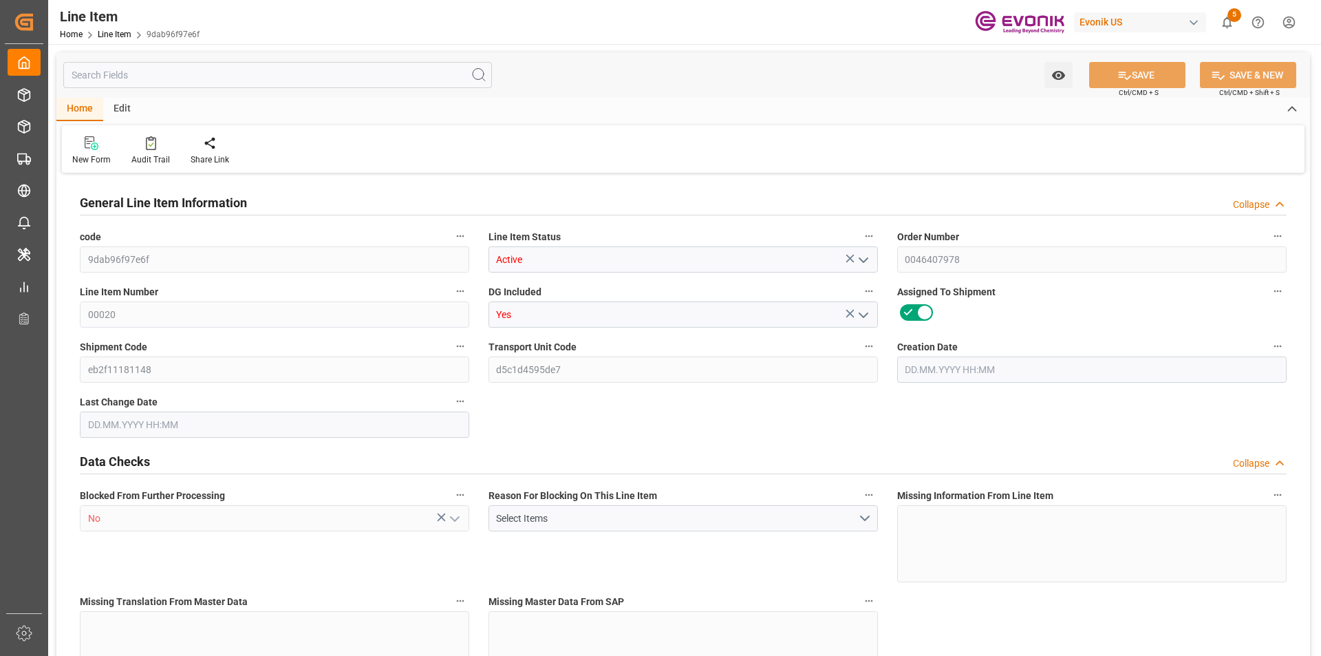
type input "14168"
type input "12000"
type input "42.456"
type input "42456"
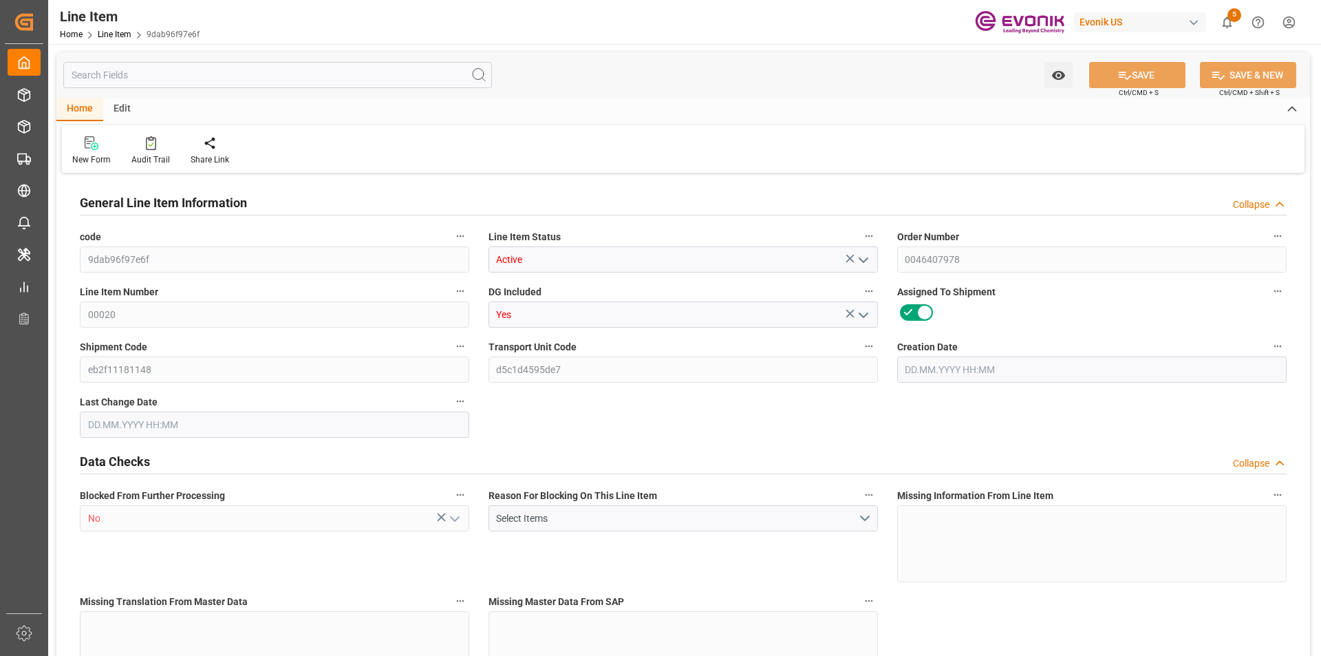
type input "0"
type input "[DATE] 23:27"
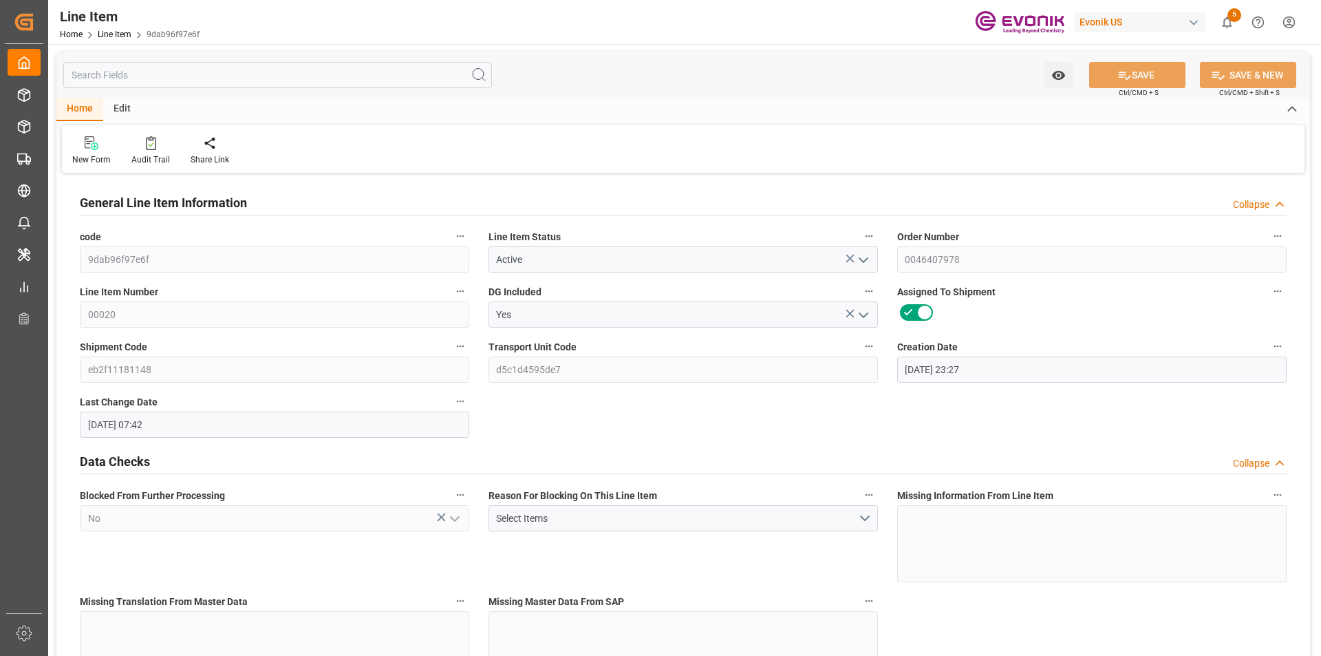
type input "[DATE] 07:42"
type input "[DATE]"
click at [162, 79] on input "text" at bounding box center [277, 75] width 429 height 26
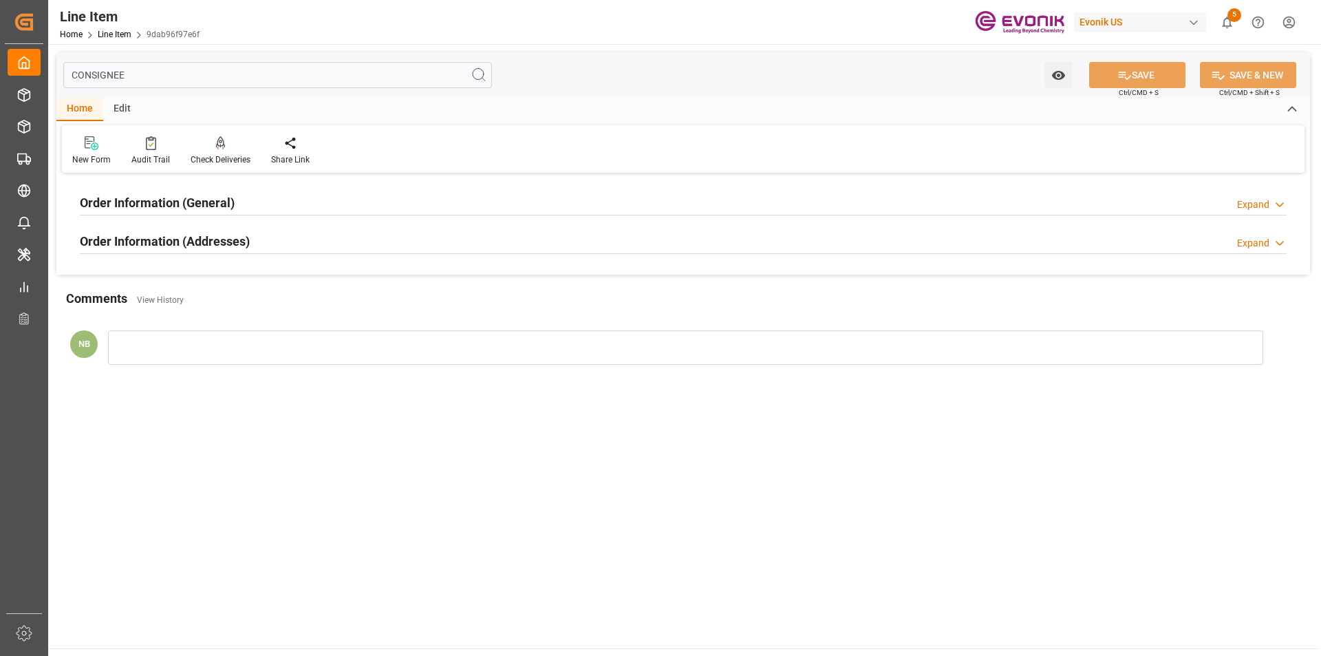
type input "CONSIGNEE"
click at [1249, 247] on div "Expand" at bounding box center [1253, 243] width 32 height 14
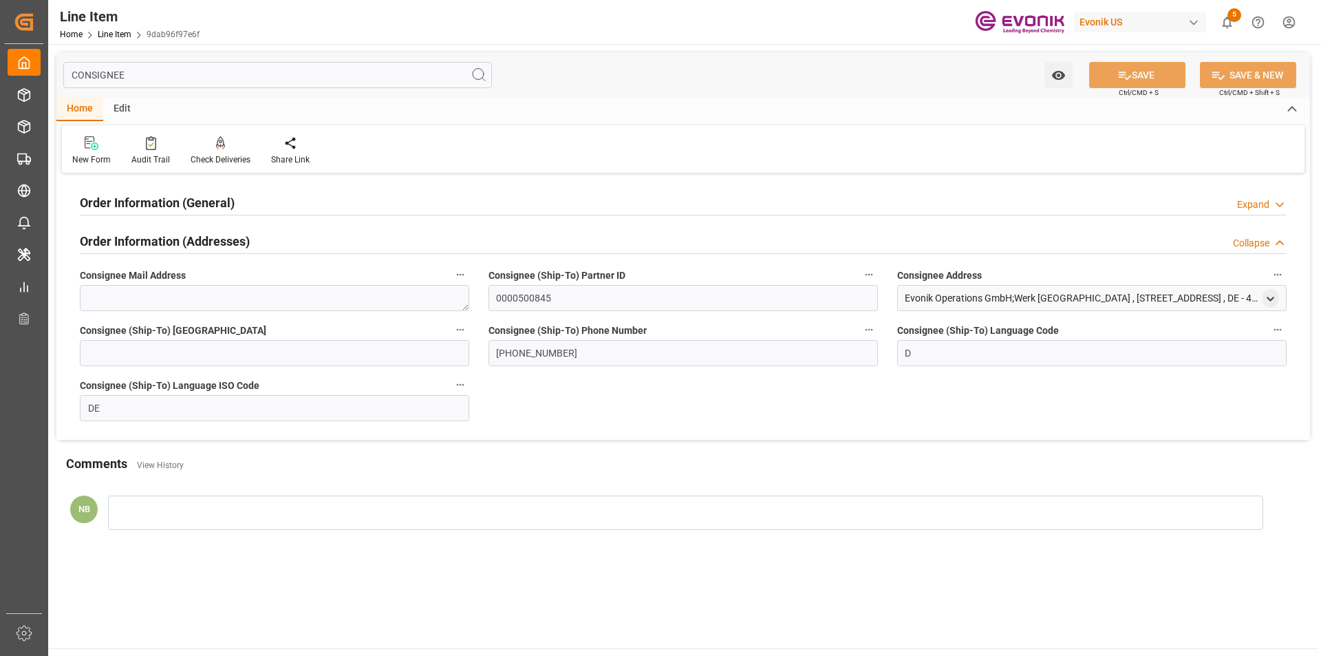
click at [1010, 300] on div "Evonik Operations GmbH;Werk Essen , Gerlingstrasse Tor 2 , Essen , DE - 45139" at bounding box center [1082, 298] width 354 height 14
click at [1272, 297] on icon "open menu" at bounding box center [1270, 299] width 12 height 12
click at [1114, 415] on input "45139" at bounding box center [1181, 414] width 173 height 15
click at [202, 193] on h2 "Order Information (General)" at bounding box center [157, 202] width 155 height 19
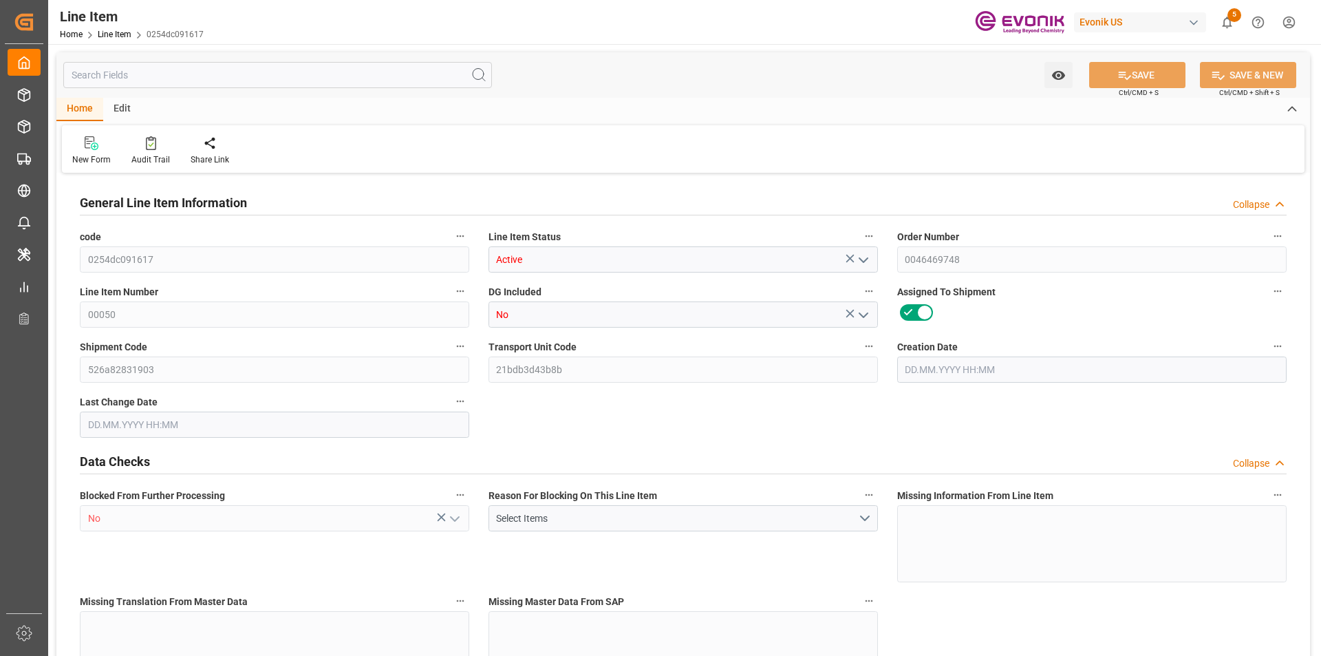
type input "2"
type input "1300.8"
type input "1200"
type input "1.8172"
type input "6"
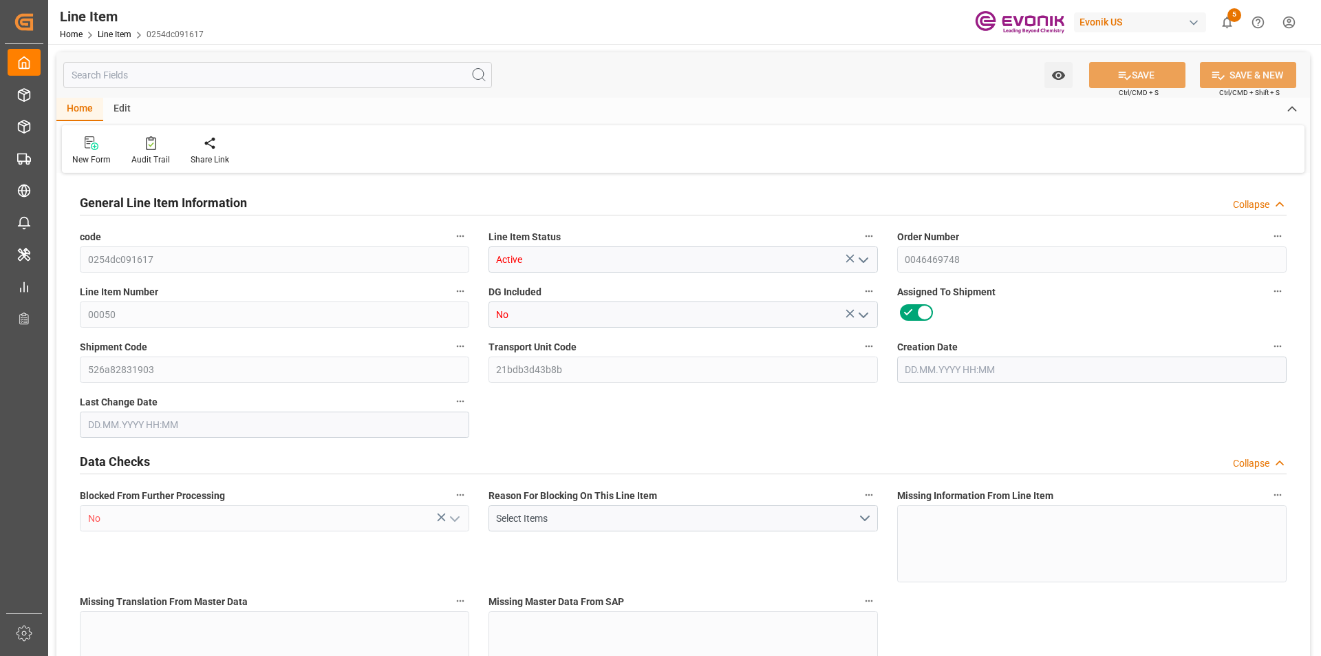
type input "29340"
type input "6"
type input "1300.8"
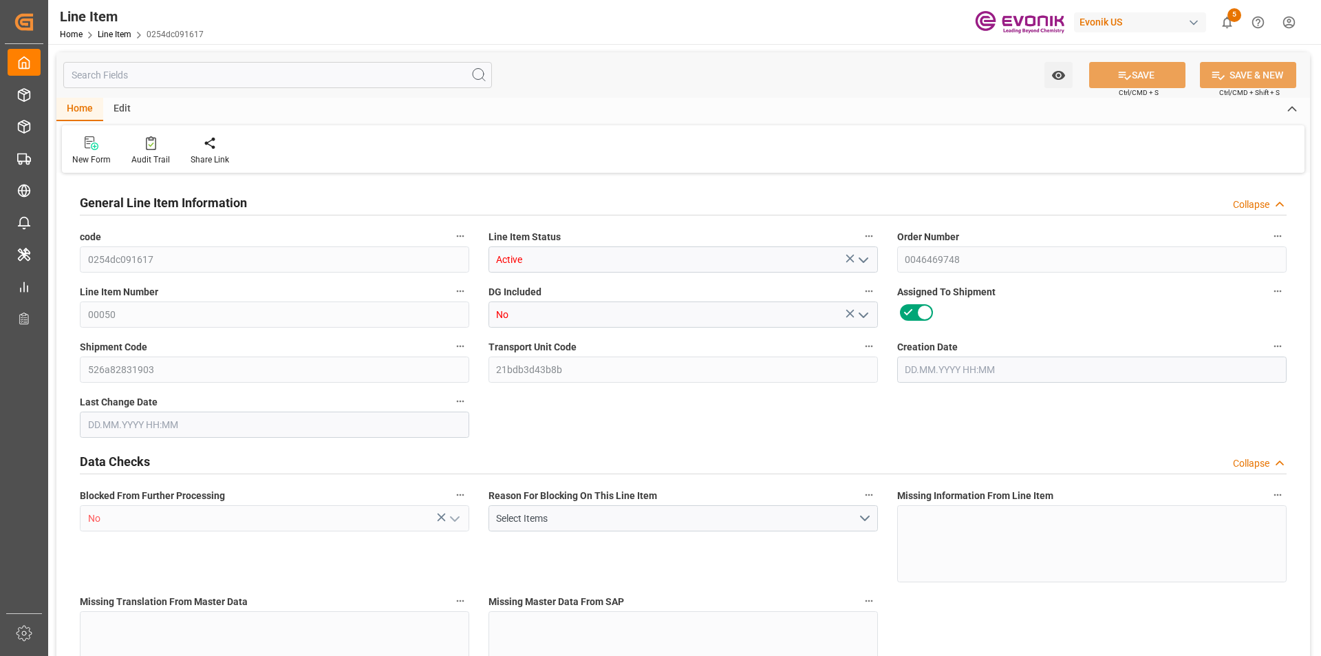
type input "1340.8"
type input "1200"
type input "1.8172"
type input "1817.214"
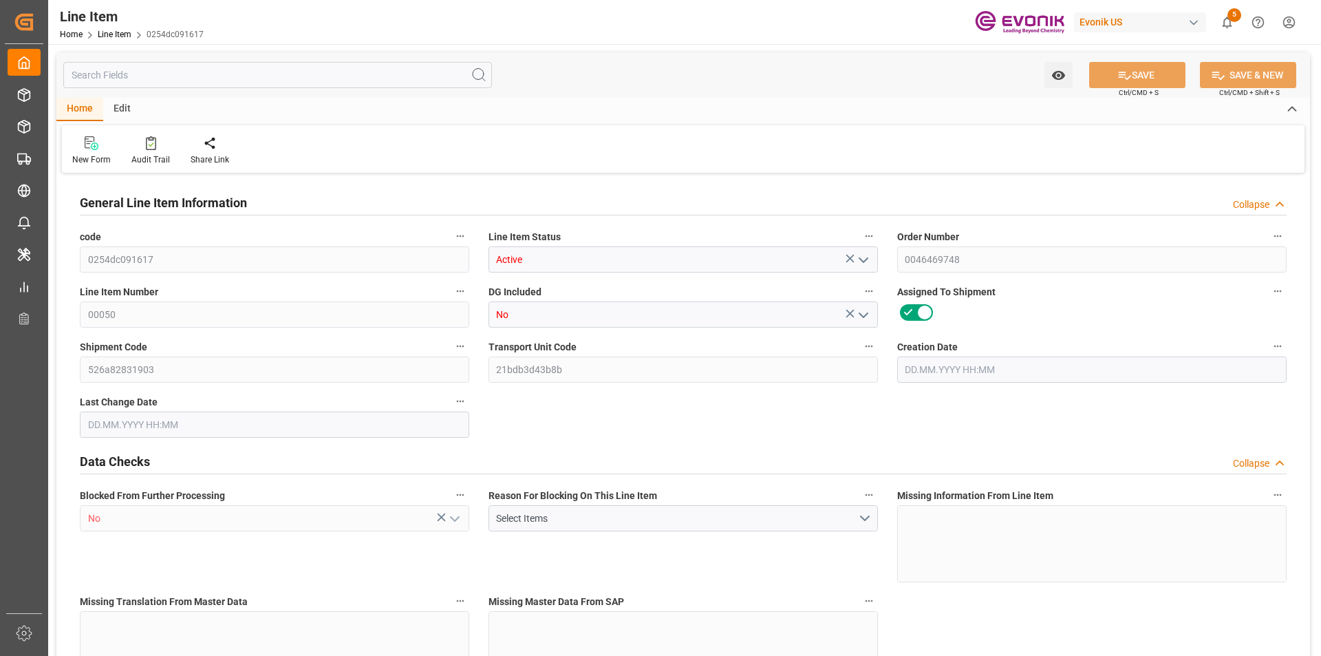
type input "0"
type input "[DATE] 13:13"
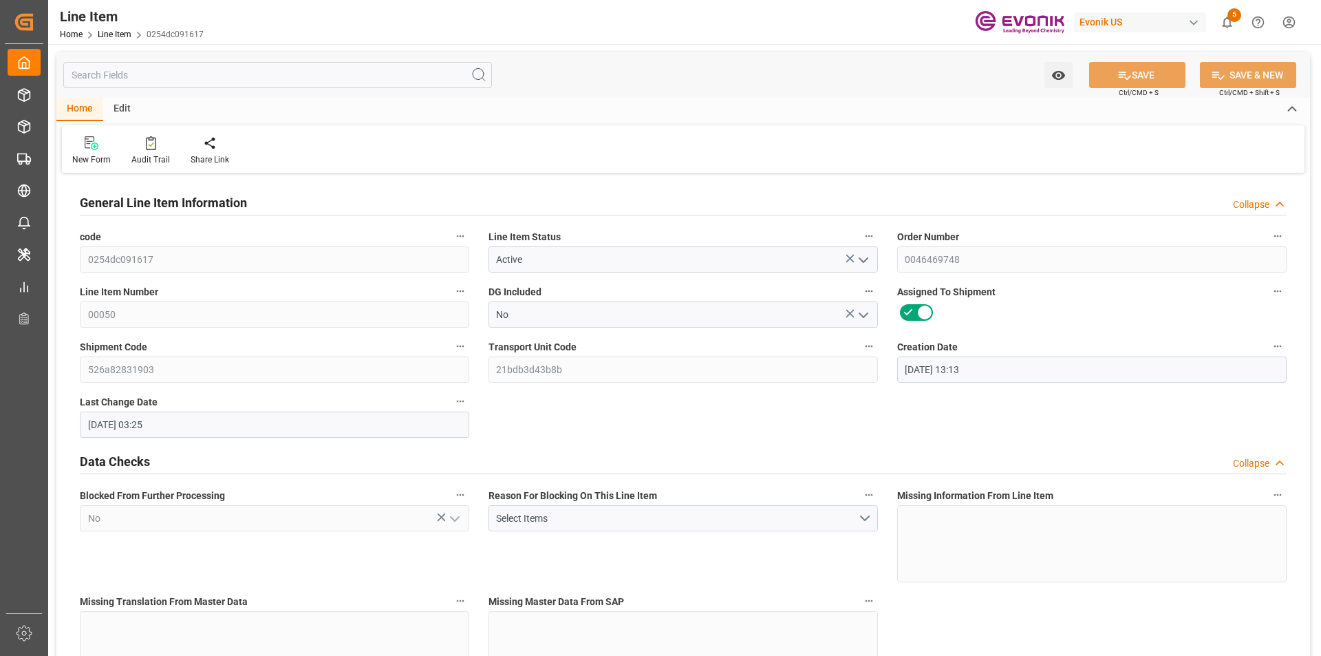
type input "27.08.2025 03:25"
type input "25.09.2025"
type input "28.08.2025"
type input "21.08.2025"
click at [204, 71] on input "text" at bounding box center [277, 75] width 429 height 26
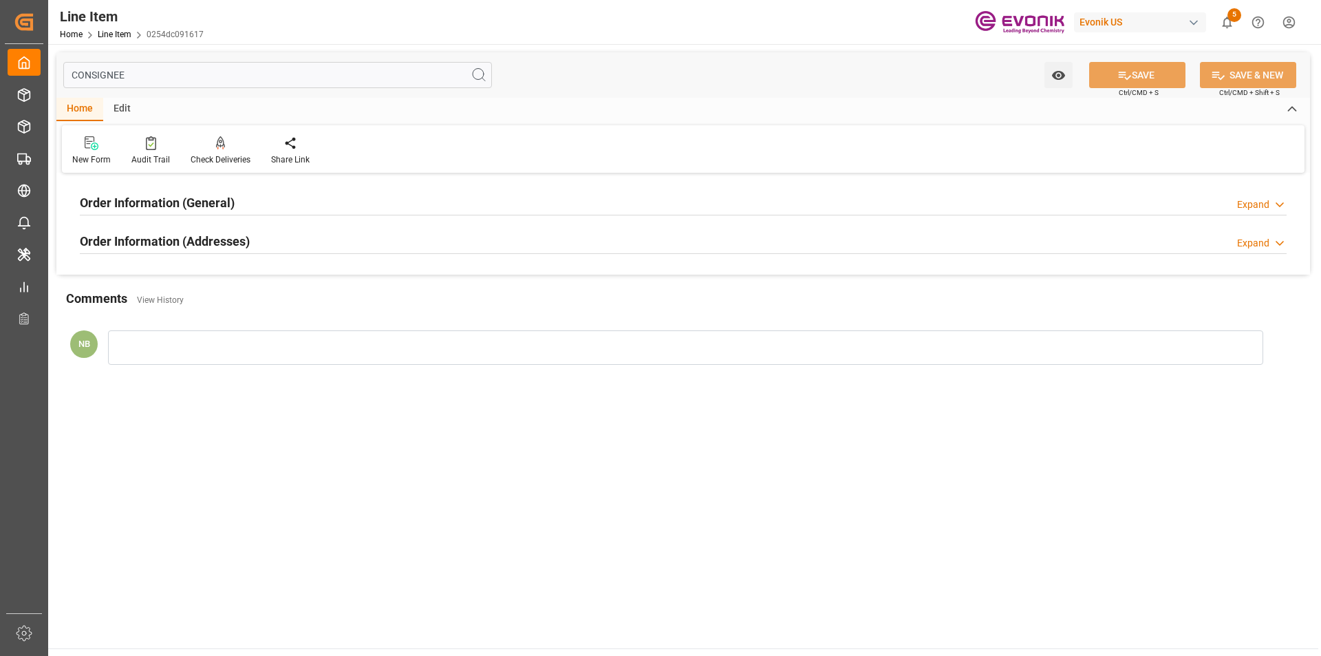
type input "CONSIGNEE"
click at [249, 243] on h2 "Order Information (Addresses)" at bounding box center [165, 241] width 170 height 19
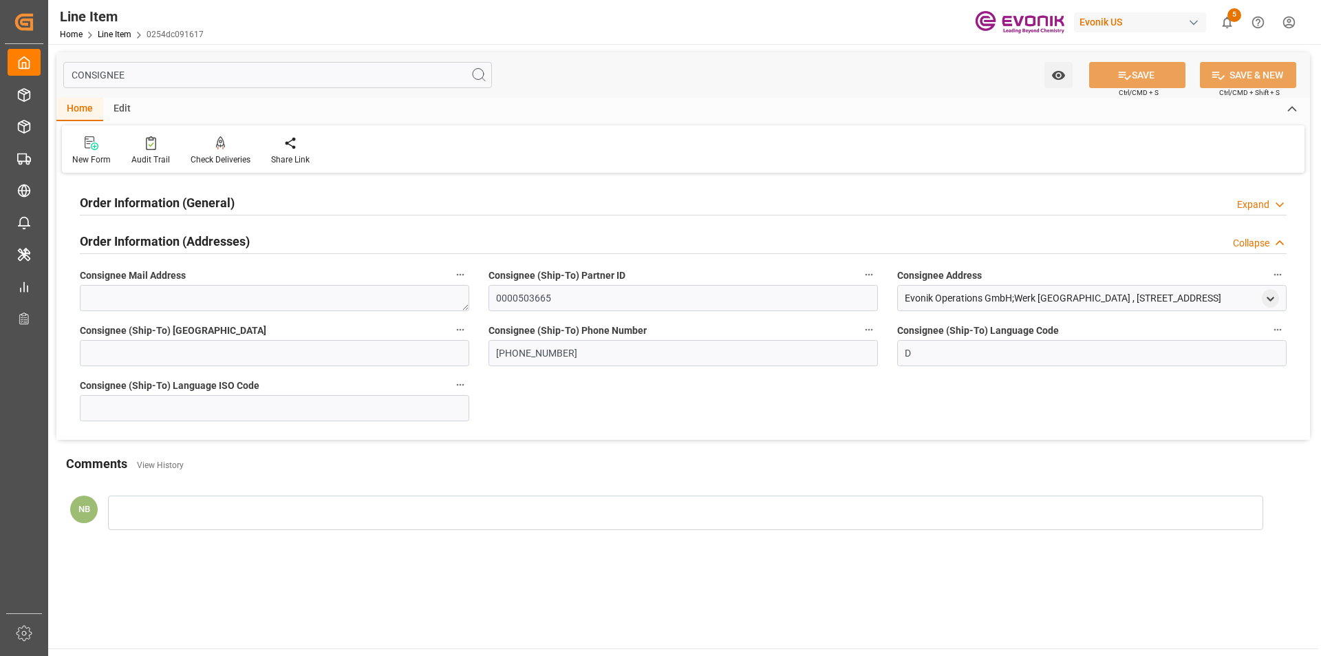
click at [1112, 305] on div "Evonik Operations GmbH;Werk Essen , Burggrafenstrasse 13 , Essen , 05 , DE - 45…" at bounding box center [1063, 298] width 316 height 14
click at [1221, 296] on div "Evonik Operations GmbH;Werk Essen , Burggrafenstrasse 13 , Essen , 05 , DE - 45…" at bounding box center [1063, 298] width 316 height 14
click at [1269, 299] on polyline "open menu" at bounding box center [1270, 298] width 6 height 3
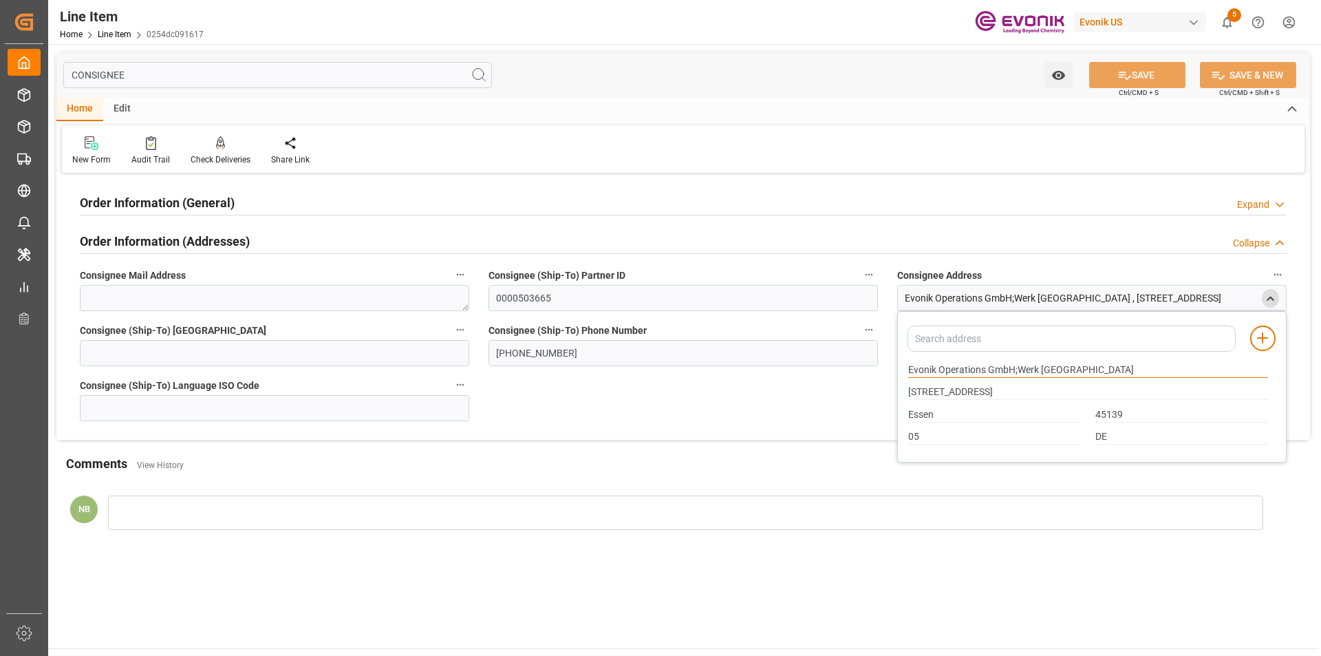
drag, startPoint x: 988, startPoint y: 367, endPoint x: 693, endPoint y: 358, distance: 294.5
click at [693, 358] on div "Order Information (General) Expand Ultimate Consignee Type Consignee For B/L Ad…" at bounding box center [682, 308] width 1253 height 263
click at [936, 391] on input "Burggrafenstrasse 13" at bounding box center [1088, 392] width 360 height 15
click at [919, 415] on input "Essen" at bounding box center [994, 414] width 173 height 15
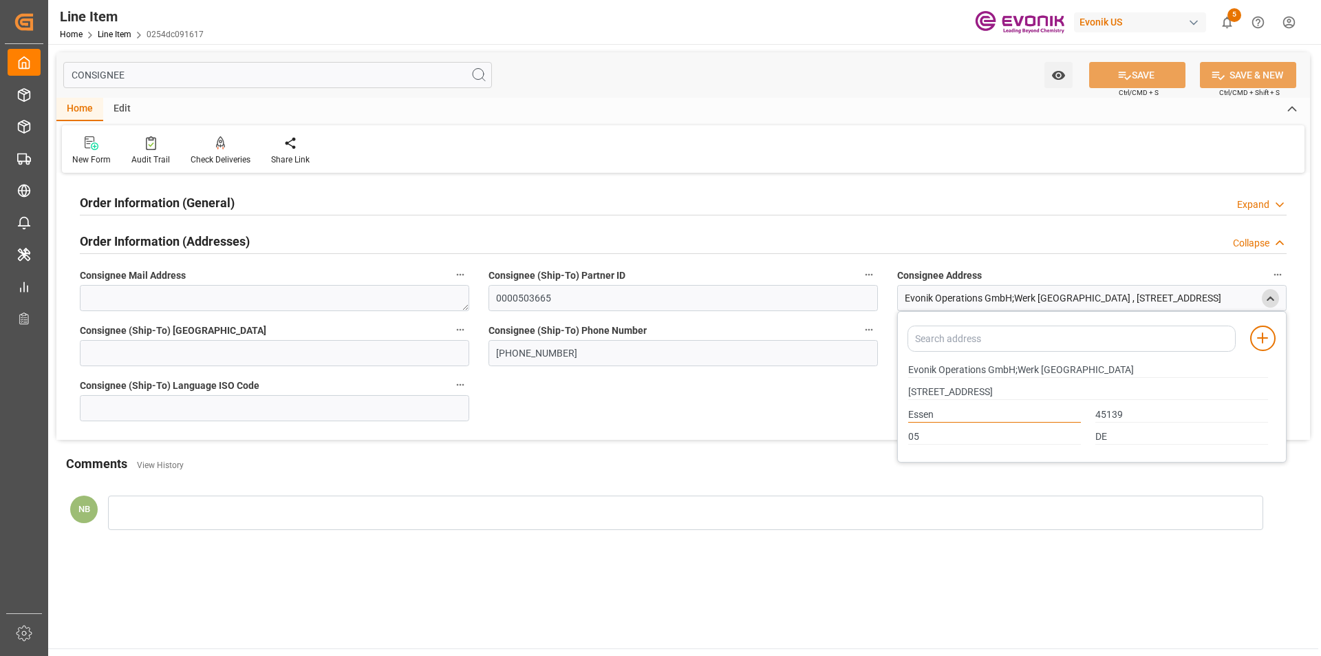
click at [918, 415] on input "Essen" at bounding box center [994, 414] width 173 height 15
click at [318, 199] on div "Order Information (General) Expand" at bounding box center [683, 201] width 1206 height 26
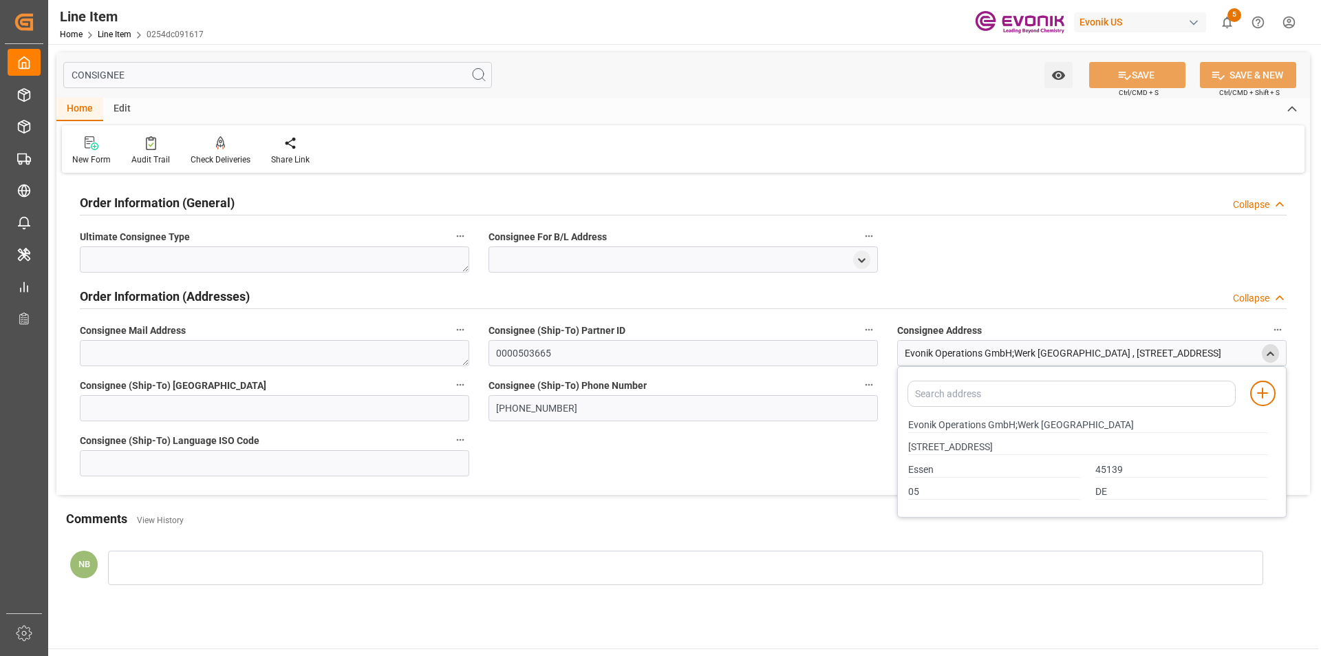
click at [318, 199] on div "Order Information (General) Collapse" at bounding box center [683, 201] width 1206 height 26
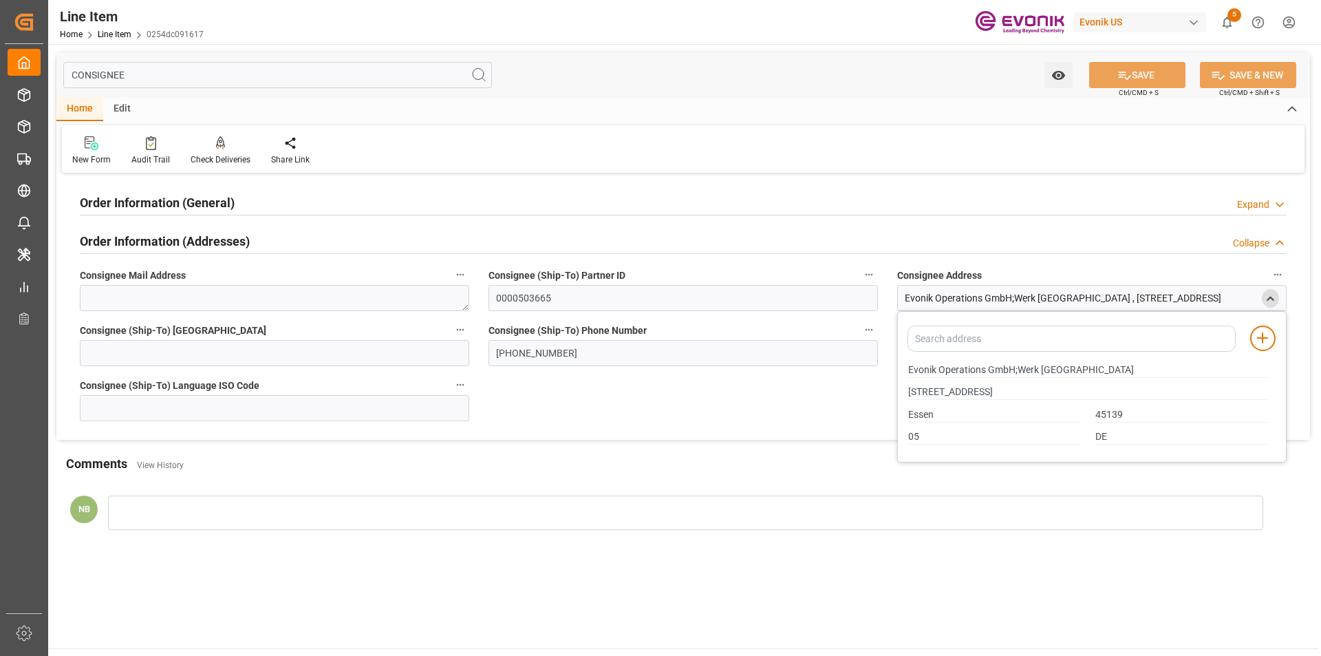
click at [1259, 243] on div "Collapse" at bounding box center [1251, 243] width 36 height 14
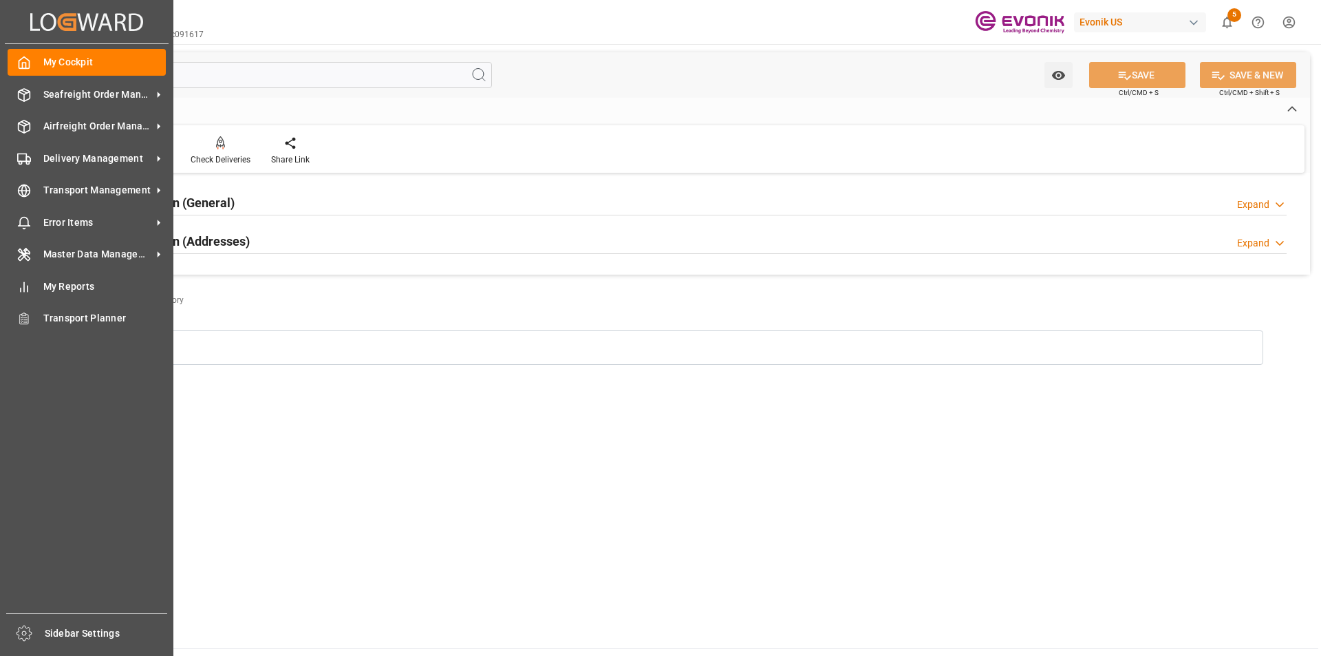
drag, startPoint x: 278, startPoint y: 78, endPoint x: 0, endPoint y: 69, distance: 278.1
click at [0, 69] on div "Created by potrace 1.15, written by Peter Selinger 2001-2017 Created by potrace…" at bounding box center [660, 328] width 1321 height 656
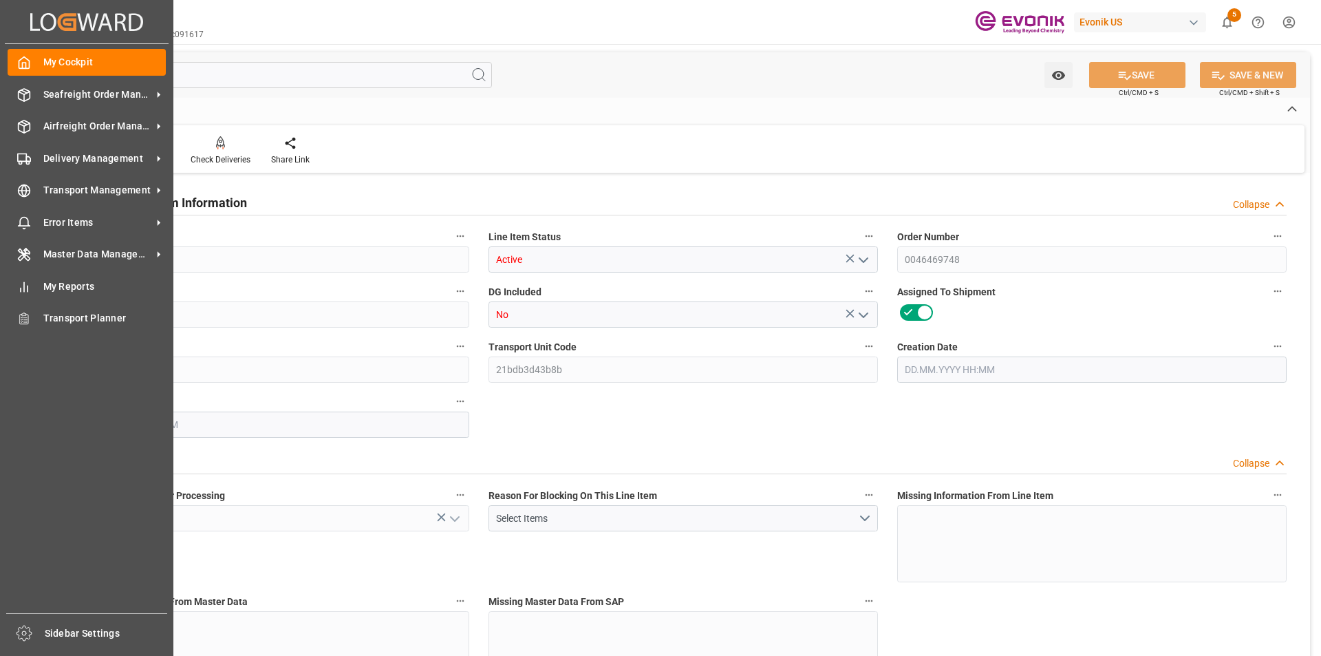
type input "2"
type input "1300.8"
type input "1200"
type input "1.8172"
type input "6"
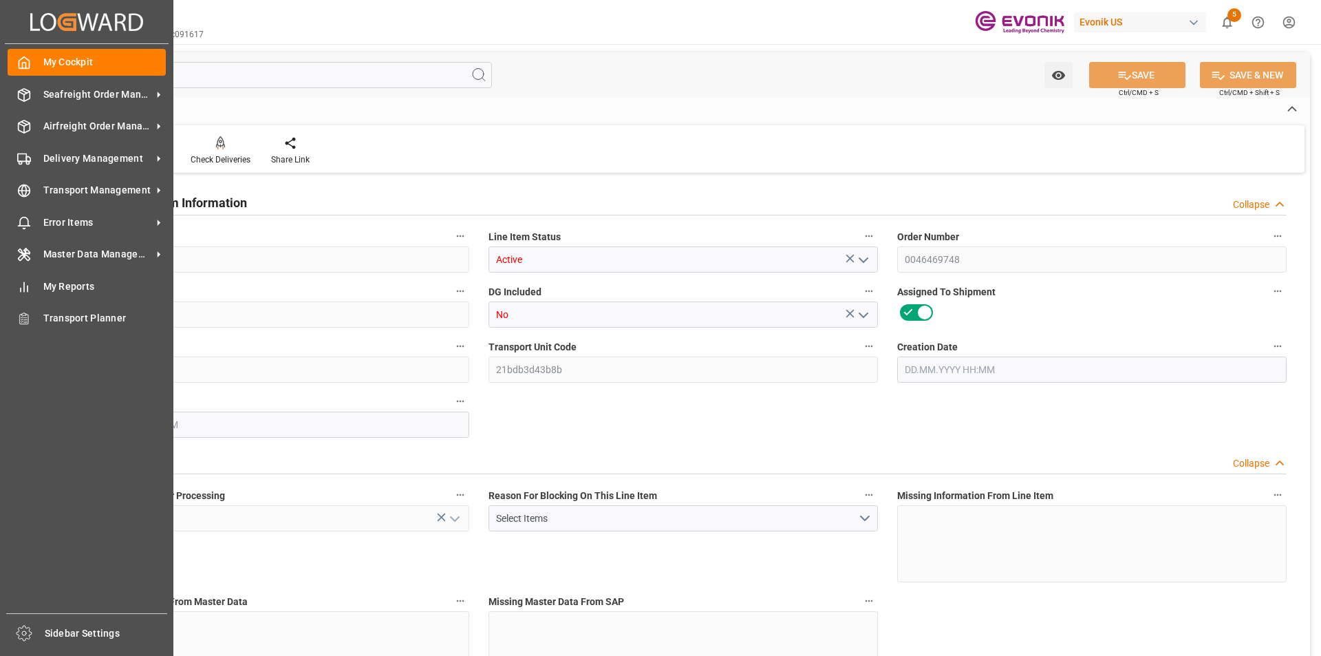
type input "29340"
type input "6"
type input "1300.8"
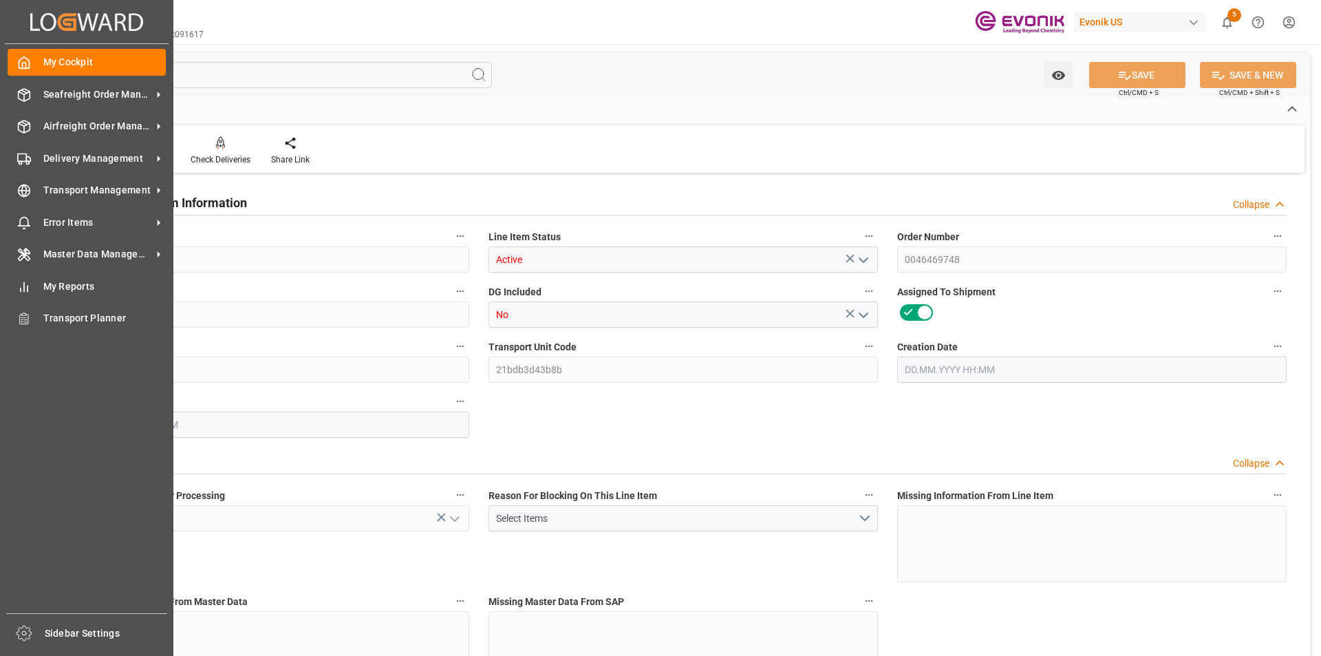
type input "1340.8"
type input "1200"
type input "1.8172"
type input "1817.214"
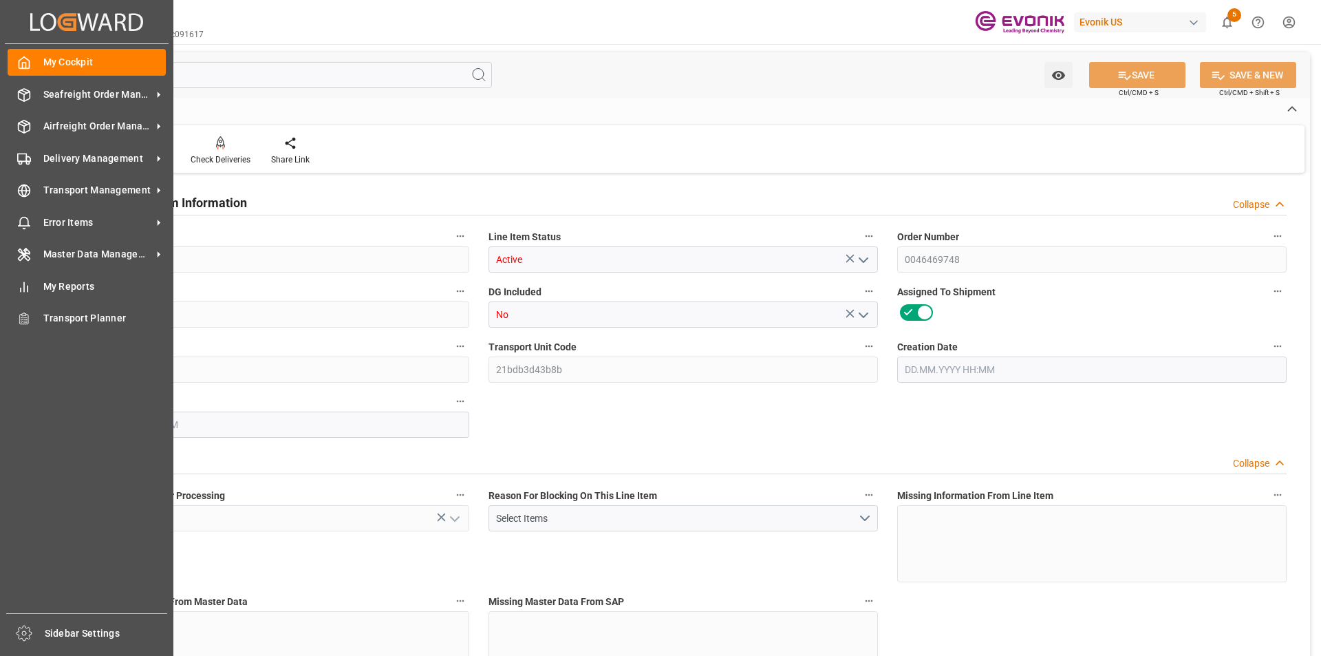
type input "0"
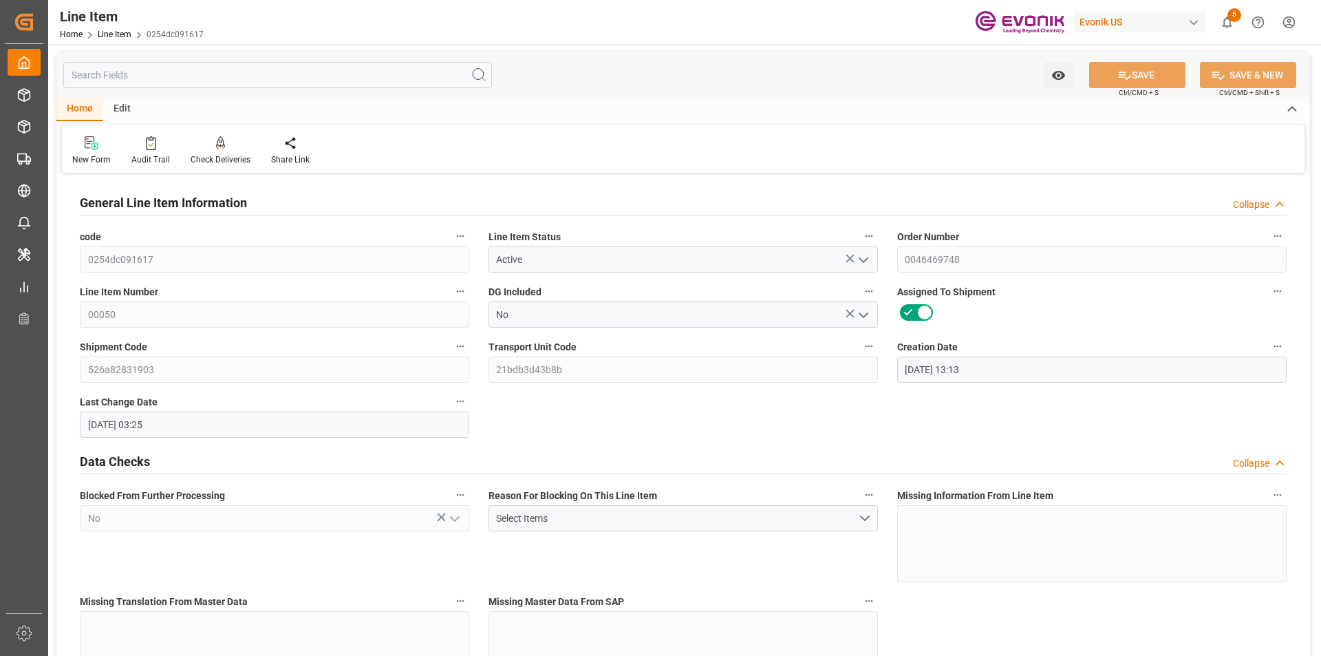
type input "[DATE] 13:13"
type input "27.08.2025 03:25"
type input "[DATE]"
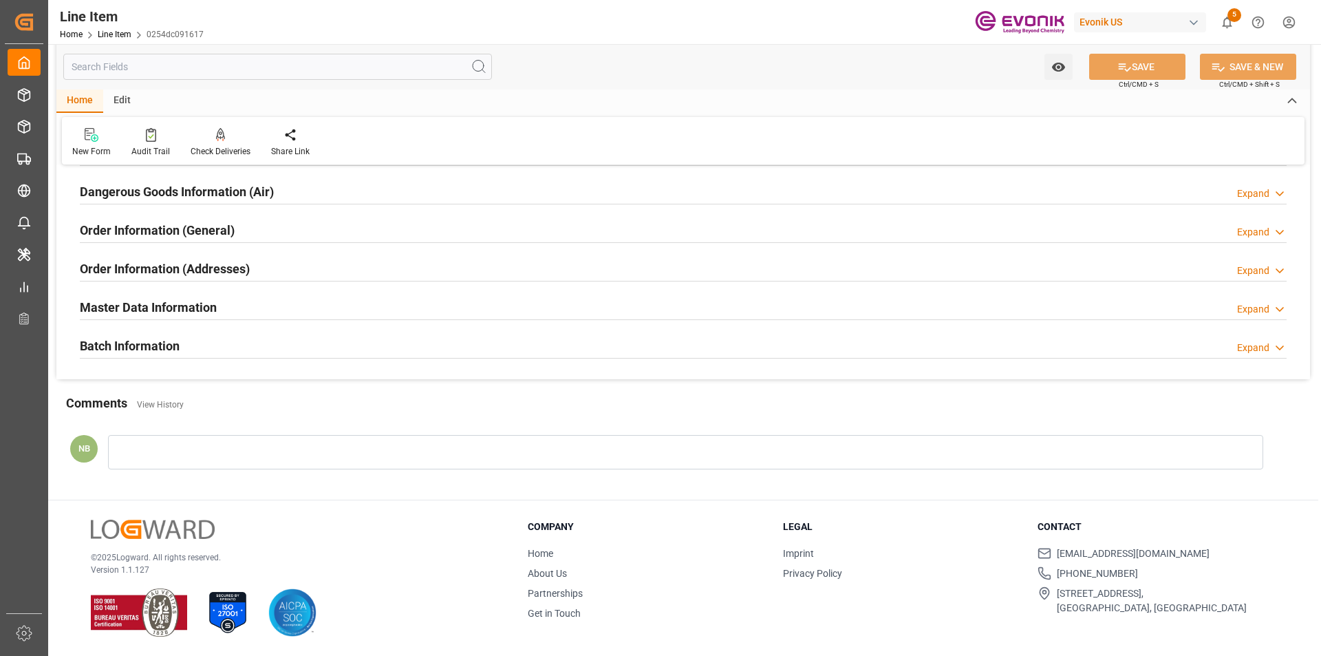
scroll to position [1688, 0]
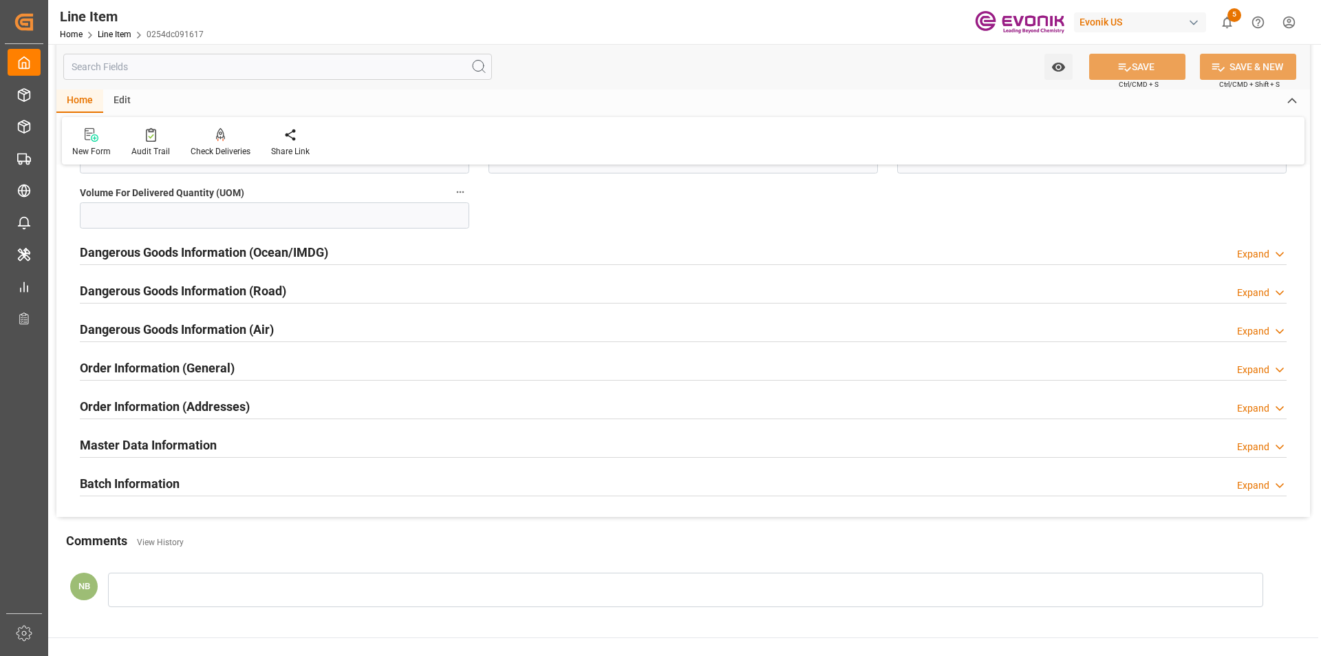
click at [1247, 371] on div "Expand" at bounding box center [1253, 369] width 32 height 14
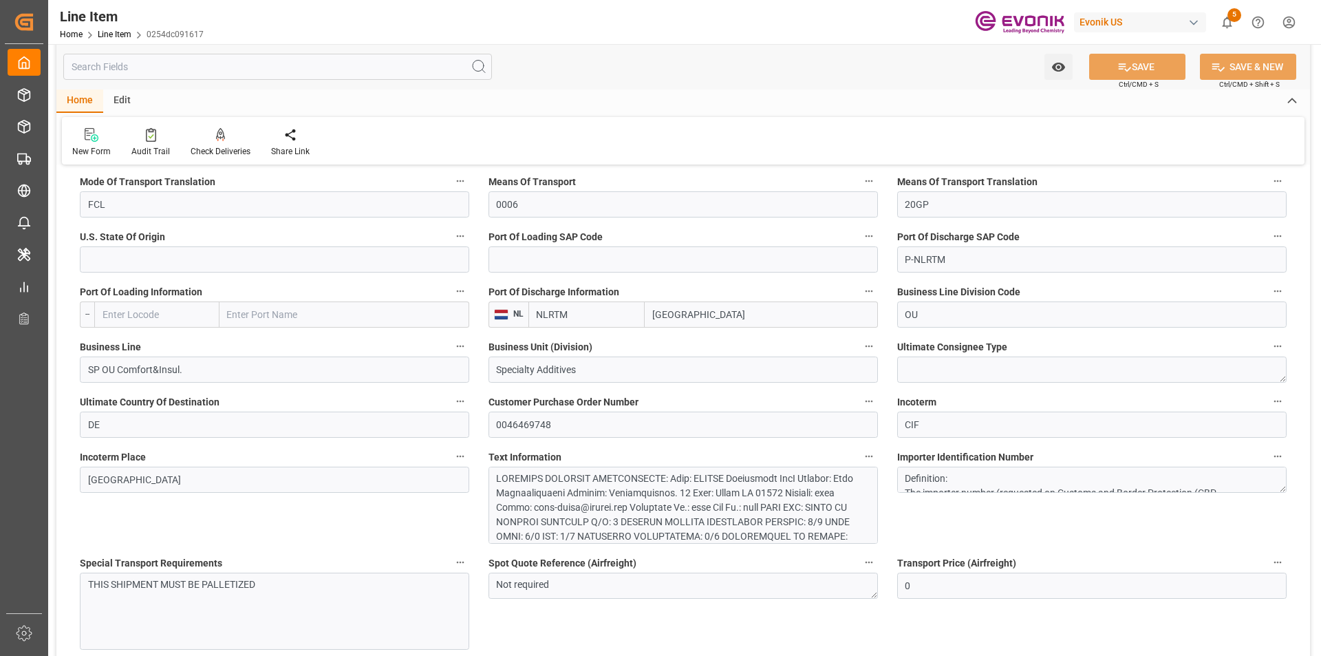
scroll to position [2101, 0]
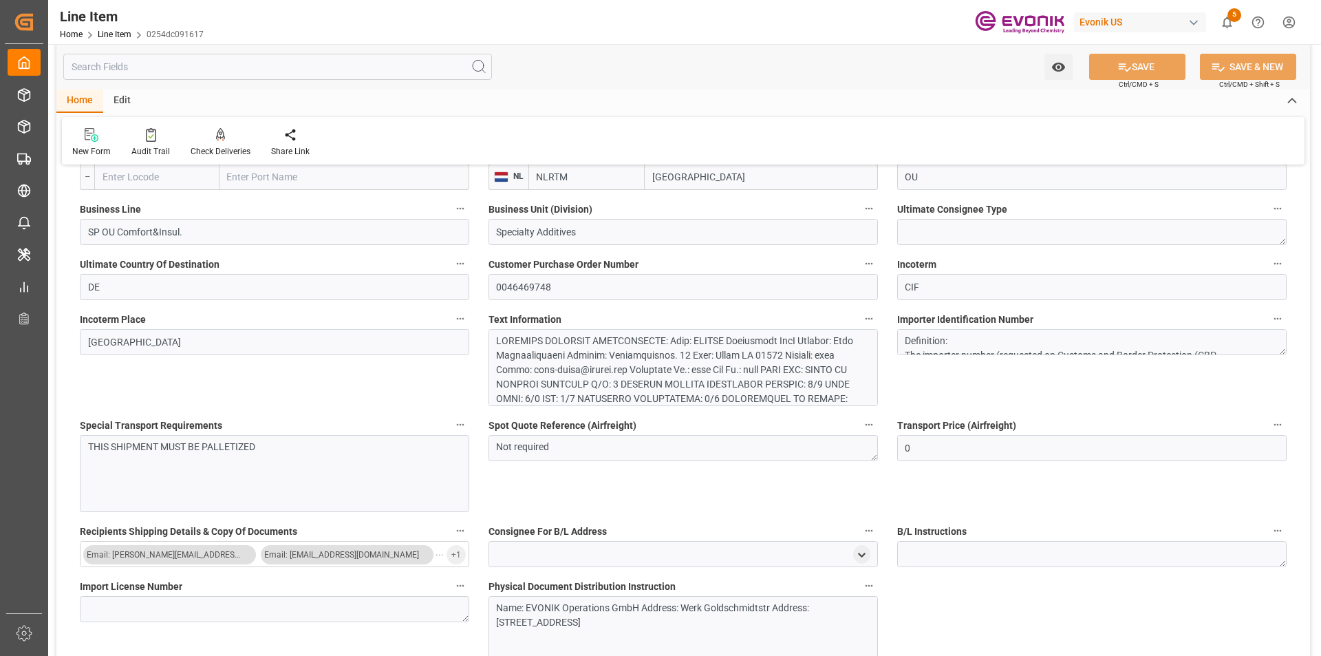
click at [642, 365] on div at bounding box center [677, 514] width 362 height 361
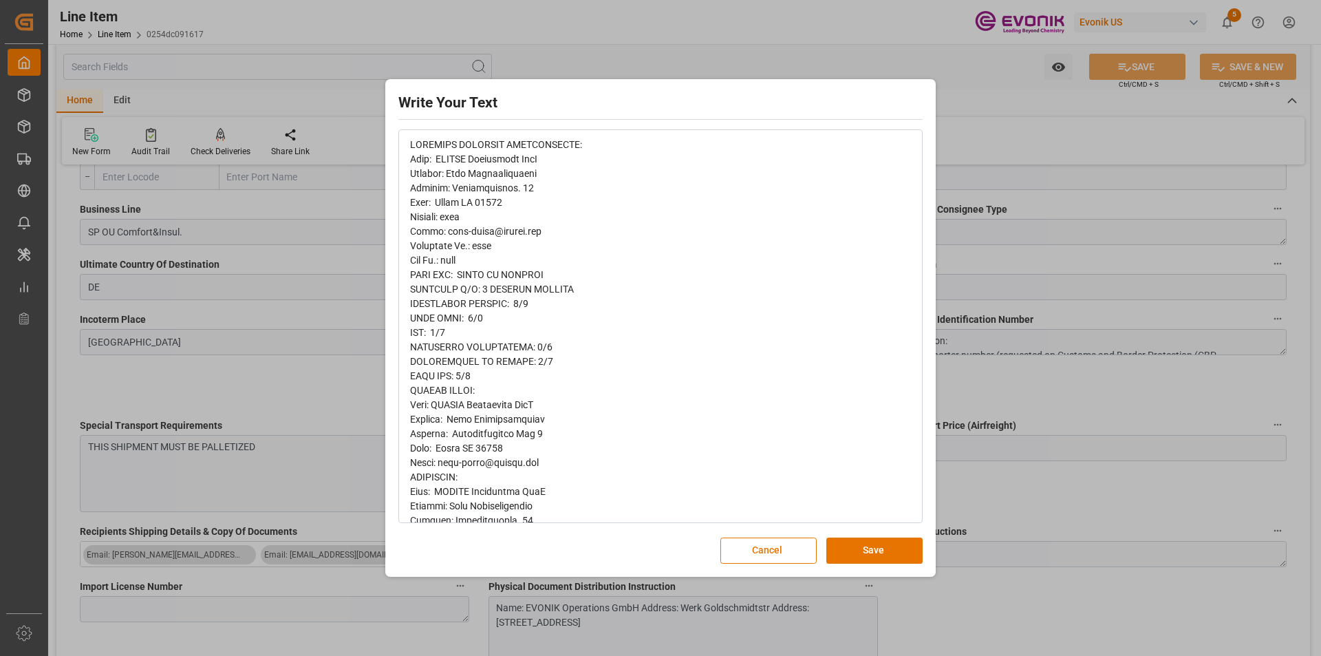
scroll to position [0, 0]
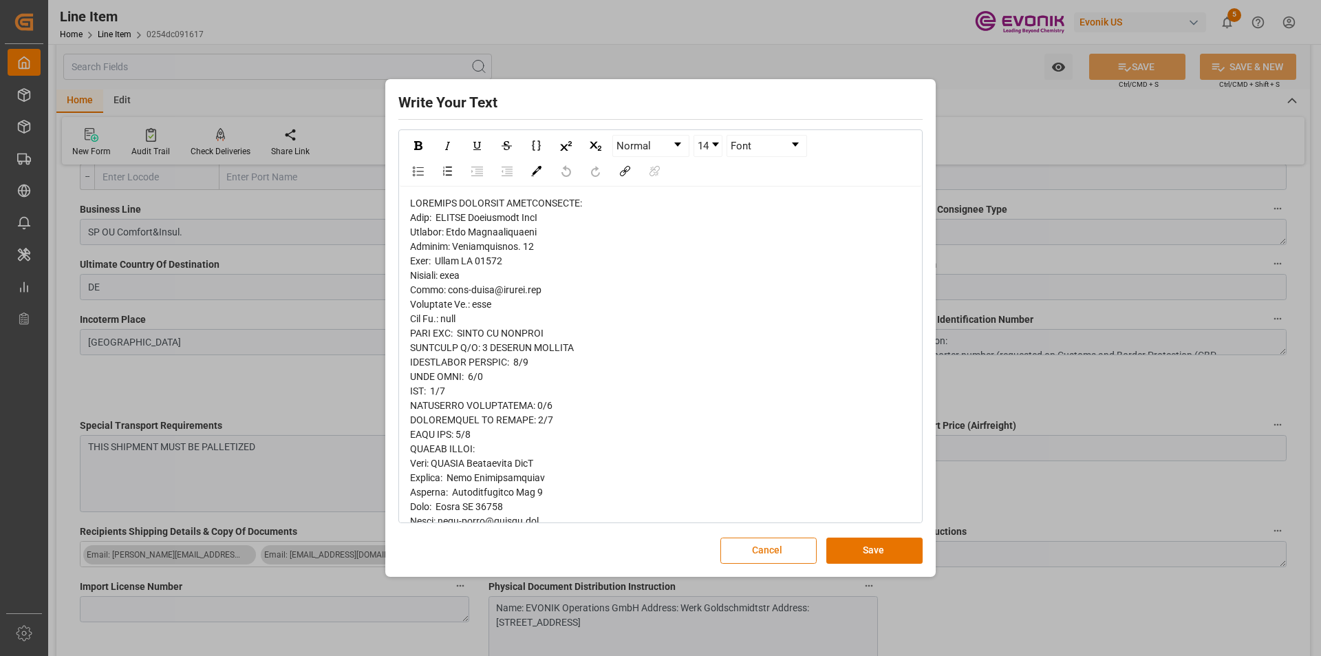
click at [783, 545] on button "Cancel" at bounding box center [768, 550] width 96 height 26
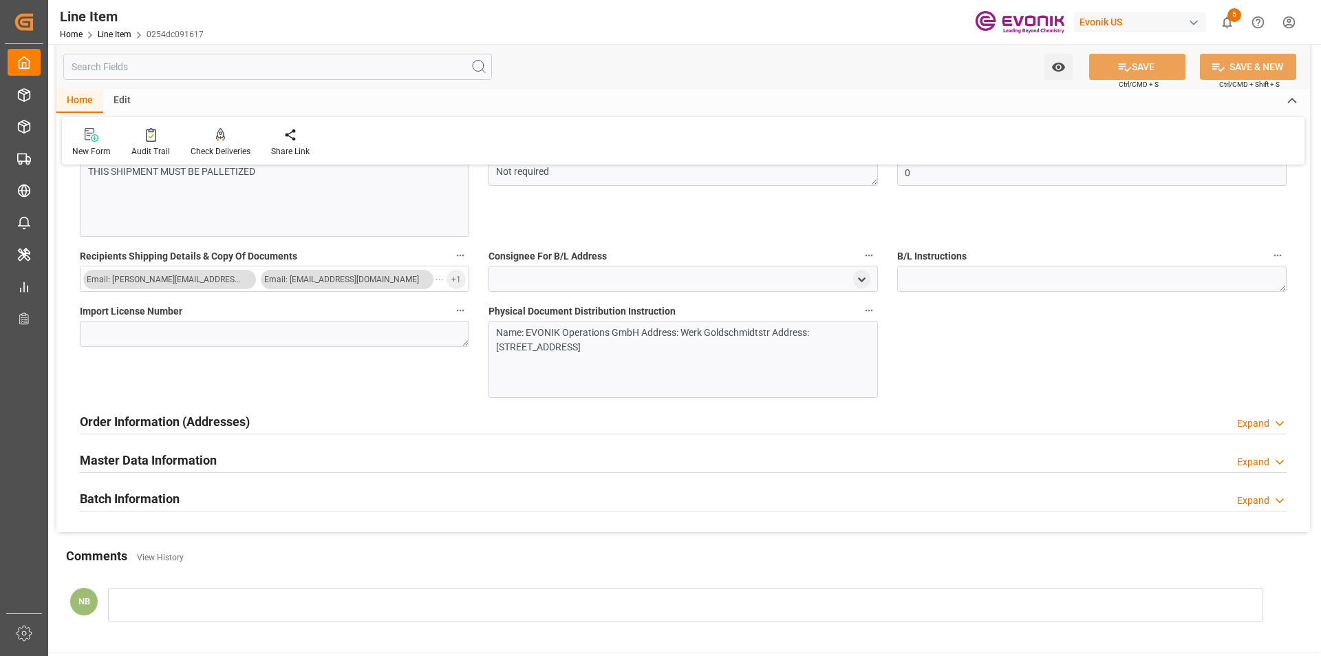
scroll to position [2307, 0]
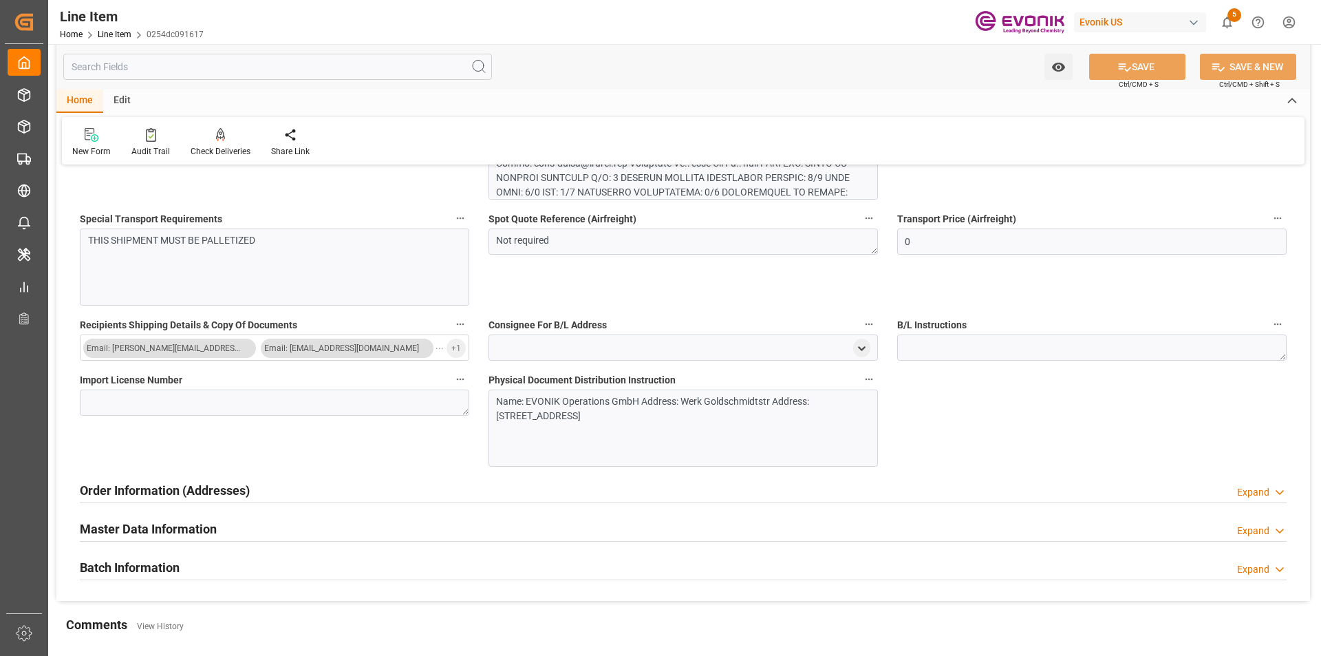
click at [668, 426] on div "Name: EVONIK Operations GmbH Address: Werk Goldschmidtstr Address: Burggrafenst…" at bounding box center [682, 427] width 389 height 77
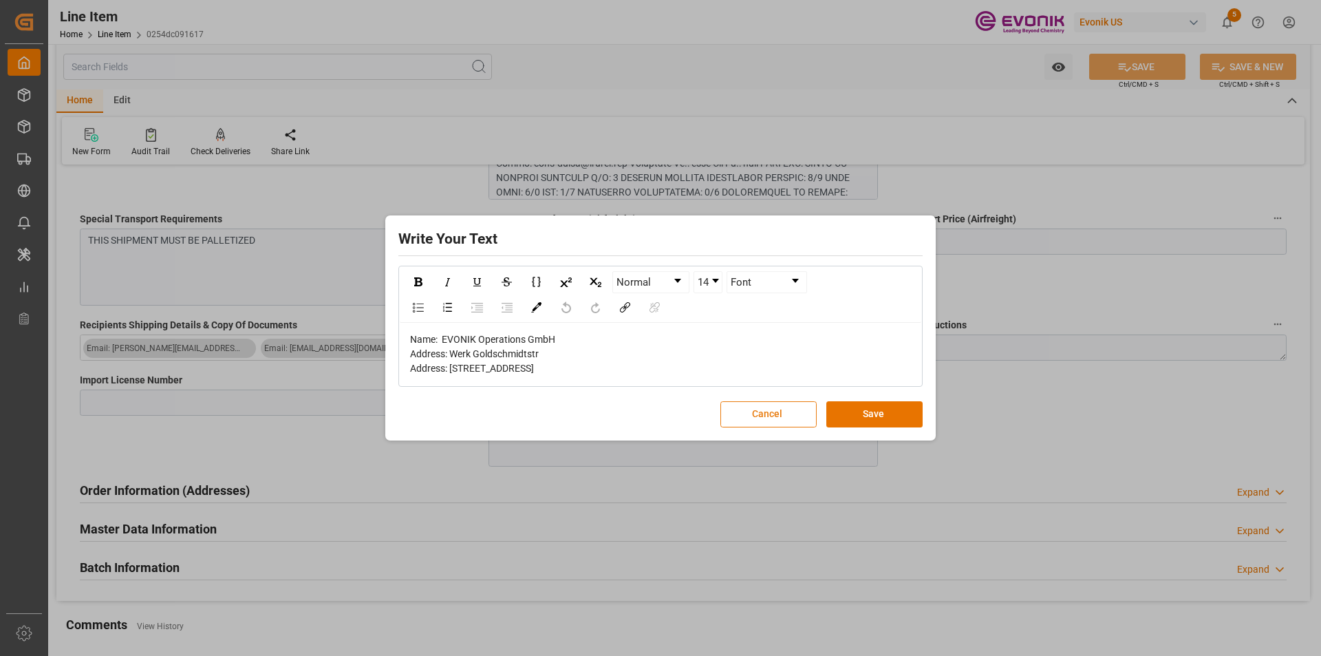
click at [789, 427] on button "Cancel" at bounding box center [768, 414] width 96 height 26
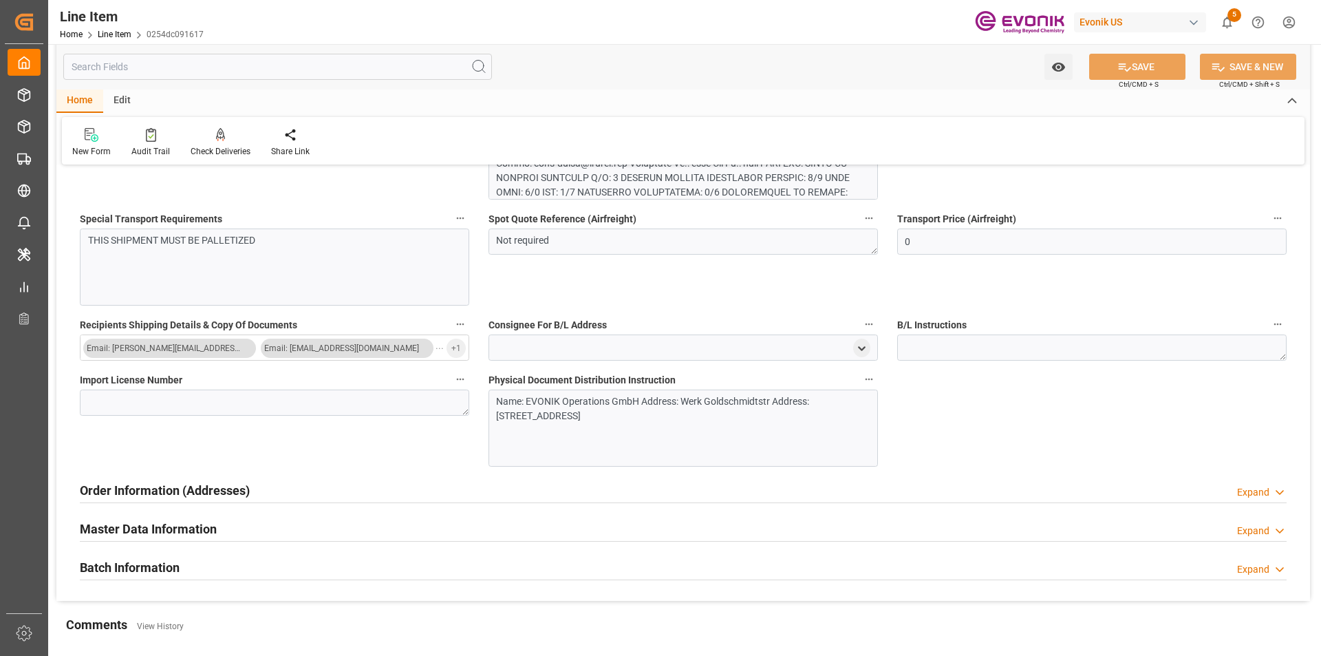
scroll to position [2528, 0]
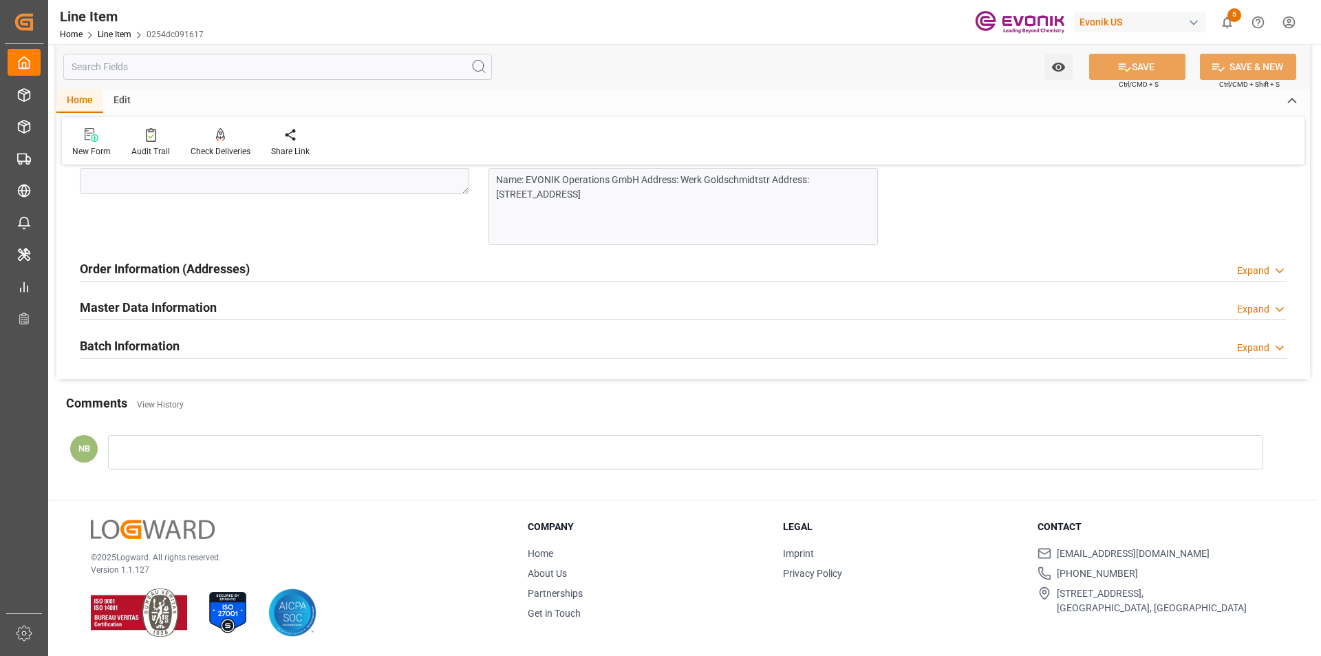
click at [254, 310] on div "Master Data Information Expand" at bounding box center [683, 306] width 1206 height 26
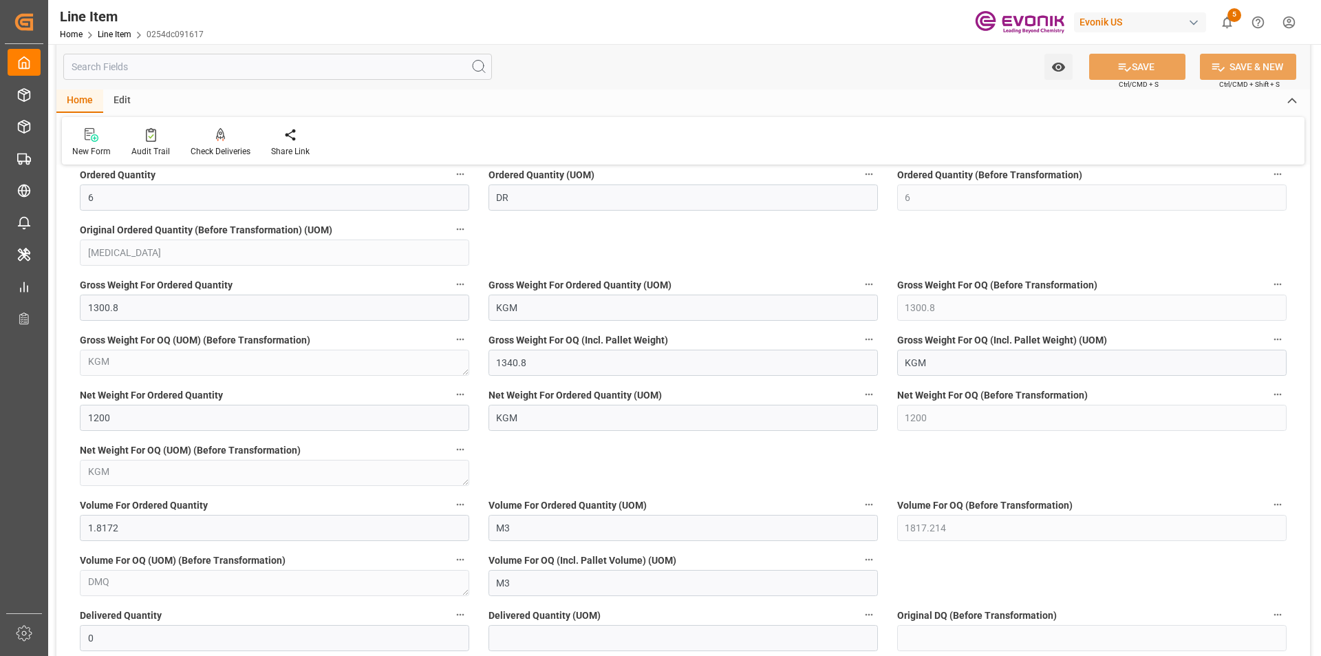
scroll to position [1376, 0]
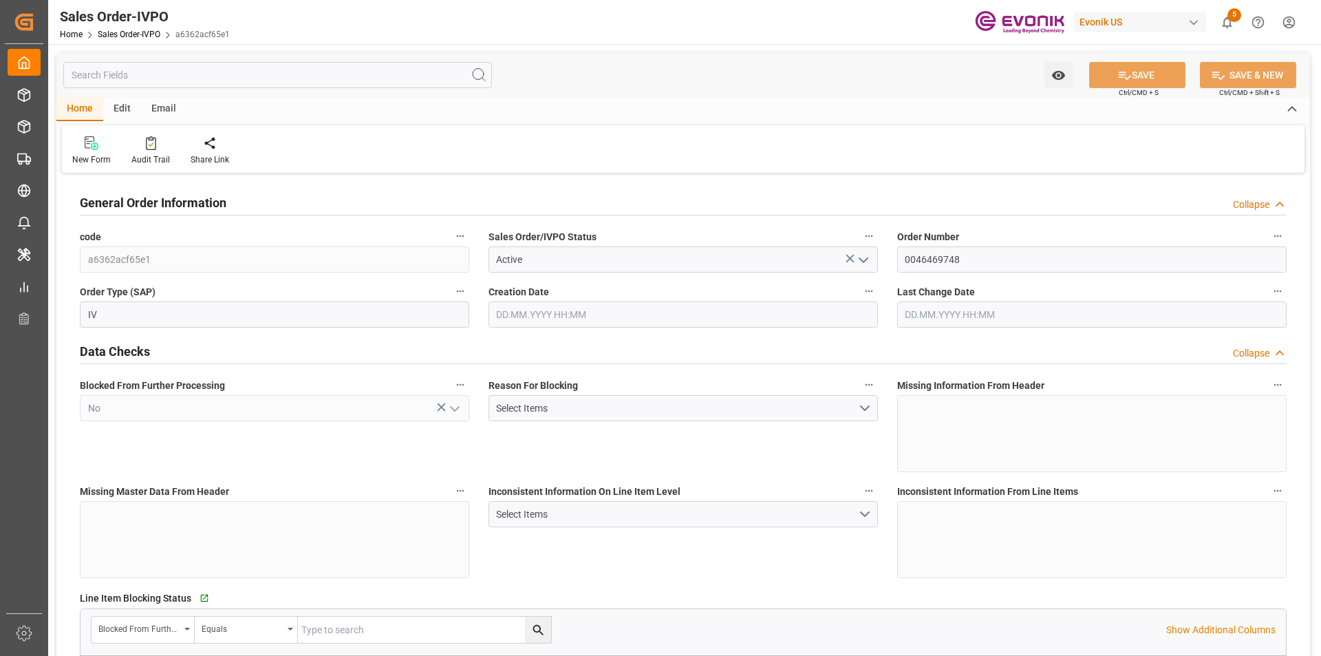
type input "NLRTM"
type input "0"
type input "1"
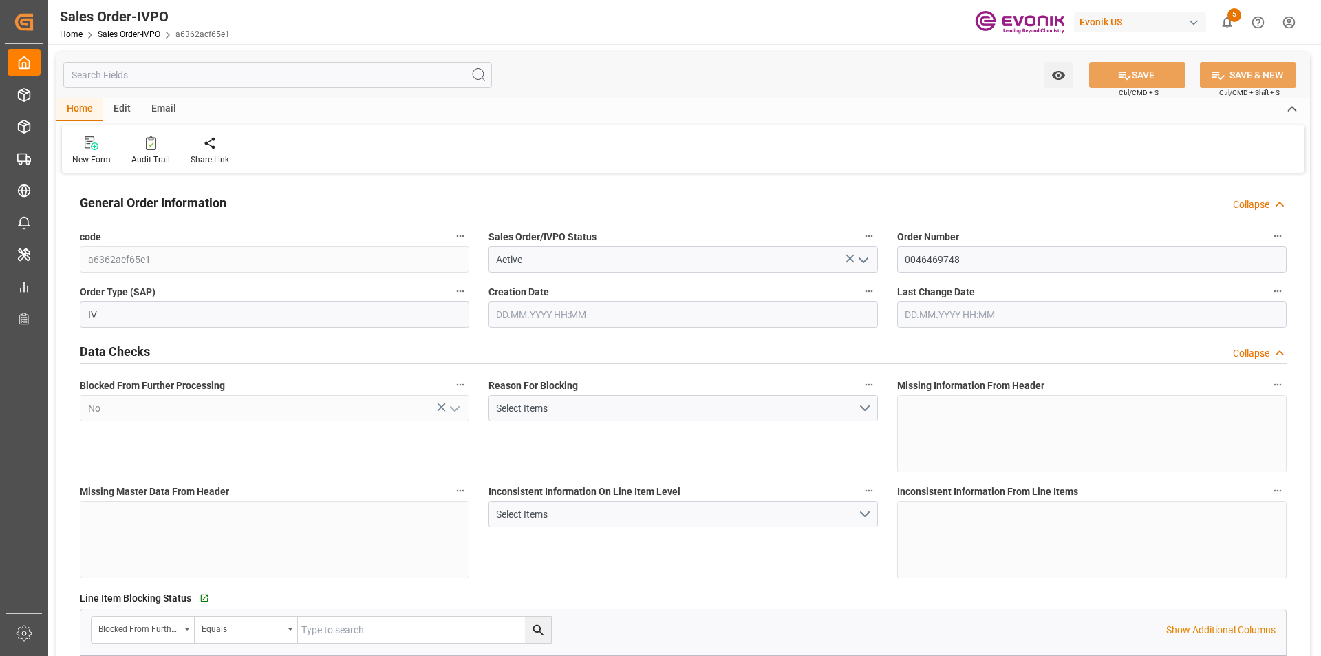
type input "11720.88"
type input "25.833"
type input "17000"
type input "30"
type input "[DATE] 13:13"
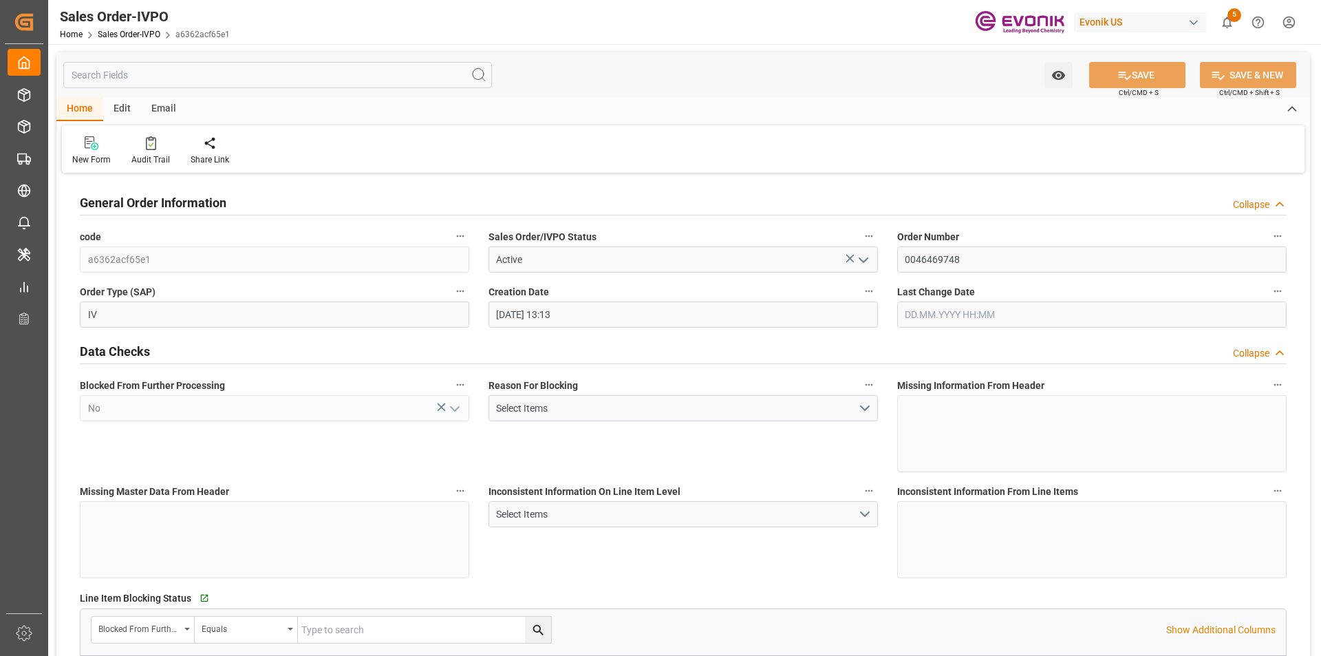
type input "[DATE] 03:23"
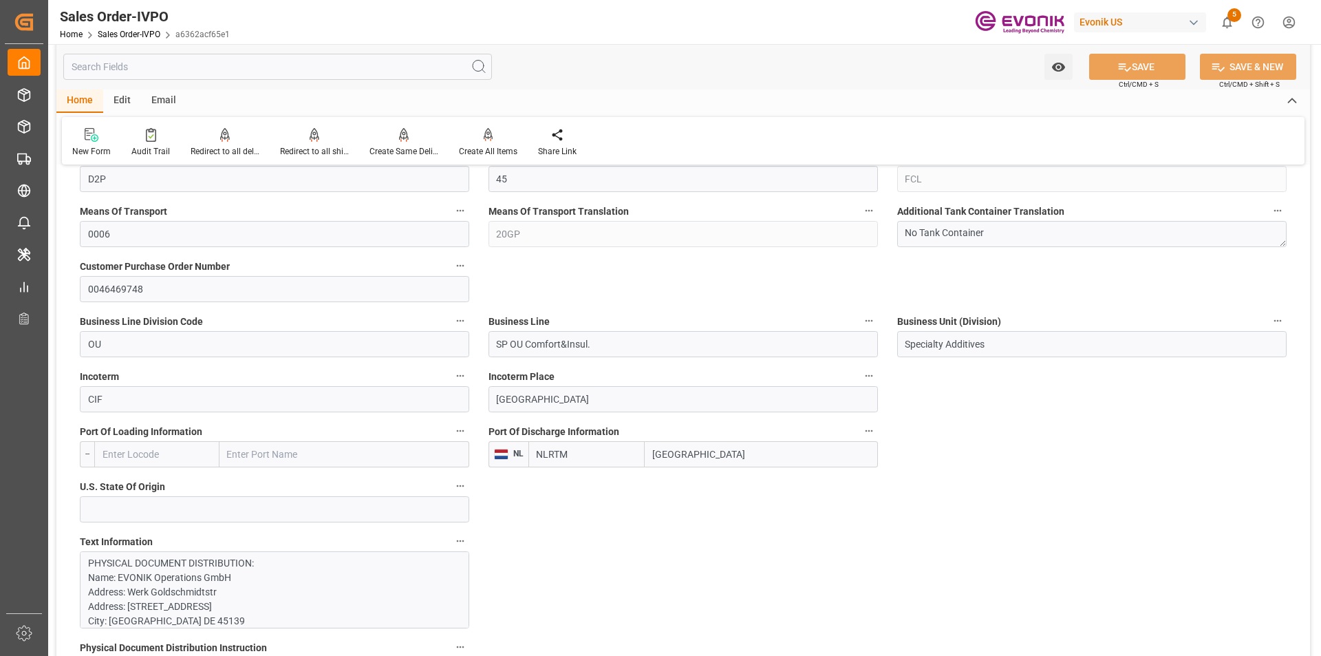
scroll to position [963, 0]
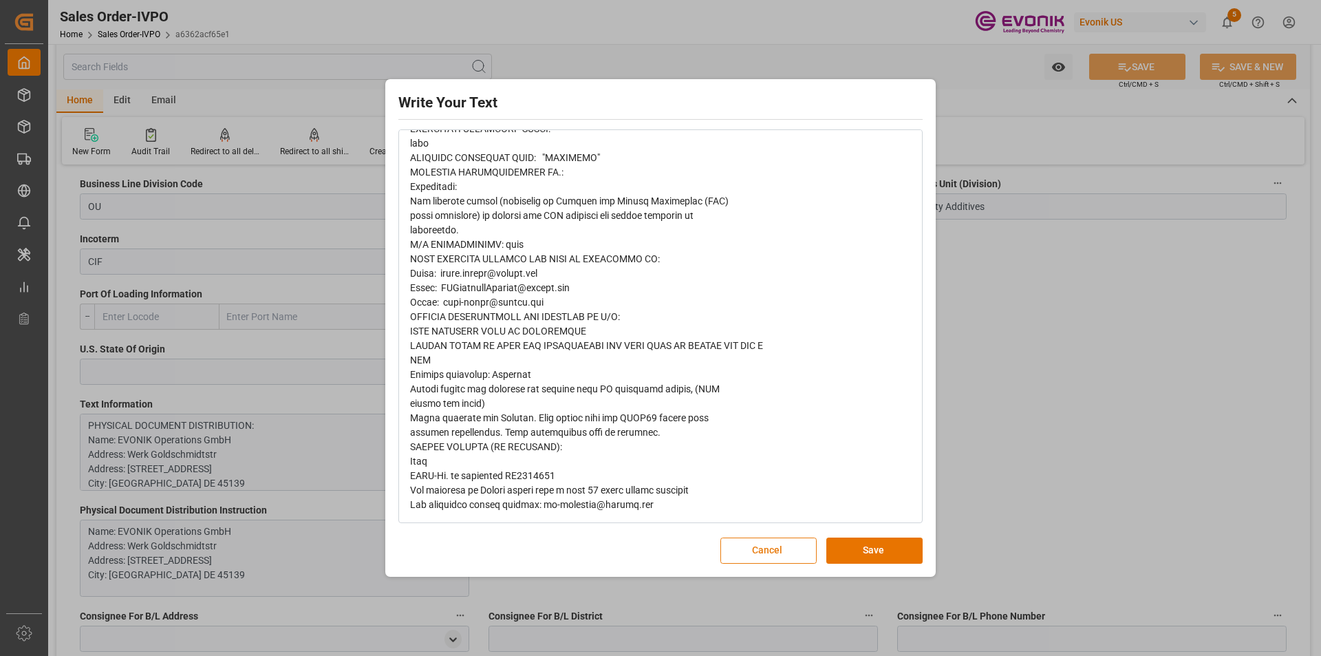
scroll to position [0, 0]
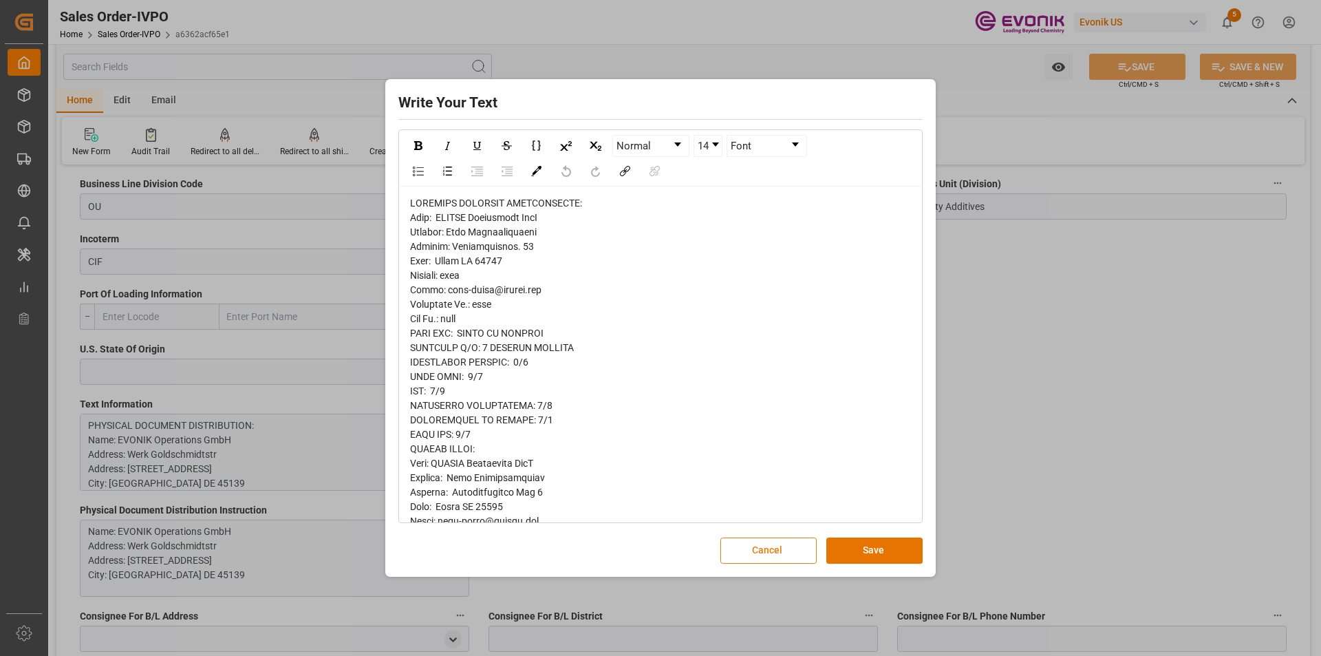
click at [759, 548] on button "Cancel" at bounding box center [768, 550] width 96 height 26
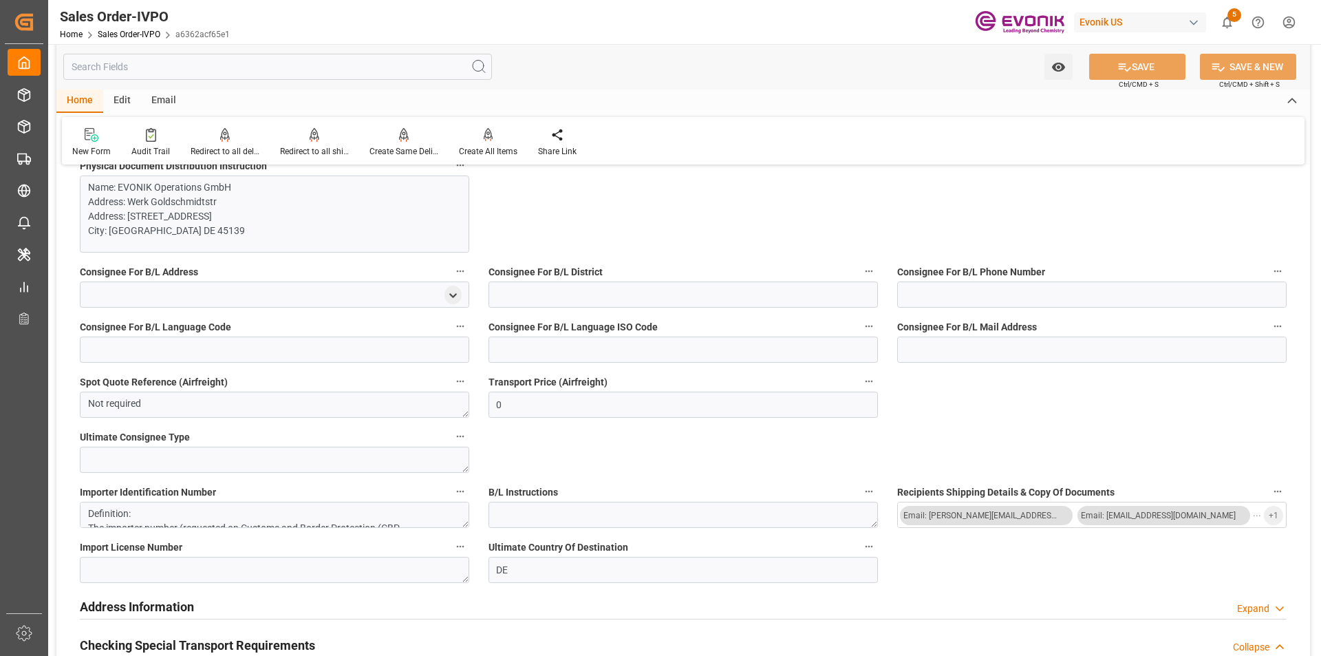
scroll to position [1376, 0]
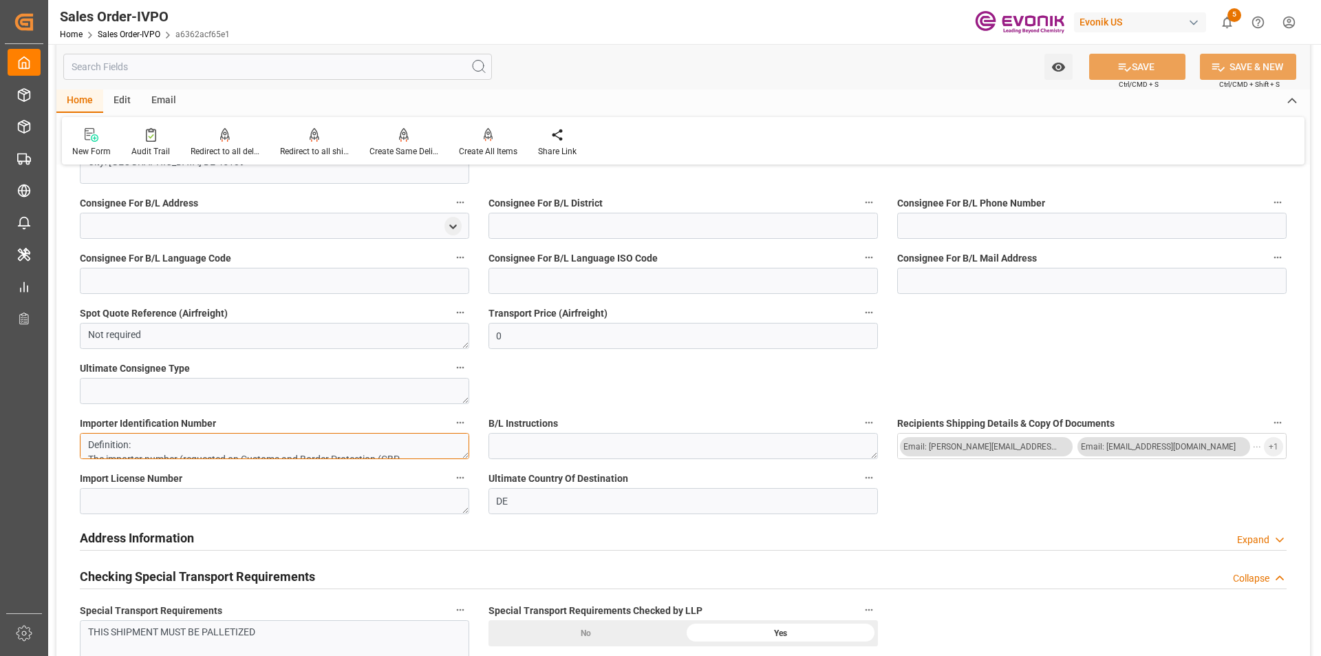
click at [309, 448] on textarea "Definition: The importer number (requested on Customs and Border Protection (CB…" at bounding box center [274, 446] width 389 height 26
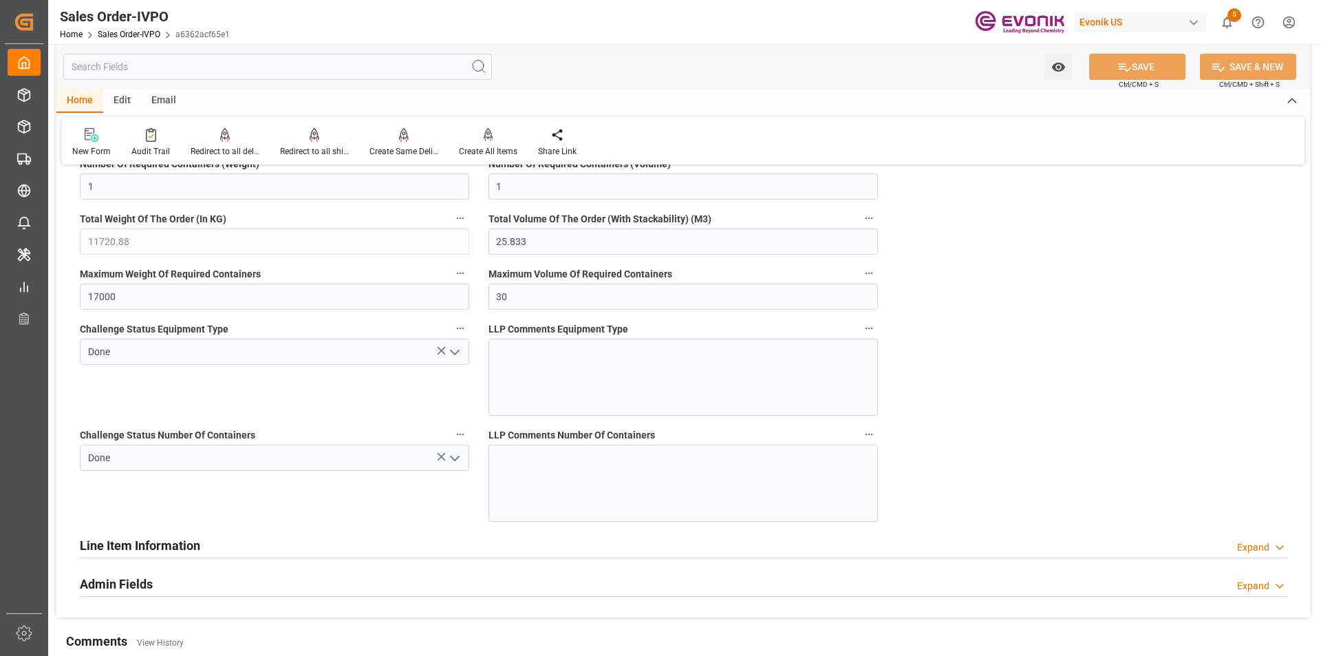
scroll to position [3471, 0]
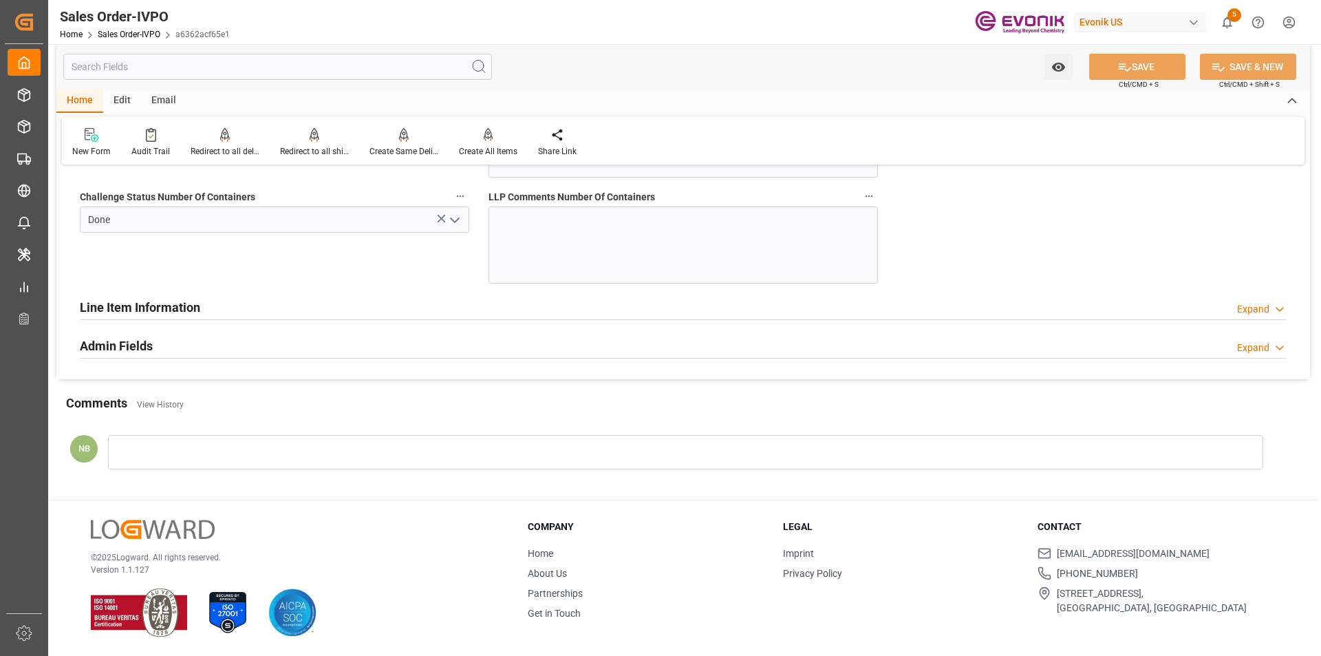
click at [1274, 345] on icon at bounding box center [1279, 347] width 14 height 14
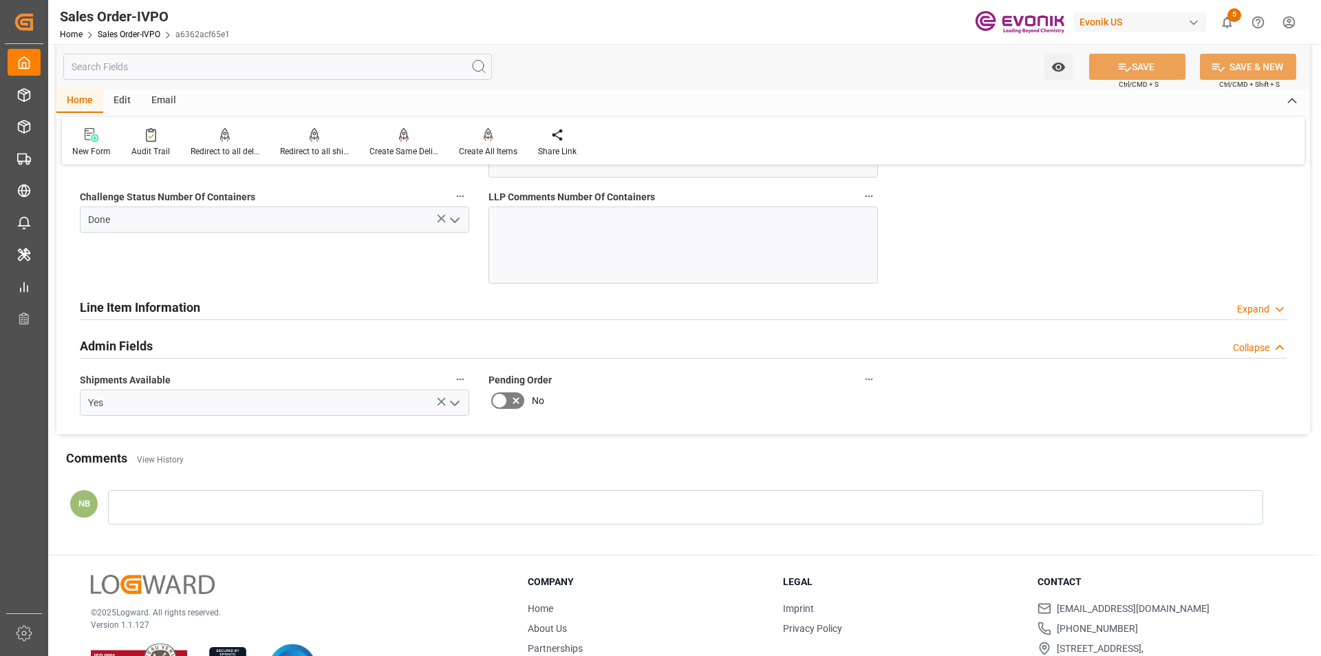
click at [1274, 345] on icon at bounding box center [1279, 347] width 14 height 14
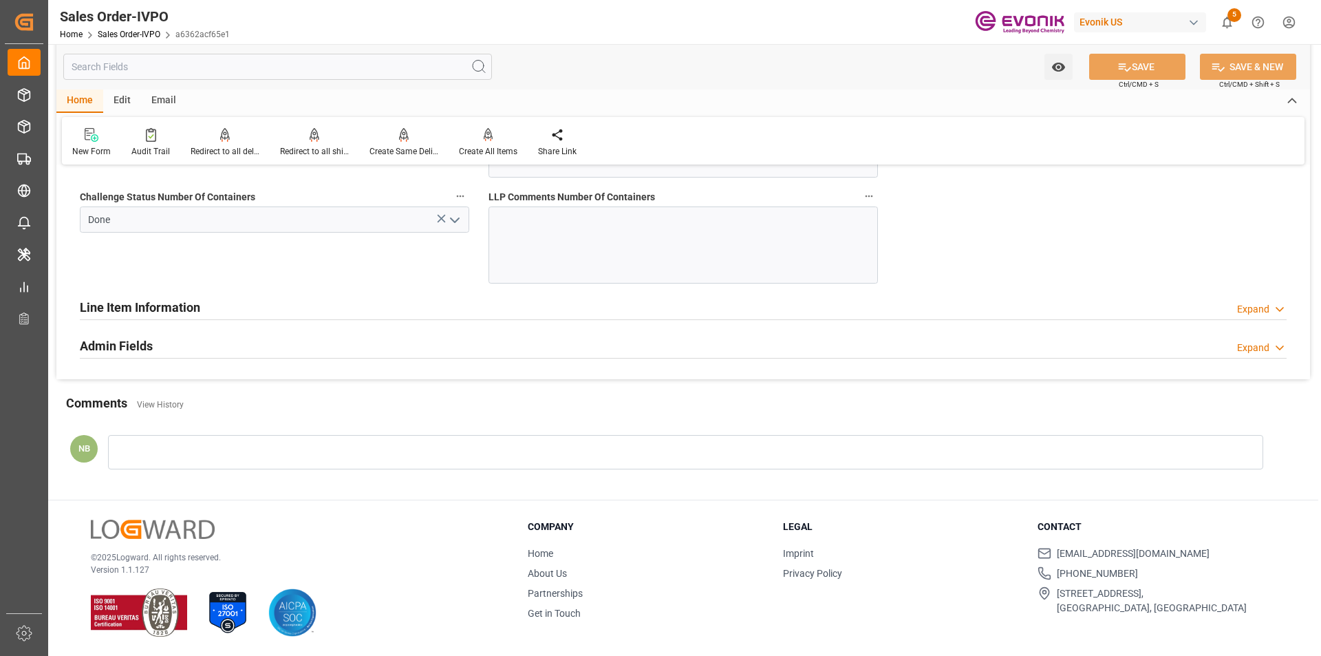
click at [1271, 310] on div "Expand" at bounding box center [1262, 309] width 50 height 14
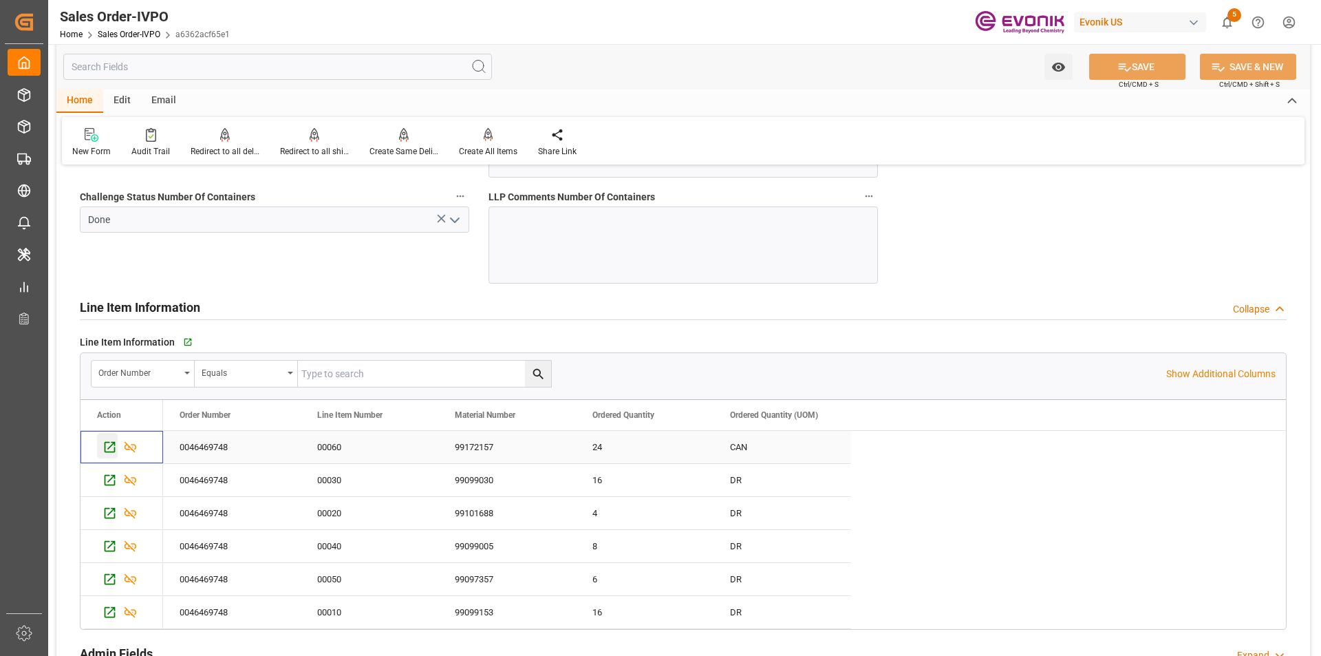
click at [110, 443] on icon "Press SPACE to select this row." at bounding box center [109, 447] width 14 height 14
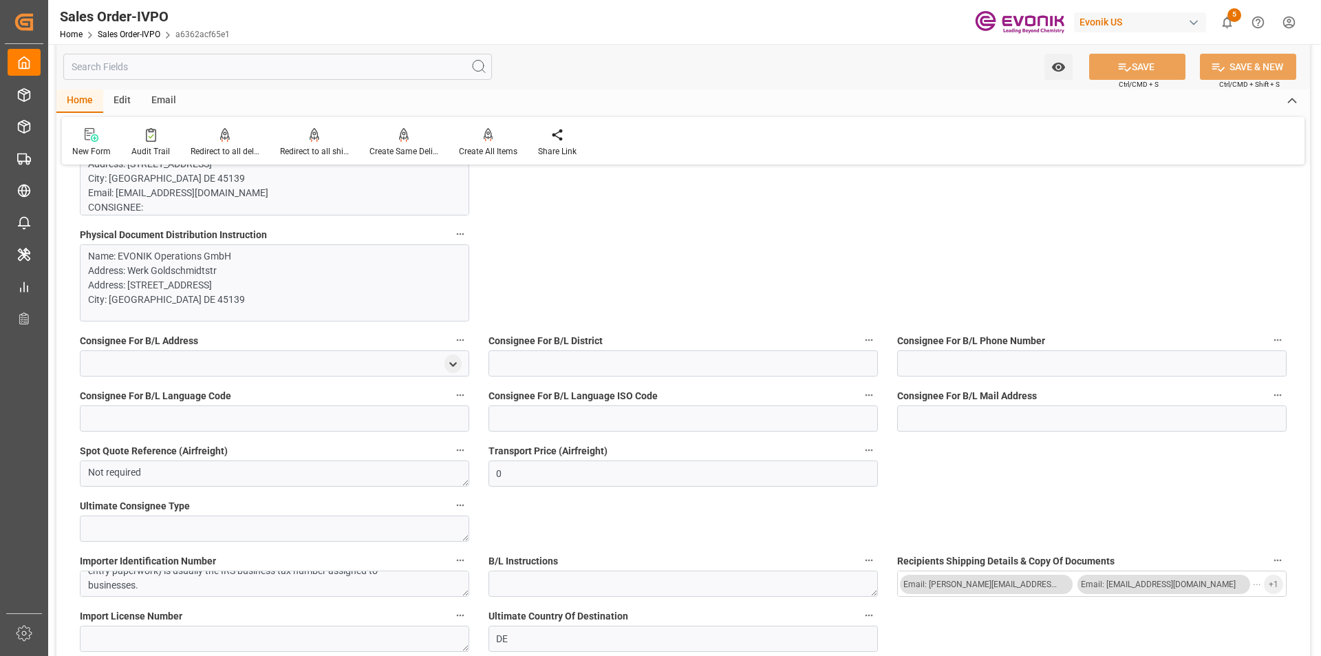
scroll to position [963, 0]
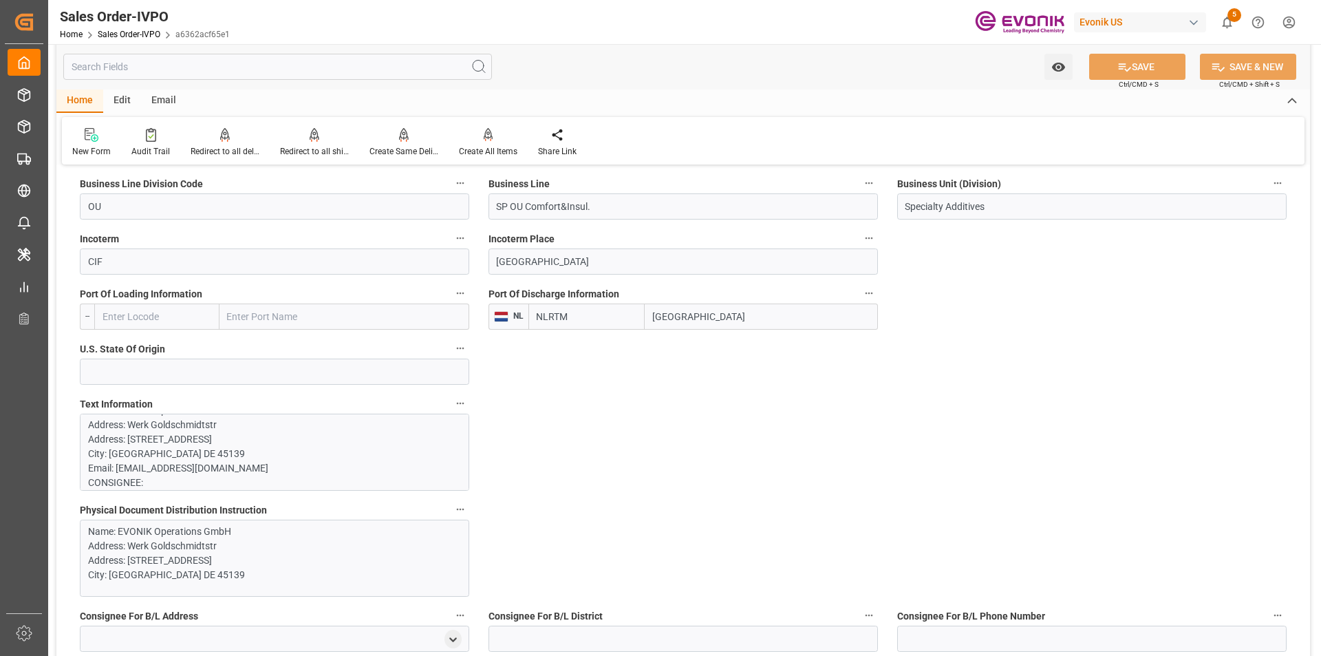
click at [197, 470] on p "PHYSICAL DOCUMENT DISTRIBUTION: Name: EVONIK Operations GmbH Address: Werk Gold…" at bounding box center [269, 612] width 362 height 939
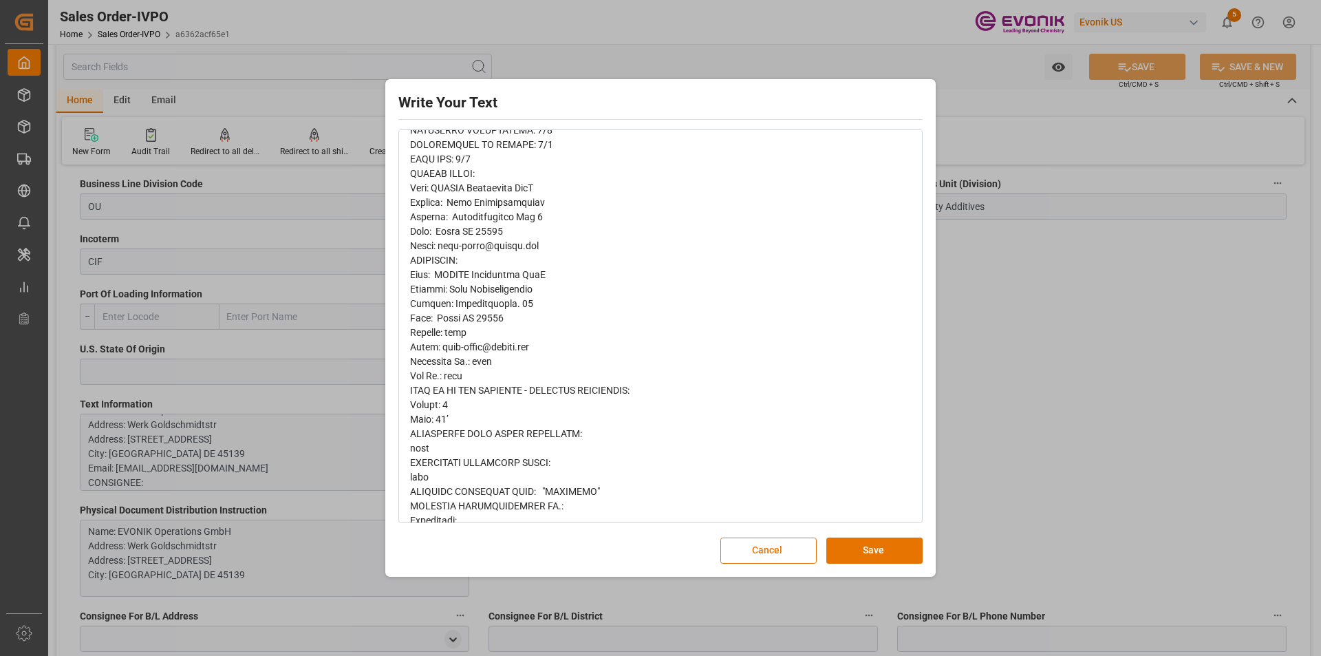
scroll to position [344, 0]
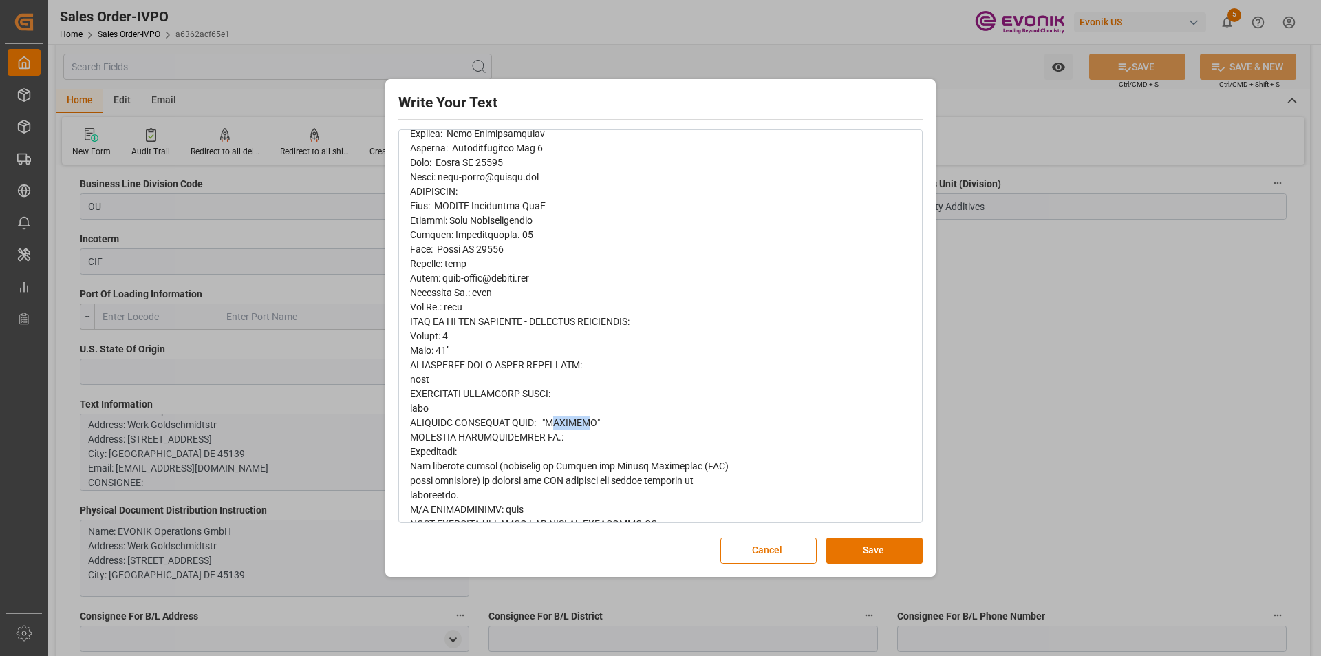
drag, startPoint x: 553, startPoint y: 424, endPoint x: 587, endPoint y: 424, distance: 34.4
click at [587, 424] on span "rdw-editor" at bounding box center [586, 313] width 353 height 921
click at [808, 552] on button "Cancel" at bounding box center [768, 550] width 96 height 26
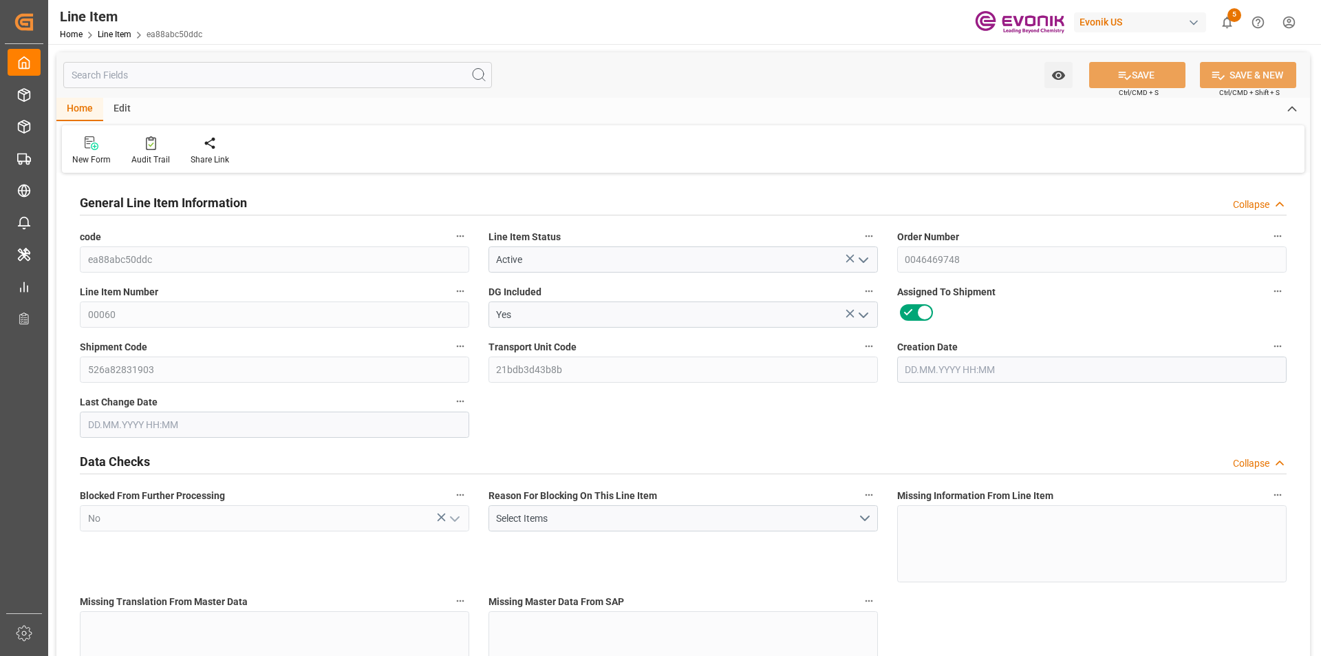
type input "2"
type input "508.08"
type input "480"
type input "1.4465"
type input "24"
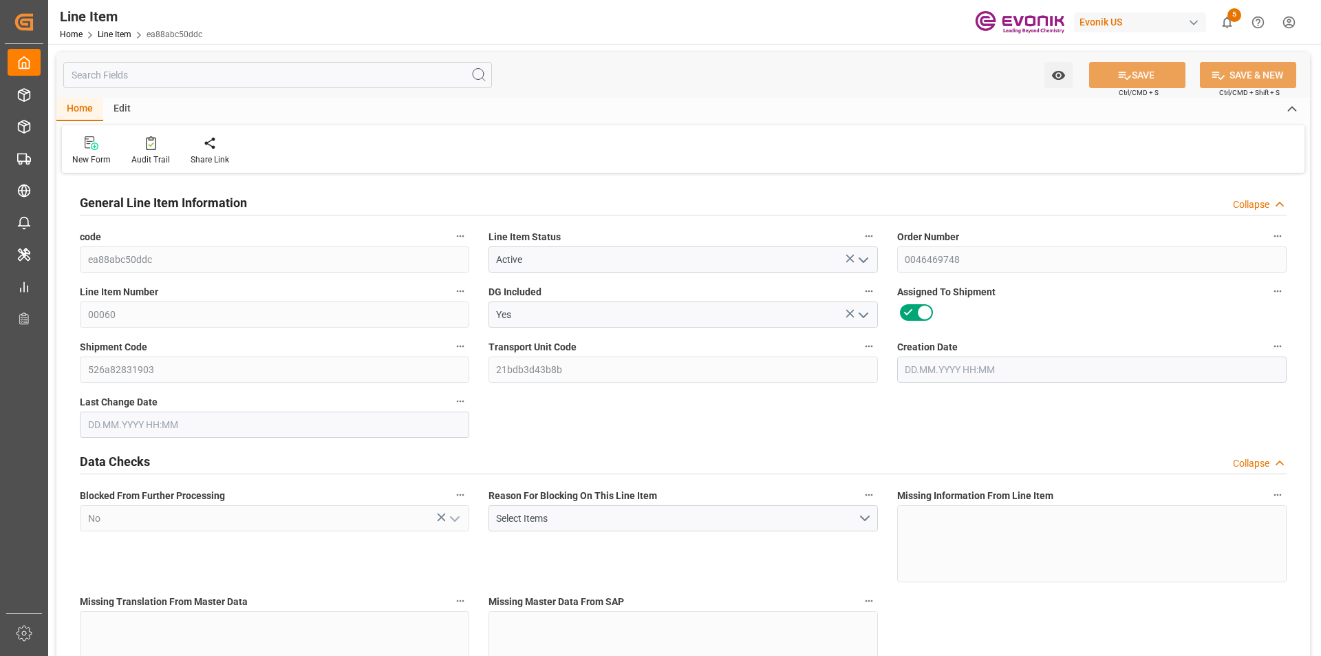
type input "16459.2"
type input "24"
type input "508.08"
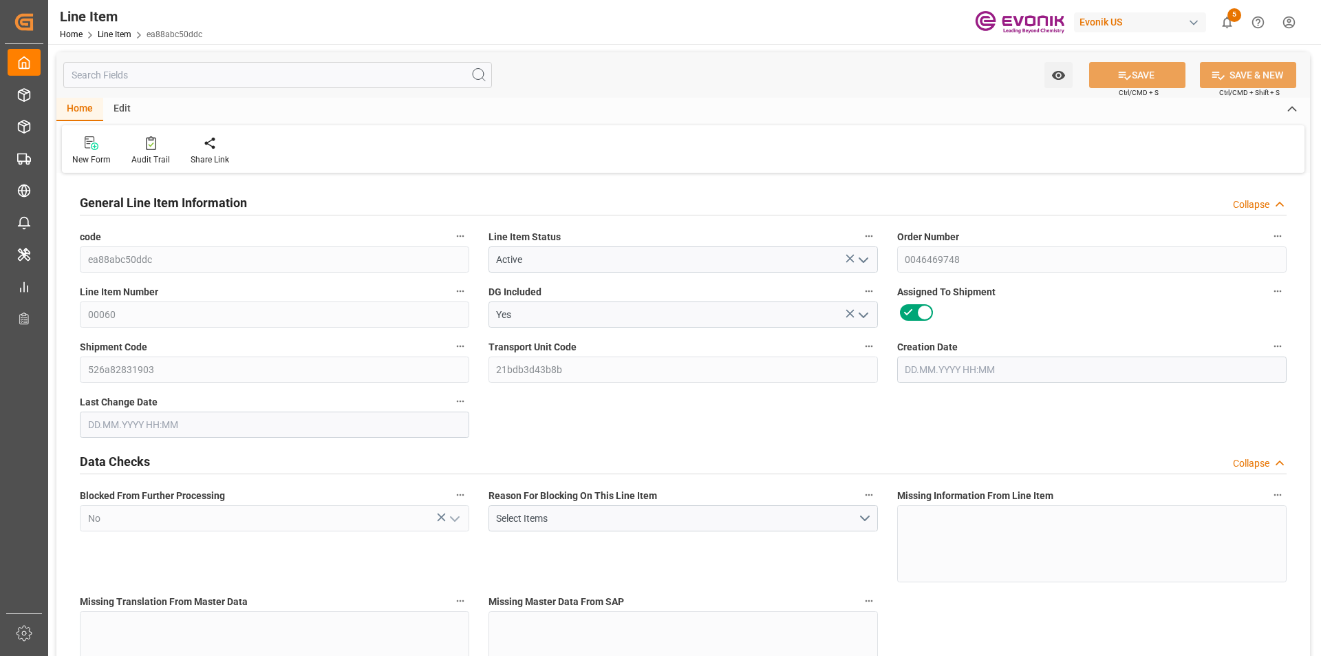
type input "548.08"
type input "480"
type input "1.4465"
type input "1446.456"
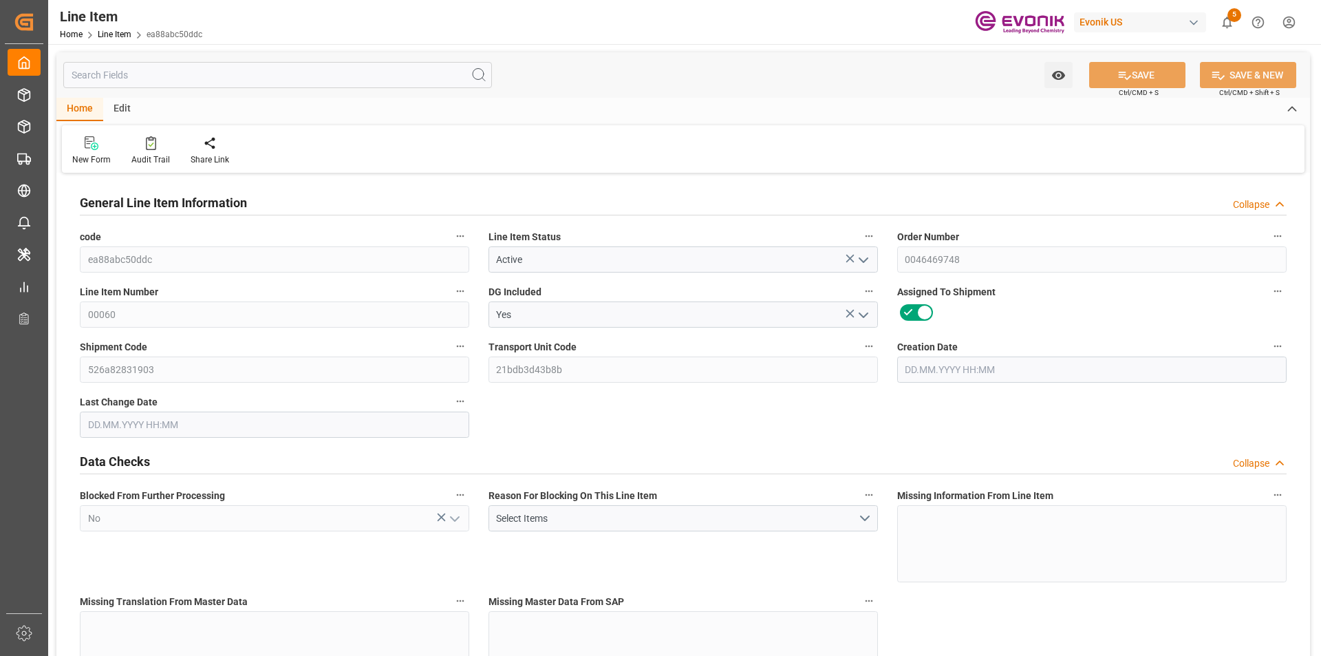
type input "0"
type input "[DATE] 13:13"
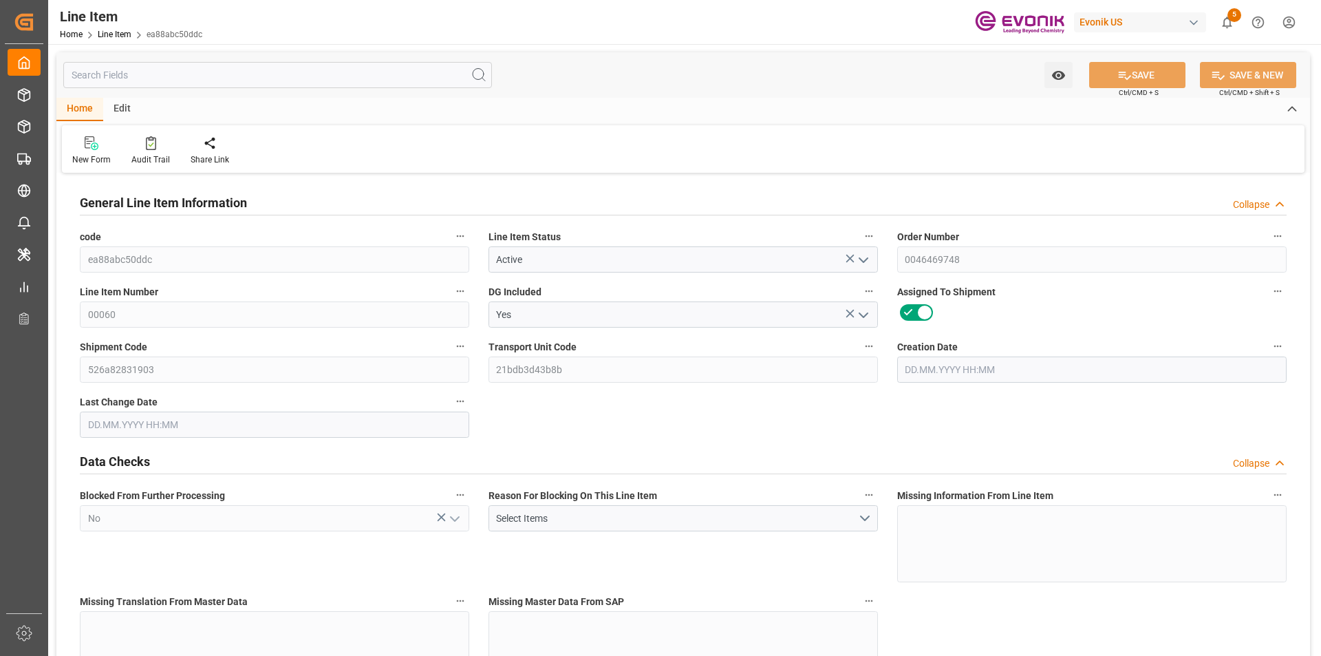
type input "[DATE] 03:27"
type input "[DATE]"
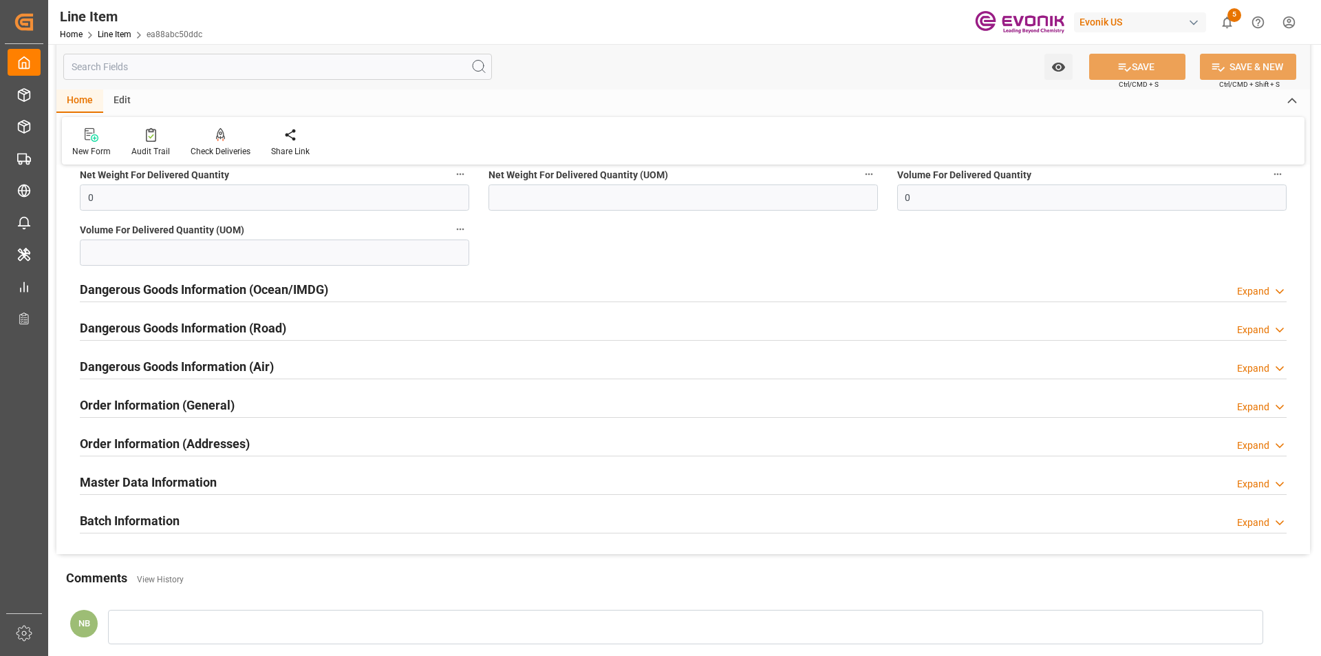
scroll to position [1826, 0]
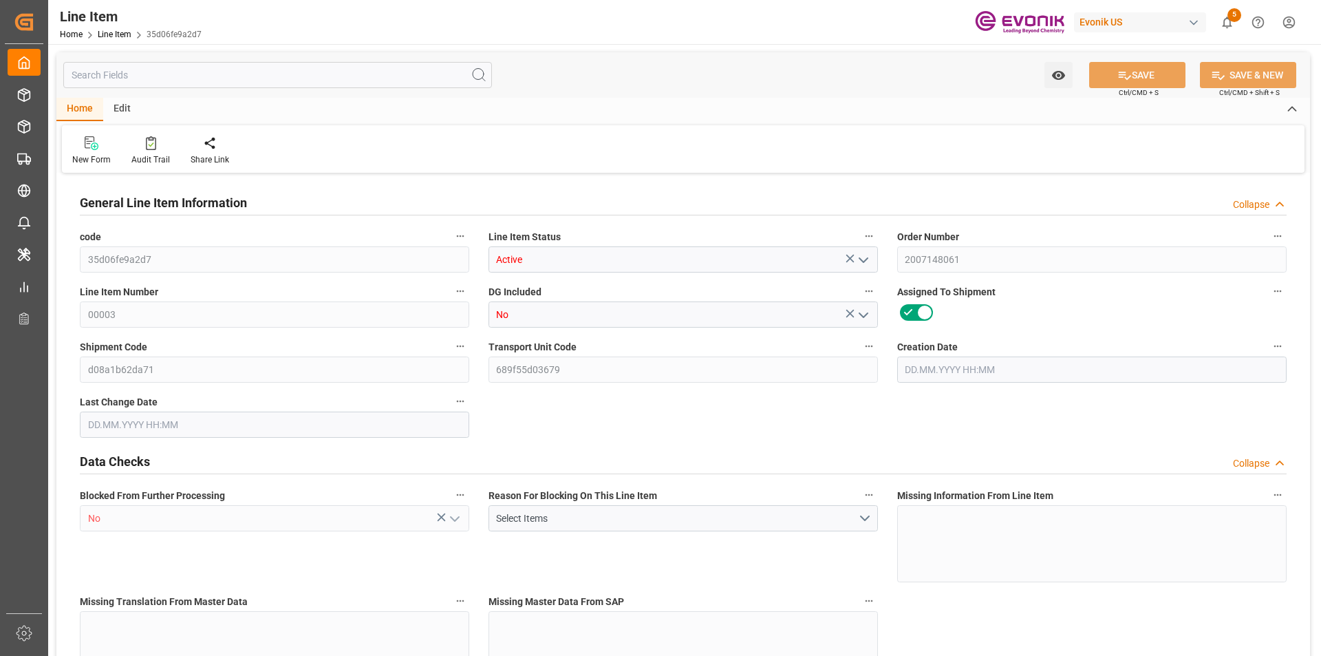
type input "19"
type input "19121.6"
type input "19000"
type input "26.3553"
type input "760"
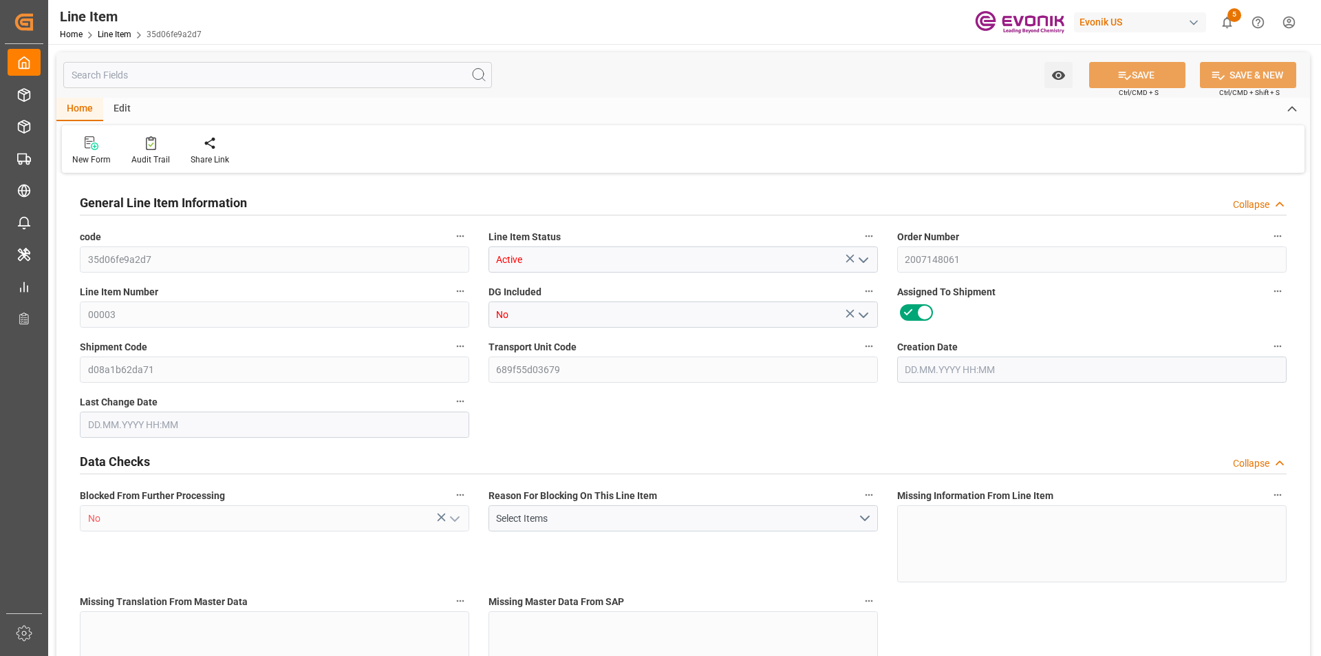
type input "32300"
type input "760"
type input "19000"
type input "19121.6"
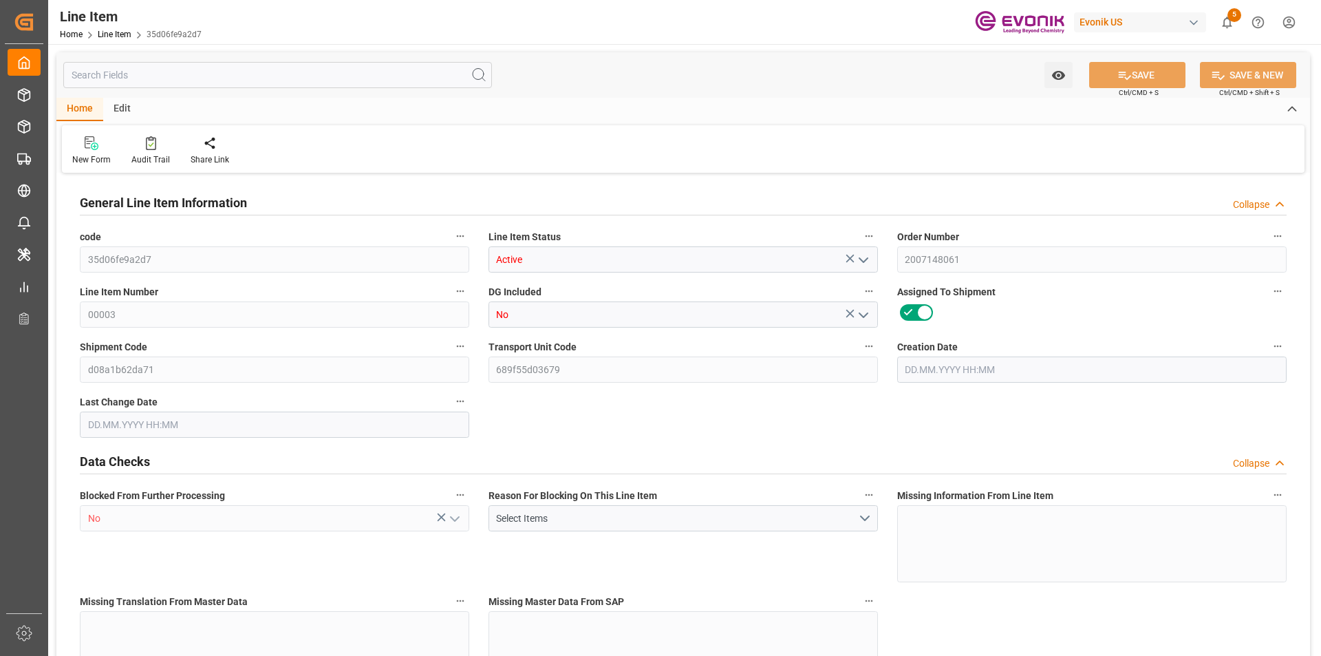
type input "19520.6"
type input "19000"
type input "26.3553"
type input "26355.28"
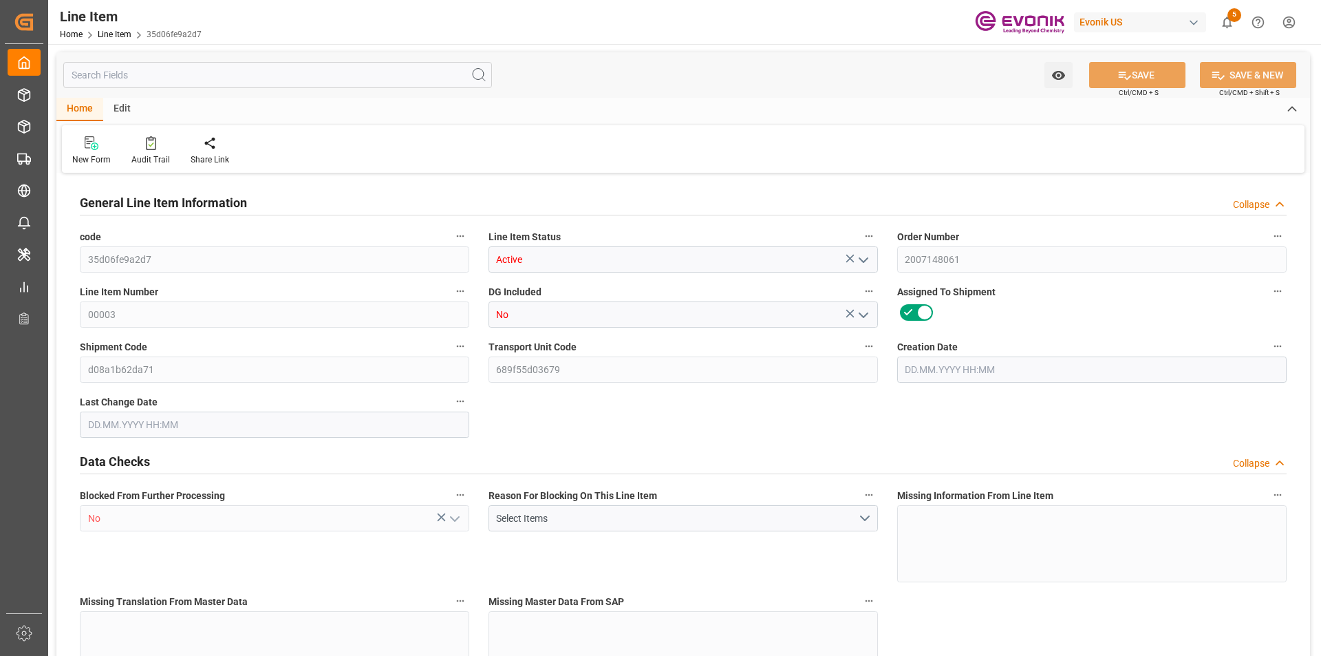
type input "0"
type input "[DATE] 16:43"
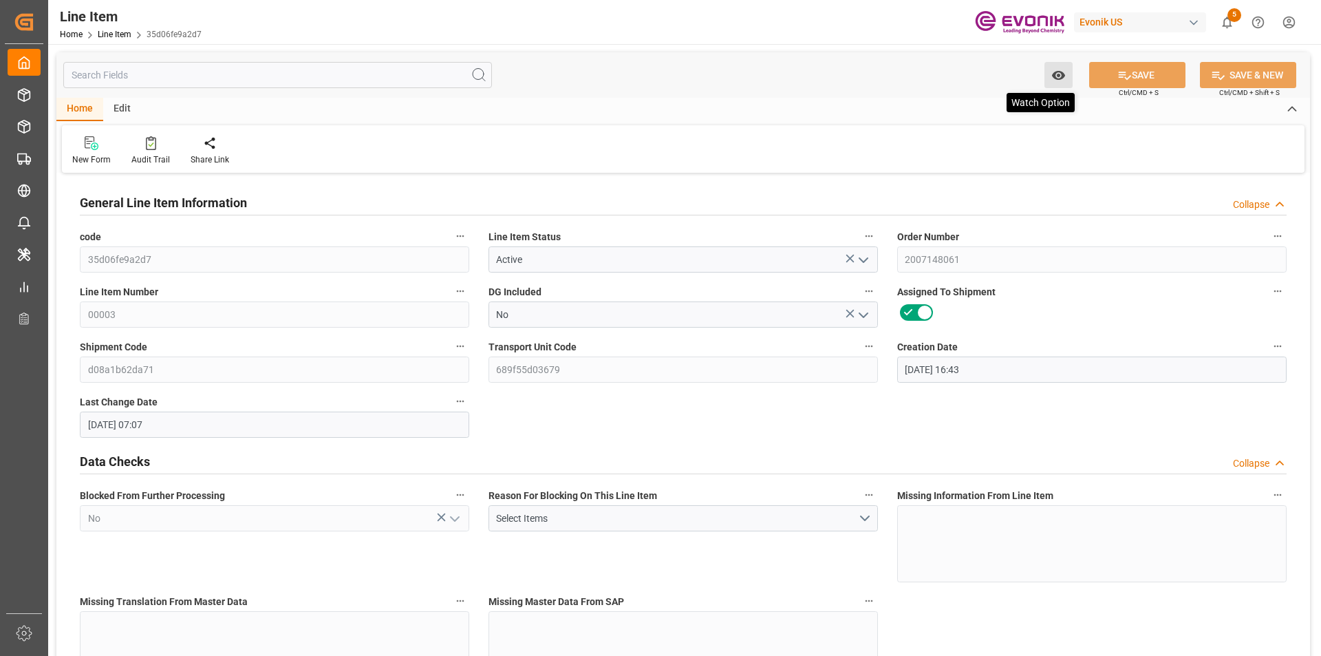
type input "25.08.2025 07:07"
type input "06.10.2025"
type input "28.08.2025"
type input "21.08.2025"
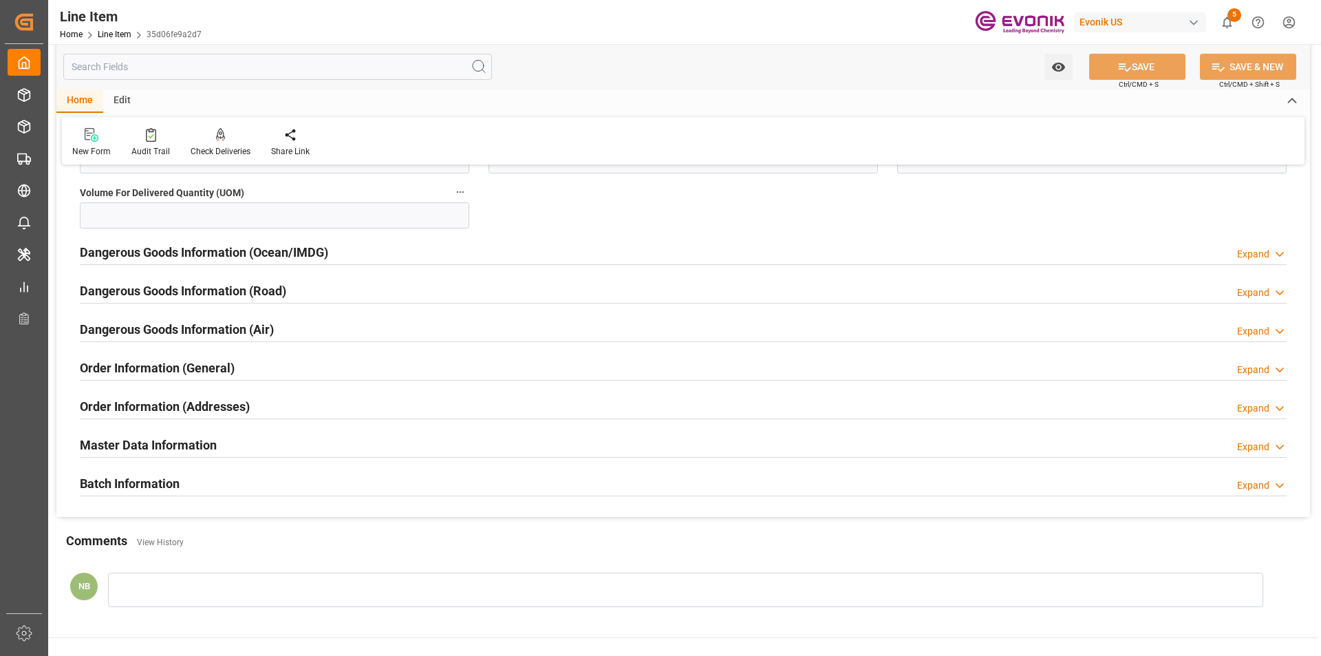
scroll to position [1826, 0]
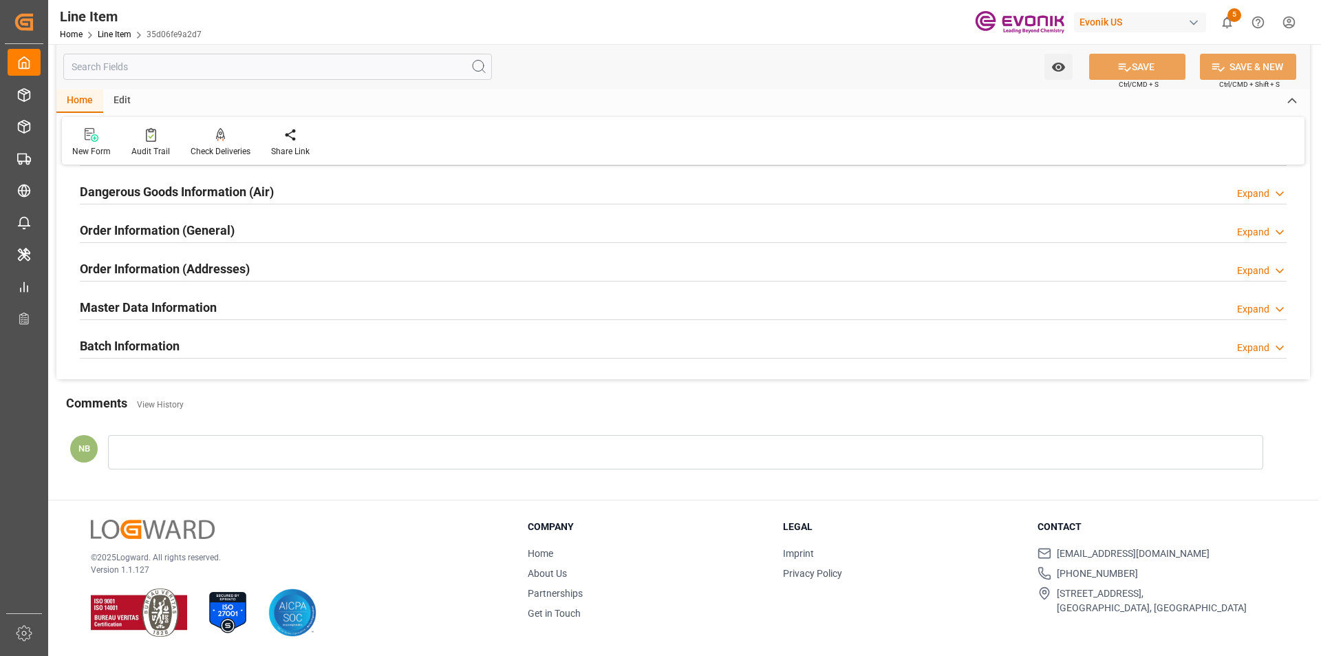
click at [405, 332] on div "Batch Information Expand" at bounding box center [683, 345] width 1206 height 26
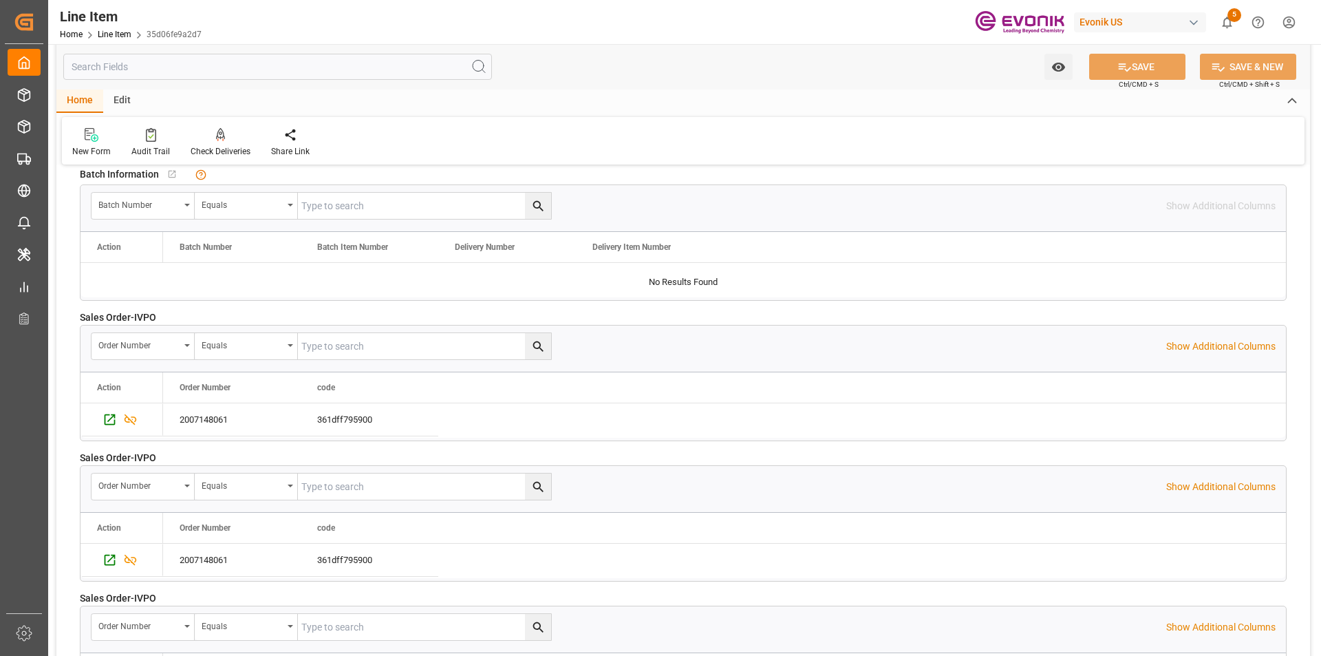
scroll to position [2101, 0]
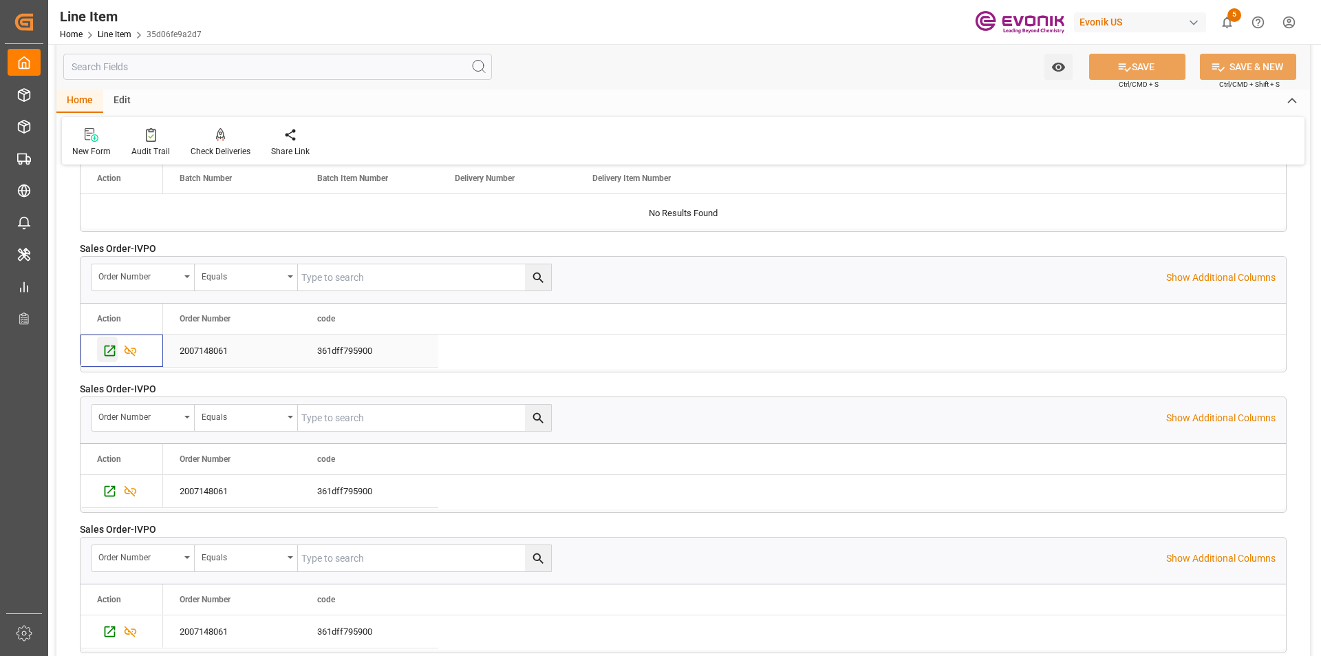
click at [102, 355] on div "Press SPACE to select this row." at bounding box center [107, 348] width 21 height 25
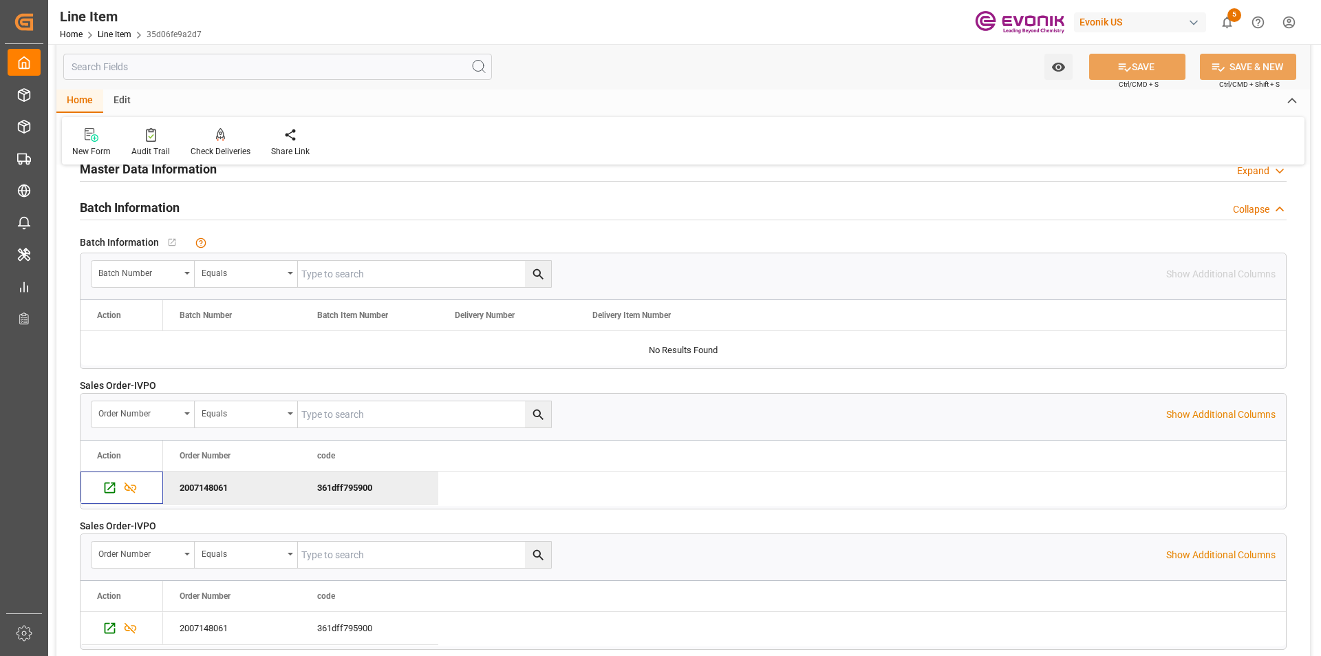
scroll to position [1689, 0]
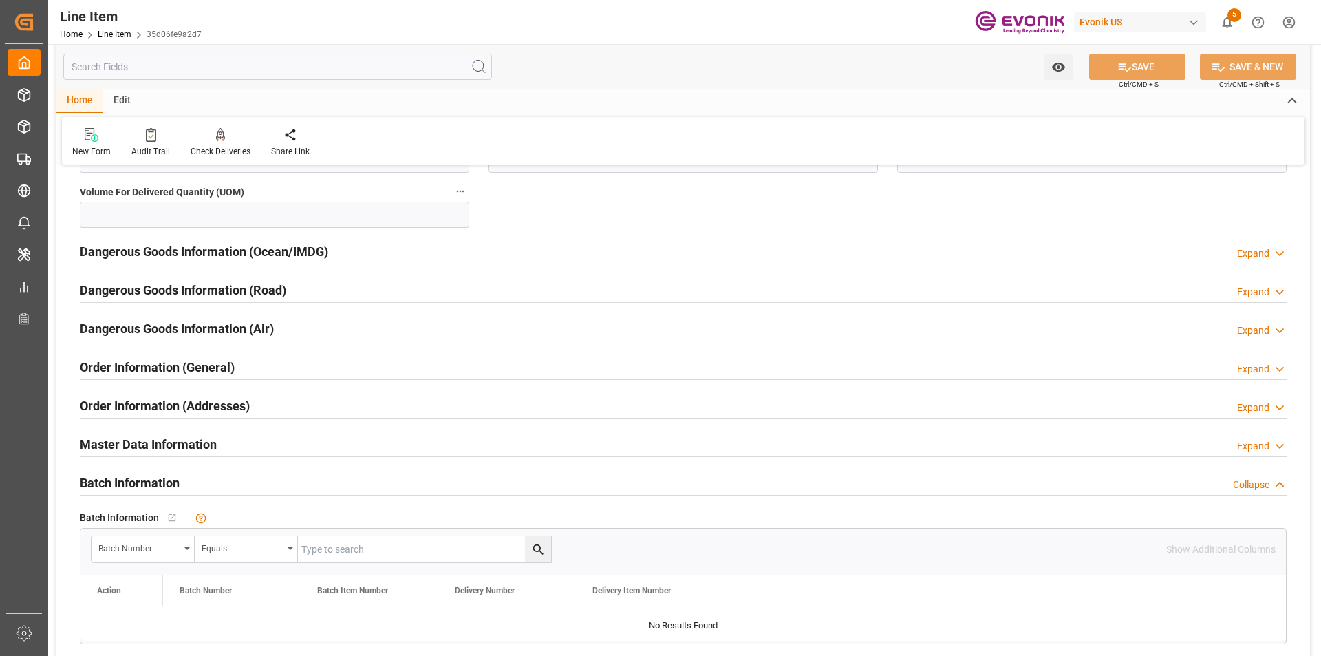
click at [1243, 489] on div "Collapse" at bounding box center [1251, 484] width 36 height 14
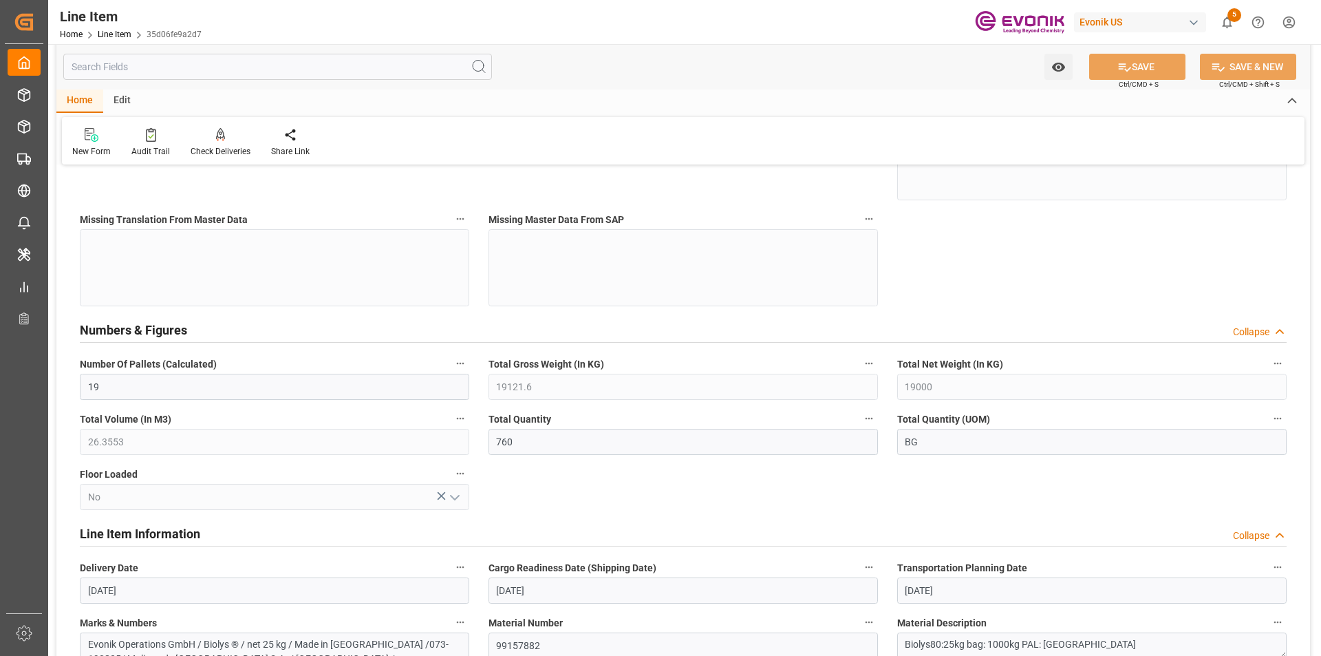
scroll to position [0, 0]
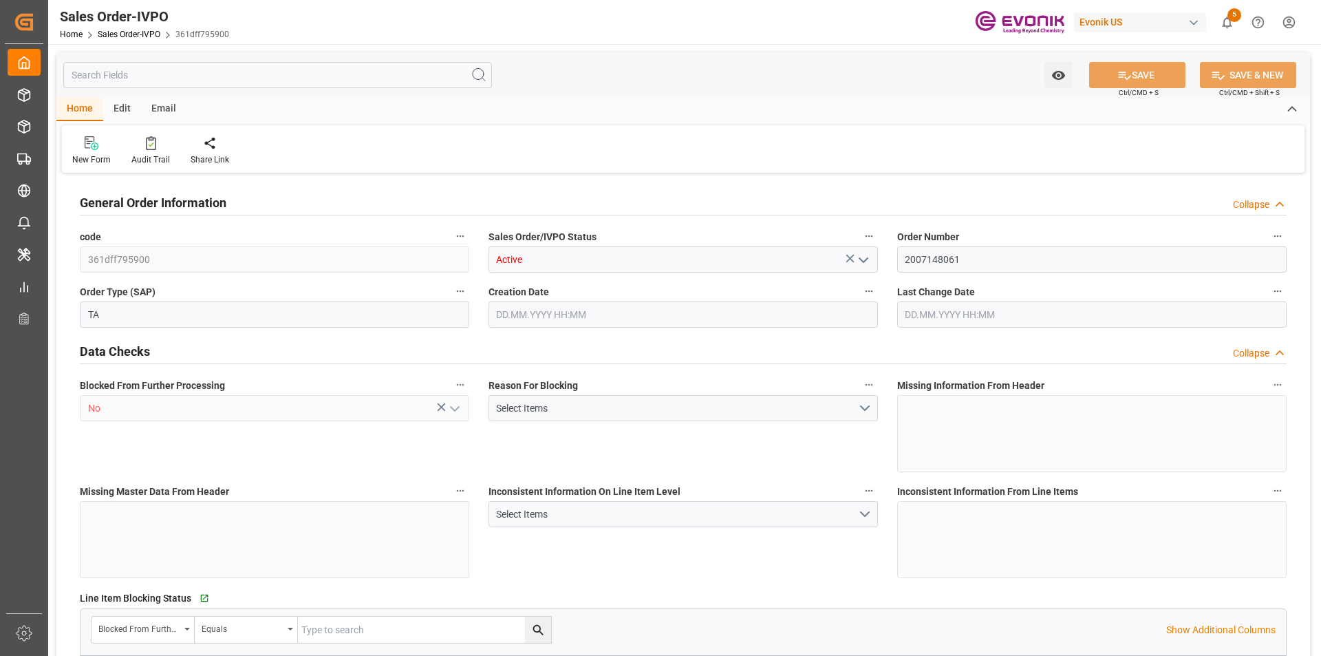
type input "NICIO"
type input "0"
type input "3"
type input "4"
type input "3"
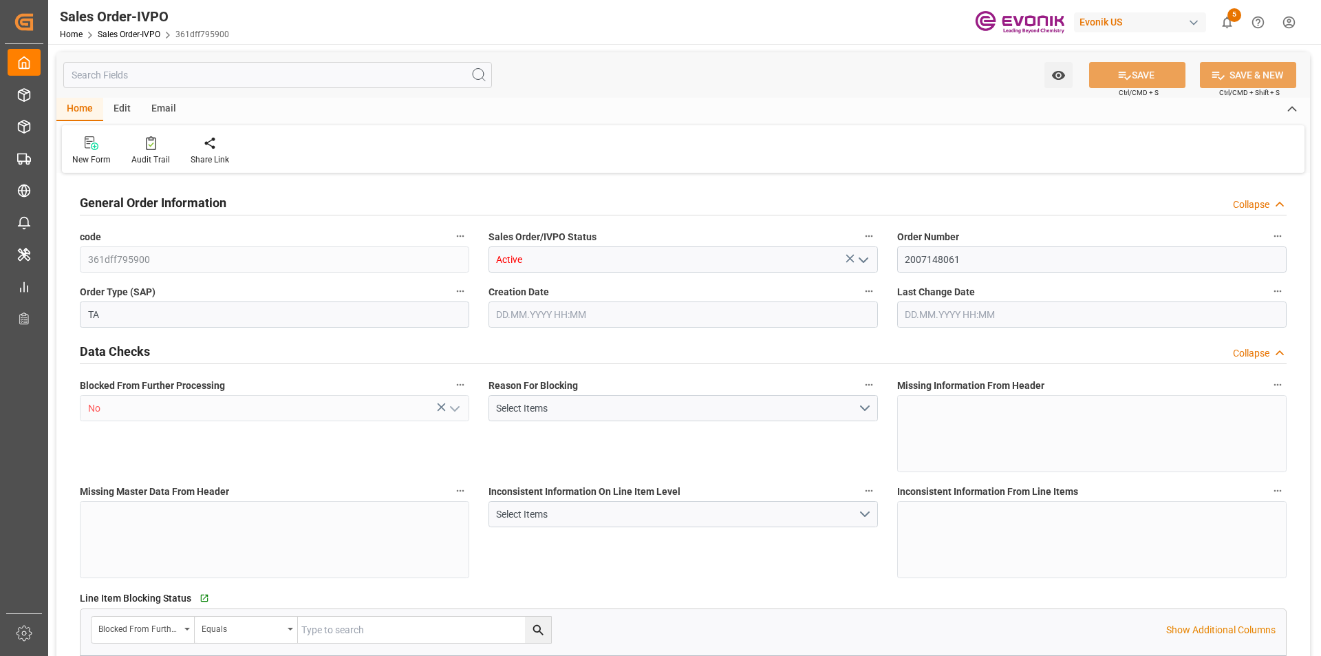
type input "58561.8"
type input "158.1318"
type input "57000"
type input "180"
type input "[DATE] 16:43"
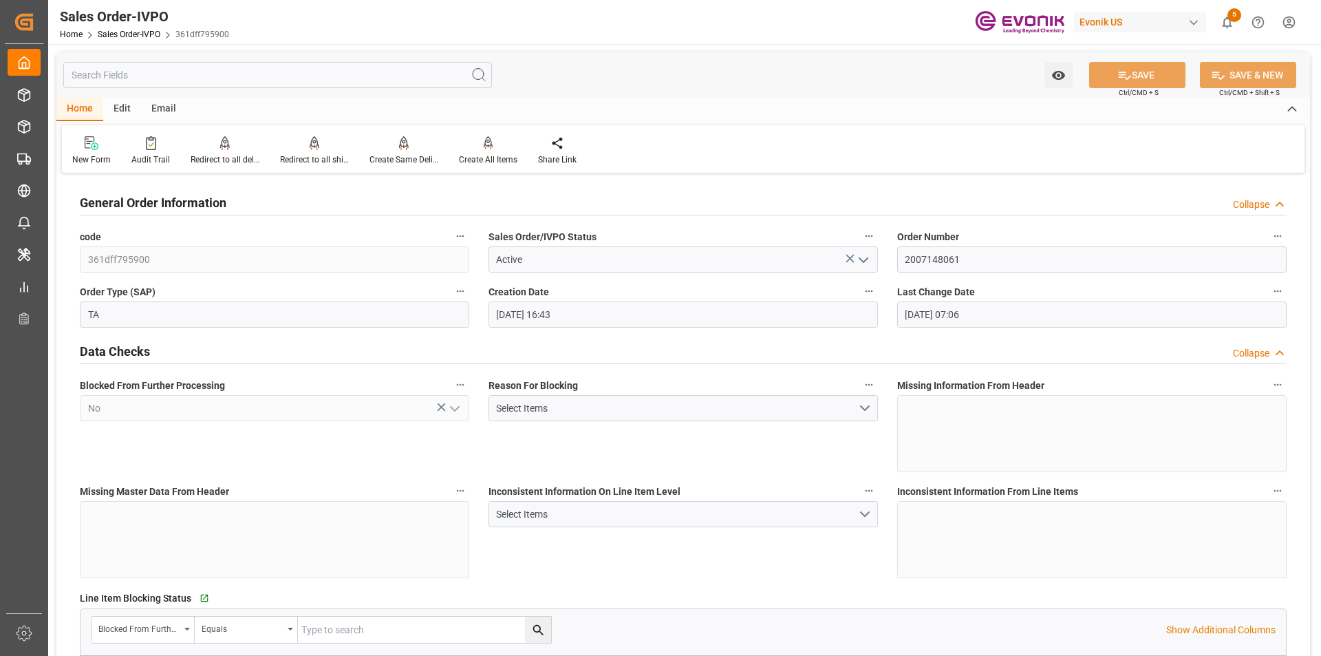
type input "[DATE] 07:06"
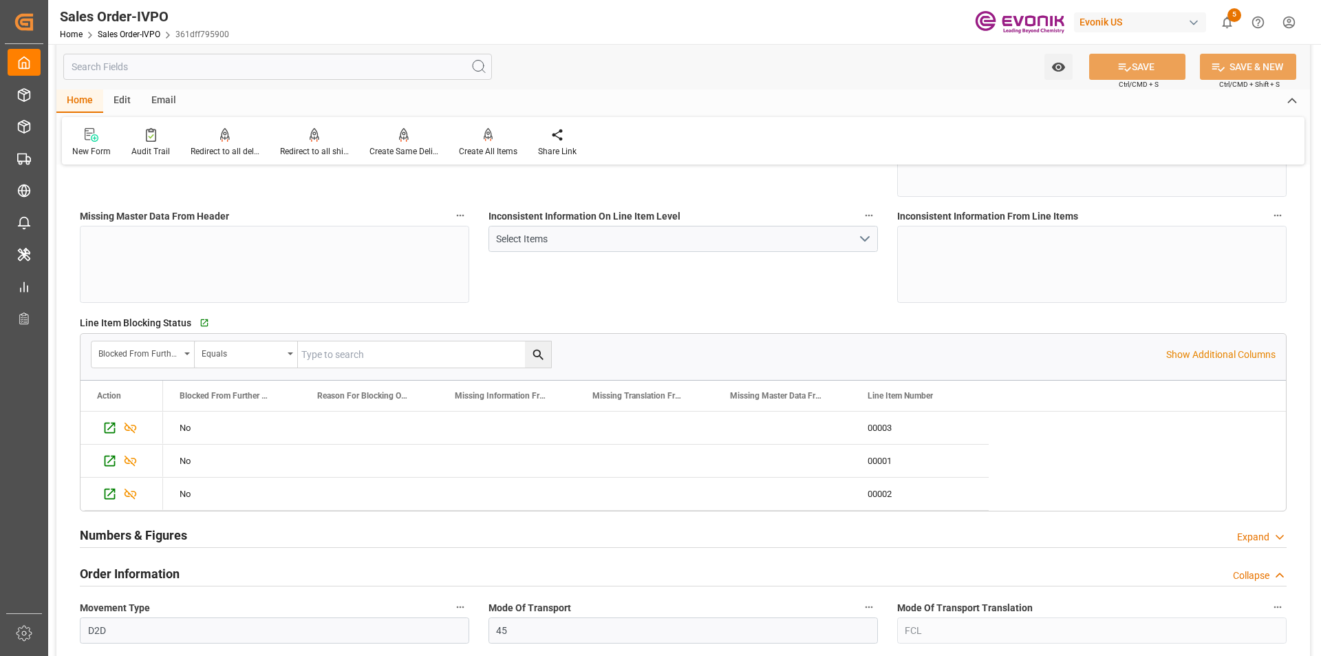
scroll to position [344, 0]
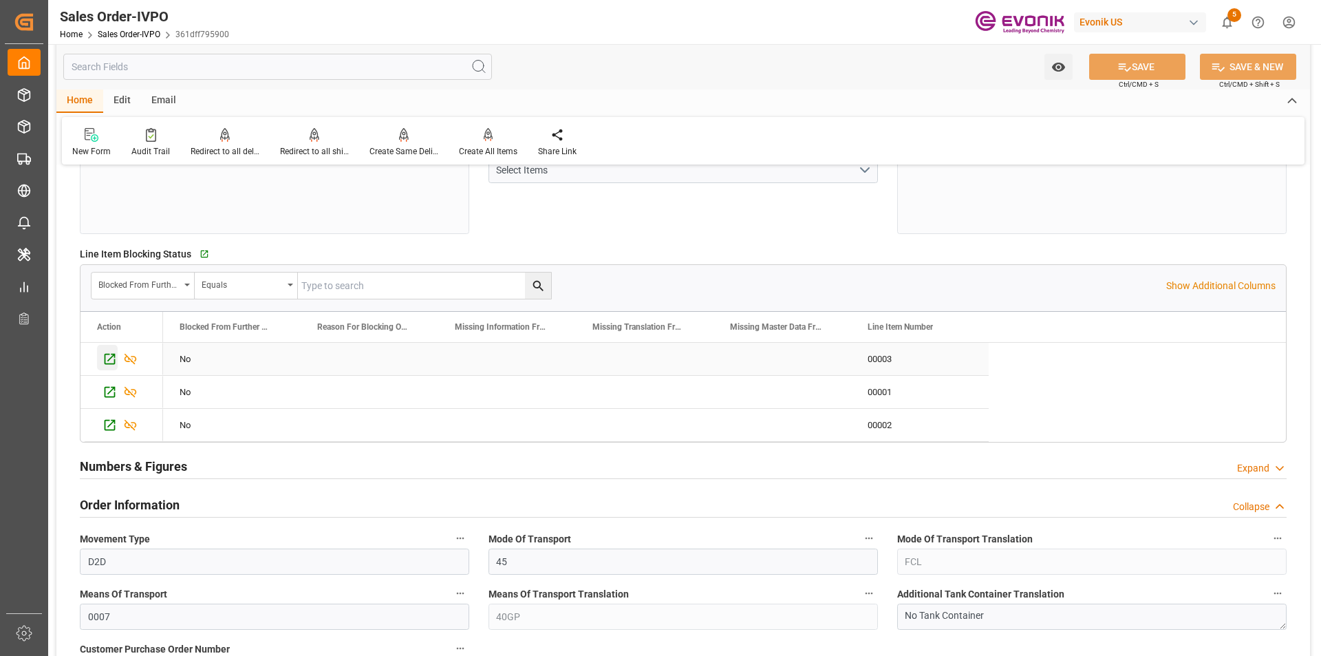
click at [107, 360] on icon "Press SPACE to select this row." at bounding box center [109, 358] width 14 height 14
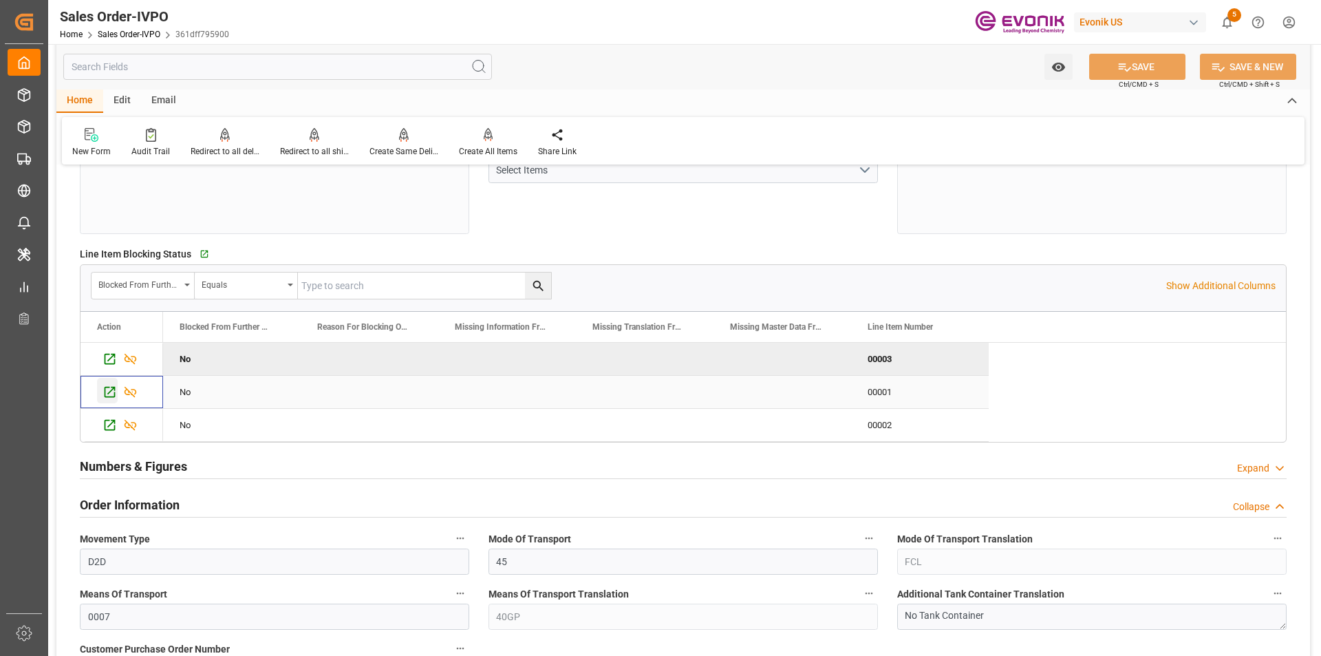
click at [113, 391] on icon "Press SPACE to select this row." at bounding box center [109, 392] width 14 height 14
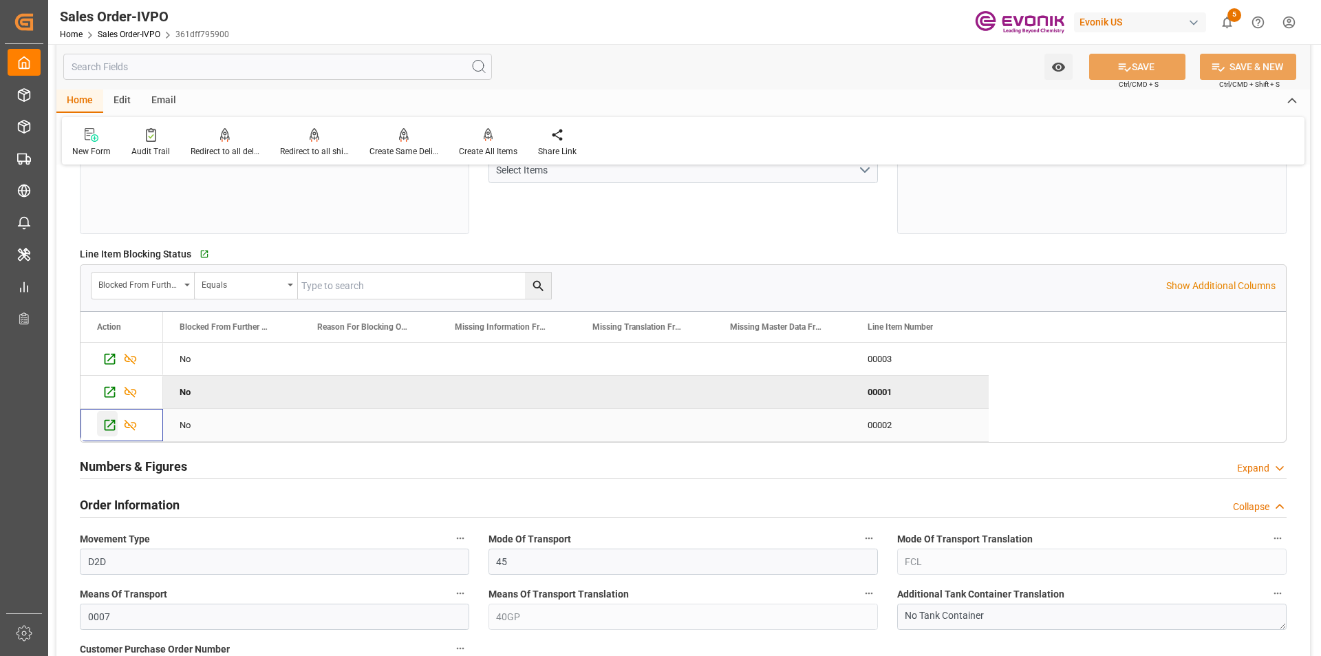
click at [108, 429] on icon "Press SPACE to select this row." at bounding box center [109, 425] width 14 height 14
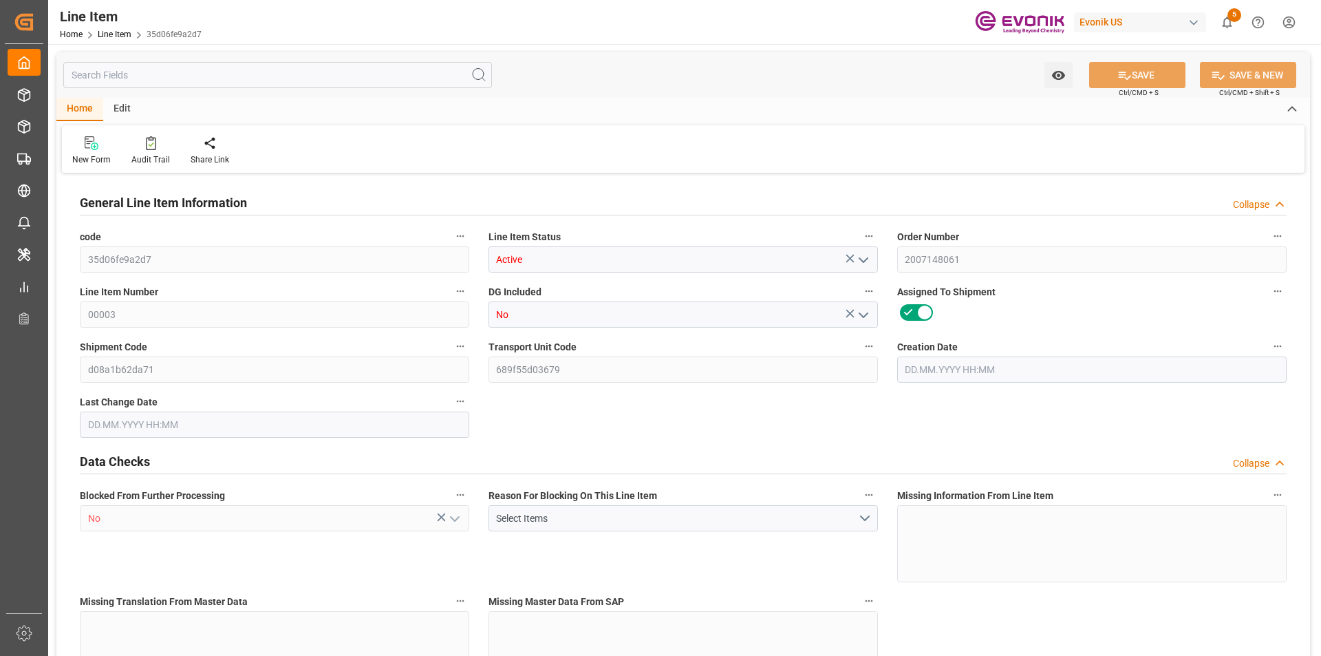
type input "19"
type input "19121.6"
type input "19000"
type input "26.3553"
type input "760"
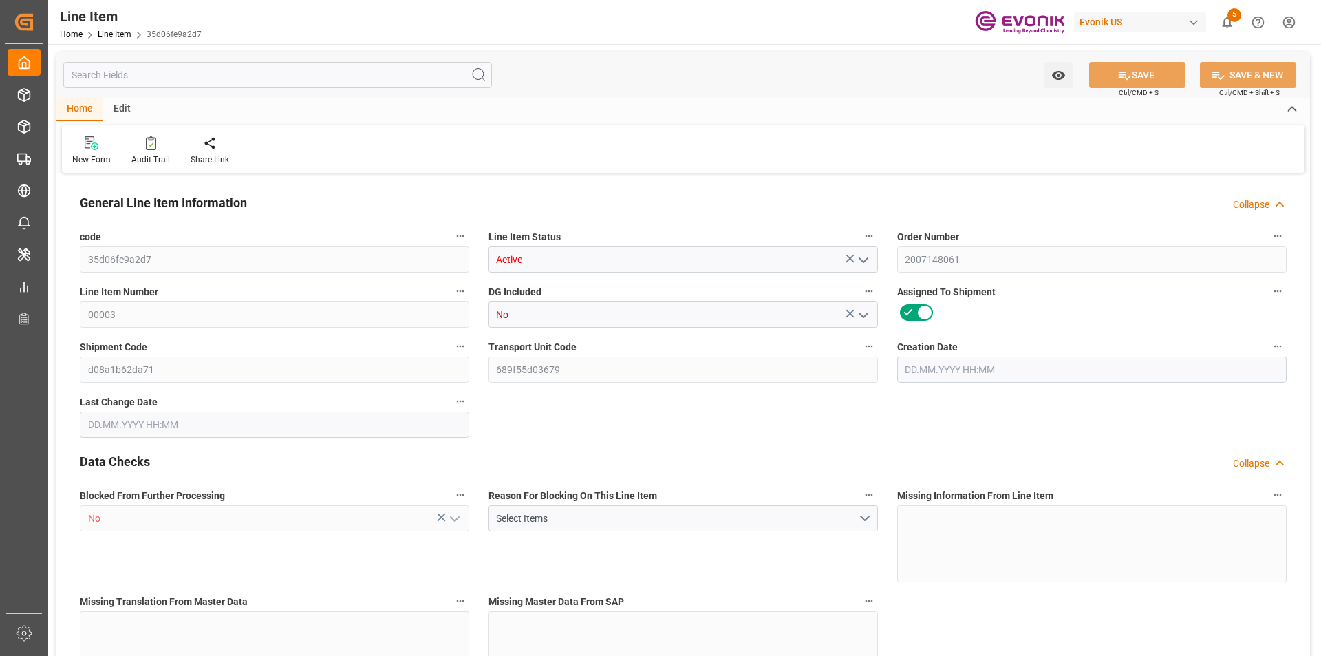
type input "32300"
type input "760"
type input "19000"
type input "19121.6"
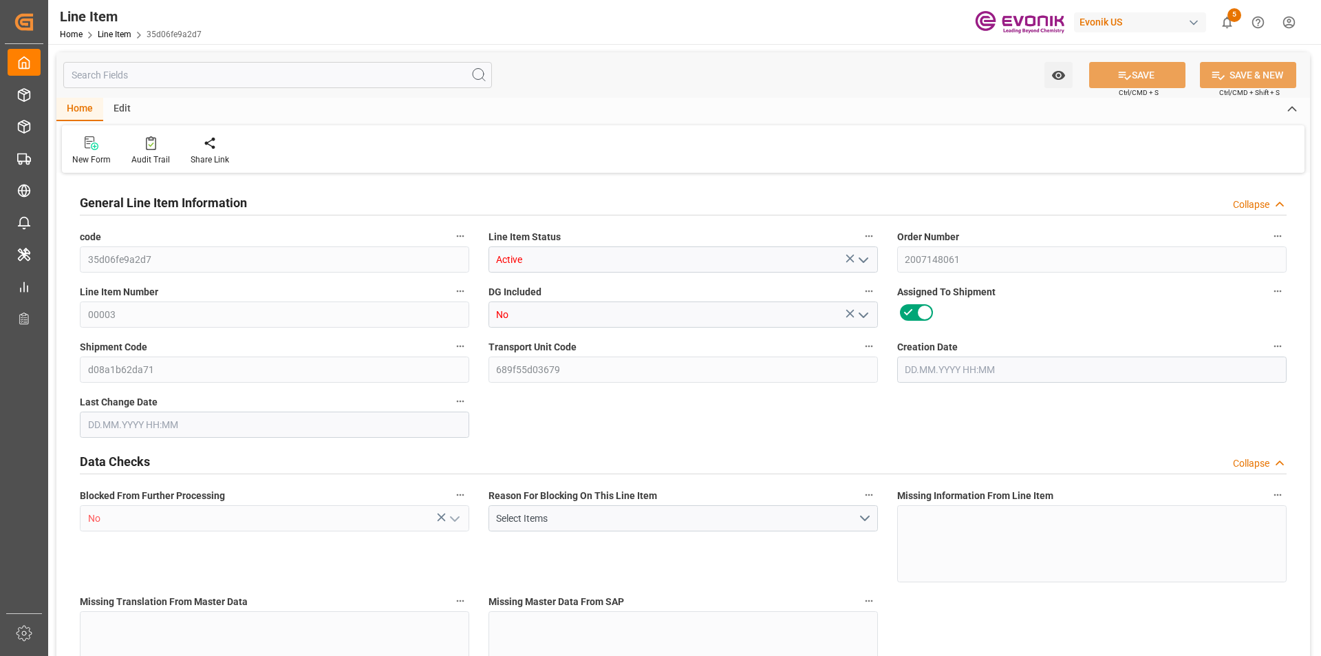
type input "19520.6"
type input "19000"
type input "26.3553"
type input "26355.28"
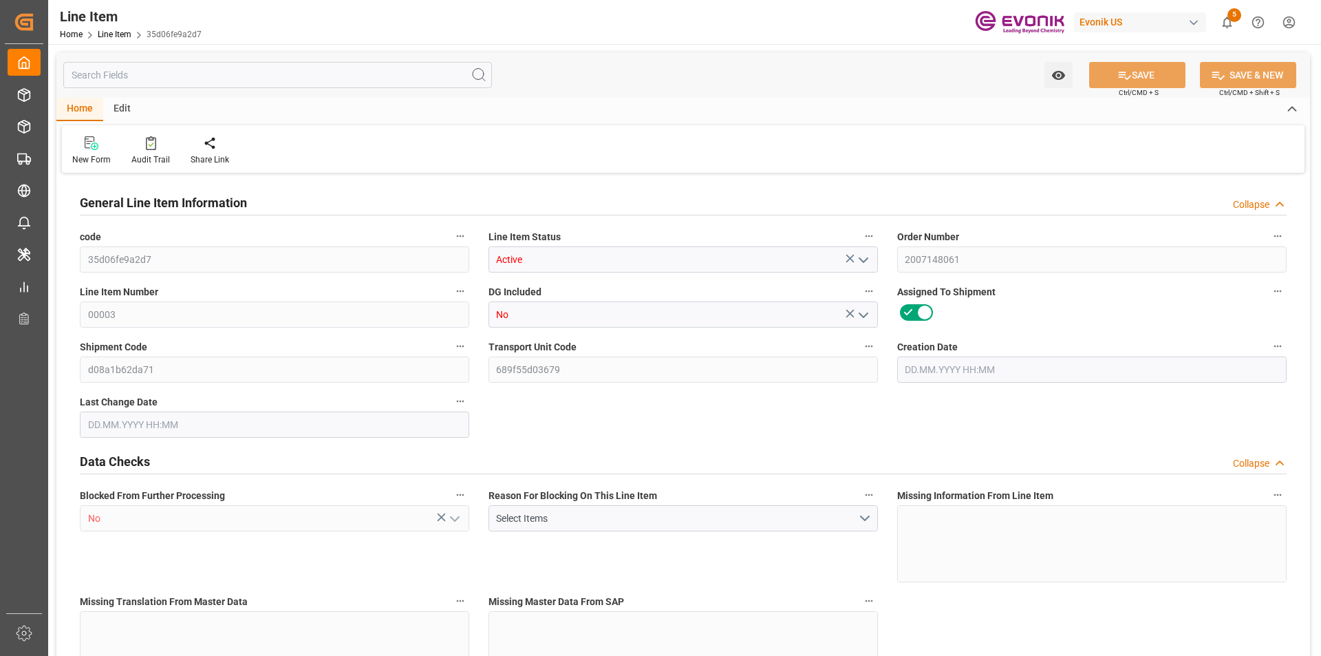
type input "0"
type input "[DATE] 16:43"
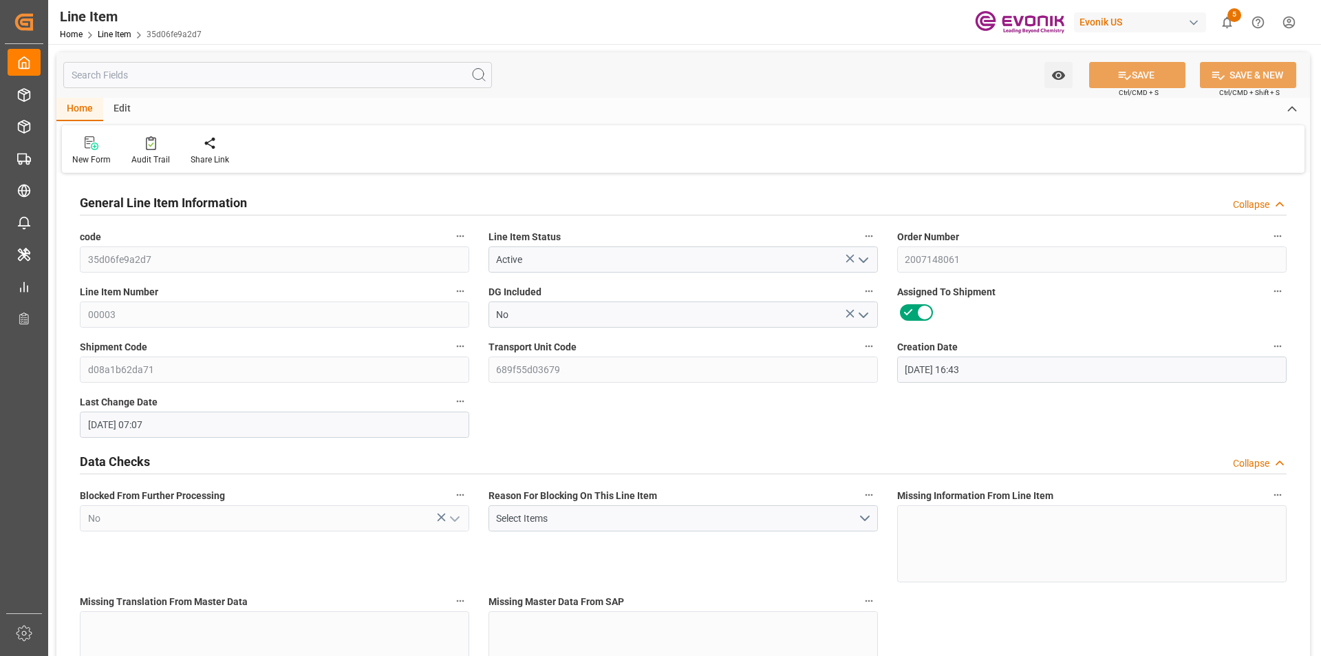
type input "25.08.2025 07:07"
type input "[DATE]"
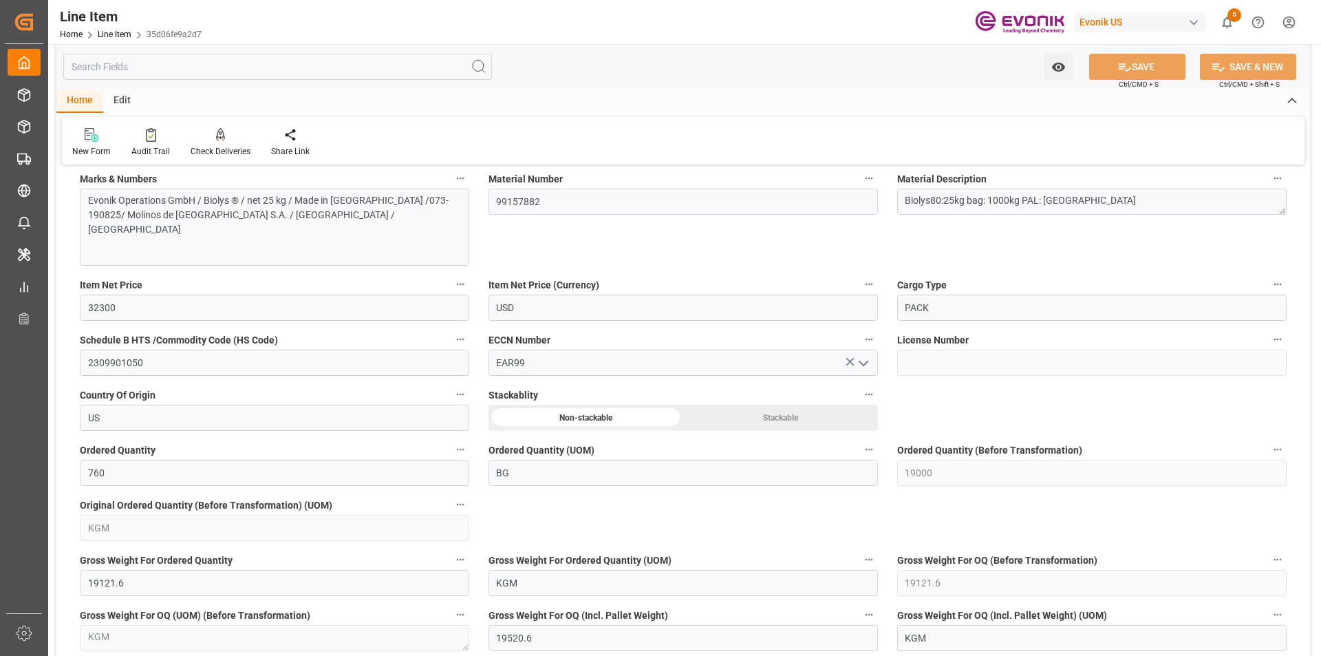
scroll to position [894, 0]
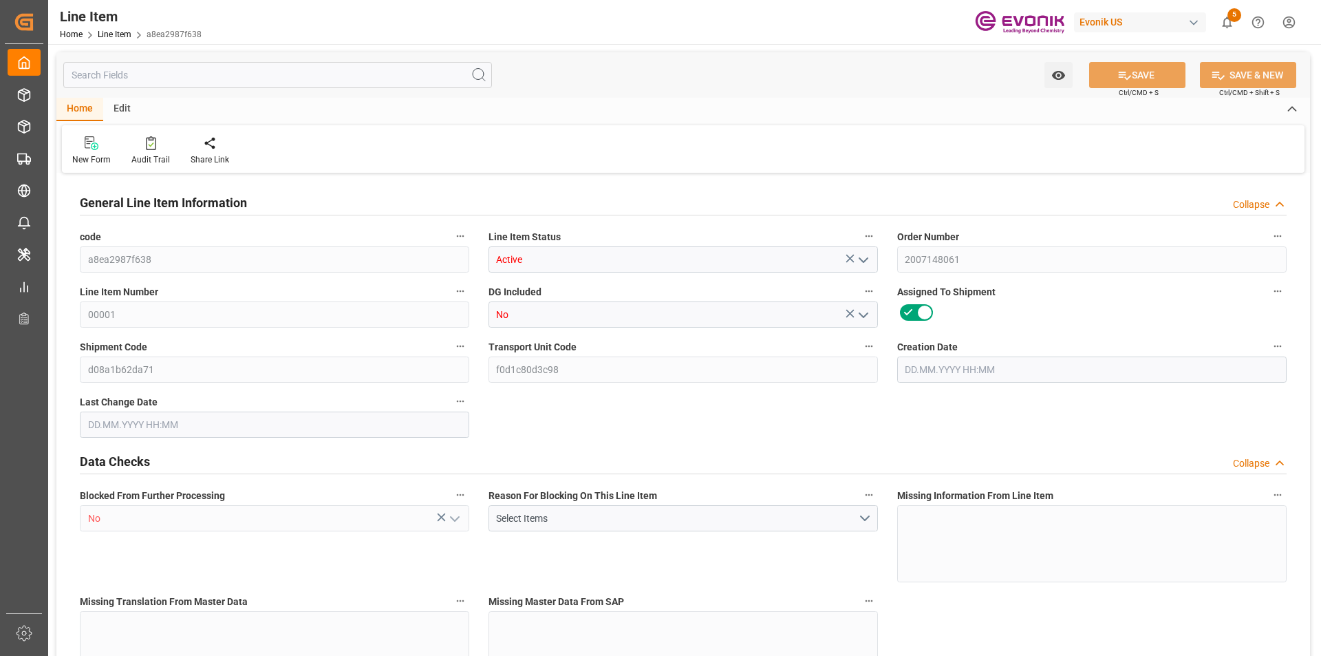
type input "19"
type input "19121.6"
type input "19000"
type input "26.3553"
type input "760"
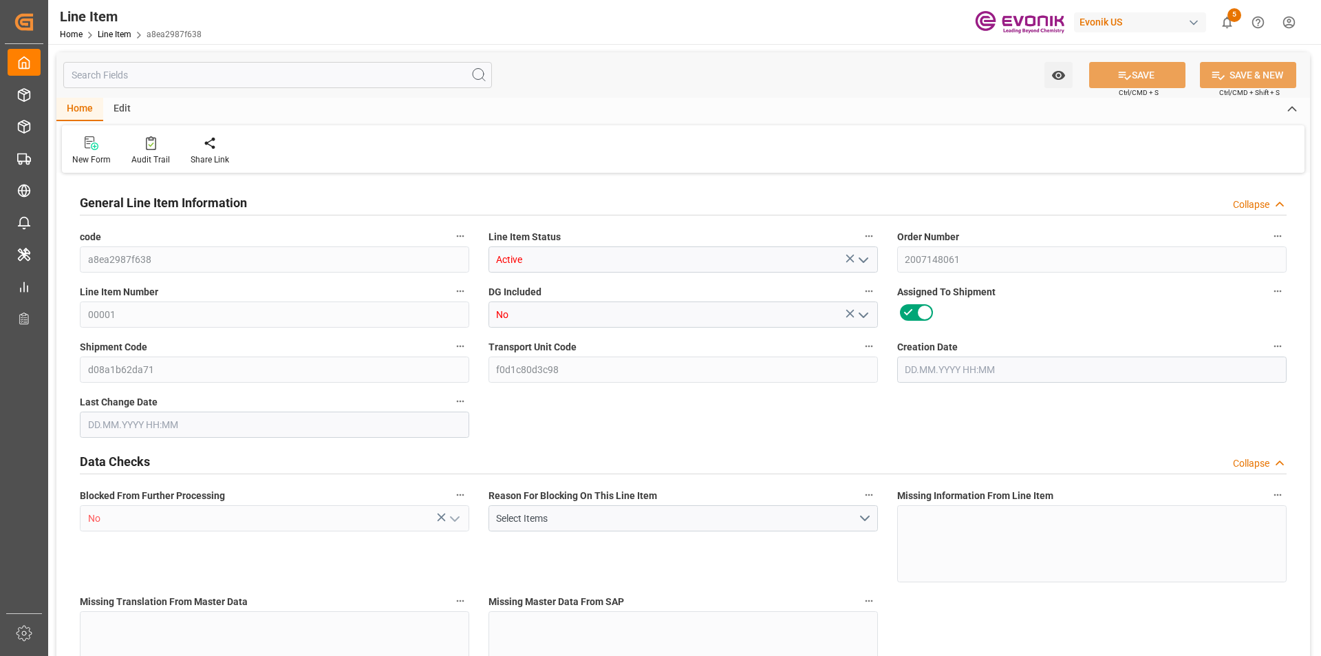
type input "32300"
type input "760"
type input "19000"
type input "19121.6"
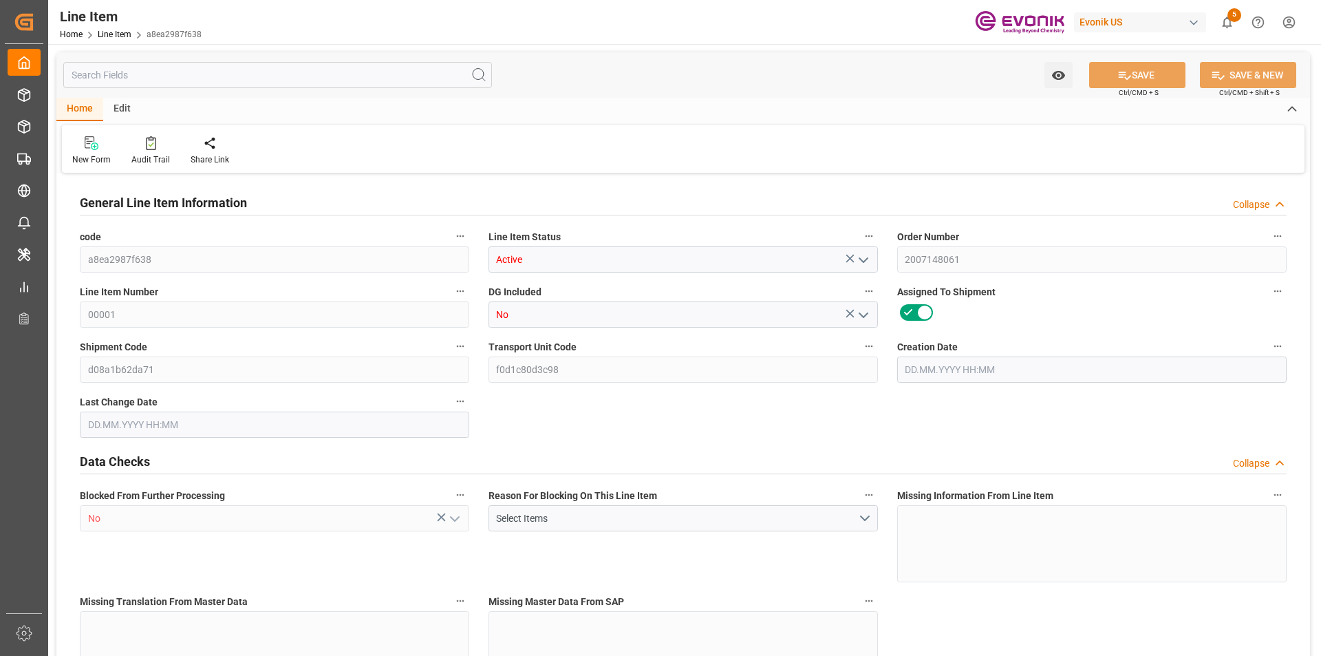
type input "19520.6"
type input "19000"
type input "26.3553"
type input "26355.28"
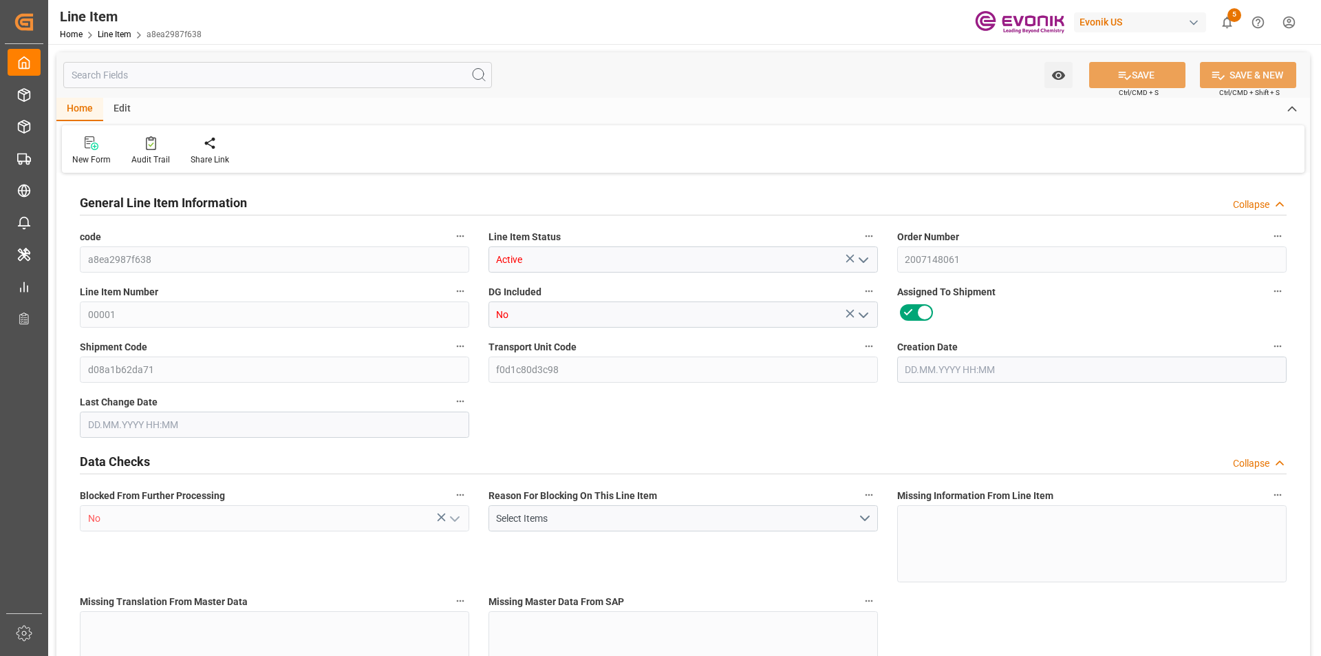
type input "0"
type input "[DATE] 16:43"
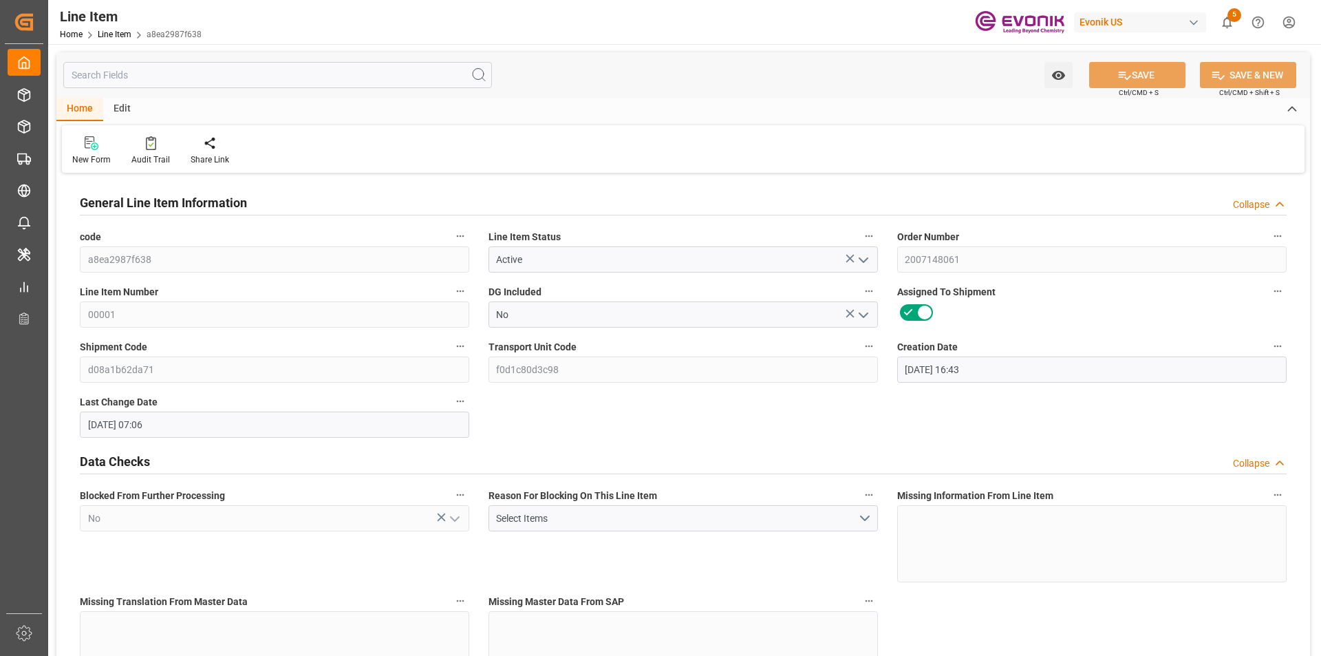
type input "25.08.2025 07:06"
type input "[DATE]"
type input "28.08.2025"
type input "21.08.2025"
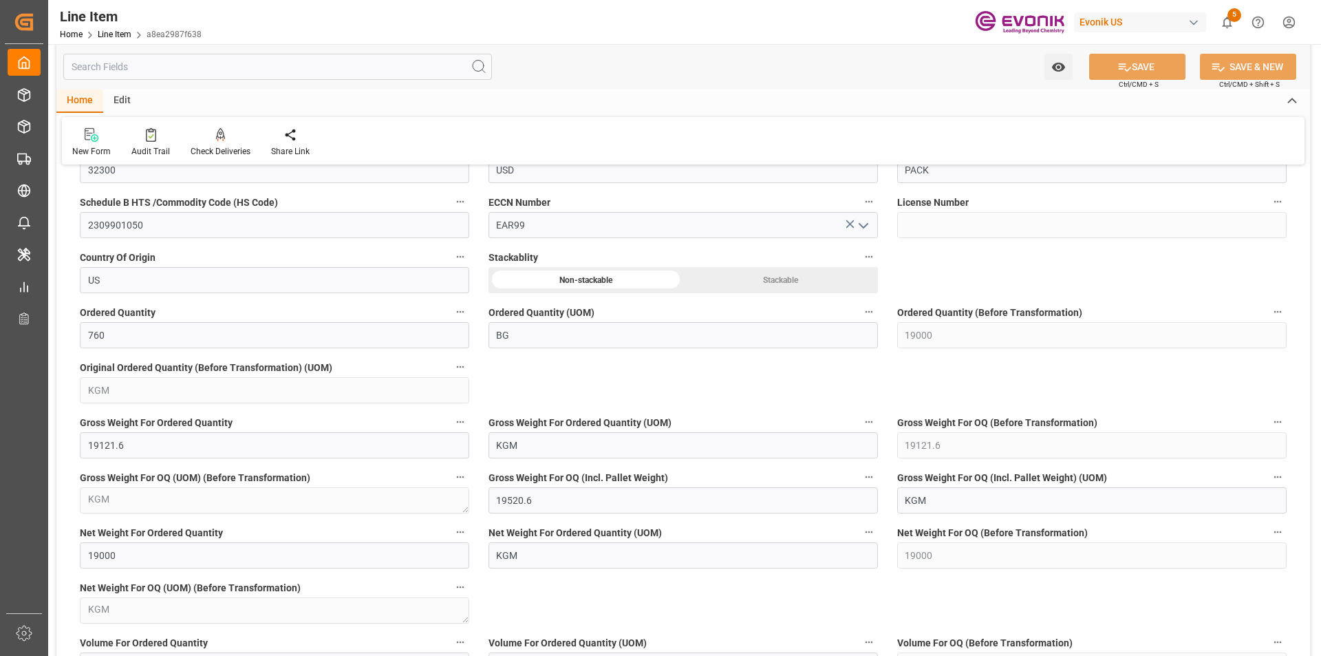
scroll to position [1032, 0]
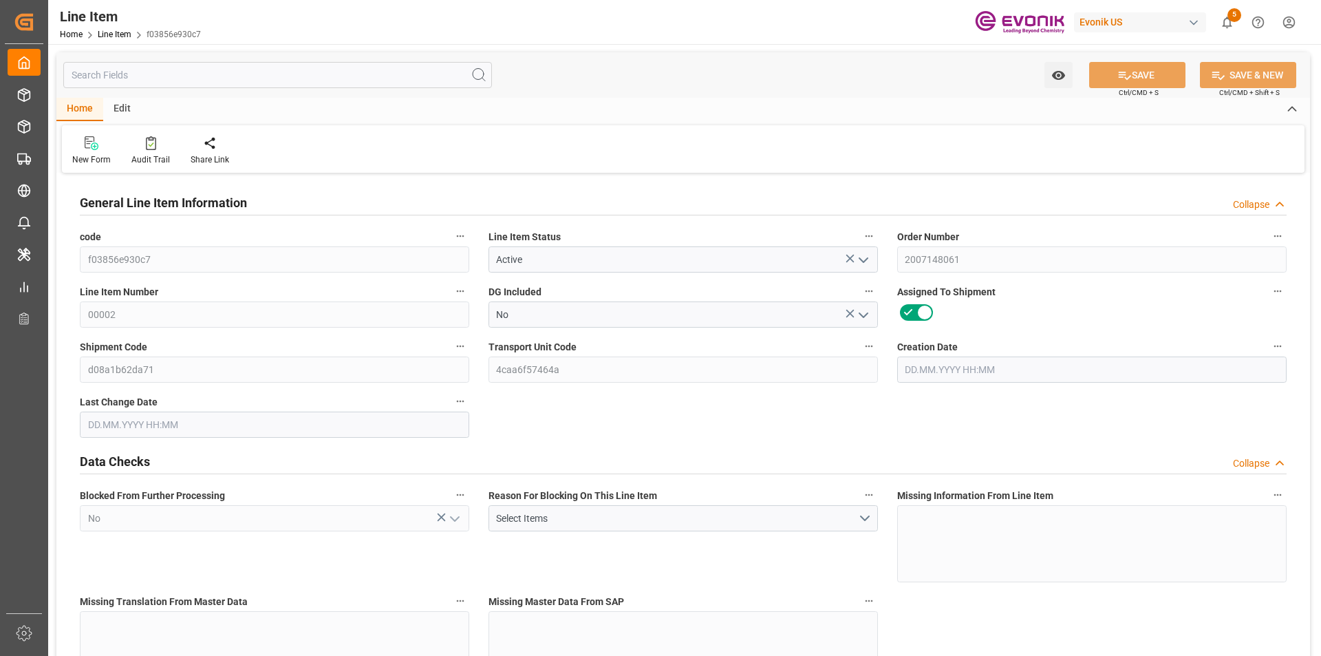
type input "19"
type input "19121.6"
type input "19000"
type input "26.3553"
type input "760"
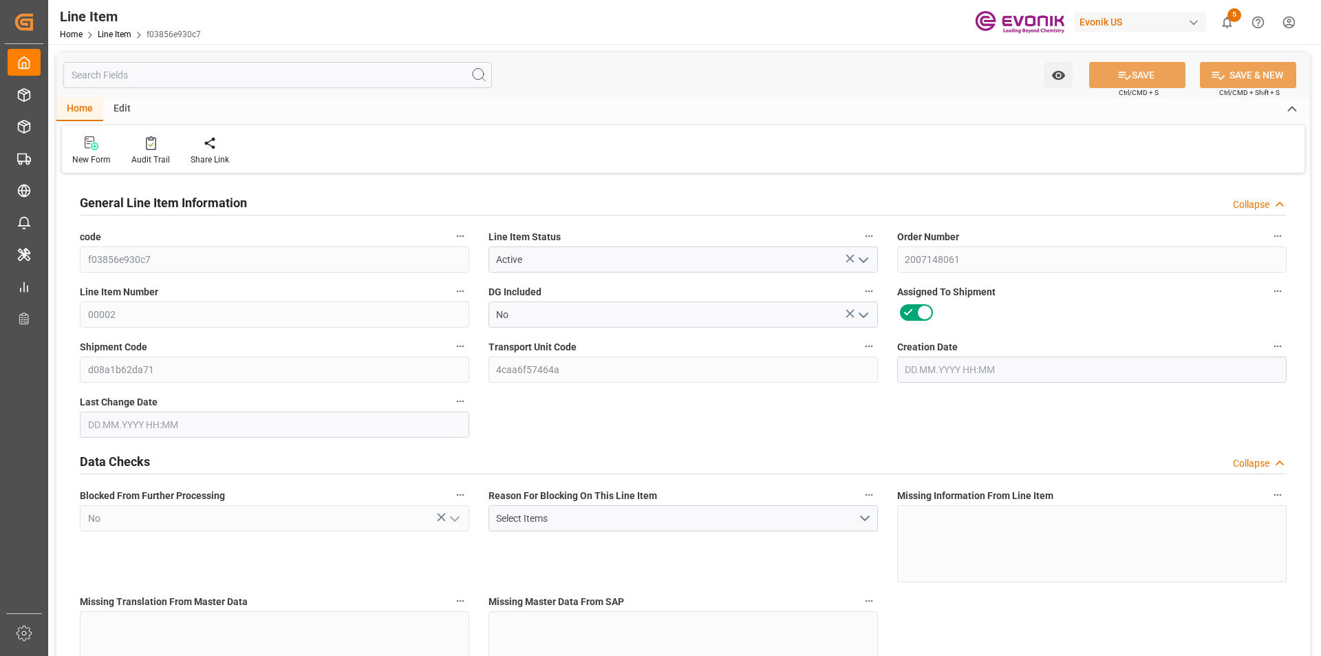
type input "32300"
type input "760"
type input "19000"
type input "19121.6"
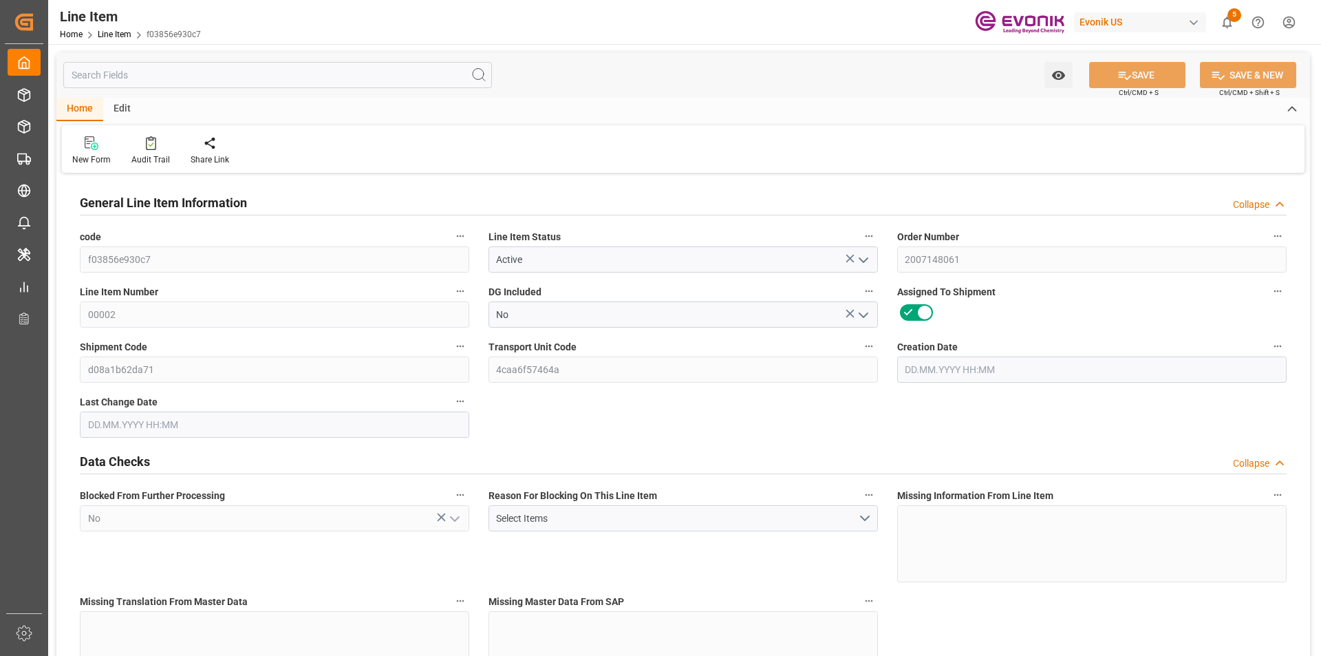
type input "19520.6"
type input "19000"
type input "26.3553"
type input "26355.28"
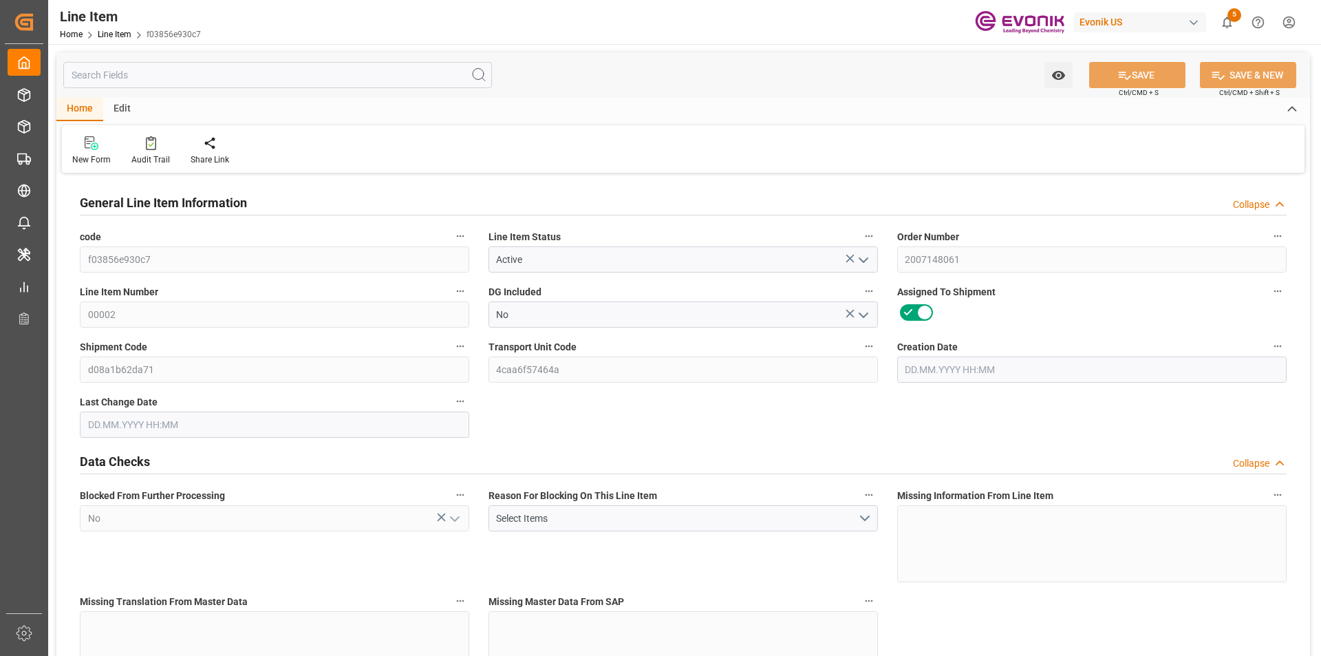
type input "0"
type input "[DATE] 16:43"
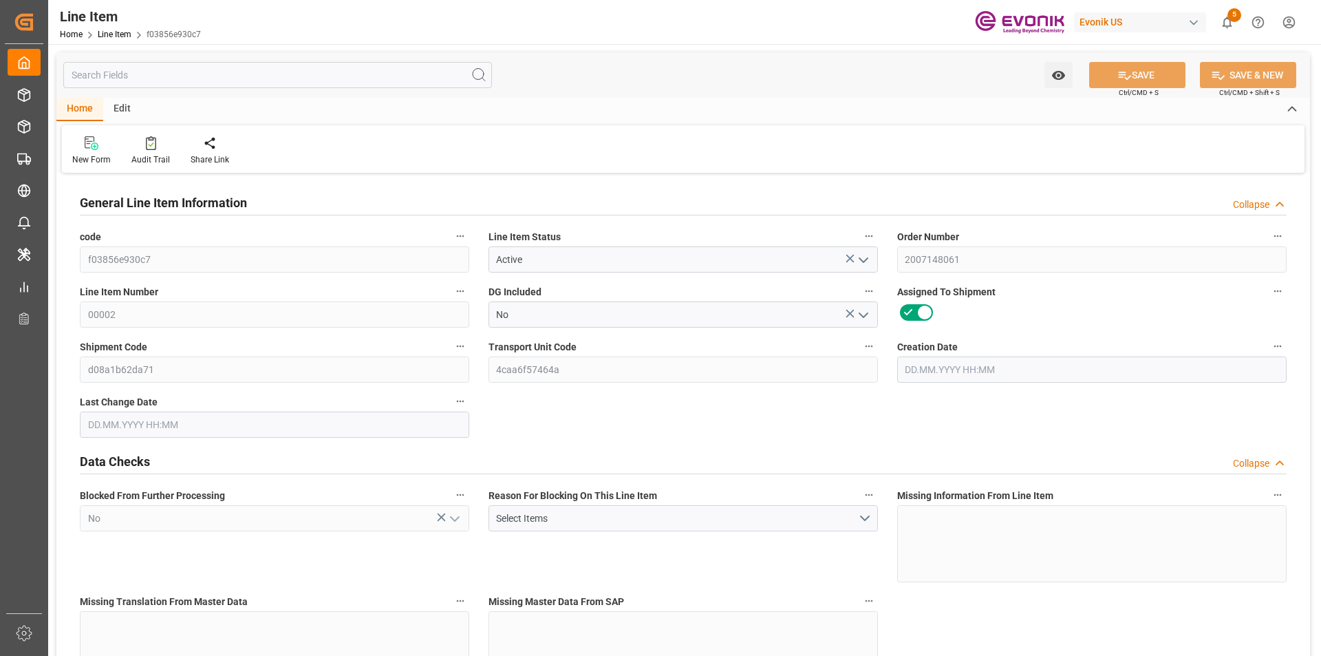
type input "25.08.2025 07:06"
type input "[DATE]"
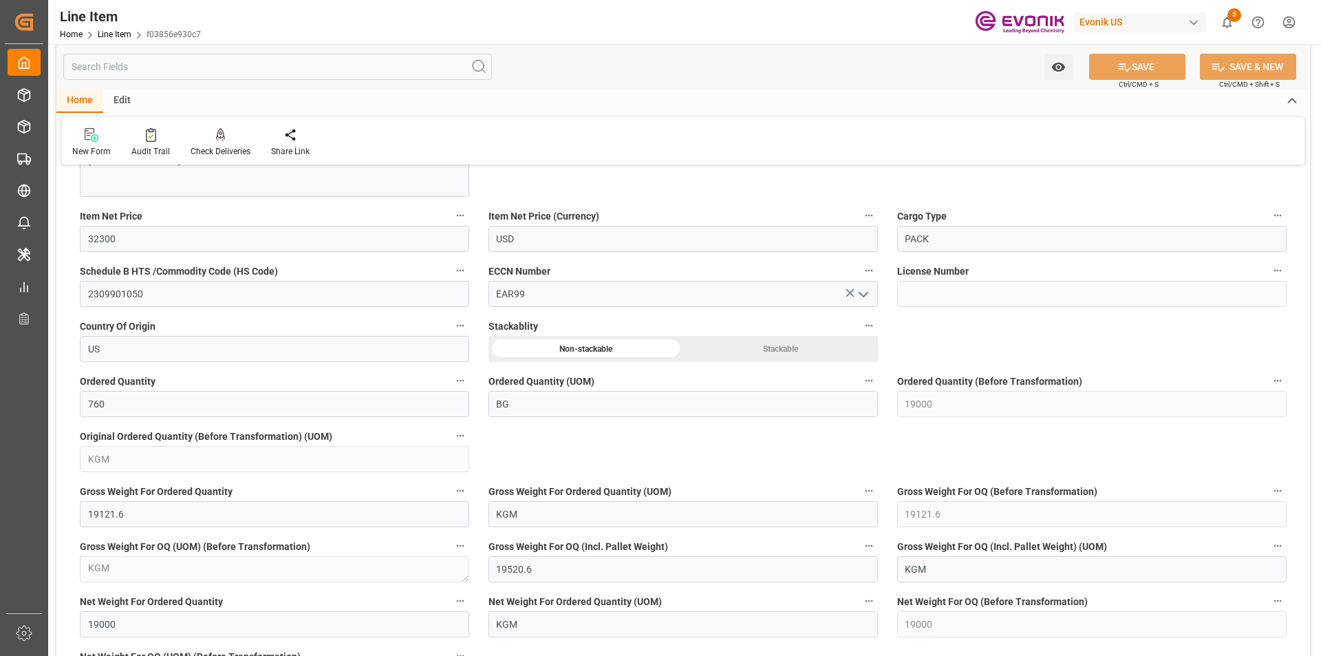
scroll to position [1101, 0]
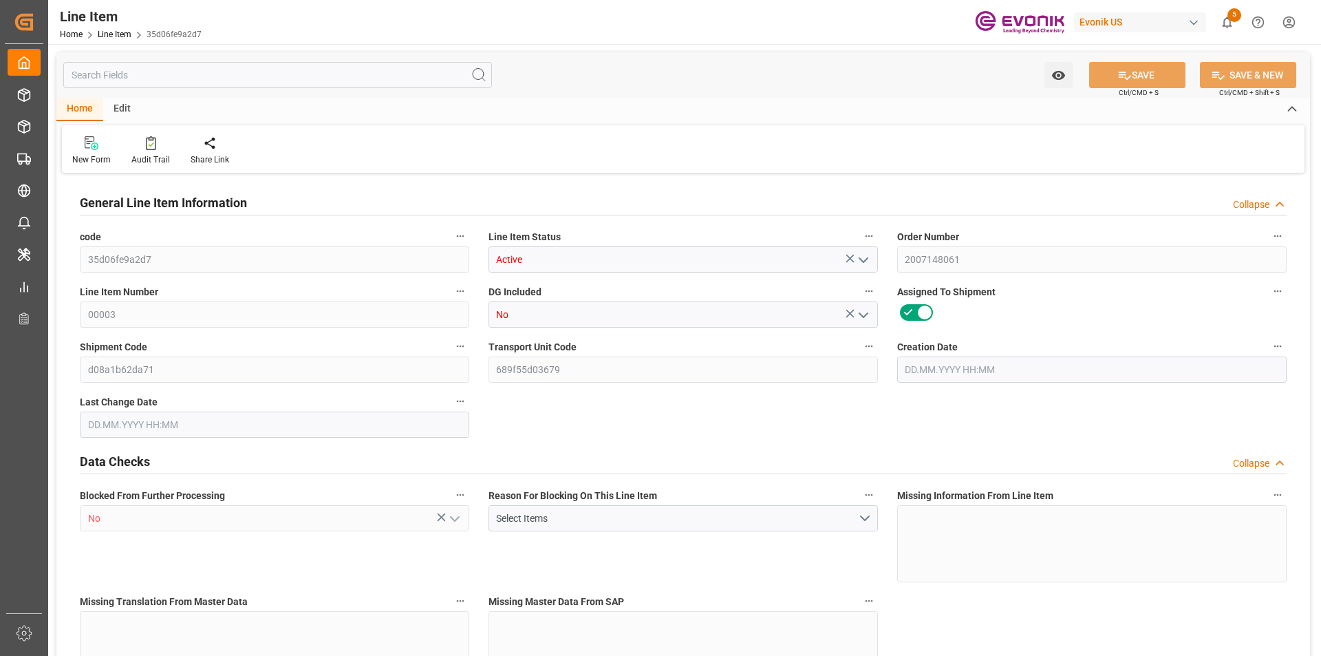
type input "19"
type input "19121.6"
type input "19000"
type input "26.3553"
type input "760"
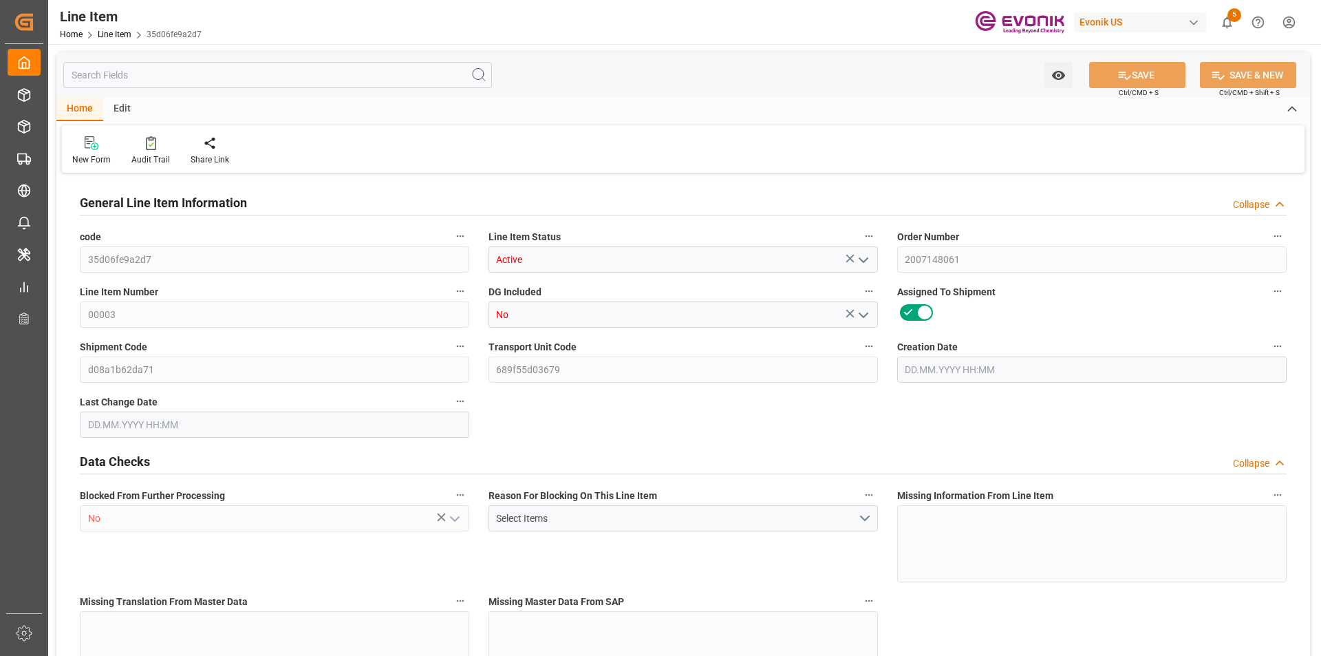
type input "32300"
type input "760"
type input "19000"
type input "19121.6"
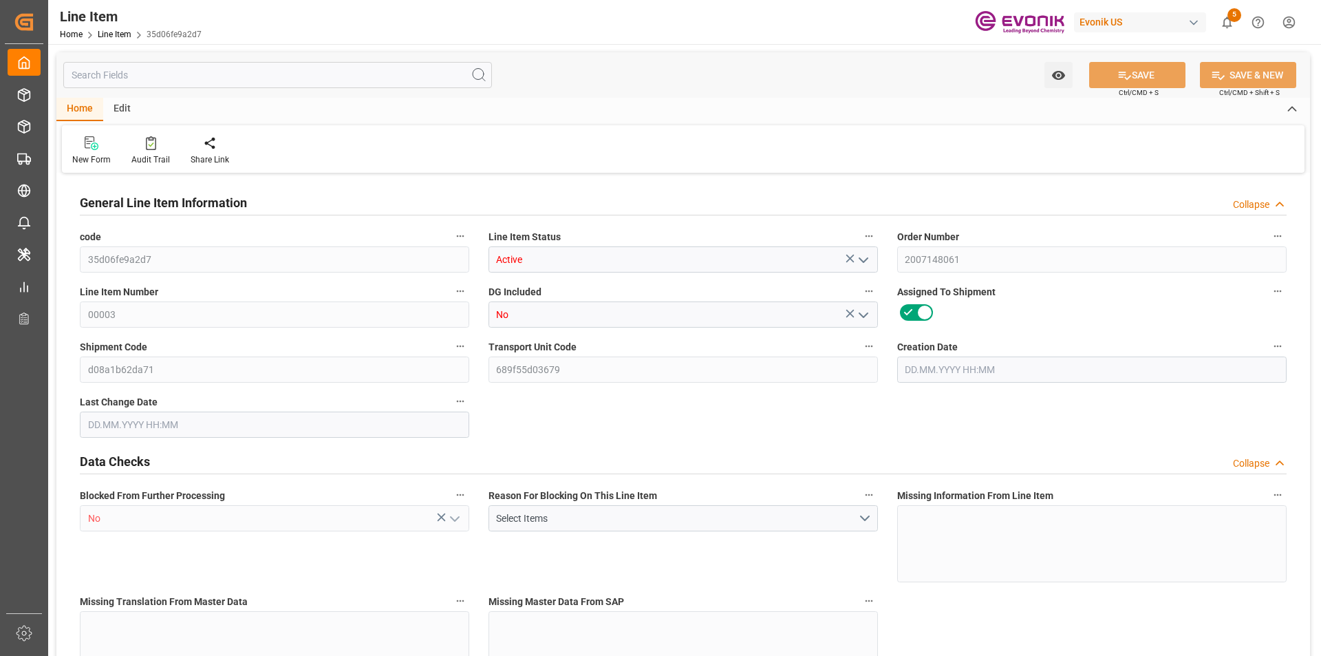
type input "19520.6"
type input "19000"
type input "26.3553"
type input "26355.28"
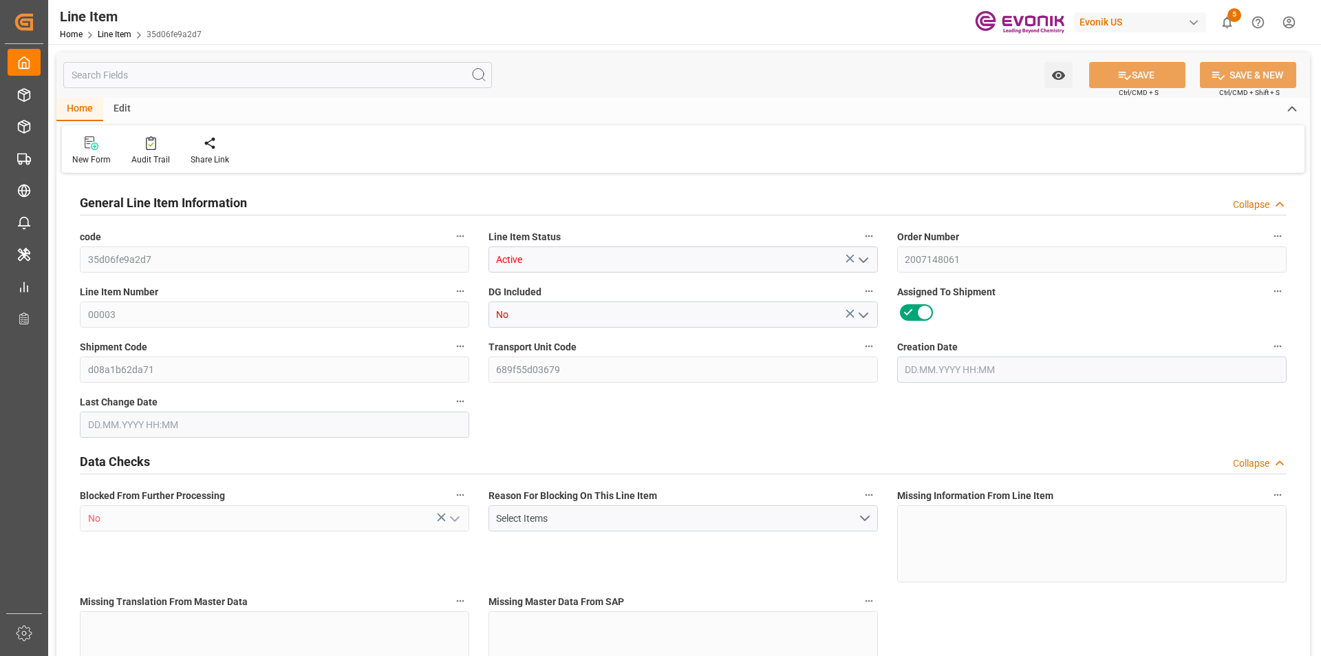
type input "0"
type input "22.08.2025 16:43"
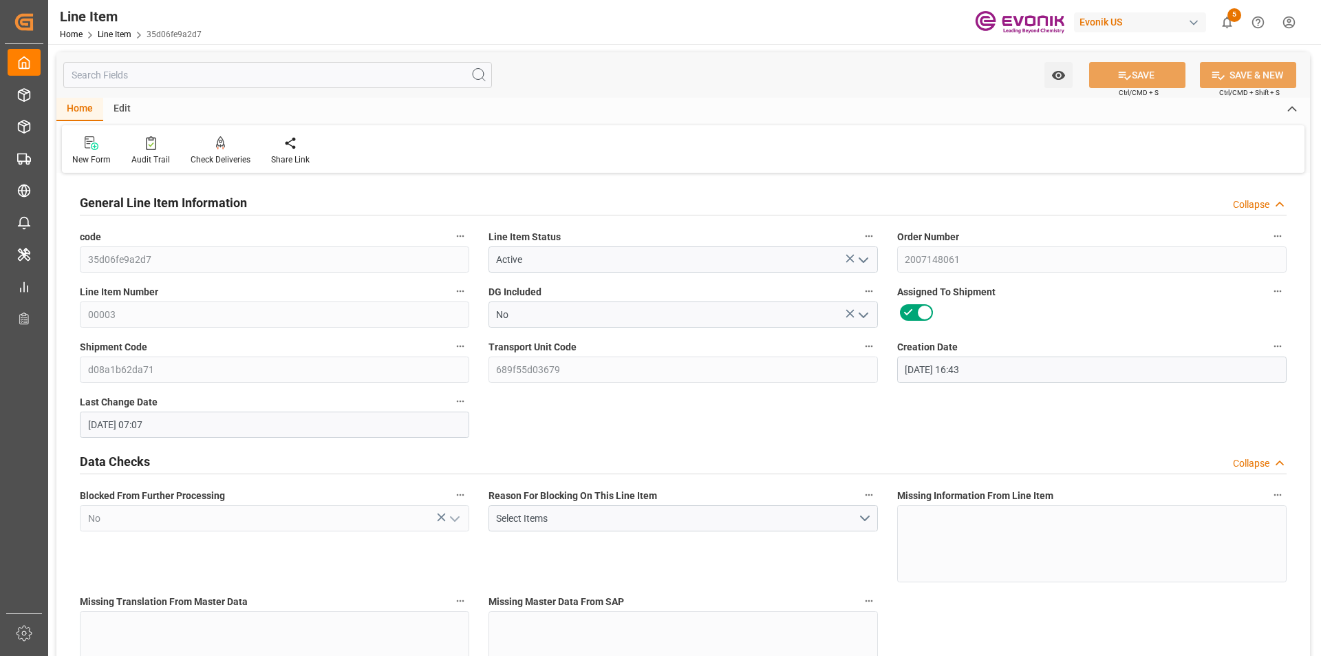
type input "25.08.2025 07:07"
type input "06.10.2025"
type input "28.08.2025"
type input "21.08.2025"
click at [151, 76] on input "text" at bounding box center [277, 75] width 429 height 26
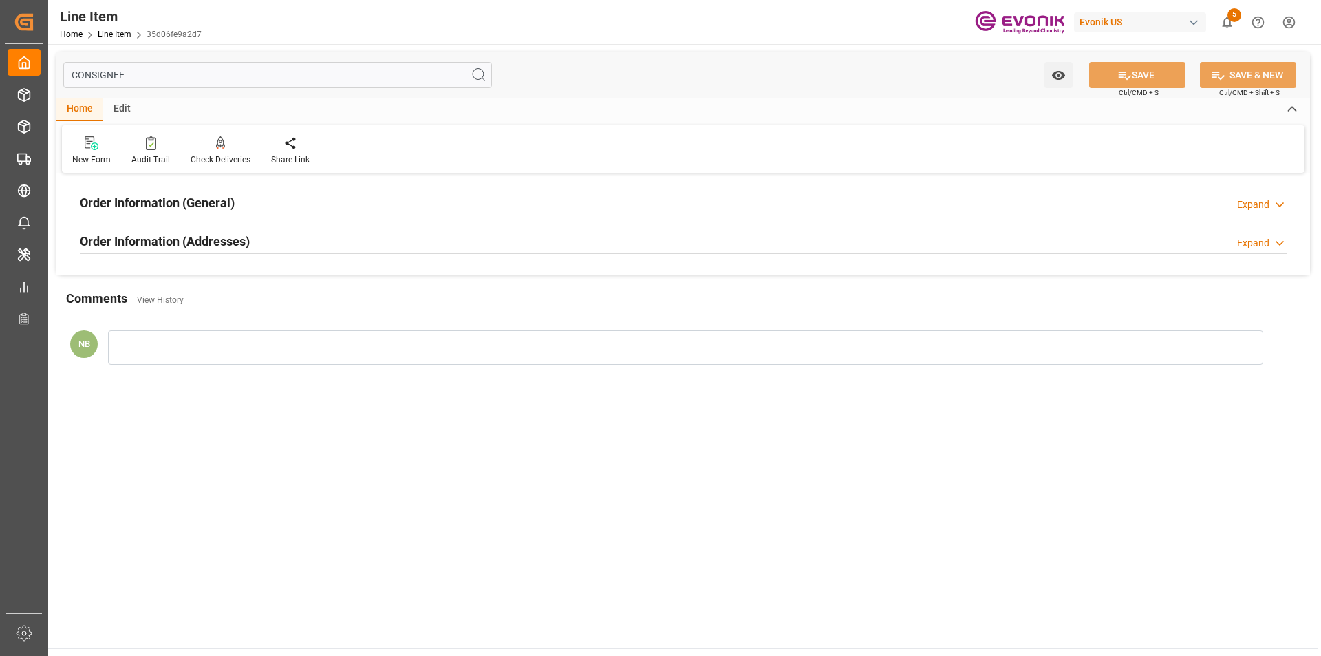
type input "CONSIGNEE"
click at [245, 234] on h2 "Order Information (Addresses)" at bounding box center [165, 241] width 170 height 19
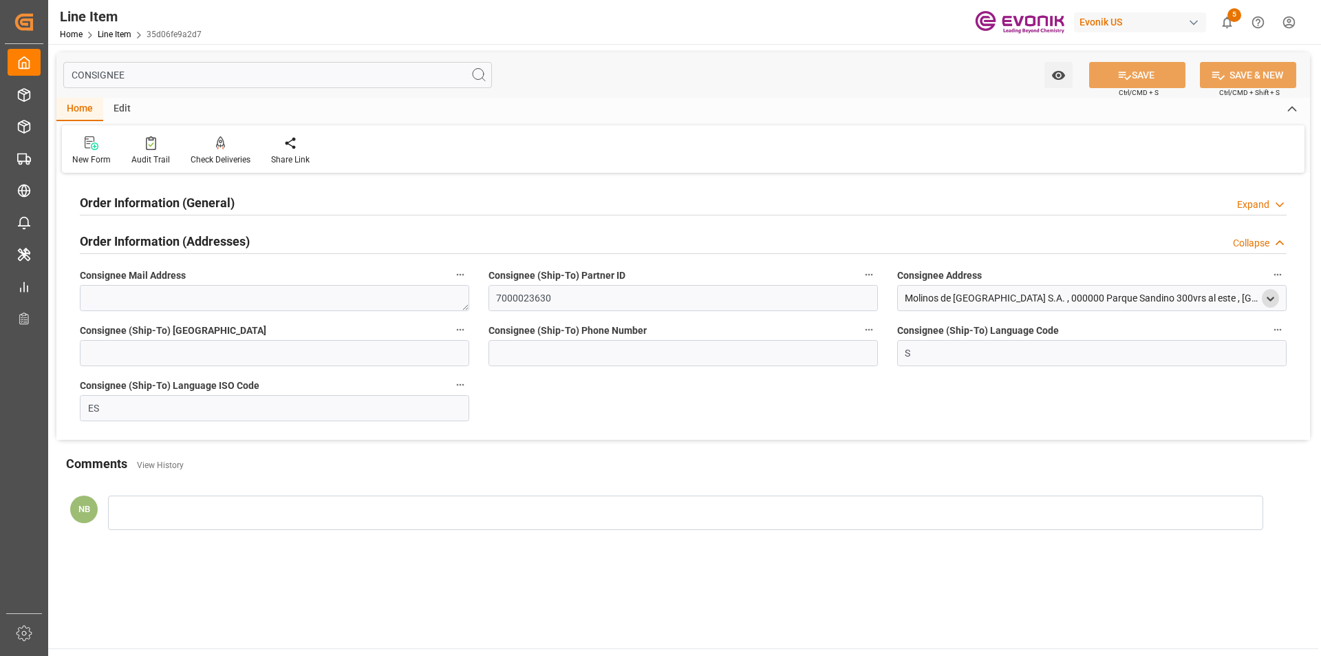
click at [1275, 300] on icon "open menu" at bounding box center [1270, 299] width 12 height 12
click at [300, 194] on div "Order Information (General) Expand" at bounding box center [683, 201] width 1206 height 26
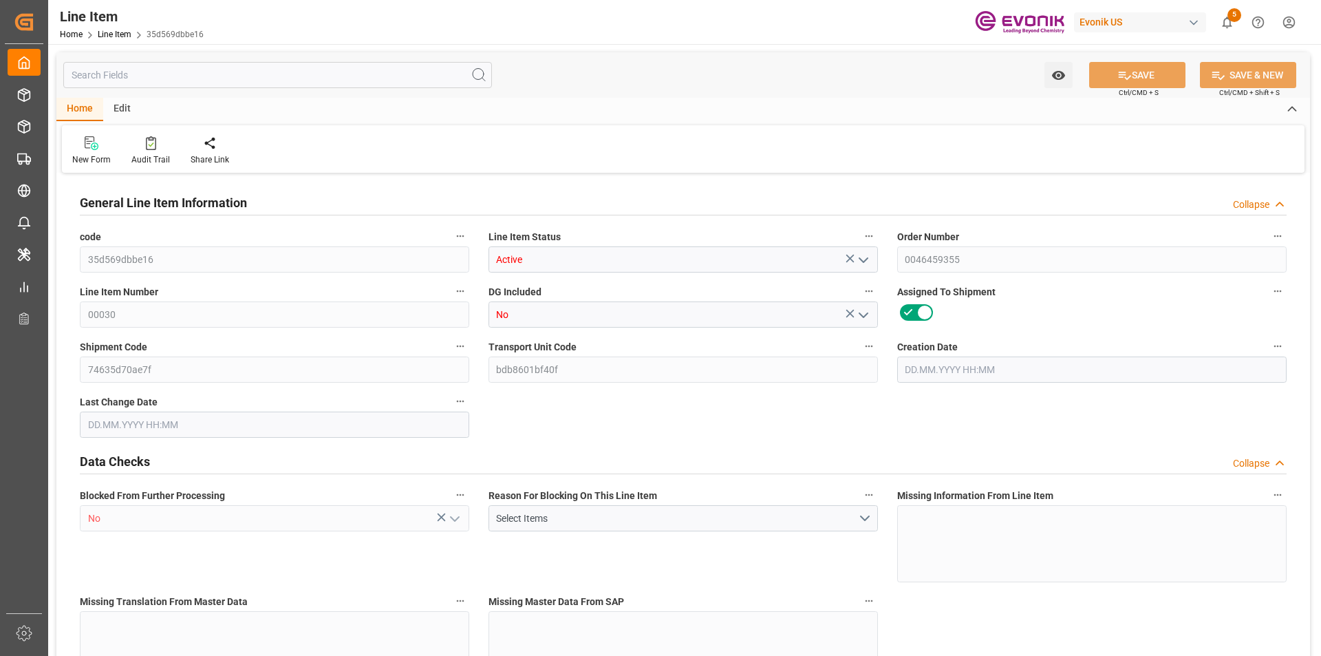
type input "1"
type input "824.4"
type input "760"
type input "1.2046"
type input "4"
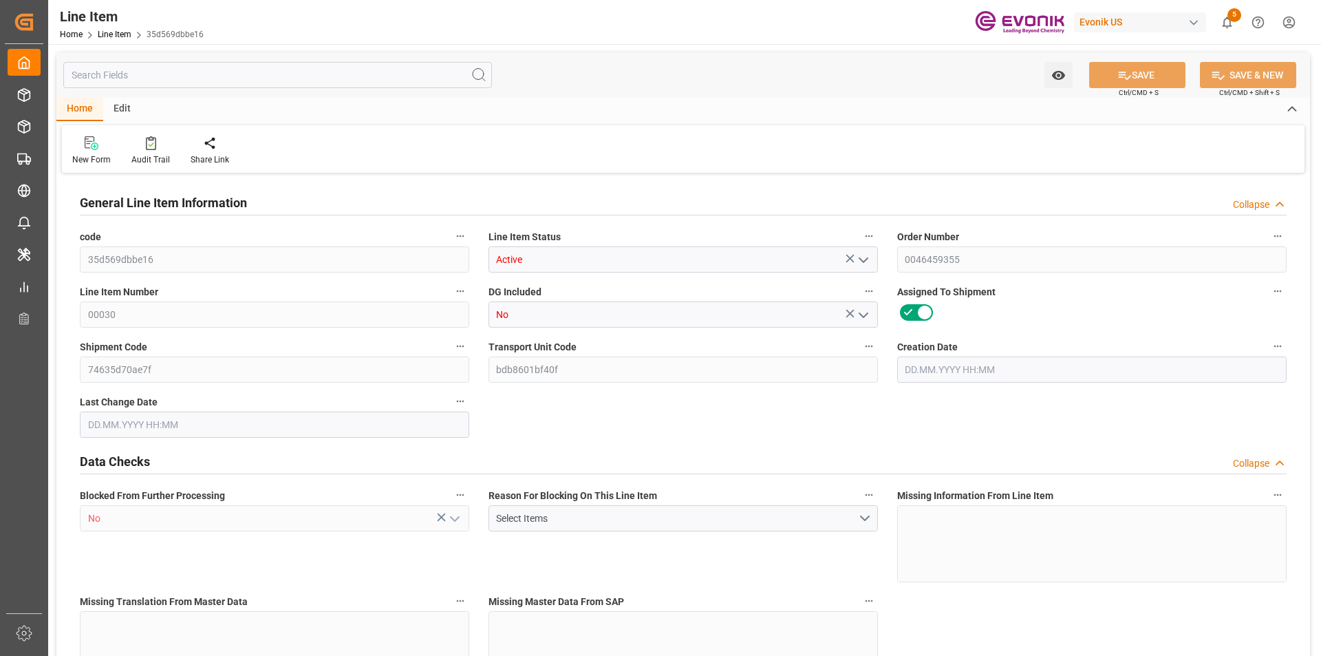
type input "4932.4"
type input "4"
type input "824.4"
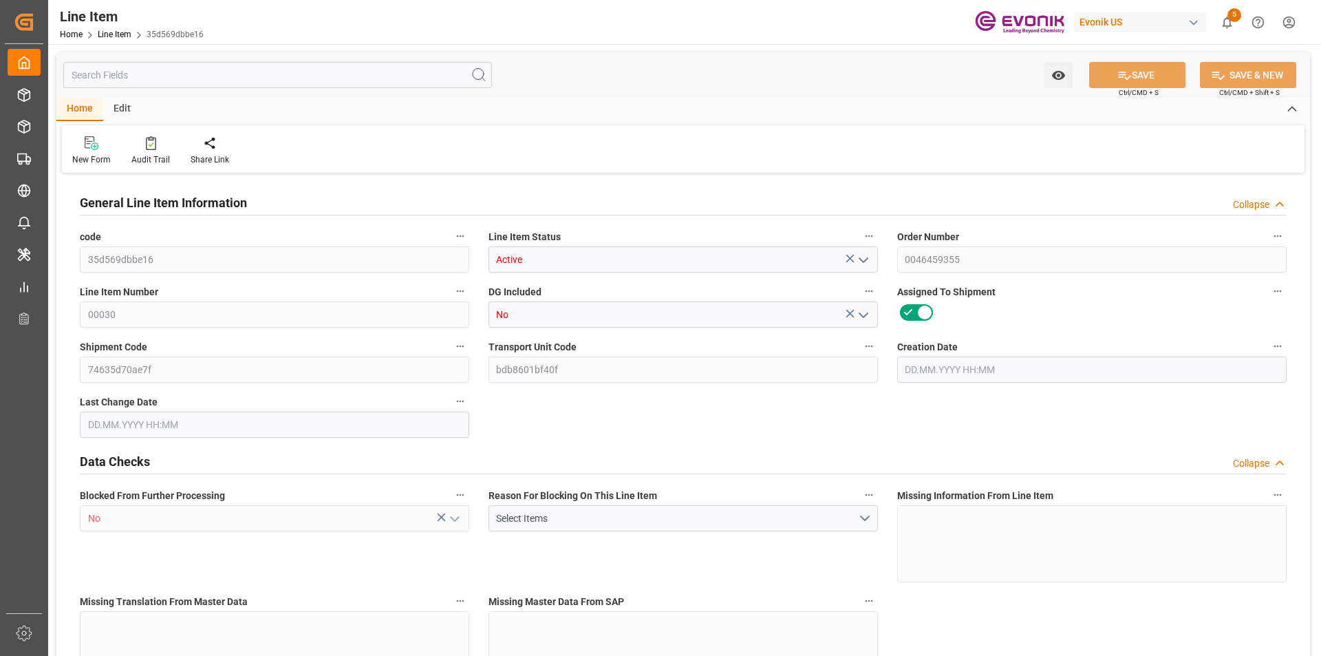
type input "844.4"
type input "760"
type input "1.2046"
type input "1204.632"
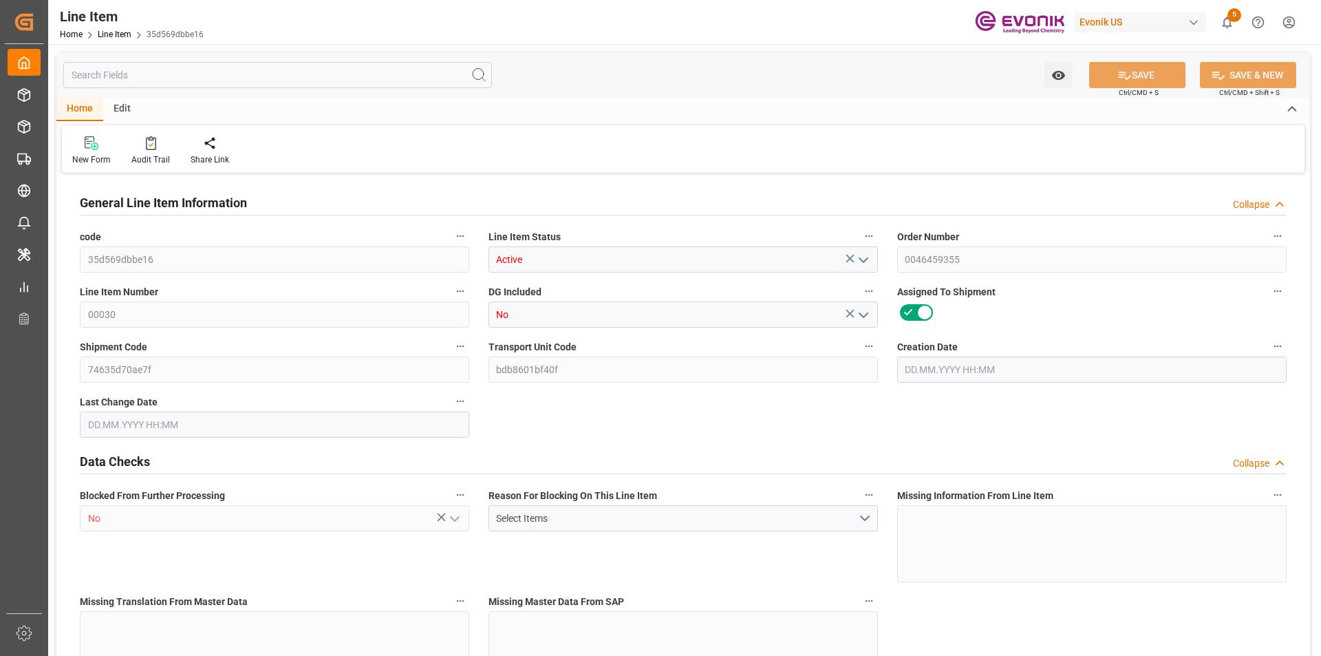
type input "4"
type input "824.4"
type input "760"
type input "1.2046"
type input "22.08.2025 12:32"
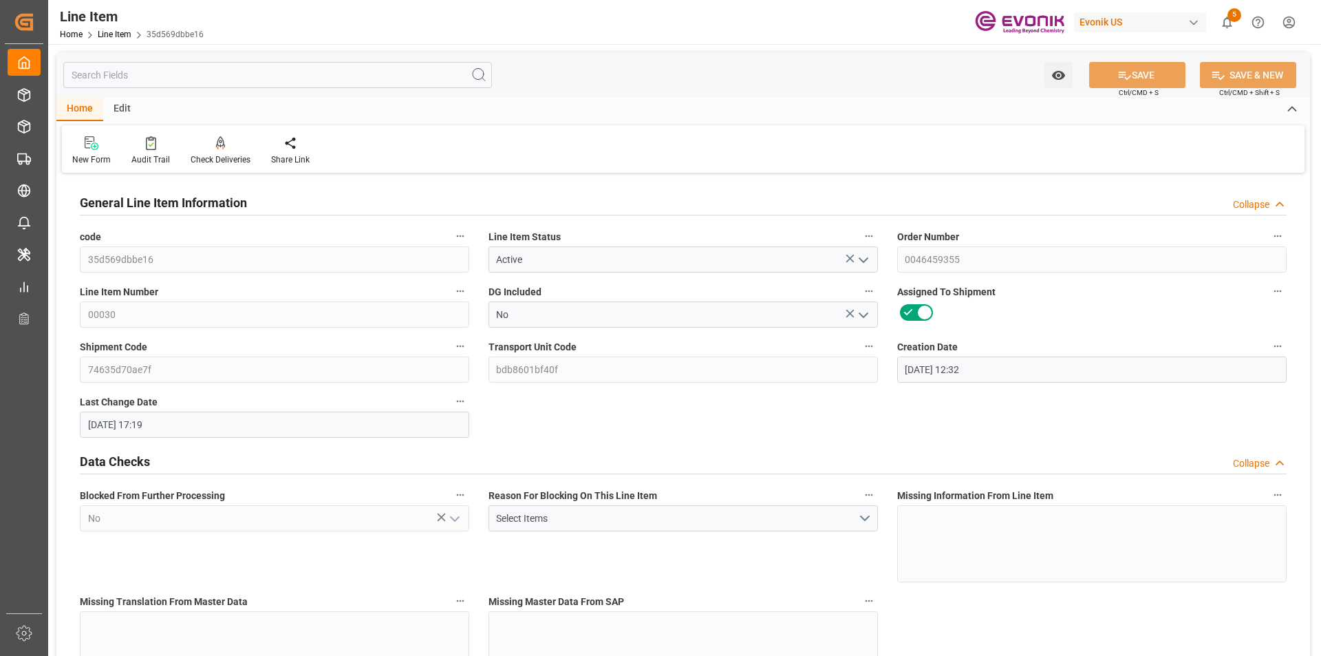
type input "25.08.2025 17:19"
type input "07.10.2025"
type input "02.09.2025"
type input "25.08.2025"
click at [184, 80] on input "text" at bounding box center [277, 75] width 429 height 26
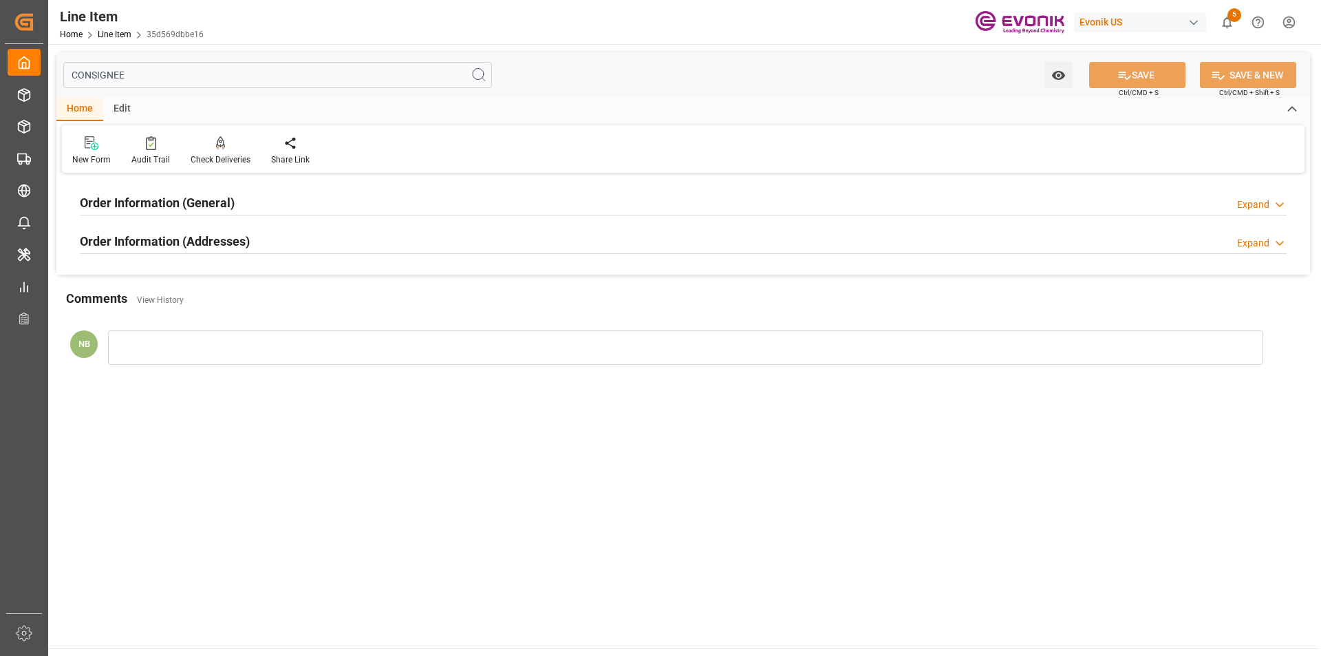
type input "CONSIGNEE"
click at [209, 237] on h2 "Order Information (Addresses)" at bounding box center [165, 241] width 170 height 19
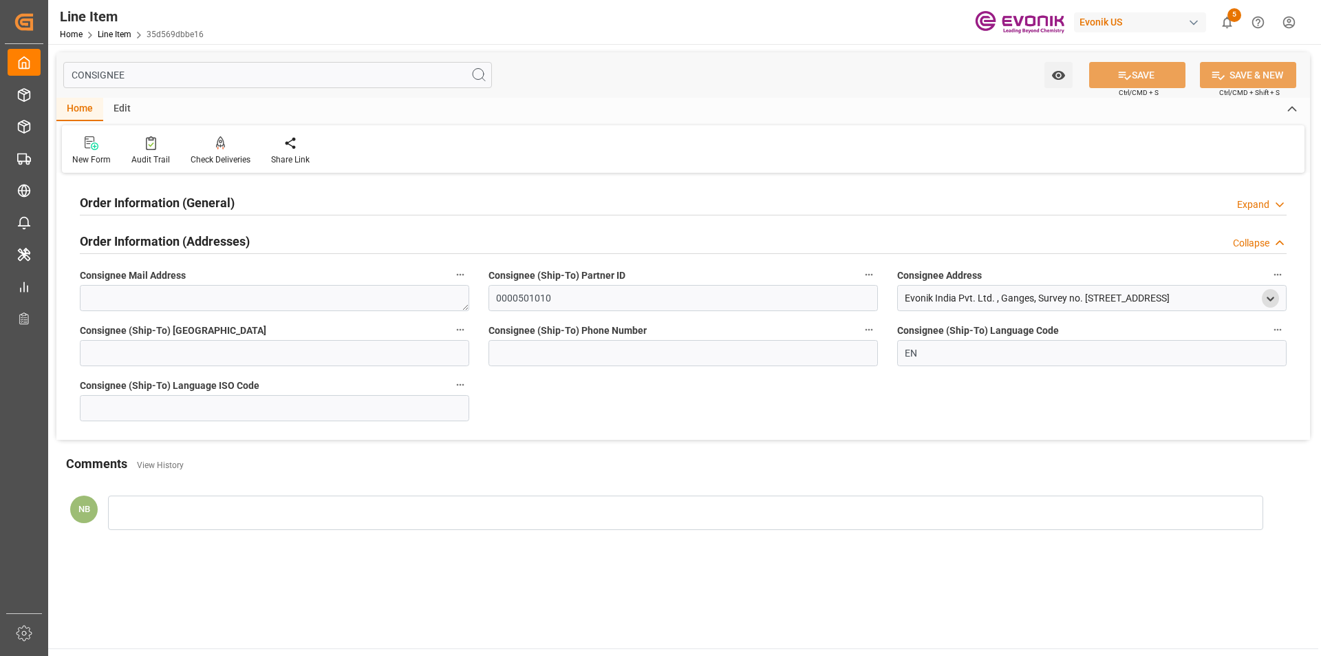
click at [1275, 301] on icon "open menu" at bounding box center [1270, 299] width 12 height 12
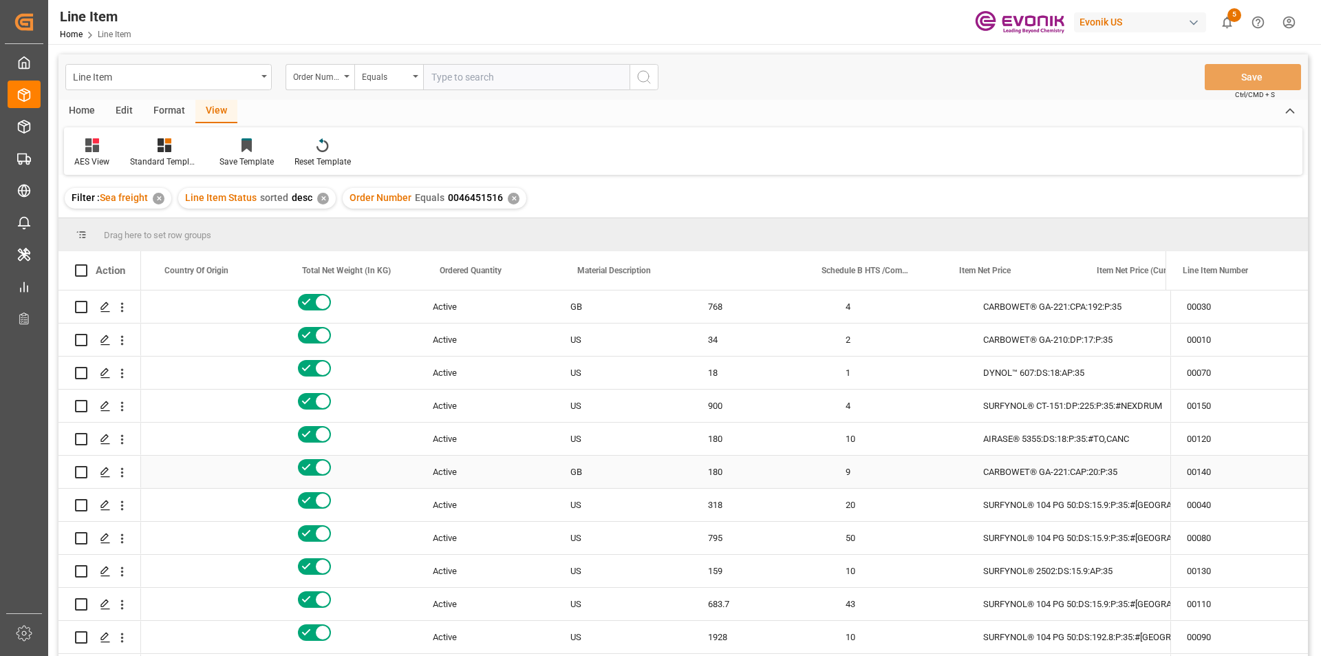
scroll to position [0, 406]
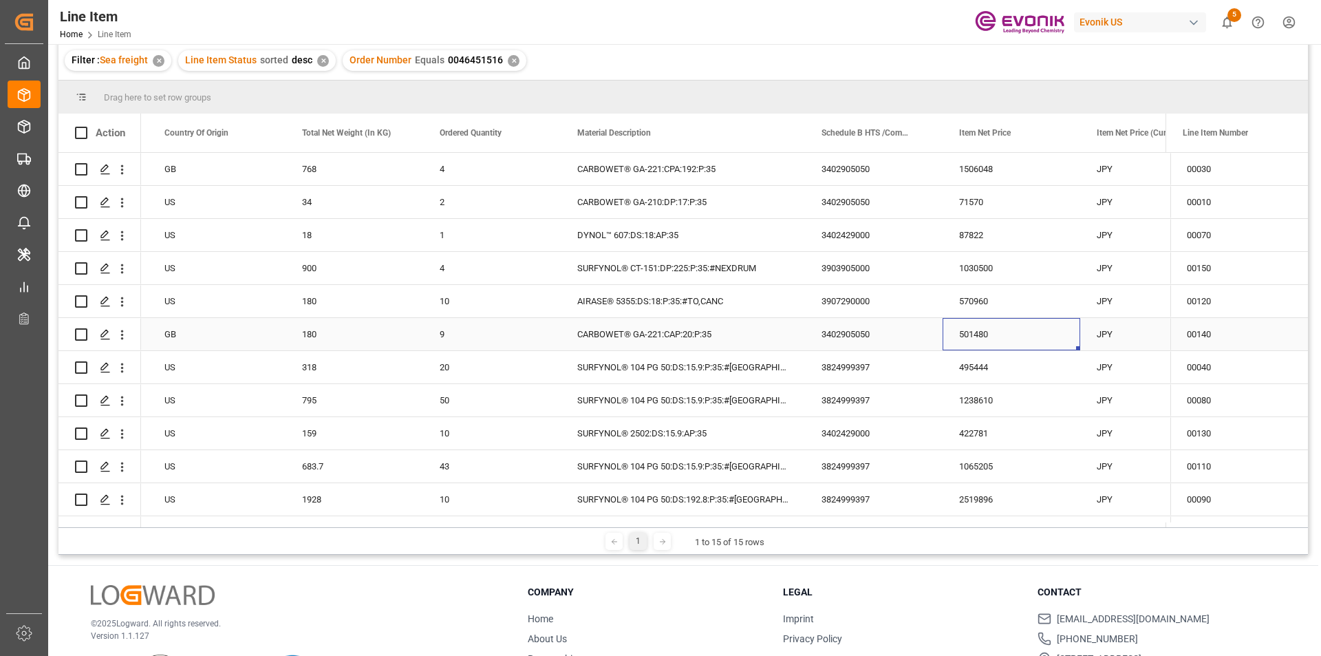
click at [995, 336] on div "501480" at bounding box center [1011, 334] width 138 height 32
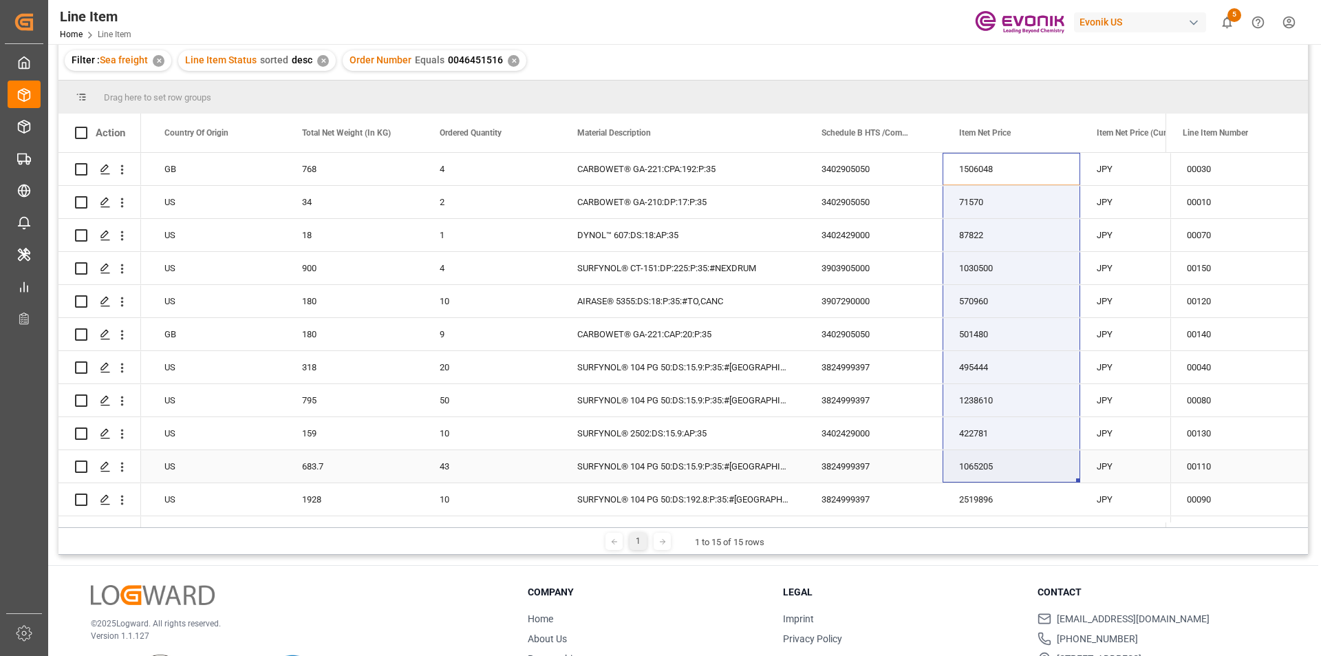
drag, startPoint x: 1021, startPoint y: 159, endPoint x: 1030, endPoint y: 468, distance: 309.7
click at [1030, 468] on div "Active GB 768 4 CARBOWET® GA-221:CPA:192:P:35 3402905050 1506048 JPY EAR99 Acti…" at bounding box center [1095, 400] width 2720 height 495
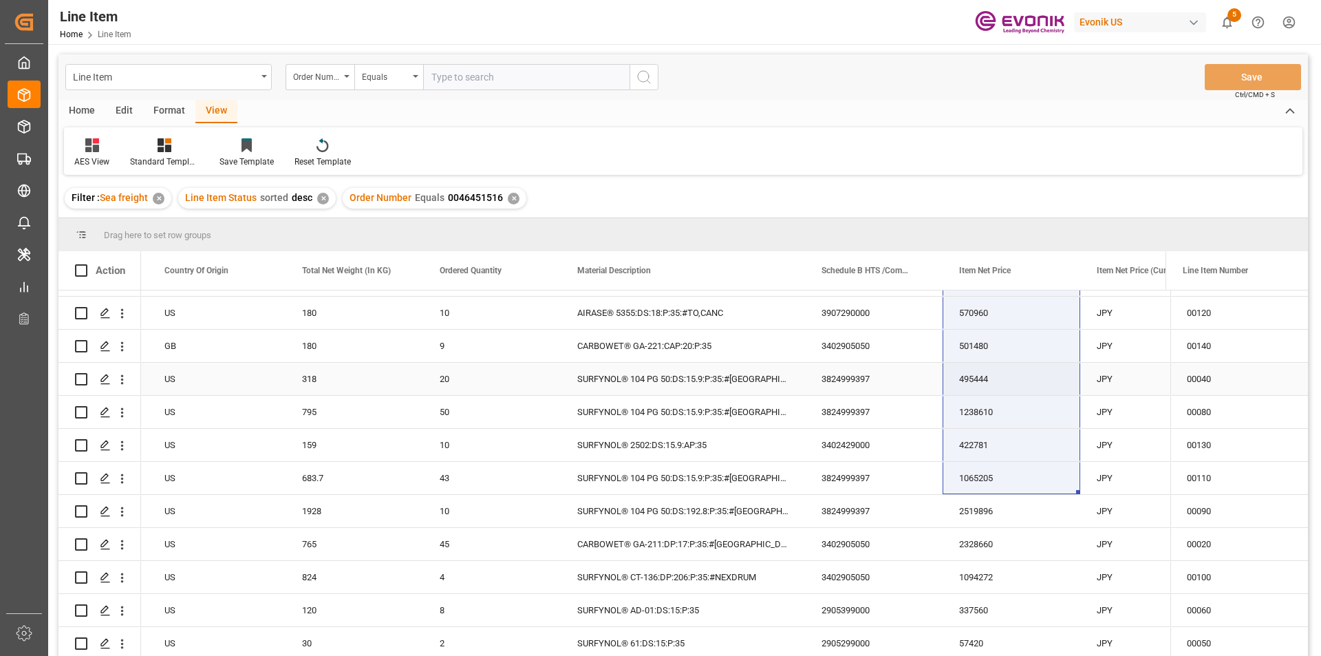
scroll to position [69, 0]
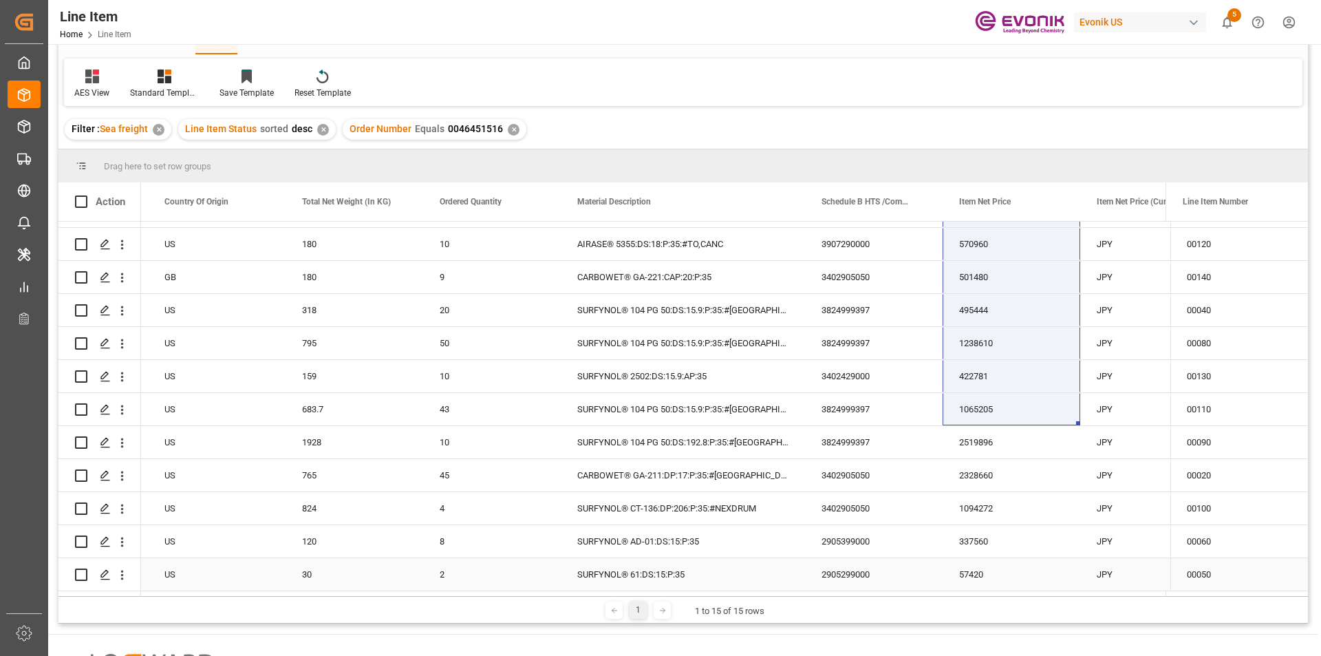
click at [953, 573] on div "57420" at bounding box center [1011, 574] width 138 height 32
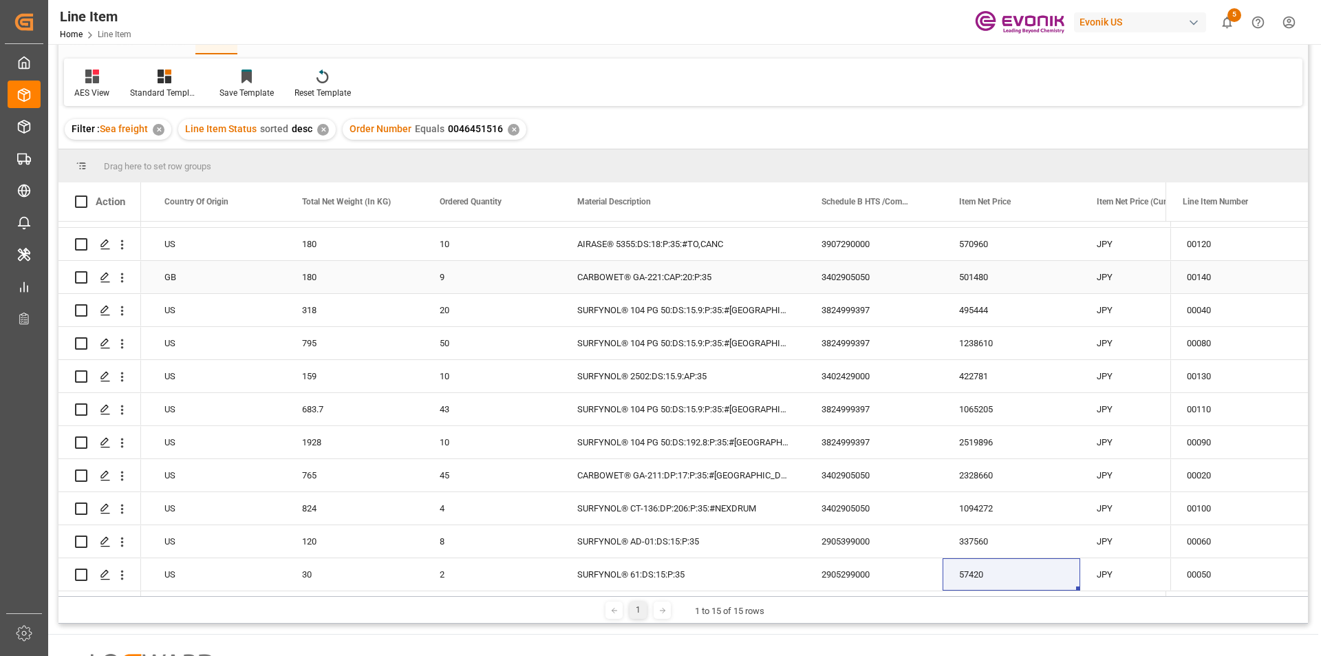
click at [414, 276] on div "180" at bounding box center [354, 277] width 138 height 32
click at [633, 277] on div "CARBOWET® GA-221:CAP:20:P:35" at bounding box center [683, 277] width 244 height 32
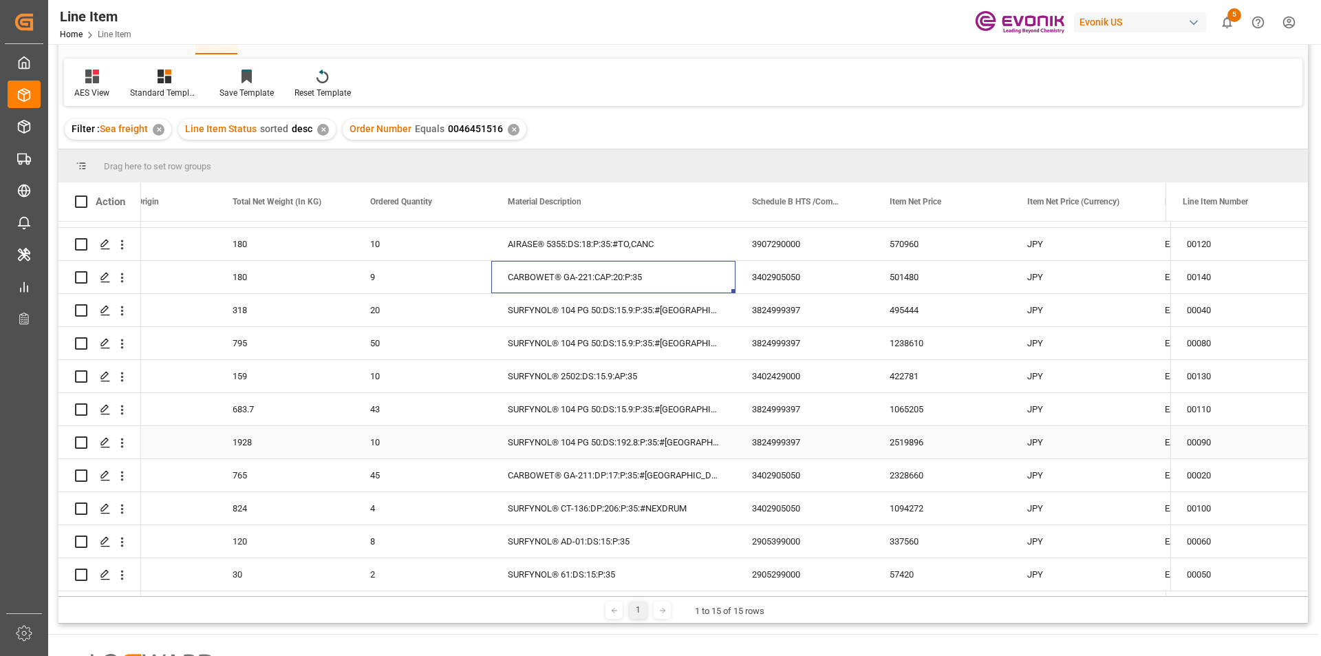
scroll to position [0, 0]
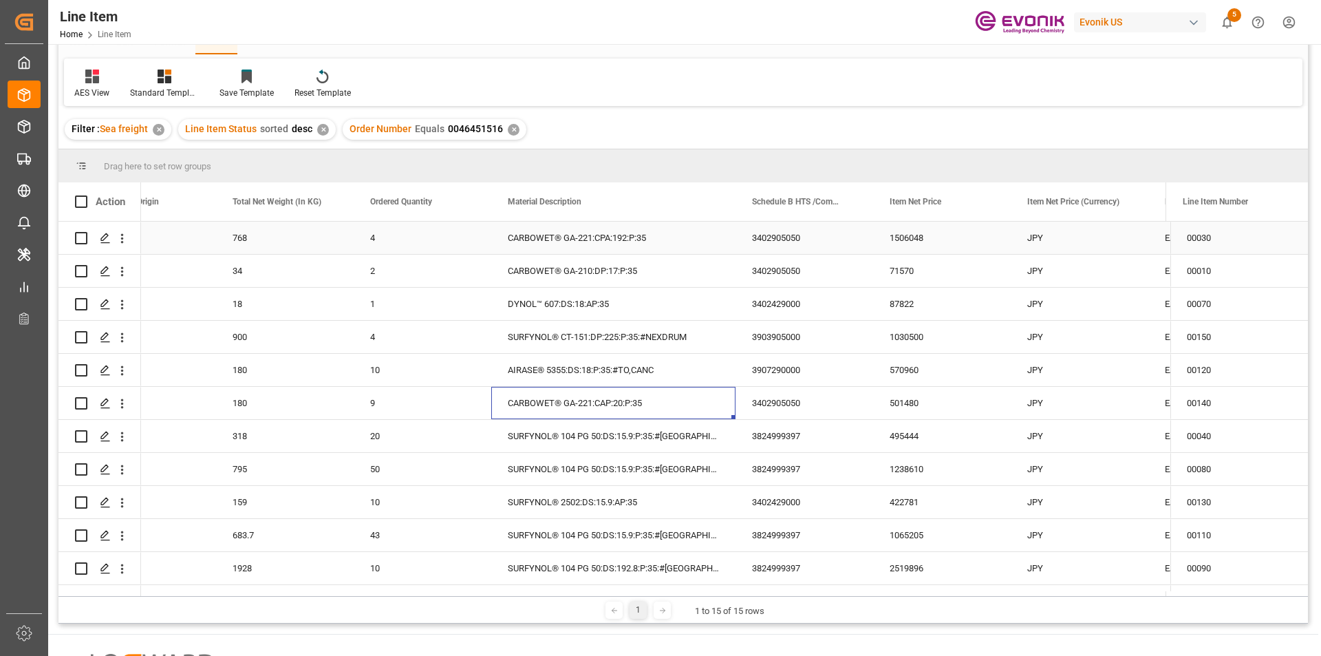
click at [908, 233] on div "1506048" at bounding box center [942, 237] width 138 height 32
click at [1054, 237] on div "JPY" at bounding box center [1079, 237] width 138 height 32
click at [913, 239] on div "1506048" at bounding box center [942, 237] width 138 height 32
